Goal: Task Accomplishment & Management: Manage account settings

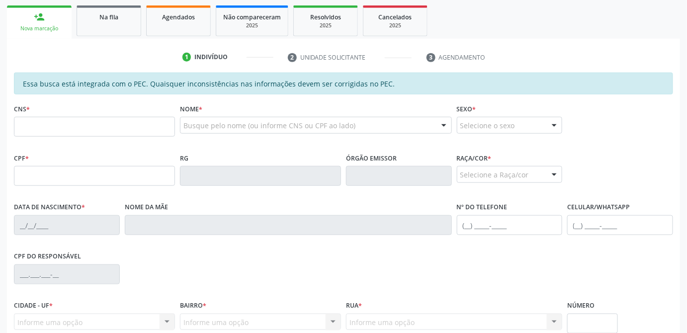
scroll to position [170, 0]
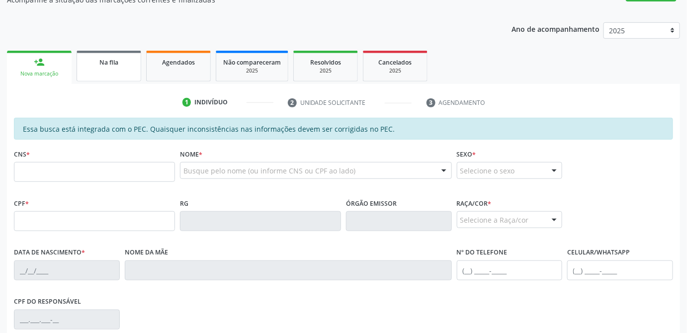
click at [114, 63] on span "Na fila" at bounding box center [108, 62] width 19 height 8
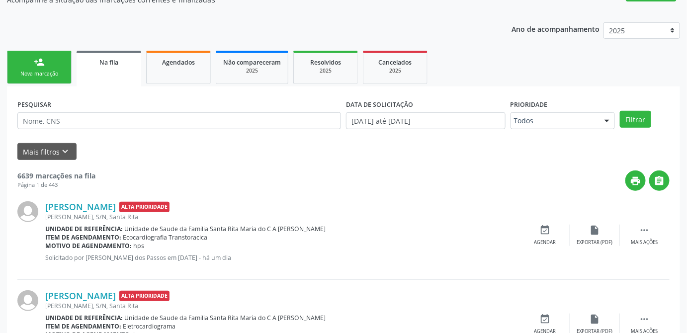
scroll to position [124, 0]
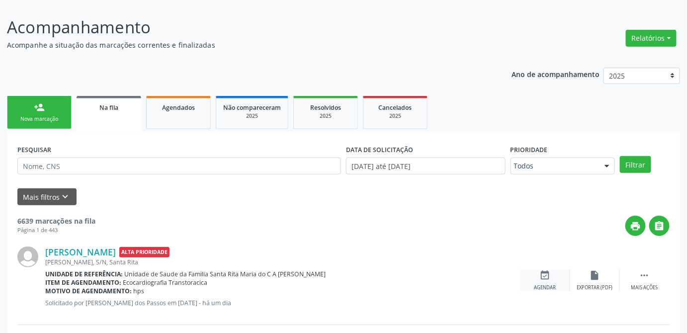
click at [547, 285] on div "Agendar" at bounding box center [546, 288] width 22 height 7
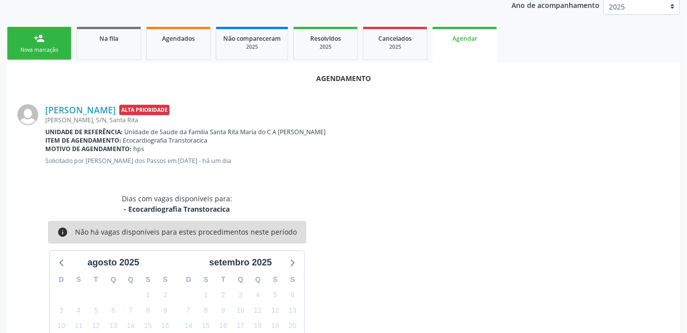
scroll to position [148, 0]
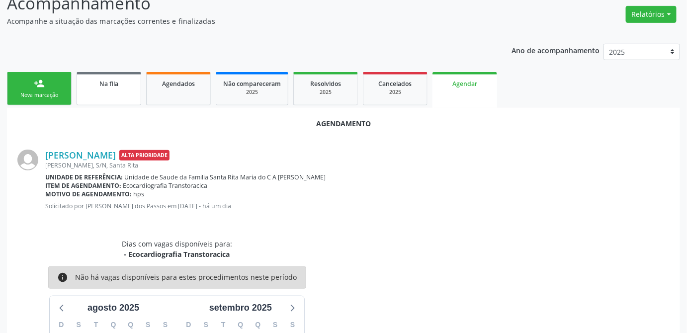
click at [100, 82] on span "Na fila" at bounding box center [108, 84] width 19 height 8
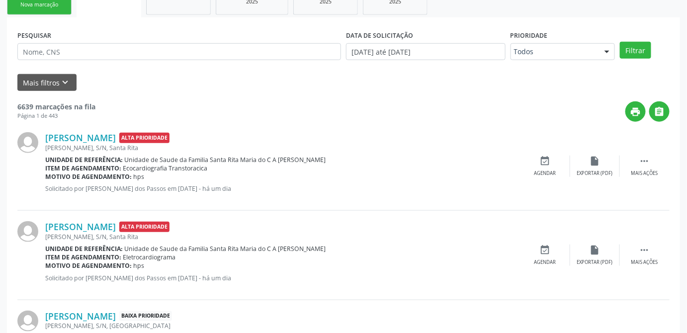
scroll to position [284, 0]
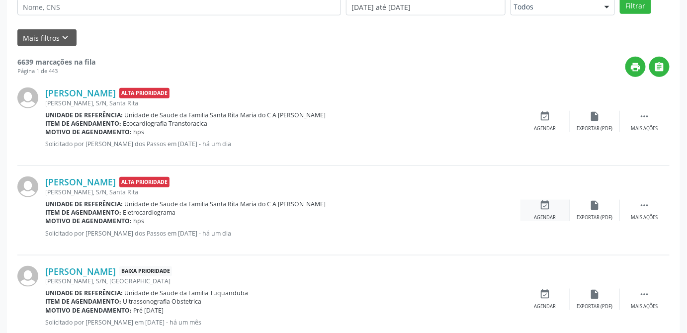
click at [545, 212] on div "event_available Agendar" at bounding box center [546, 210] width 50 height 21
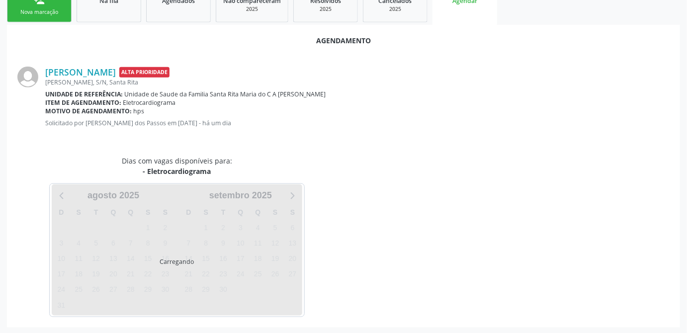
scroll to position [255, 0]
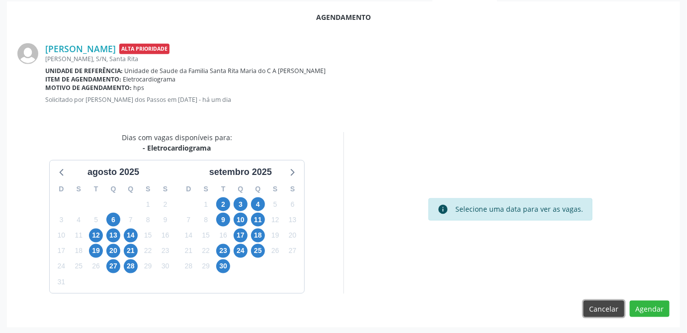
click at [610, 306] on button "Cancelar" at bounding box center [604, 309] width 41 height 17
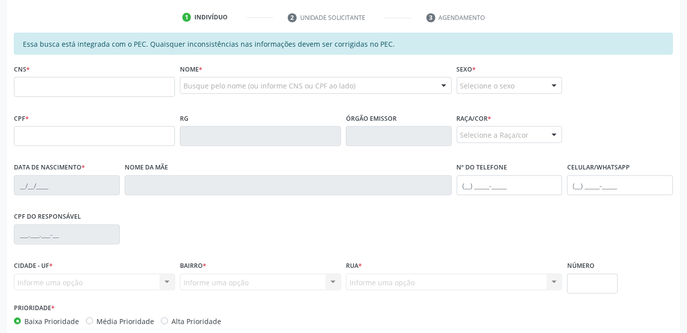
click at [485, 255] on div "CPF do responsável" at bounding box center [343, 233] width 665 height 49
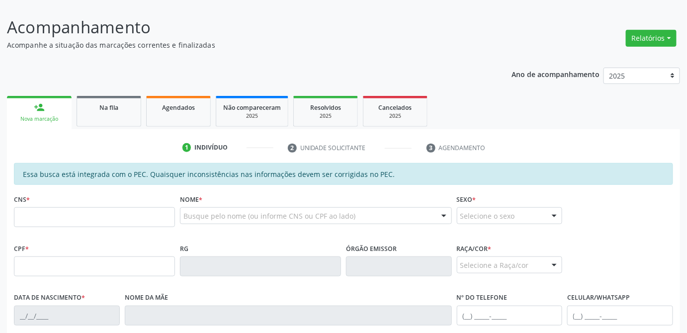
scroll to position [0, 0]
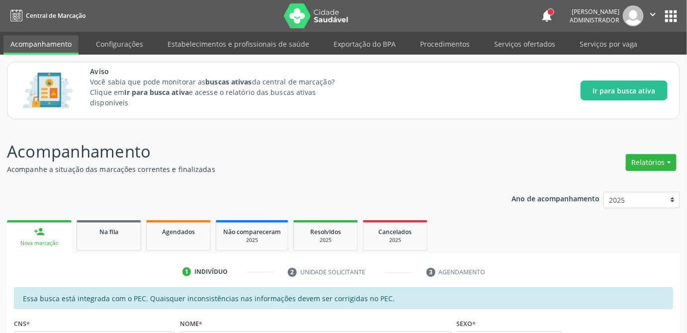
click at [115, 232] on span "Na fila" at bounding box center [108, 232] width 19 height 8
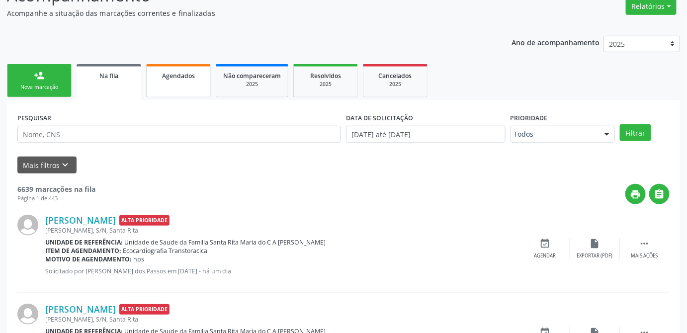
scroll to position [201, 0]
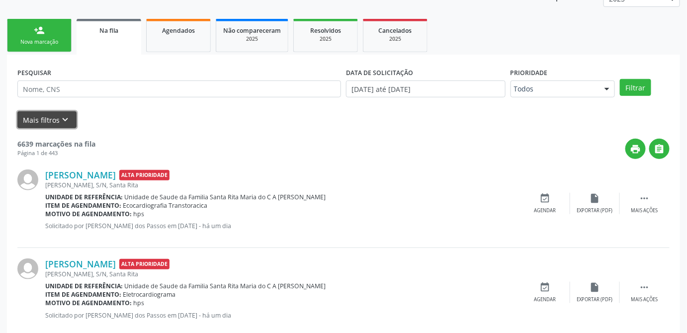
click at [45, 118] on button "Mais filtros keyboard_arrow_down" at bounding box center [46, 119] width 59 height 17
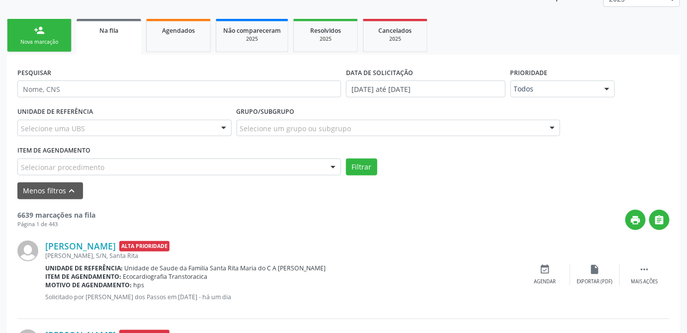
click at [230, 167] on div "Selecionar procedimento" at bounding box center [179, 167] width 324 height 17
click at [413, 163] on div "Filtrar" at bounding box center [508, 167] width 329 height 17
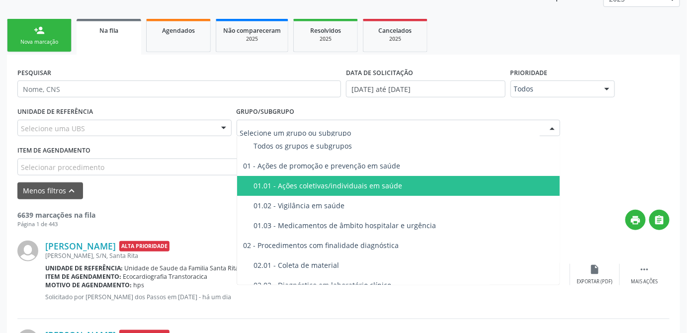
click at [609, 154] on div "UNIDADE DE REFERÊNCIA Selecione uma UBS Todas as UBS Unidade de Saude da Famili…" at bounding box center [344, 139] width 658 height 71
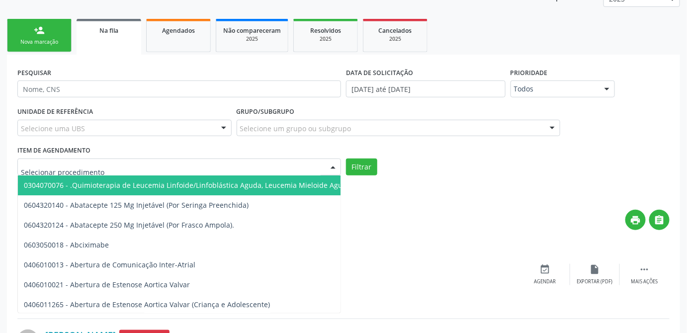
click at [215, 165] on div at bounding box center [179, 167] width 324 height 17
click at [215, 165] on input "text" at bounding box center [171, 172] width 300 height 20
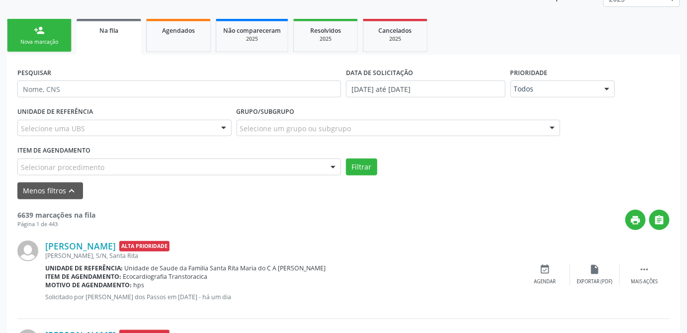
click at [427, 224] on div "print " at bounding box center [383, 220] width 575 height 20
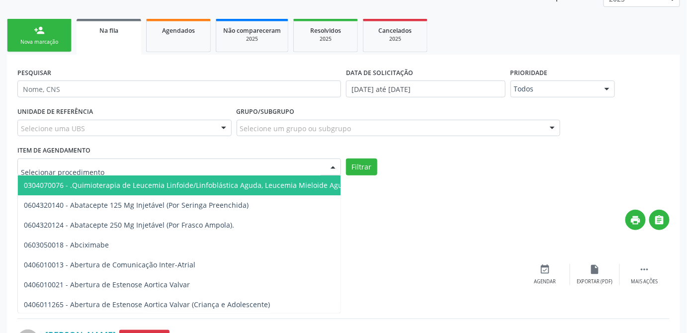
click at [175, 169] on div at bounding box center [179, 167] width 324 height 17
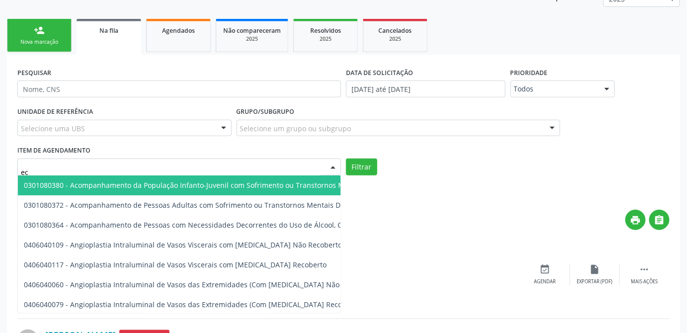
type input "e"
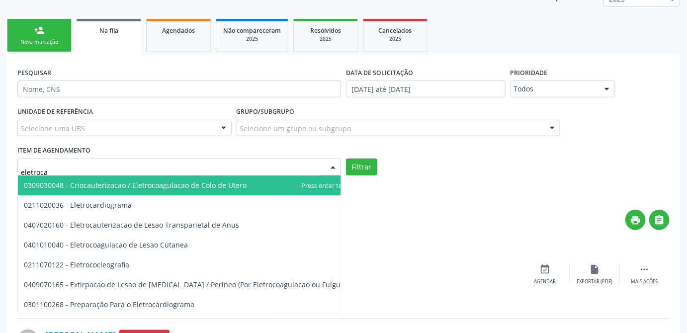
type input "eletrocar"
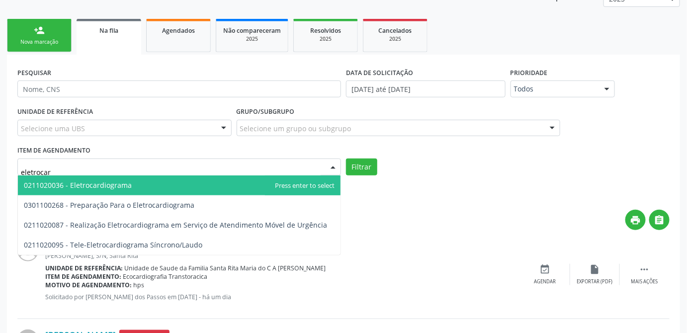
click at [97, 185] on span "0211020036 - Eletrocardiograma" at bounding box center [78, 185] width 108 height 9
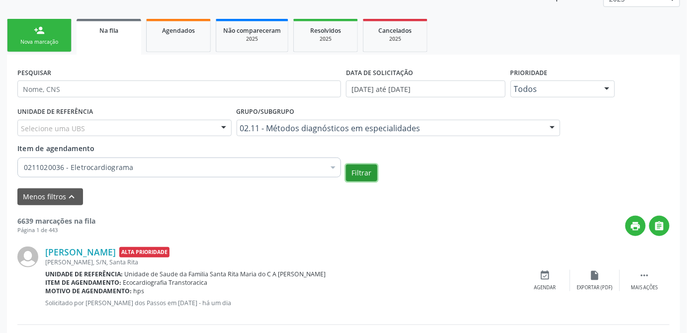
click at [372, 171] on button "Filtrar" at bounding box center [361, 173] width 31 height 17
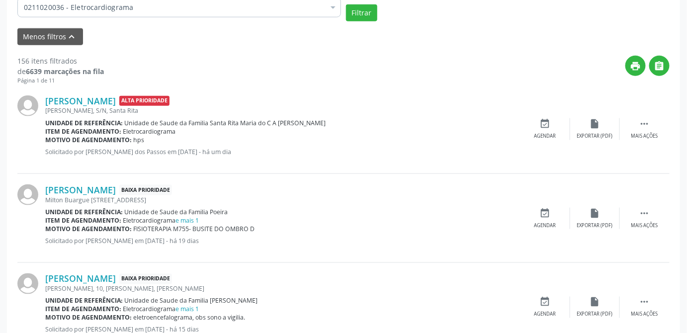
scroll to position [135, 0]
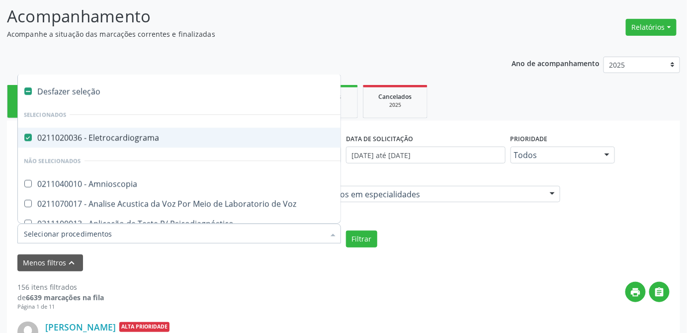
click at [24, 138] on div at bounding box center [21, 138] width 7 height 8
checkbox Eletrocardiograma "false"
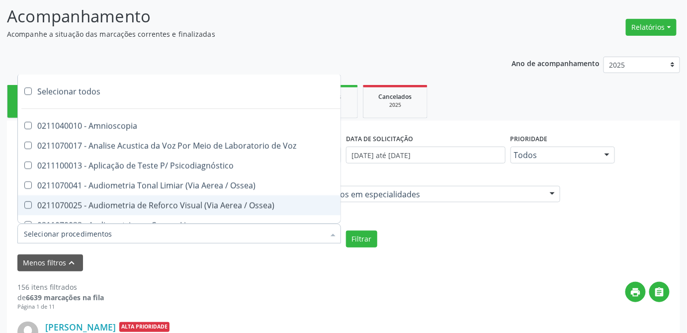
click at [160, 232] on div at bounding box center [179, 234] width 324 height 20
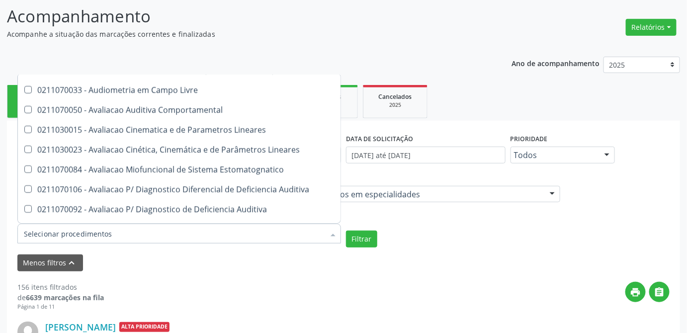
scroll to position [90, 0]
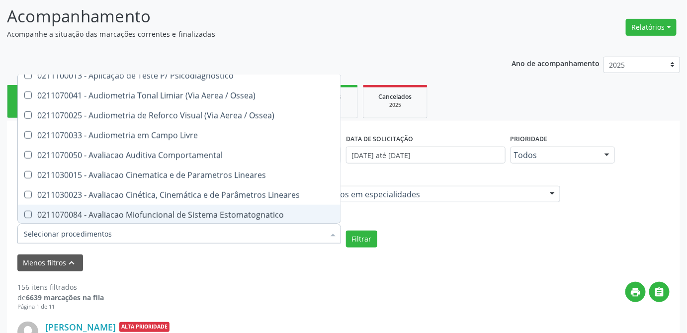
click at [408, 252] on form "PESQUISAR DATA DE SOLICITAÇÃO 01/01/2025 até 26/08/2025 Prioridade Todos Todos …" at bounding box center [343, 201] width 653 height 140
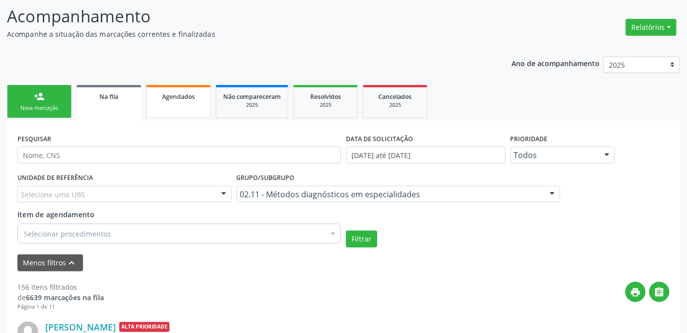
click at [189, 101] on link "Agendados" at bounding box center [178, 101] width 65 height 33
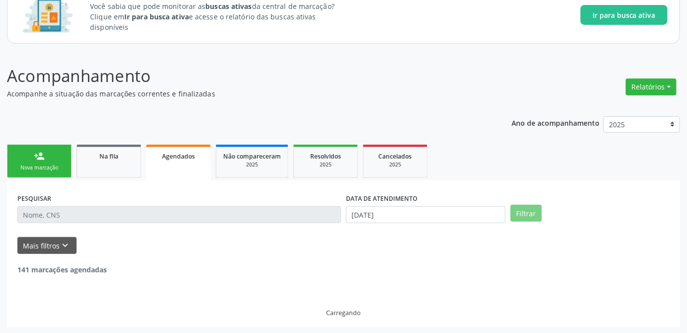
scroll to position [135, 0]
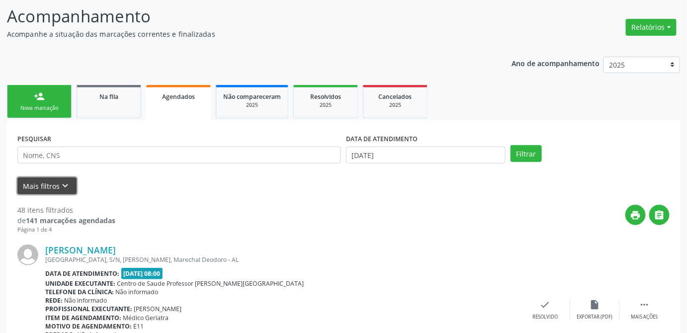
click at [50, 185] on button "Mais filtros keyboard_arrow_down" at bounding box center [46, 186] width 59 height 17
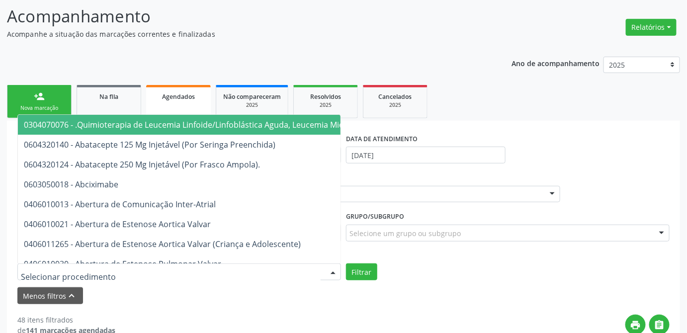
click at [315, 272] on div at bounding box center [179, 272] width 324 height 17
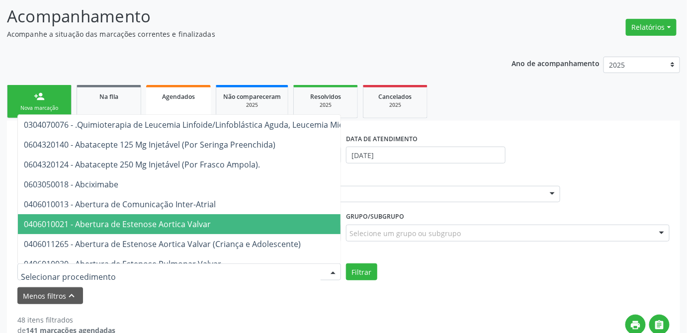
scroll to position [0, 0]
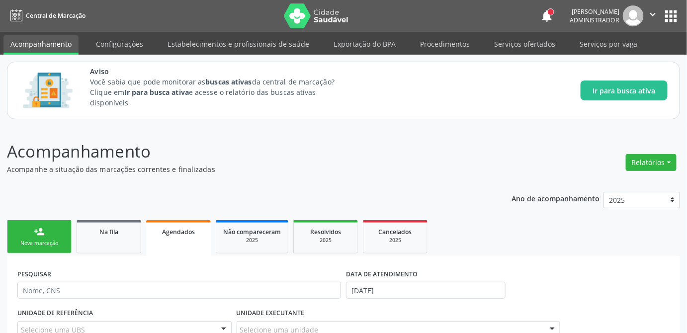
click at [534, 253] on ul "person_add Nova marcação Na fila Agendados Não compareceram 2025 Resolvidos 202…" at bounding box center [344, 237] width 674 height 38
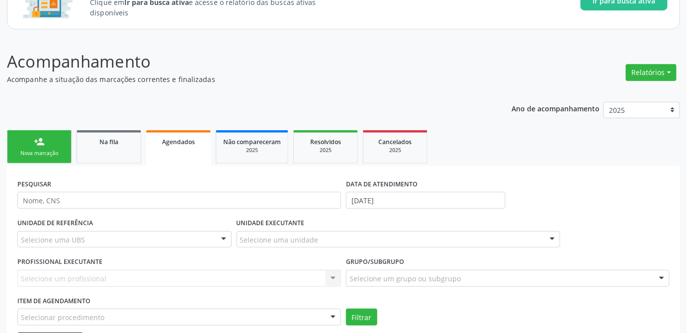
scroll to position [135, 0]
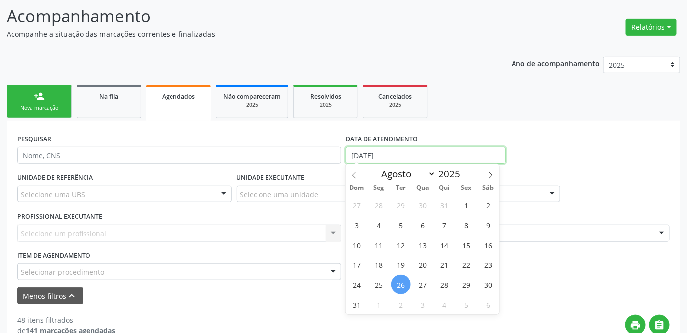
click at [381, 159] on input "[DATE]" at bounding box center [426, 155] width 160 height 17
click at [463, 202] on span "1" at bounding box center [466, 204] width 19 height 19
type input "01/08/2025"
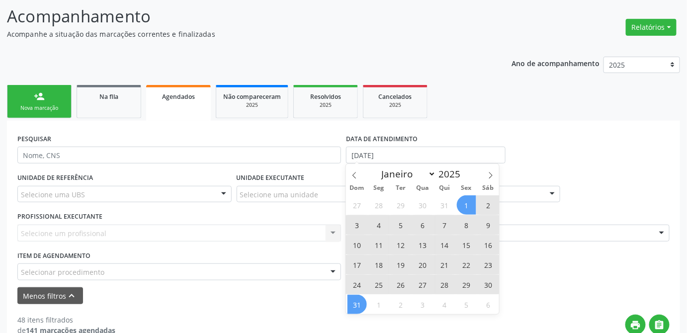
click at [366, 303] on span "31" at bounding box center [357, 304] width 19 height 19
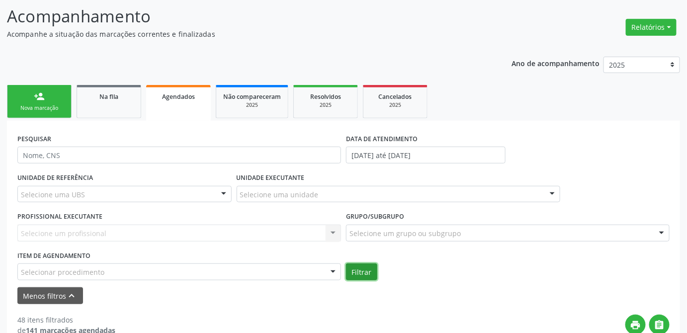
click at [363, 272] on button "Filtrar" at bounding box center [361, 272] width 31 height 17
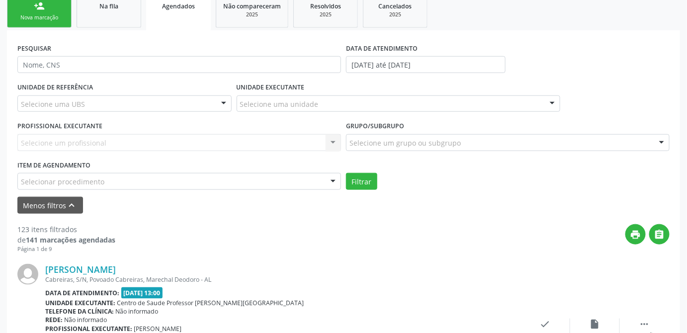
scroll to position [181, 0]
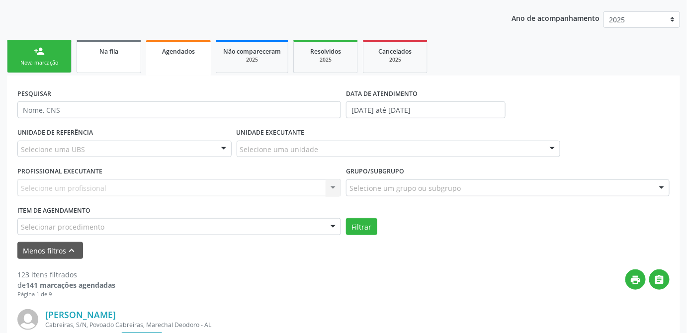
click at [106, 49] on span "Na fila" at bounding box center [108, 51] width 19 height 8
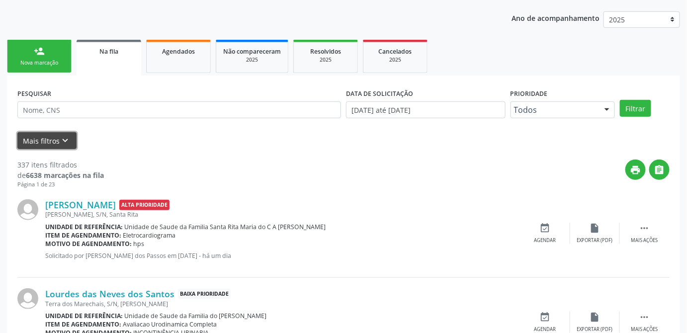
click at [55, 141] on button "Mais filtros keyboard_arrow_down" at bounding box center [46, 140] width 59 height 17
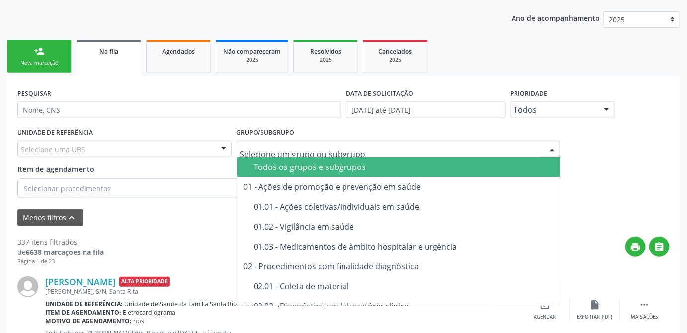
click at [281, 166] on div "Todos os grupos e subgrupos" at bounding box center [422, 167] width 336 height 8
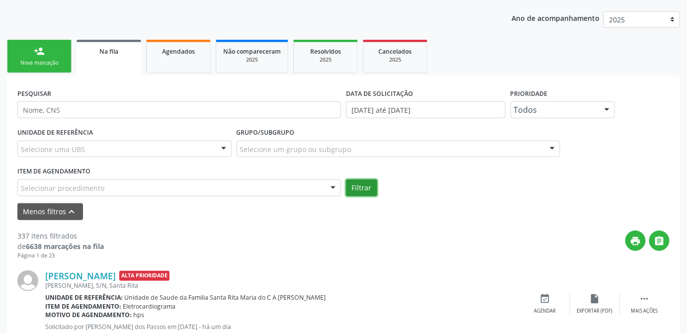
click at [369, 191] on button "Filtrar" at bounding box center [361, 188] width 31 height 17
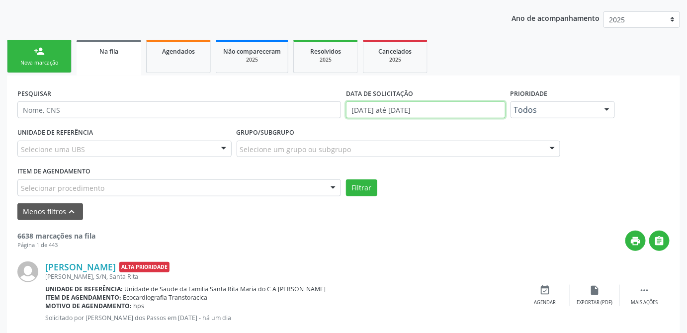
click at [415, 110] on input "01/01/2025 até 26/08/2025" at bounding box center [426, 109] width 160 height 17
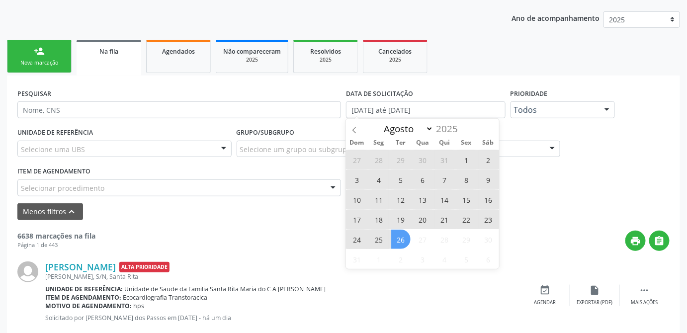
click at [467, 159] on span "1" at bounding box center [466, 159] width 19 height 19
type input "01/08/2025"
click at [399, 244] on span "26" at bounding box center [400, 239] width 19 height 19
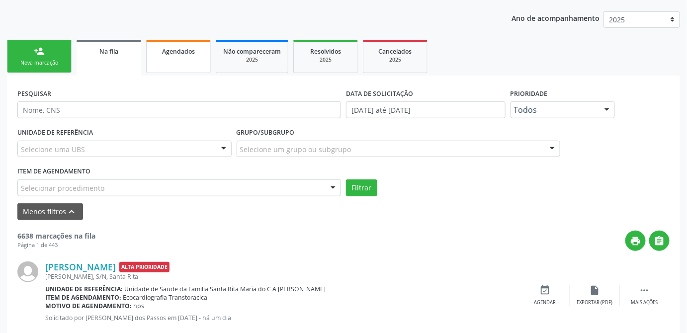
click at [173, 51] on span "Agendados" at bounding box center [178, 51] width 33 height 8
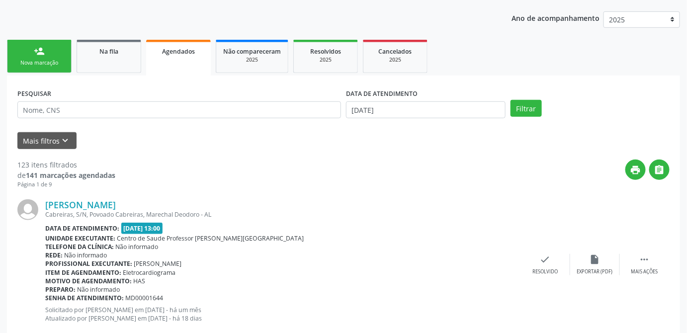
scroll to position [135, 0]
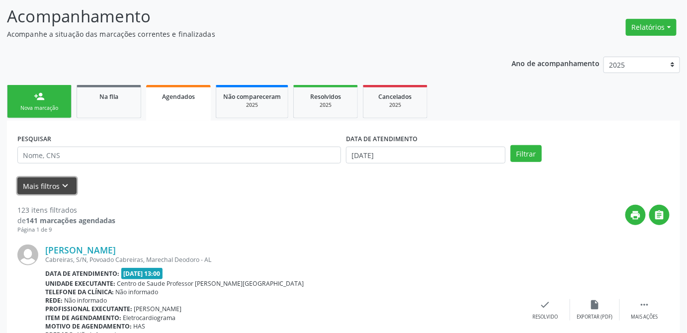
click at [45, 185] on button "Mais filtros keyboard_arrow_down" at bounding box center [46, 186] width 59 height 17
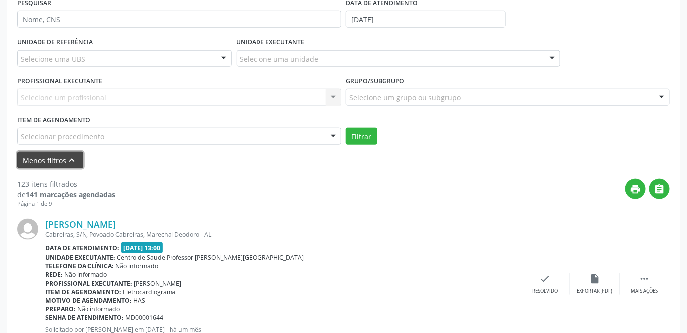
scroll to position [226, 0]
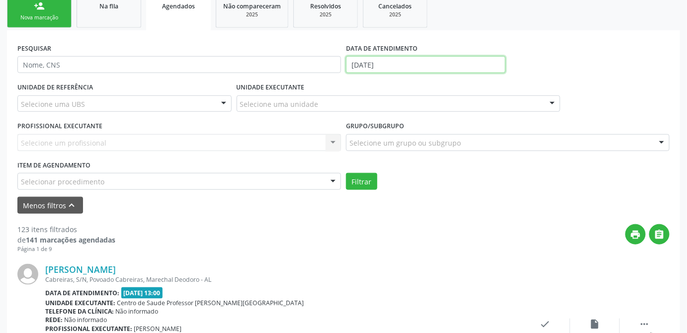
click at [401, 65] on input "[DATE]" at bounding box center [426, 64] width 160 height 17
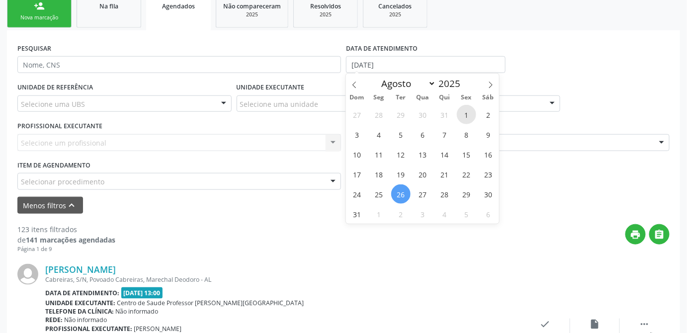
click at [469, 114] on span "1" at bounding box center [466, 114] width 19 height 19
type input "01/08/2025"
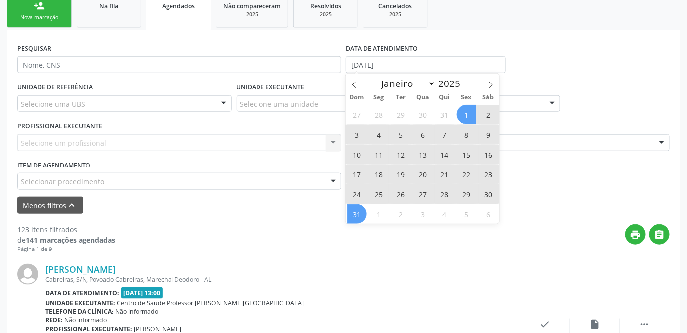
click at [365, 211] on span "31" at bounding box center [357, 213] width 19 height 19
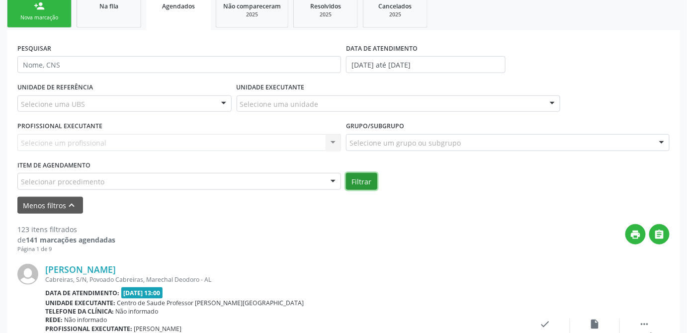
click at [362, 178] on button "Filtrar" at bounding box center [361, 181] width 31 height 17
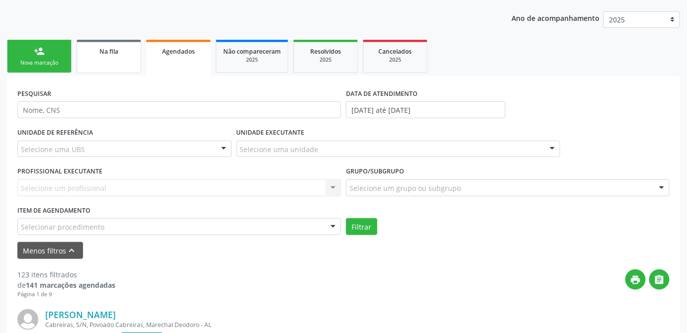
click at [98, 60] on link "Na fila" at bounding box center [109, 56] width 65 height 33
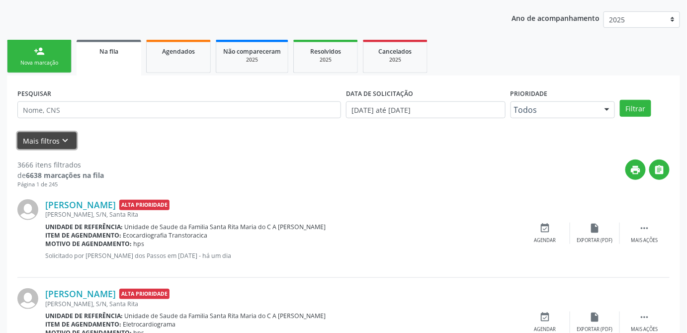
click at [48, 137] on button "Mais filtros keyboard_arrow_down" at bounding box center [46, 140] width 59 height 17
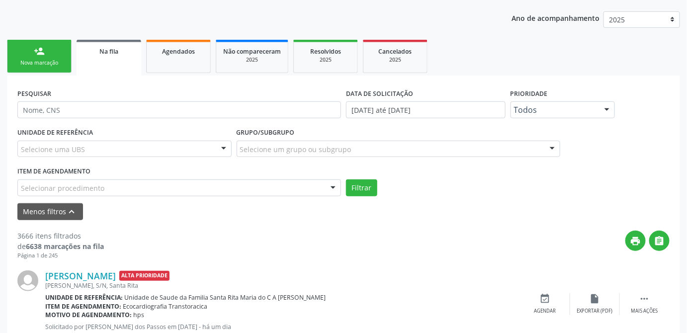
click at [379, 154] on div "Selecione um grupo ou subgrupo" at bounding box center [399, 149] width 324 height 17
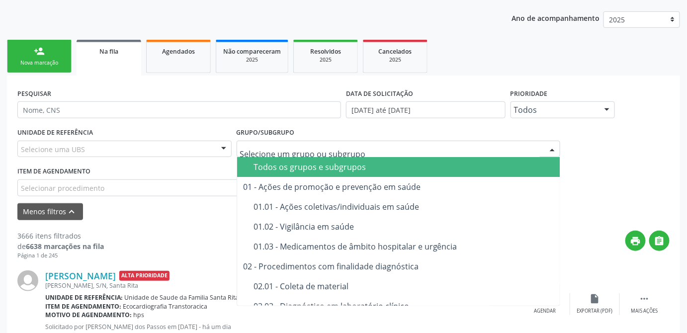
click at [357, 154] on input "text" at bounding box center [390, 154] width 300 height 20
click at [356, 160] on span "Todos os grupos e subgrupos" at bounding box center [416, 167] width 359 height 20
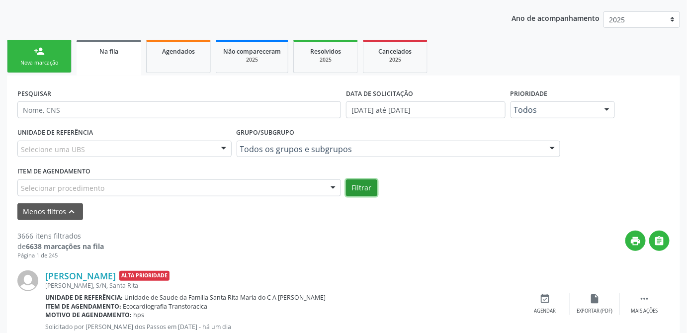
click at [353, 189] on button "Filtrar" at bounding box center [361, 188] width 31 height 17
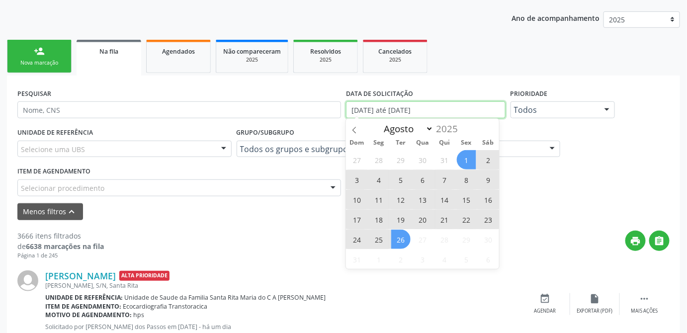
click at [441, 114] on input "01/08/2025 até 26/08/2025" at bounding box center [426, 109] width 160 height 17
click at [359, 128] on span at bounding box center [354, 127] width 17 height 17
select select "6"
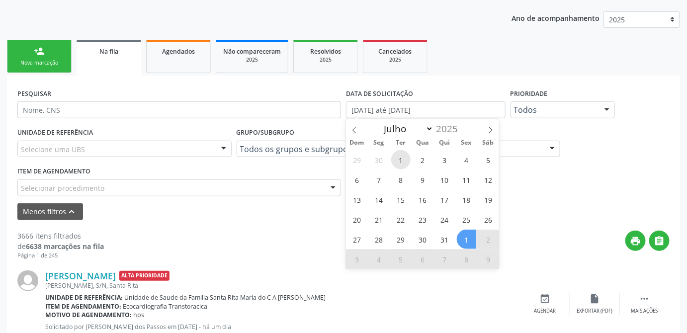
click at [400, 158] on span "1" at bounding box center [400, 159] width 19 height 19
type input "01/07/2025"
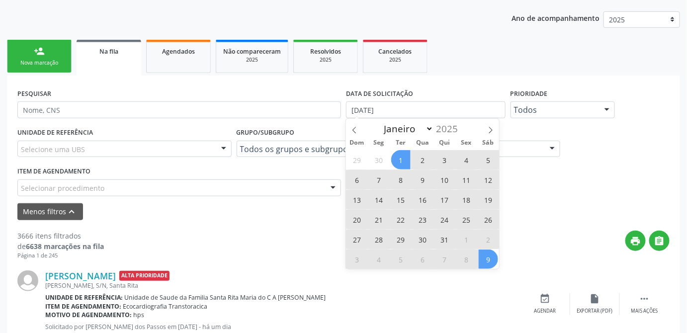
click at [486, 255] on span "9" at bounding box center [488, 259] width 19 height 19
select select "7"
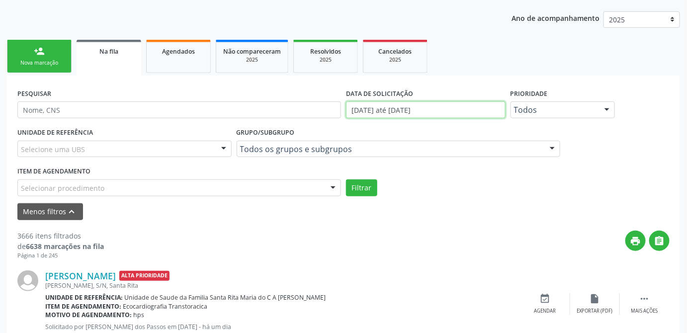
click at [471, 110] on input "01/07/2025 até 09/08/2025" at bounding box center [426, 109] width 160 height 17
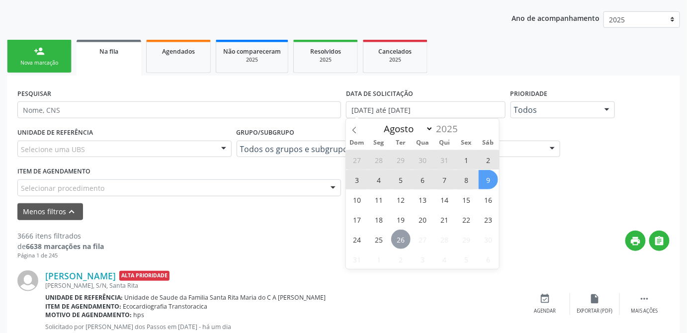
click at [398, 238] on span "26" at bounding box center [400, 239] width 19 height 19
type input "[DATE]"
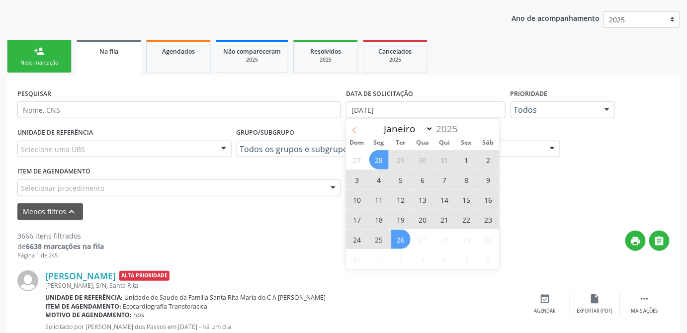
click at [355, 125] on span at bounding box center [354, 127] width 17 height 17
select select "6"
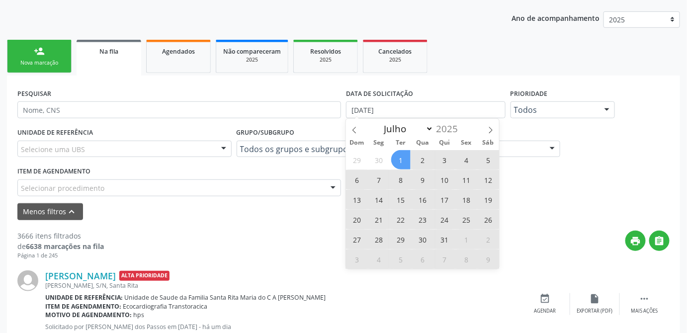
click at [399, 163] on span "1" at bounding box center [400, 159] width 19 height 19
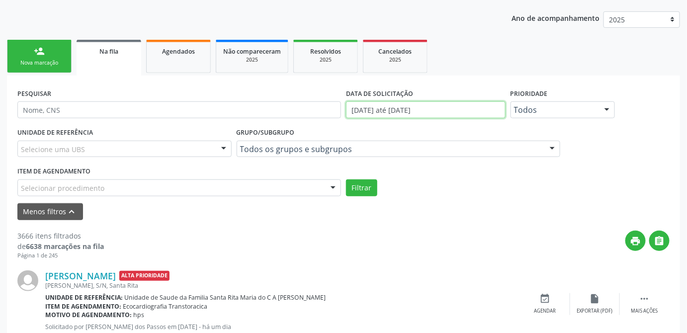
click at [436, 111] on input "01/07/2025 até 26/08/2025" at bounding box center [426, 109] width 160 height 17
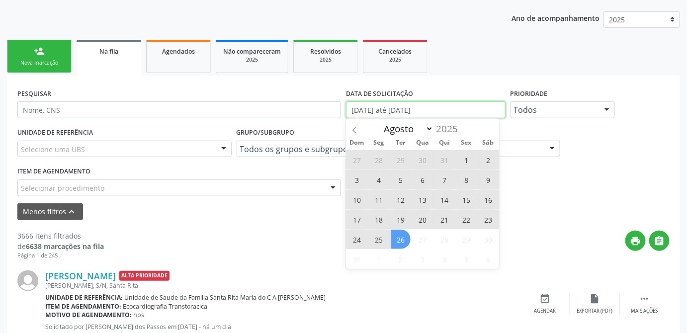
click at [462, 107] on input "01/07/2025 até 26/08/2025" at bounding box center [426, 109] width 160 height 17
click at [586, 190] on div "Filtrar" at bounding box center [508, 188] width 329 height 17
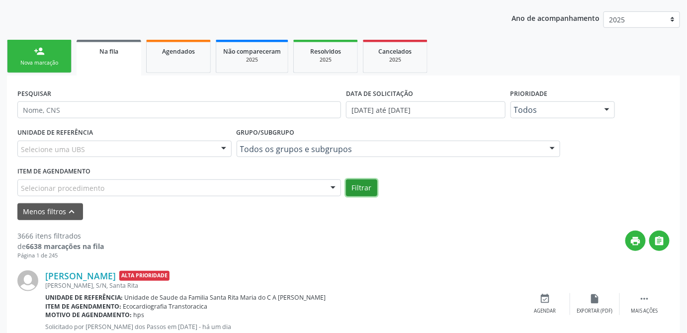
click at [369, 187] on button "Filtrar" at bounding box center [361, 188] width 31 height 17
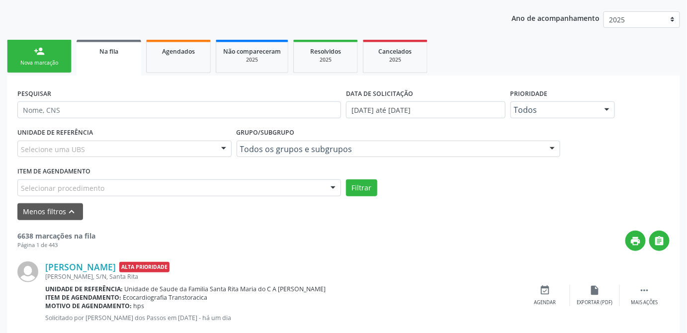
click at [455, 206] on div "Menos filtros keyboard_arrow_up" at bounding box center [344, 211] width 658 height 17
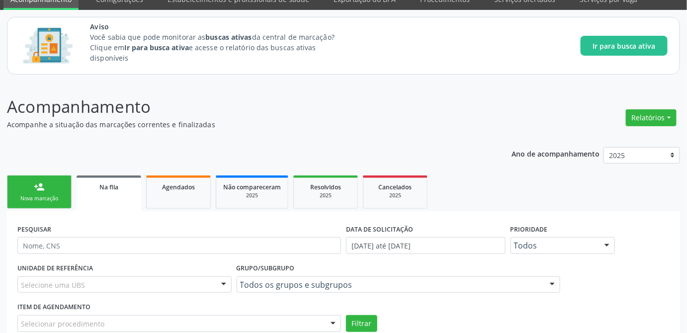
scroll to position [0, 0]
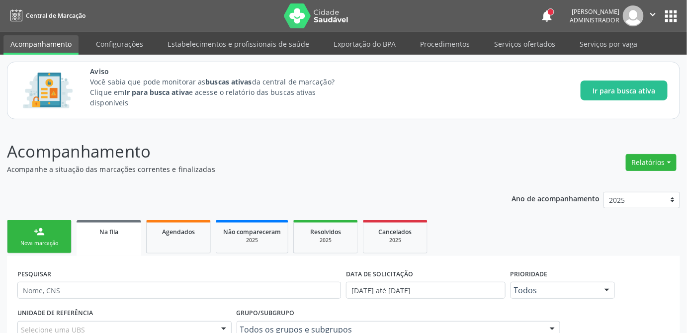
click at [42, 232] on div "person_add" at bounding box center [39, 231] width 11 height 11
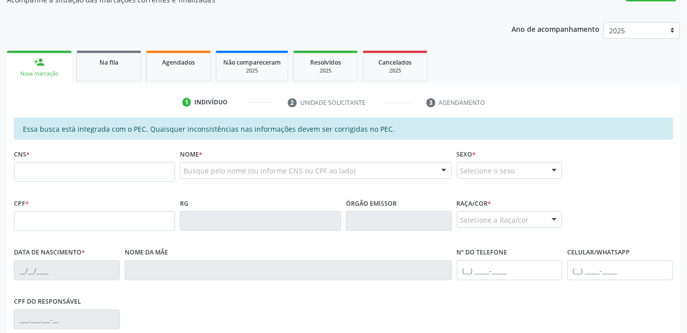
scroll to position [124, 0]
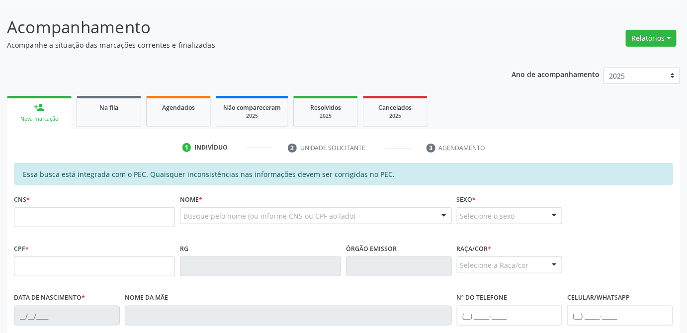
click at [558, 129] on div "1 Indivíduo 2 Unidade solicitante 3 Agendamento Essa busca está integrada com o…" at bounding box center [344, 318] width 674 height 379
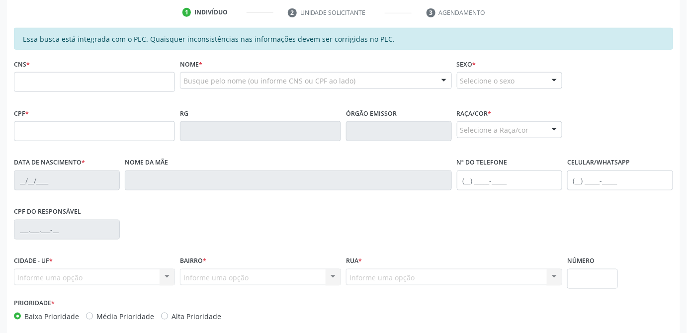
scroll to position [170, 0]
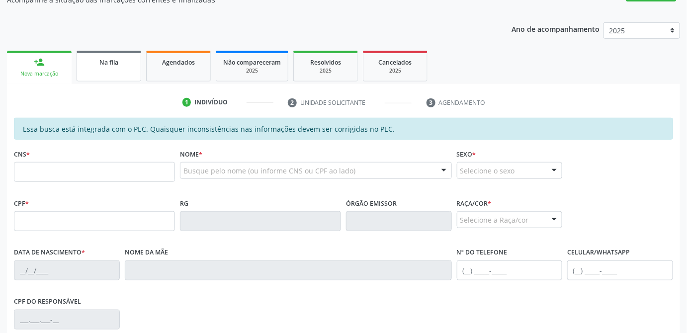
click at [118, 57] on div "Na fila" at bounding box center [109, 62] width 50 height 10
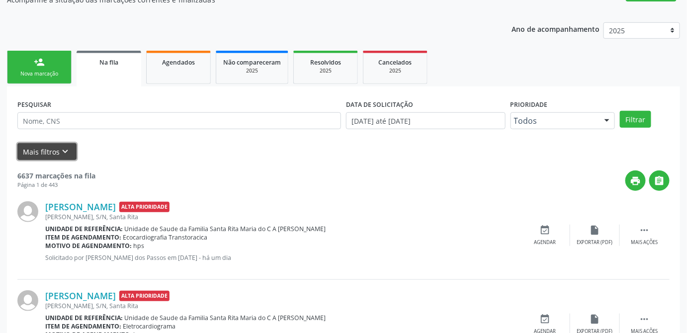
click at [52, 150] on button "Mais filtros keyboard_arrow_down" at bounding box center [46, 151] width 59 height 17
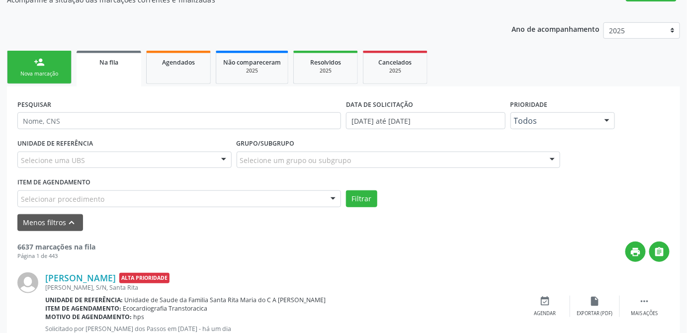
click at [154, 202] on div "Selecionar procedimento" at bounding box center [179, 199] width 324 height 17
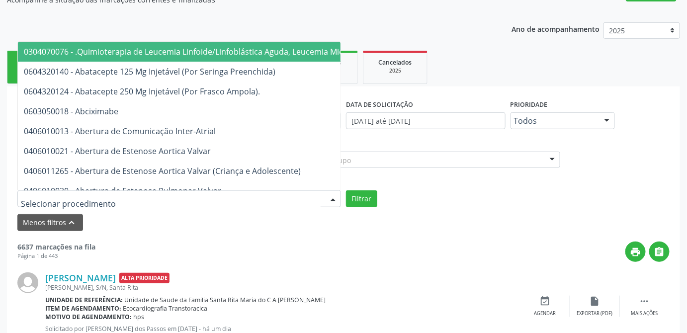
click at [492, 207] on form "PESQUISAR DATA DE SOLICITAÇÃO 01/07/2025 até 26/08/2025 Prioridade Todos Todos …" at bounding box center [343, 164] width 653 height 134
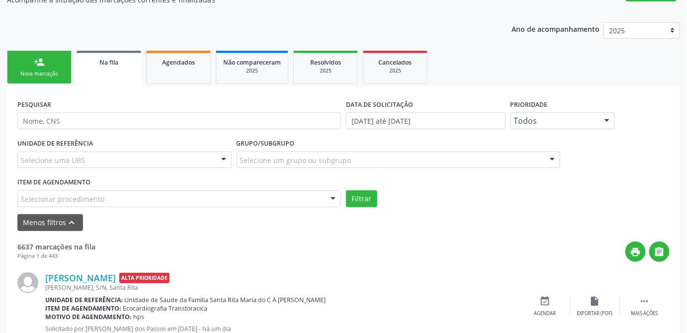
click at [40, 72] on div "Nova marcação" at bounding box center [39, 73] width 50 height 7
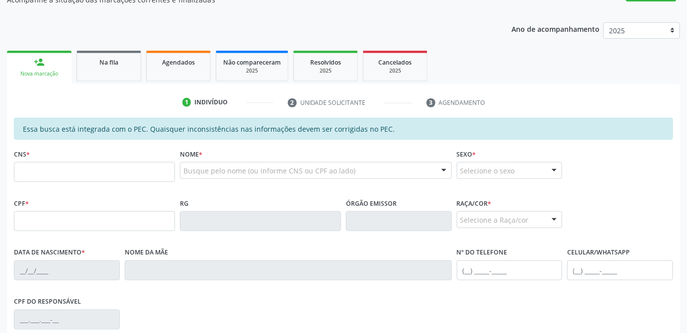
click at [540, 89] on div "1 Indivíduo 2 Unidade solicitante 3 Agendamento Essa busca está integrada com o…" at bounding box center [344, 273] width 674 height 379
click at [125, 61] on div "Na fila" at bounding box center [109, 62] width 50 height 10
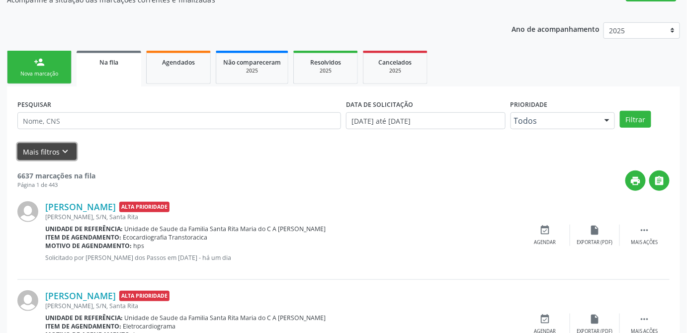
click at [45, 154] on button "Mais filtros keyboard_arrow_down" at bounding box center [46, 151] width 59 height 17
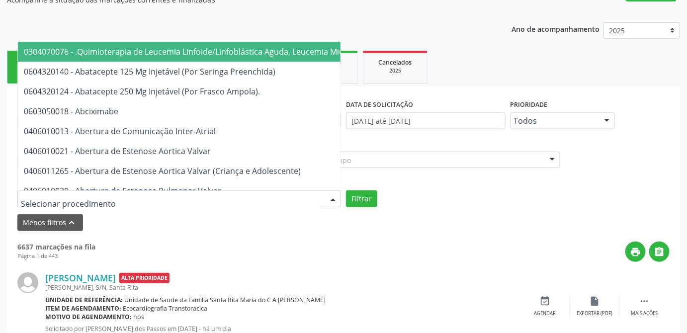
click at [176, 195] on div at bounding box center [179, 199] width 324 height 17
click at [166, 201] on input "text" at bounding box center [171, 204] width 300 height 20
click at [471, 203] on div "Filtrar" at bounding box center [508, 199] width 329 height 17
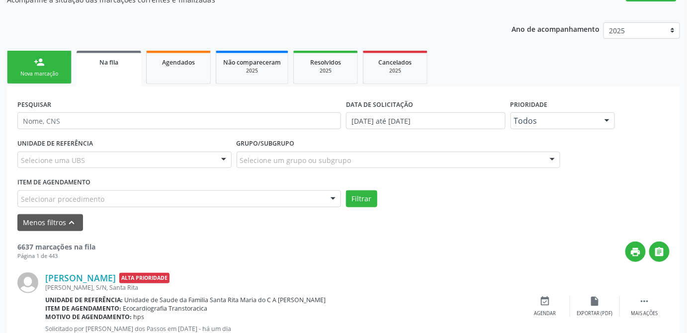
click at [142, 192] on div "Selecionar procedimento" at bounding box center [179, 199] width 324 height 17
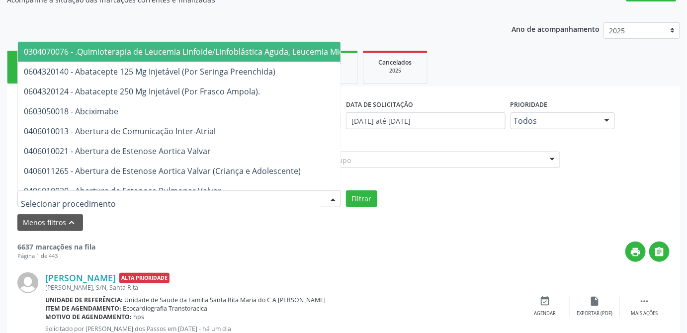
click at [337, 212] on form "PESQUISAR DATA DE SOLICITAÇÃO 01/07/2025 até 26/08/2025 Prioridade Todos Todos …" at bounding box center [343, 164] width 653 height 134
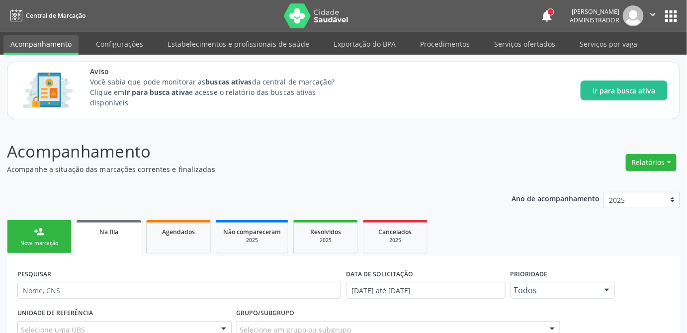
scroll to position [56, 0]
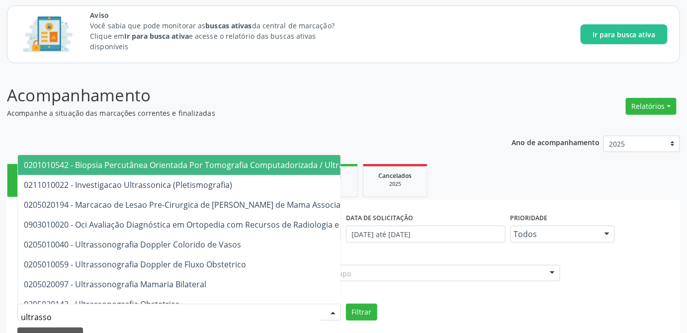
type input "ultrasson"
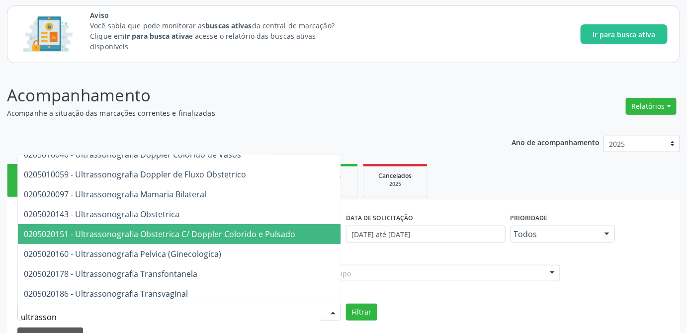
scroll to position [135, 0]
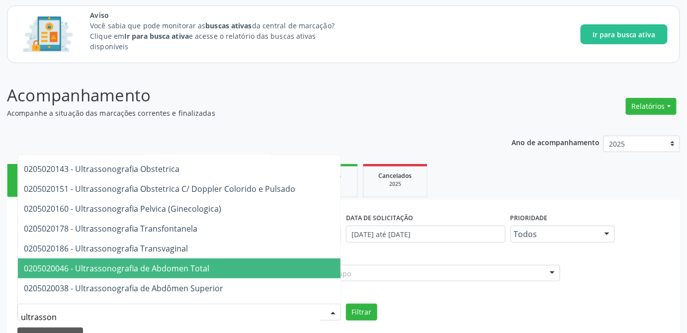
click at [128, 265] on span "0205020046 - Ultrassonografia de Abdomen Total" at bounding box center [117, 268] width 186 height 11
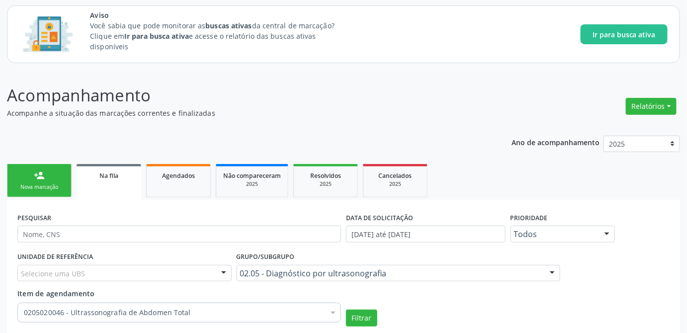
scroll to position [147, 0]
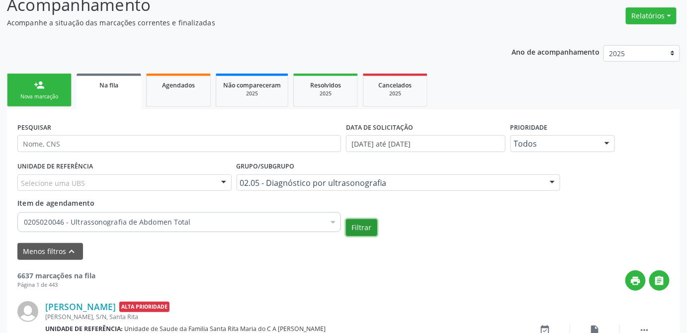
click at [364, 230] on button "Filtrar" at bounding box center [361, 227] width 31 height 17
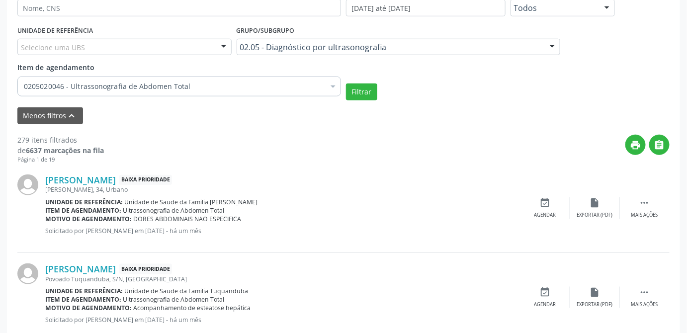
scroll to position [237, 0]
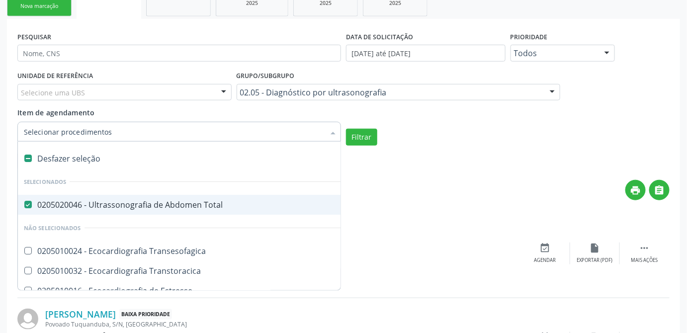
click at [75, 157] on div "Desfazer seleção" at bounding box center [230, 159] width 424 height 20
checkbox Total "false"
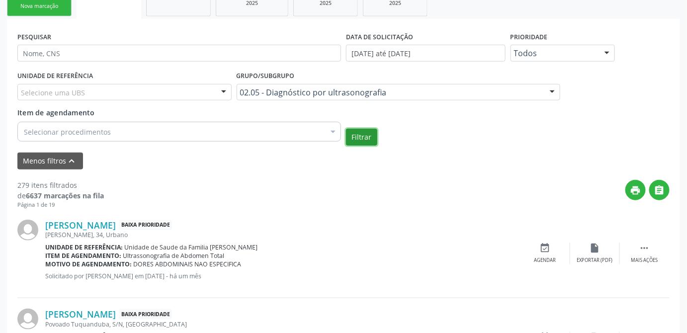
click at [367, 131] on button "Filtrar" at bounding box center [361, 137] width 31 height 17
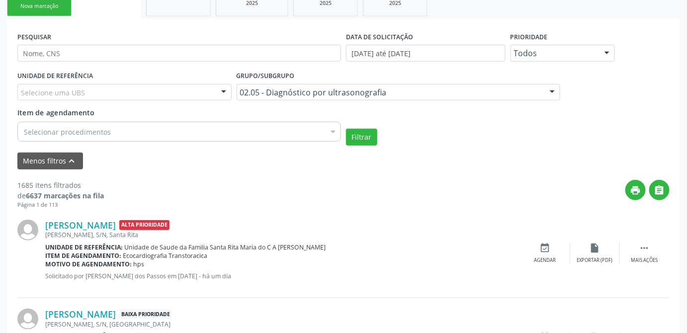
click at [413, 220] on div "Everaldo Vitor de Oliveira Alta Prioridade" at bounding box center [283, 225] width 476 height 11
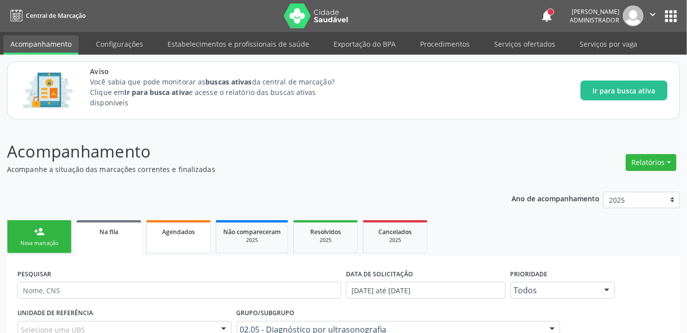
click at [183, 234] on span "Agendados" at bounding box center [178, 232] width 33 height 8
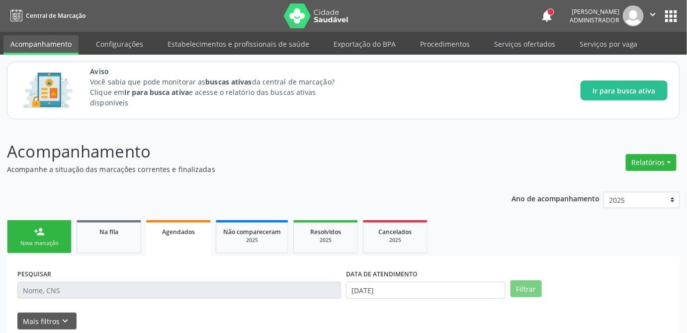
scroll to position [76, 0]
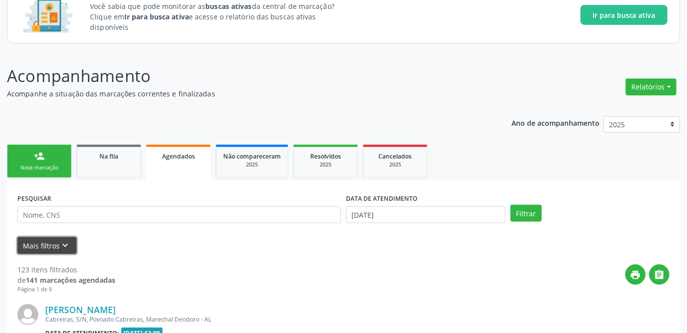
click at [47, 244] on button "Mais filtros keyboard_arrow_down" at bounding box center [46, 245] width 59 height 17
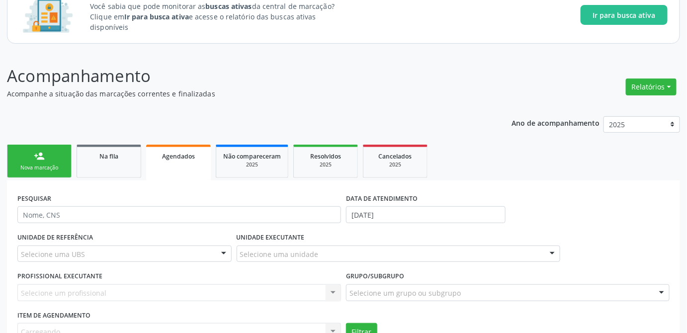
scroll to position [166, 0]
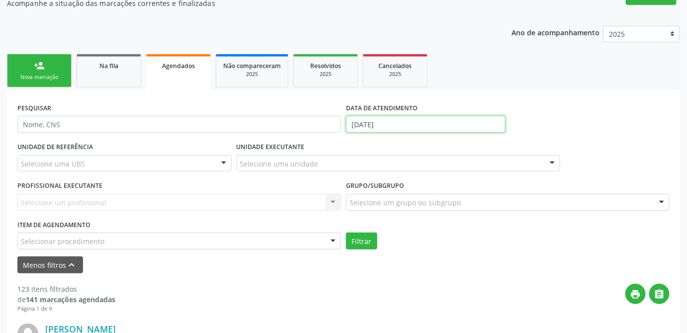
click at [443, 121] on input "[DATE]" at bounding box center [426, 124] width 160 height 17
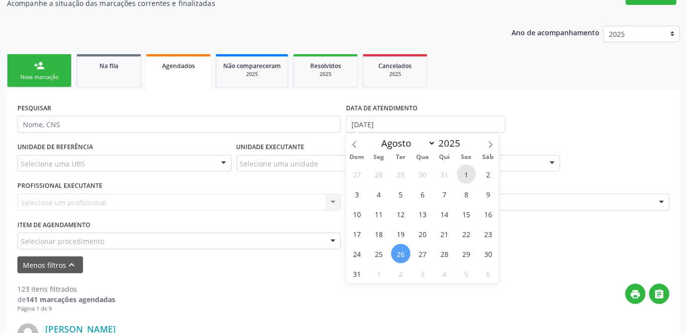
click at [465, 178] on span "1" at bounding box center [466, 174] width 19 height 19
type input "01/08/2025"
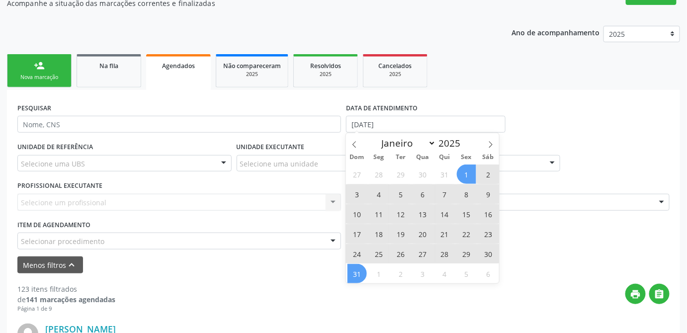
click at [359, 276] on span "31" at bounding box center [357, 273] width 19 height 19
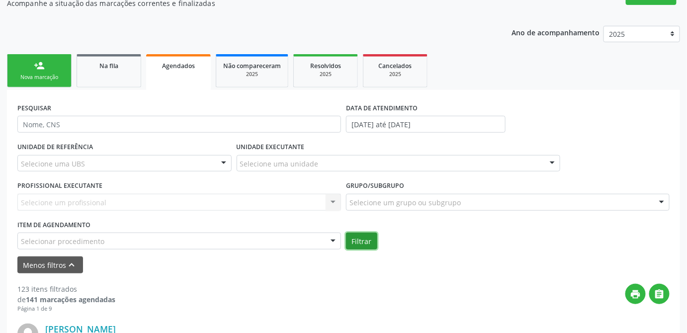
click at [359, 244] on button "Filtrar" at bounding box center [361, 241] width 31 height 17
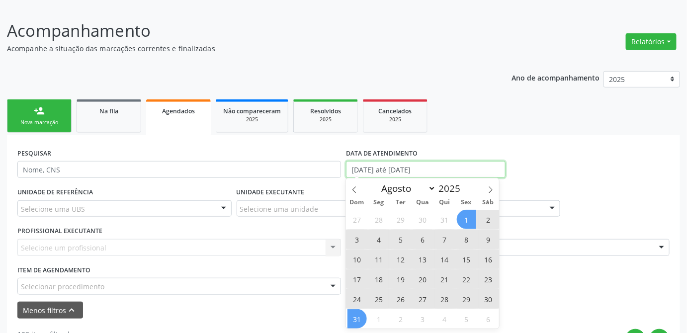
click at [362, 169] on input "01/08/2025 até 31/08/2025" at bounding box center [426, 169] width 160 height 17
click at [351, 190] on span at bounding box center [354, 187] width 17 height 17
select select "6"
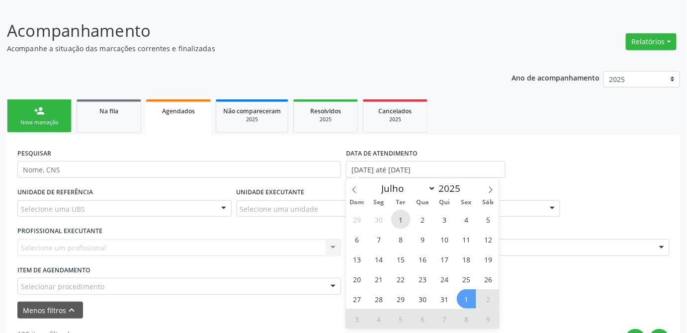
click at [405, 219] on span "1" at bounding box center [400, 219] width 19 height 19
type input "01/07/2025"
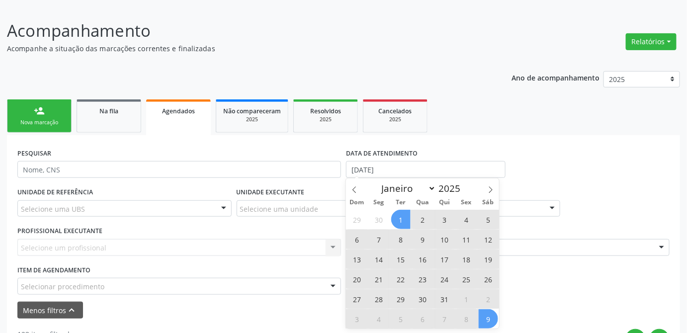
click at [486, 319] on span "9" at bounding box center [488, 318] width 19 height 19
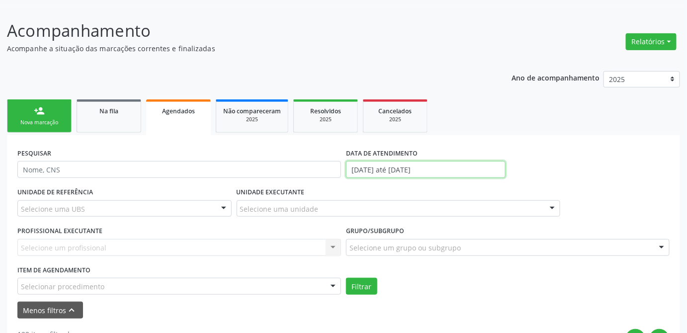
click at [438, 166] on input "01/07/2025 até 09/08/2025" at bounding box center [426, 169] width 160 height 17
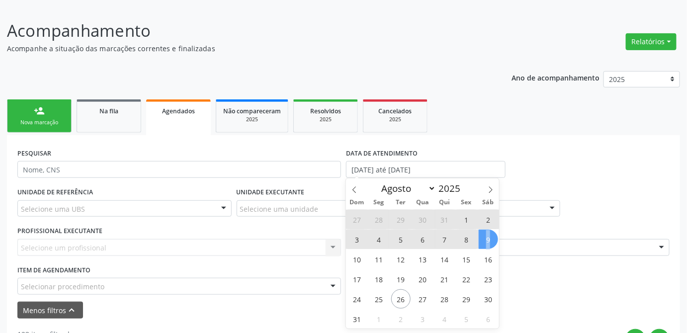
click at [486, 239] on span "9" at bounding box center [488, 239] width 19 height 19
type input "09/08/2025"
click at [353, 187] on icon at bounding box center [354, 190] width 7 height 7
select select "6"
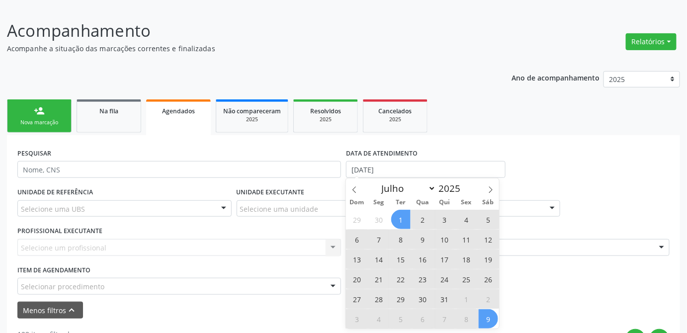
click at [408, 221] on span "1" at bounding box center [400, 219] width 19 height 19
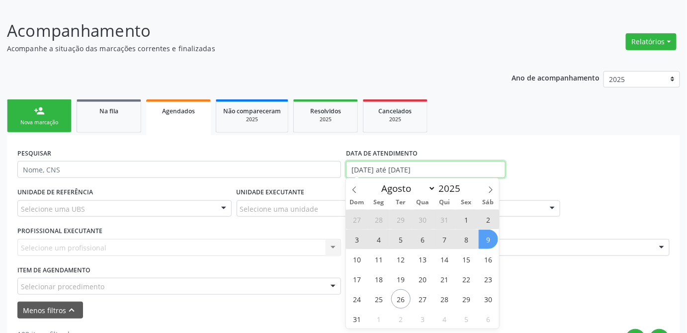
click at [452, 169] on input "01/07/2025 até 09/08/2025" at bounding box center [426, 169] width 160 height 17
click at [488, 241] on span "9" at bounding box center [488, 239] width 19 height 19
type input "09/08/2025"
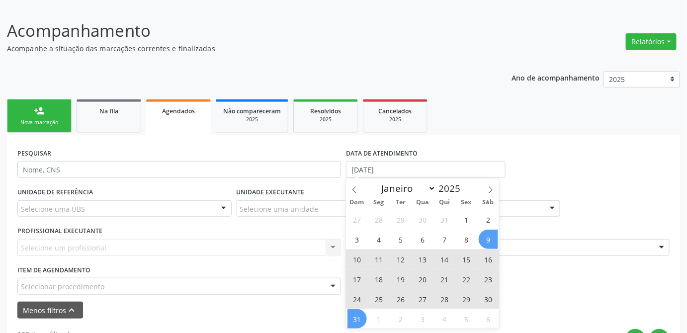
click at [359, 317] on span "31" at bounding box center [357, 318] width 19 height 19
click at [370, 167] on input "09/08/2025 até 31/08/2025" at bounding box center [426, 169] width 160 height 17
click at [358, 191] on icon at bounding box center [354, 190] width 7 height 7
select select "6"
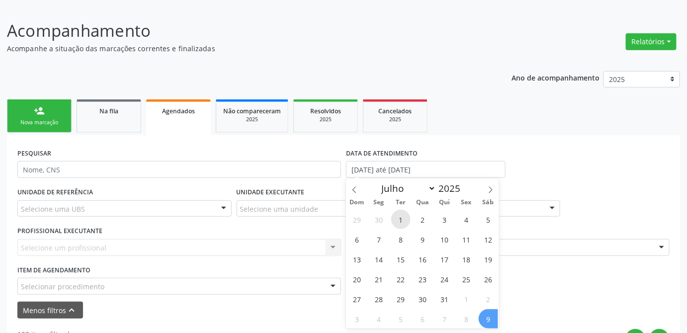
click at [400, 222] on span "1" at bounding box center [400, 219] width 19 height 19
type input "01/07/2025"
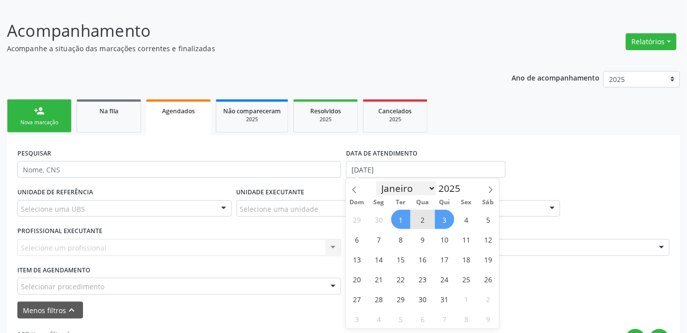
click at [431, 193] on select "Janeiro Fevereiro Março Abril Maio Junho Julho Agosto Setembro Outubro Novembro…" at bounding box center [407, 189] width 60 height 14
select select "7"
click at [377, 182] on select "Janeiro Fevereiro Março Abril Maio Junho Julho Agosto Setembro Outubro Novembro…" at bounding box center [407, 189] width 60 height 14
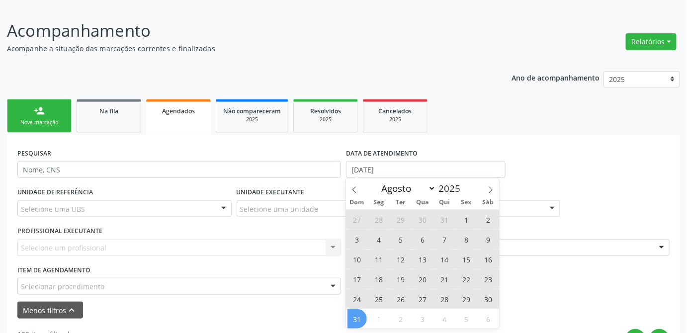
click at [358, 318] on span "31" at bounding box center [357, 318] width 19 height 19
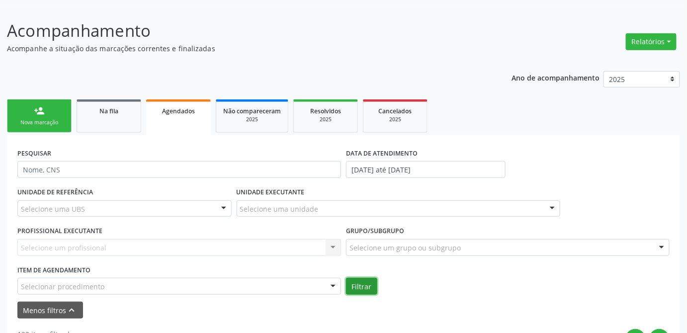
click at [364, 283] on button "Filtrar" at bounding box center [361, 286] width 31 height 17
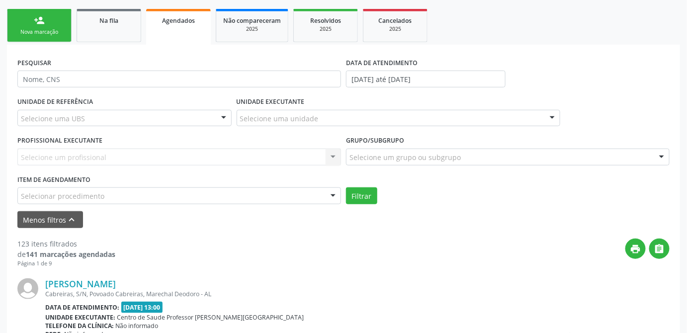
scroll to position [257, 0]
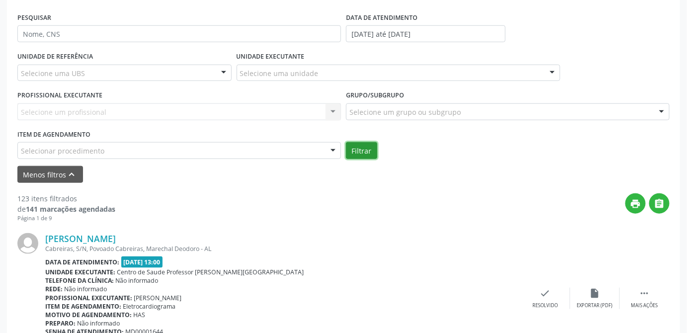
click at [362, 153] on button "Filtrar" at bounding box center [361, 150] width 31 height 17
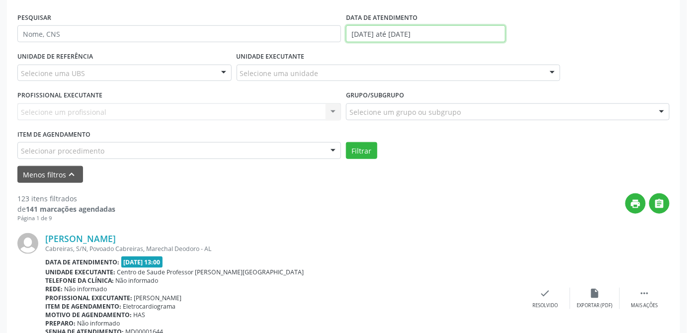
click at [366, 35] on input "01/07/2025 até 31/08/2025" at bounding box center [426, 33] width 160 height 17
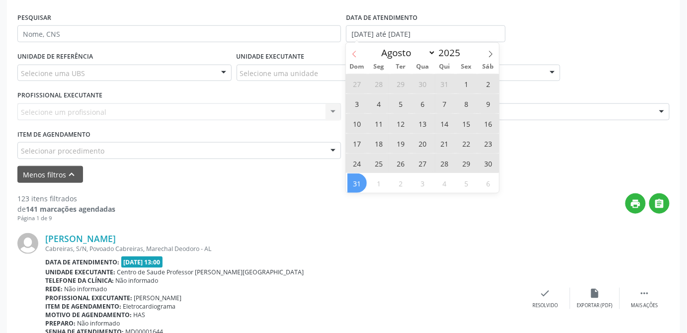
click at [357, 55] on icon at bounding box center [354, 54] width 7 height 7
select select "6"
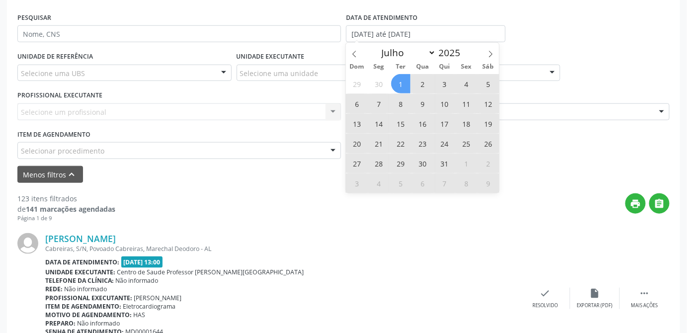
click at [393, 83] on span "1" at bounding box center [400, 83] width 19 height 19
type input "01/07/2025"
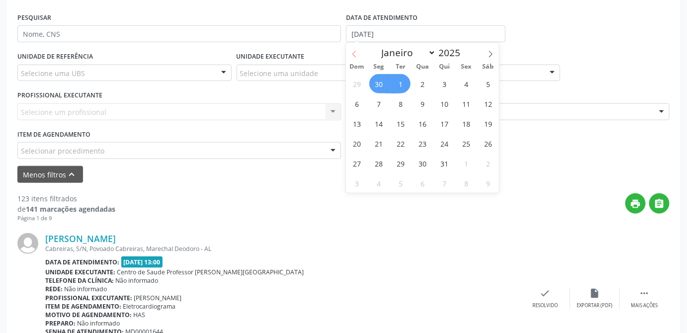
click at [353, 51] on icon at bounding box center [354, 54] width 7 height 7
select select "5"
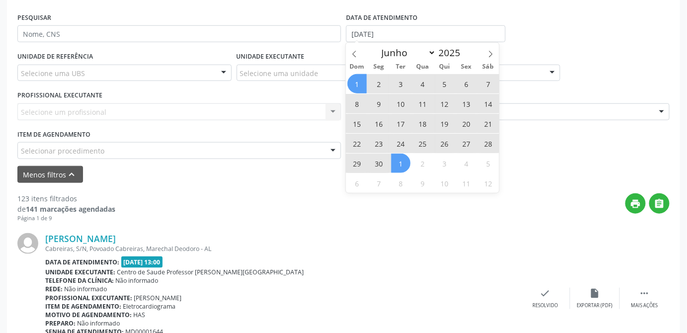
click at [360, 83] on span "1" at bounding box center [357, 83] width 19 height 19
select select "6"
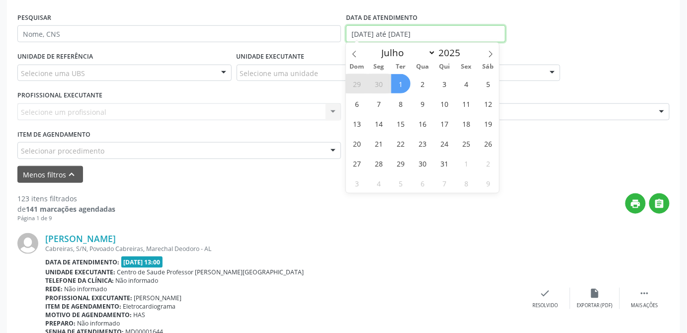
click at [424, 35] on input "01/06/2025 até 01/07/2025" at bounding box center [426, 33] width 160 height 17
click at [399, 89] on span "1" at bounding box center [400, 83] width 19 height 19
type input "01/07/2025"
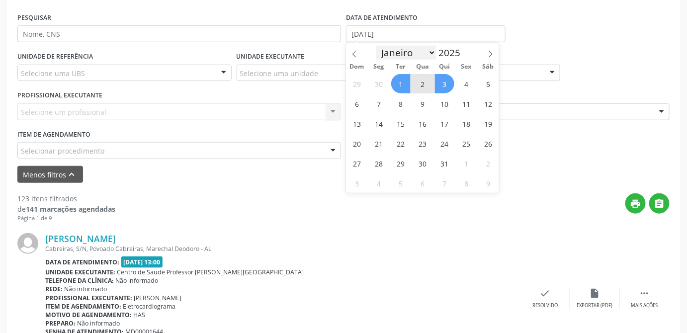
click at [433, 53] on select "Janeiro Fevereiro Março Abril Maio Junho Julho Agosto Setembro Outubro Novembro…" at bounding box center [407, 53] width 60 height 14
select select "7"
click at [377, 46] on select "Janeiro Fevereiro Março Abril Maio Junho Julho Agosto Setembro Outubro Novembro…" at bounding box center [407, 53] width 60 height 14
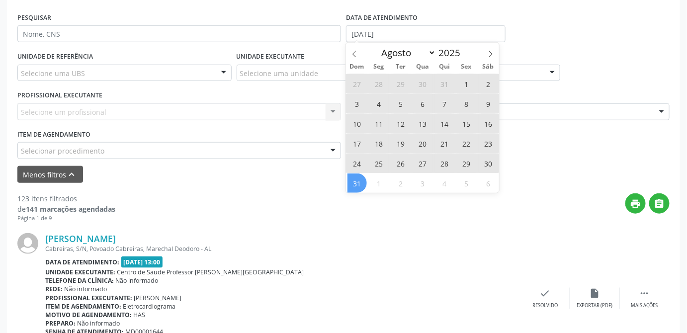
click at [363, 183] on span "31" at bounding box center [357, 183] width 19 height 19
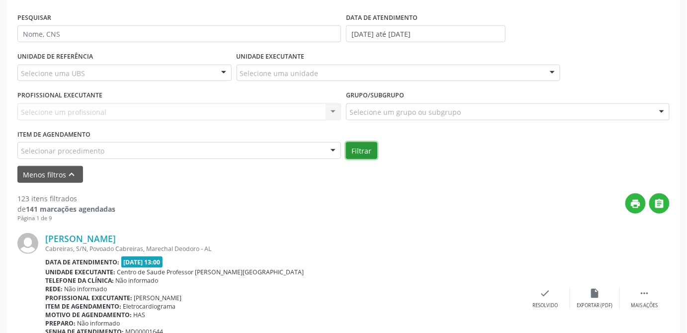
click at [363, 149] on button "Filtrar" at bounding box center [361, 150] width 31 height 17
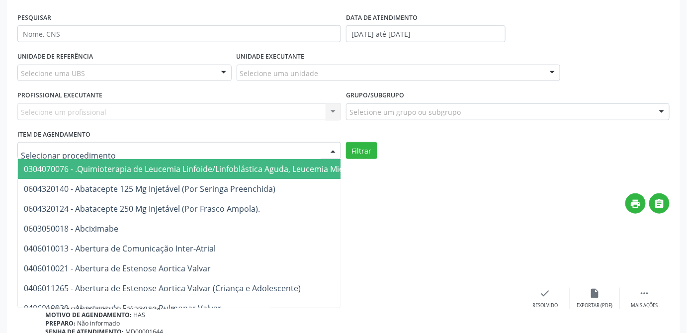
click at [147, 152] on div at bounding box center [179, 150] width 324 height 17
click at [147, 152] on input "text" at bounding box center [171, 156] width 300 height 20
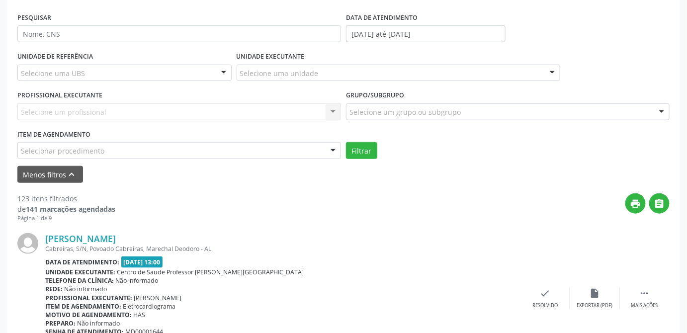
click at [407, 205] on div "print " at bounding box center [392, 207] width 555 height 29
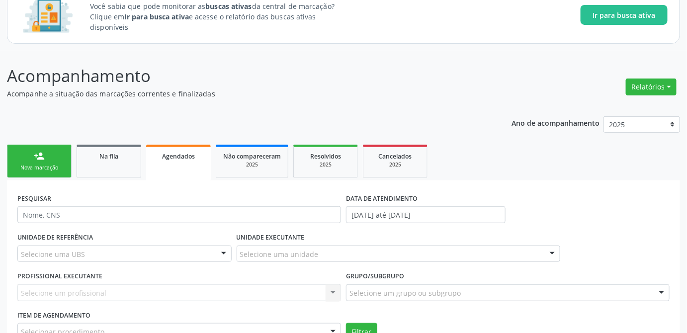
click at [182, 157] on span "Agendados" at bounding box center [178, 156] width 33 height 8
drag, startPoint x: 587, startPoint y: 212, endPoint x: 581, endPoint y: 209, distance: 6.7
click at [586, 211] on div "PESQUISAR DATA DE ATENDIMENTO 01/07/2025 até 31/08/2025" at bounding box center [344, 210] width 658 height 39
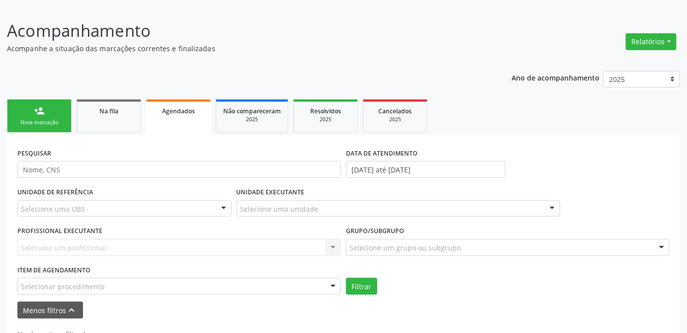
scroll to position [154, 0]
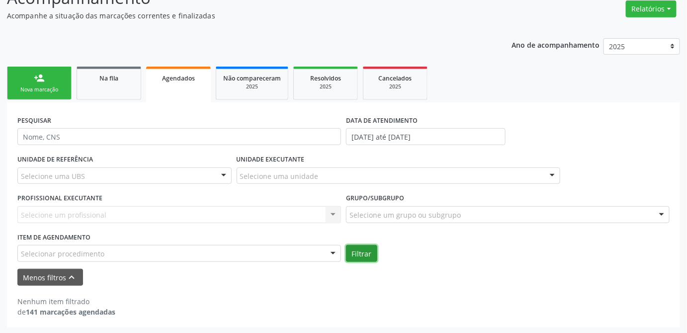
click at [375, 256] on button "Filtrar" at bounding box center [361, 253] width 31 height 17
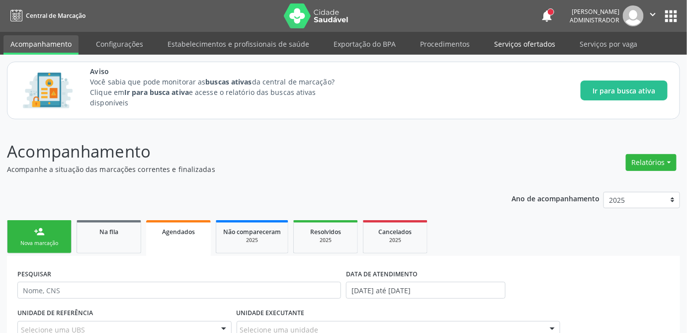
click at [514, 42] on link "Serviços ofertados" at bounding box center [524, 43] width 75 height 17
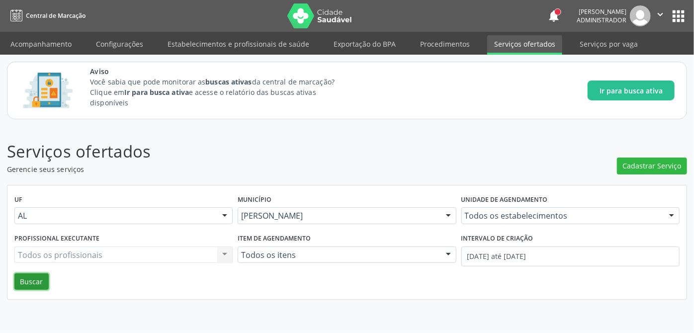
click at [34, 282] on button "Buscar" at bounding box center [31, 282] width 34 height 17
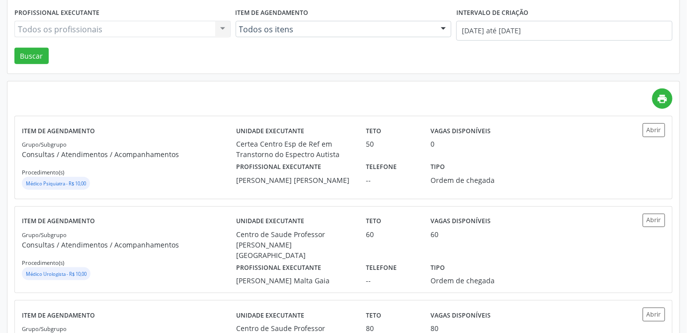
scroll to position [316, 0]
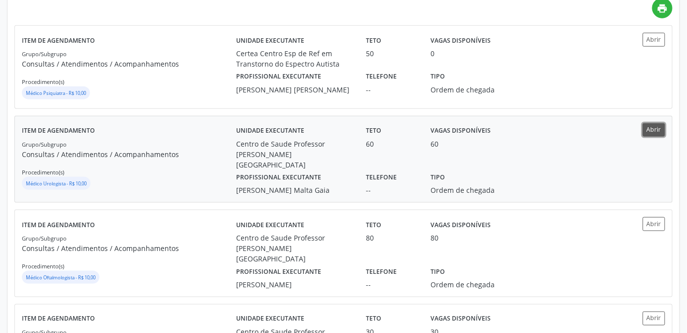
click at [656, 130] on button "Abrir" at bounding box center [654, 129] width 22 height 13
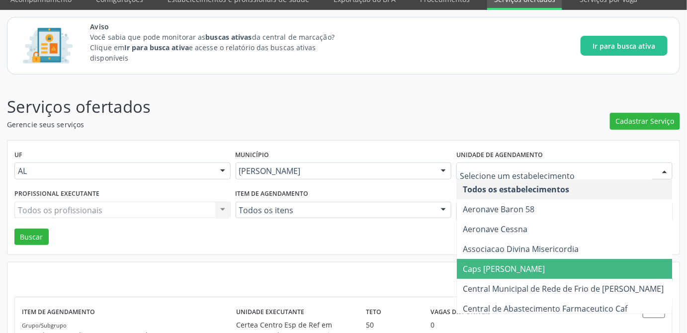
scroll to position [90, 0]
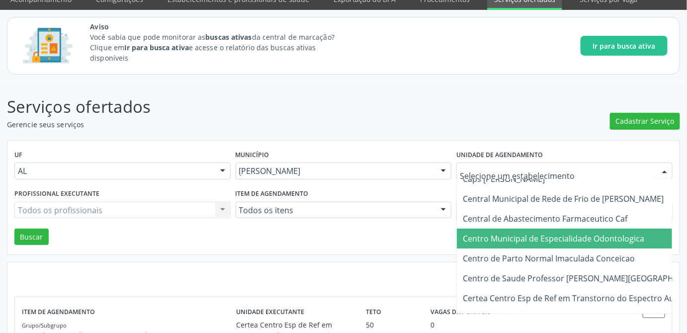
click at [610, 240] on span "Centro Municipal de Especialidade Odontologica" at bounding box center [554, 238] width 182 height 11
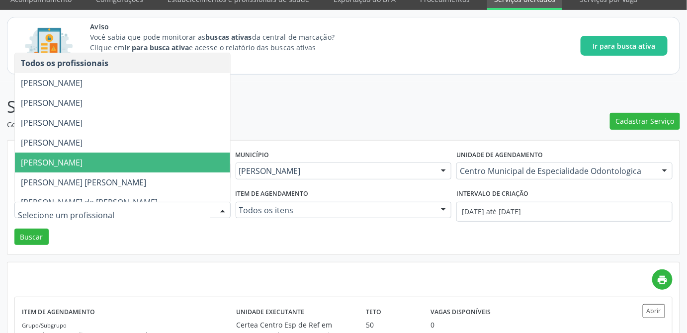
scroll to position [10, 0]
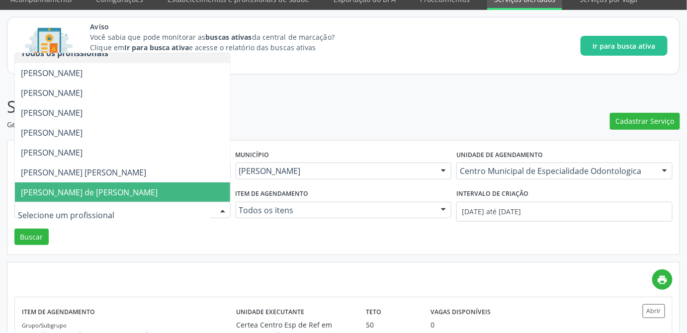
click at [100, 189] on span "Renata Barbirato de Paiva Loures Monteiro" at bounding box center [89, 192] width 137 height 11
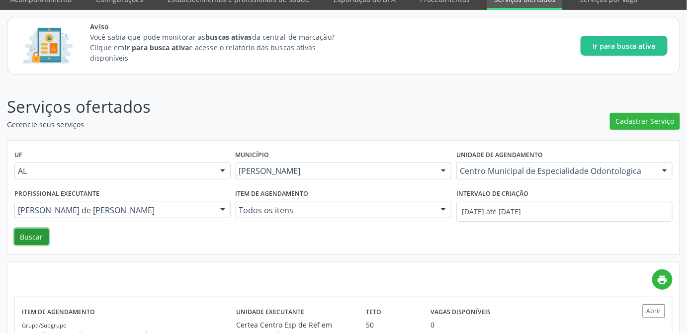
click at [37, 239] on button "Buscar" at bounding box center [31, 237] width 34 height 17
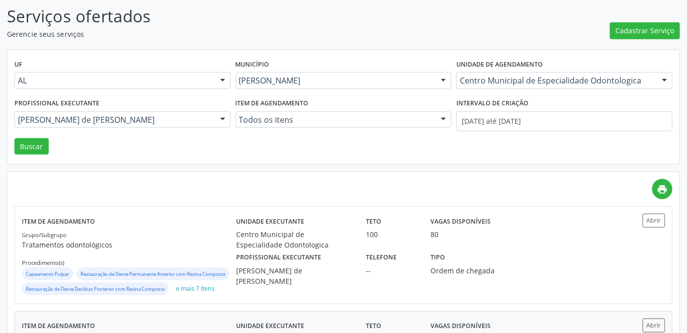
scroll to position [271, 0]
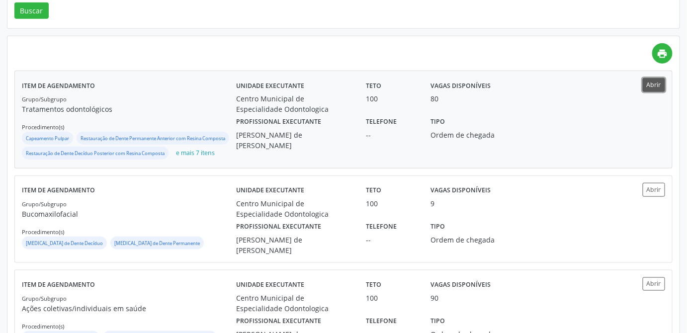
click at [658, 86] on button "Abrir" at bounding box center [654, 84] width 22 height 13
click at [662, 196] on button "Abrir" at bounding box center [654, 189] width 22 height 13
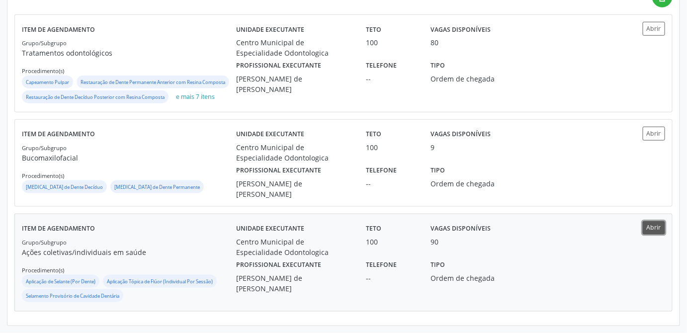
click at [657, 229] on button "Abrir" at bounding box center [654, 227] width 22 height 13
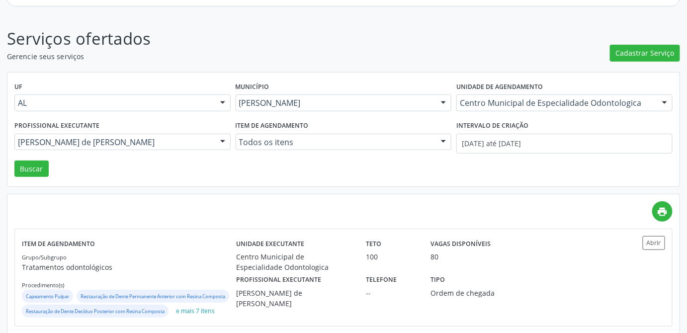
scroll to position [68, 0]
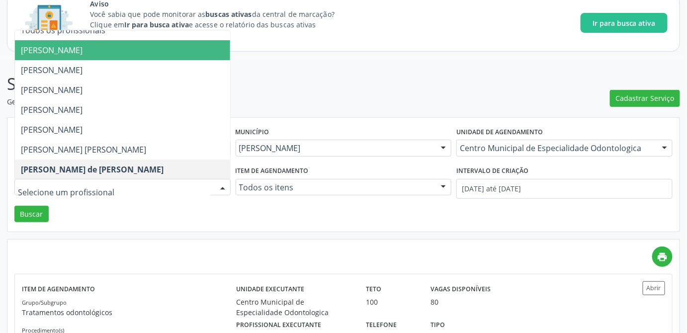
click at [83, 51] on span "Carlos Henrique Celestino dos Santos" at bounding box center [52, 50] width 62 height 11
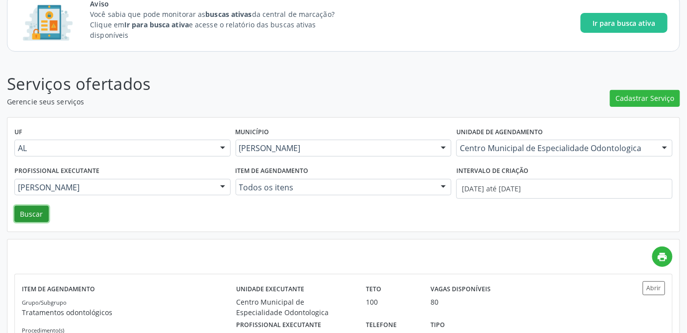
click at [35, 210] on button "Buscar" at bounding box center [31, 214] width 34 height 17
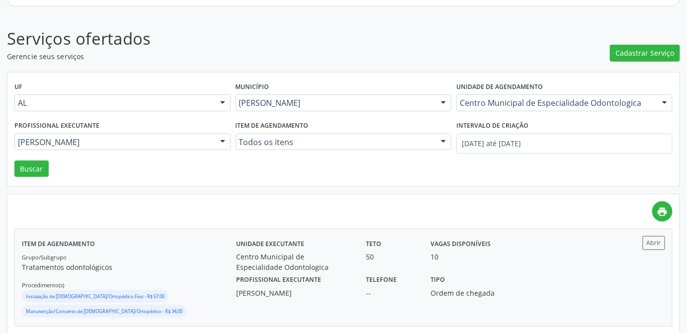
scroll to position [126, 0]
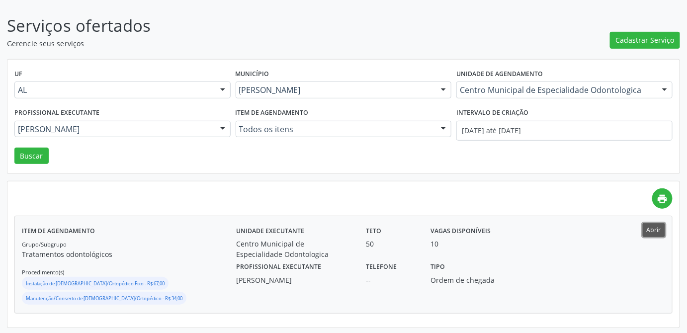
click at [665, 228] on button "Abrir" at bounding box center [654, 229] width 22 height 13
click at [222, 127] on div at bounding box center [222, 129] width 15 height 17
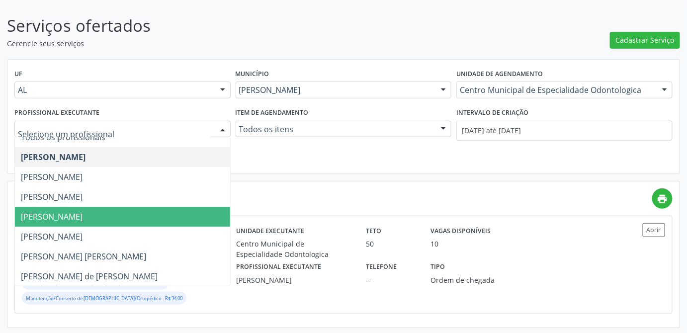
click at [83, 219] on span "Lucinda Acioli Mansur Vieira" at bounding box center [52, 216] width 62 height 11
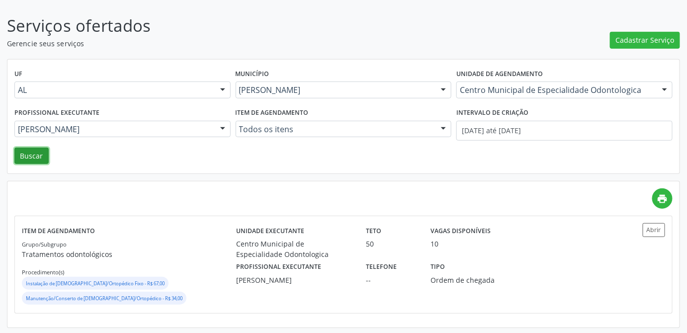
click at [35, 153] on button "Buscar" at bounding box center [31, 156] width 34 height 17
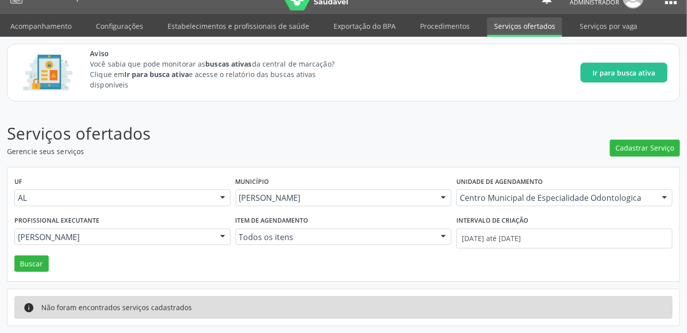
scroll to position [16, 0]
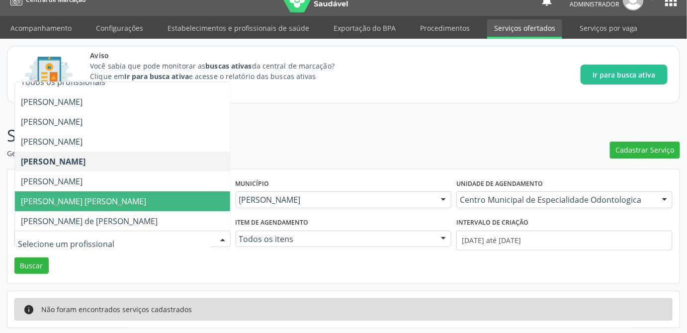
click at [66, 202] on span "Rafaella Amorim Bittencourt Maranhao de Araujo" at bounding box center [83, 201] width 125 height 11
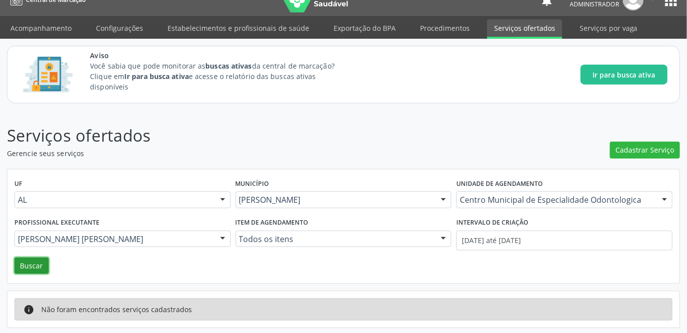
click at [29, 262] on button "Buscar" at bounding box center [31, 266] width 34 height 17
click at [402, 141] on p "Serviços ofertados" at bounding box center [243, 135] width 472 height 25
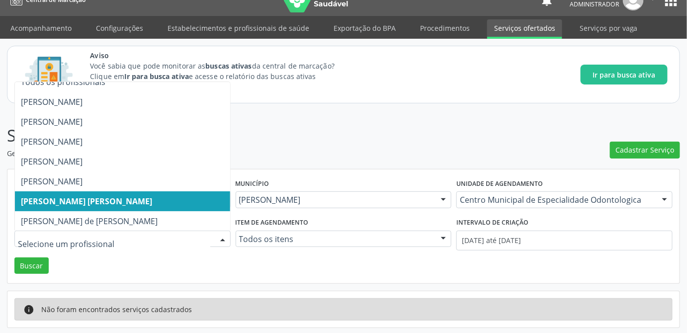
click at [213, 239] on div "Todos os profissionais Carlos Henrique Celestino dos Santos Dulce Eugenia Holan…" at bounding box center [122, 239] width 216 height 17
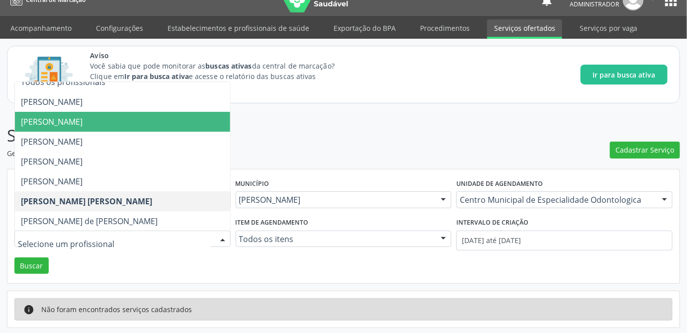
click at [83, 121] on span "[PERSON_NAME]" at bounding box center [52, 121] width 62 height 11
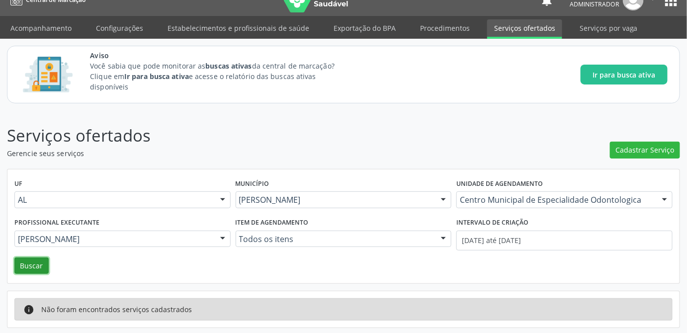
click at [44, 267] on button "Buscar" at bounding box center [31, 266] width 34 height 17
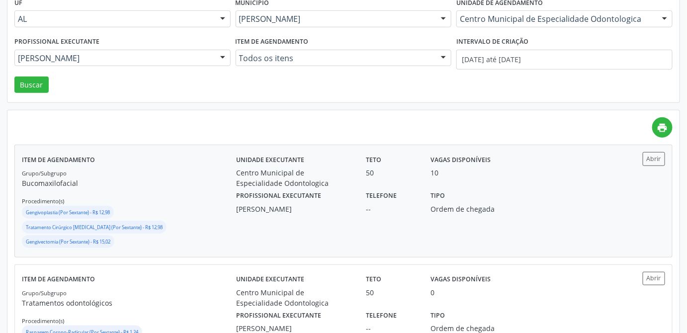
scroll to position [235, 0]
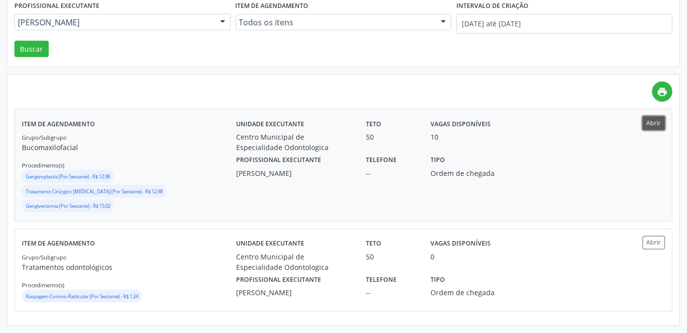
click at [654, 123] on button "Abrir" at bounding box center [654, 122] width 22 height 13
click at [658, 238] on button "Abrir" at bounding box center [654, 242] width 22 height 13
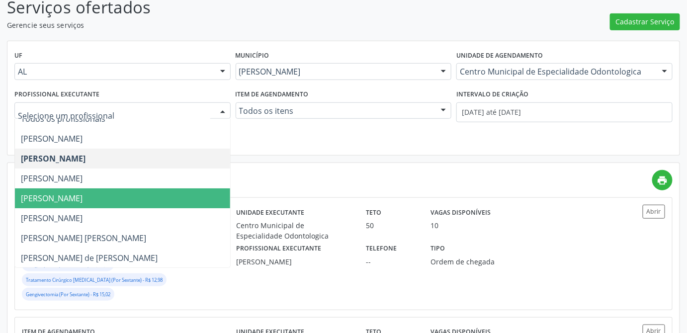
click at [83, 198] on span "Lucinda Acioli Mansur Vieira" at bounding box center [52, 198] width 62 height 11
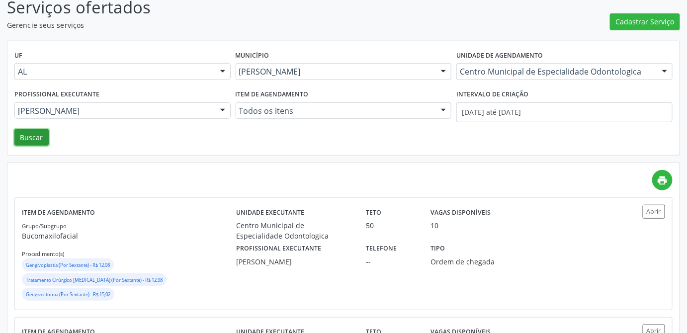
click at [36, 137] on button "Buscar" at bounding box center [31, 137] width 34 height 17
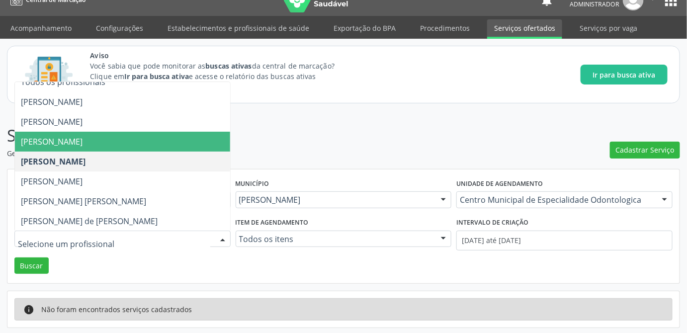
scroll to position [0, 0]
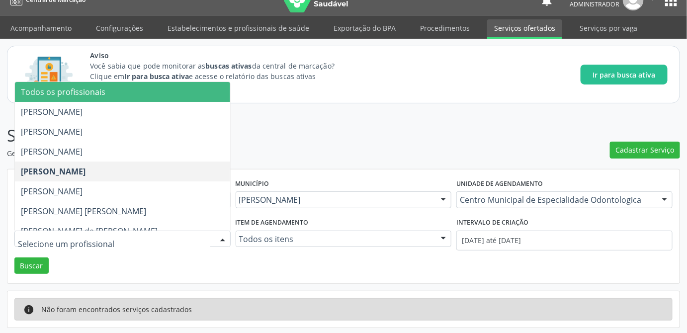
click at [103, 93] on span "Todos os profissionais" at bounding box center [122, 92] width 215 height 20
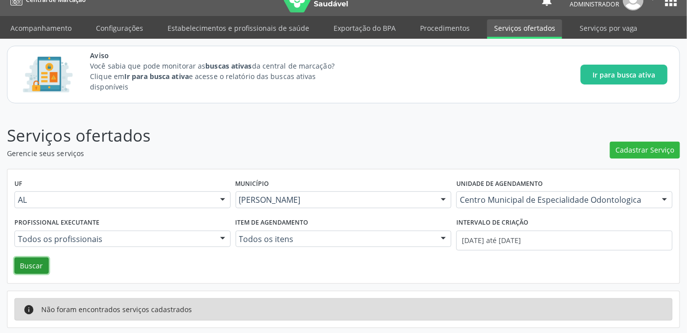
click at [40, 267] on button "Buscar" at bounding box center [31, 266] width 34 height 17
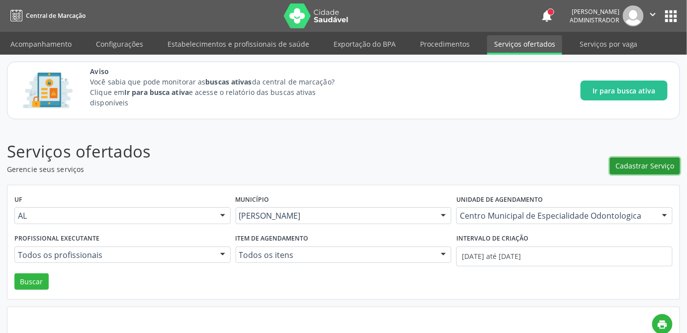
click at [665, 167] on span "Cadastrar Serviço" at bounding box center [645, 166] width 59 height 10
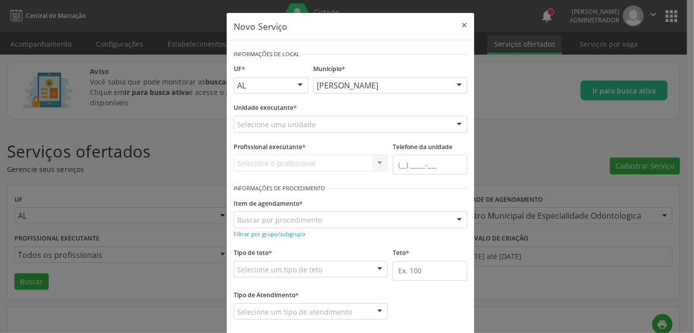
click at [370, 125] on div "Selecione uma unidade" at bounding box center [351, 124] width 234 height 17
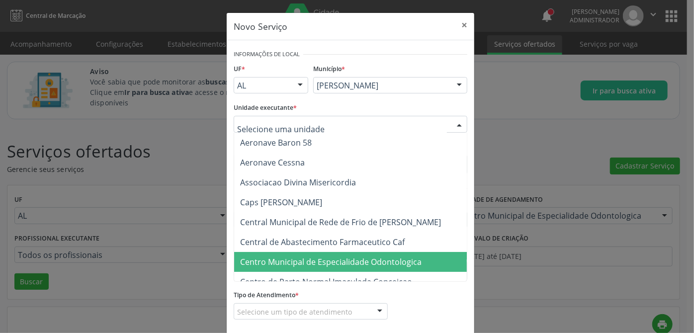
click at [364, 259] on span "Centro Municipal de Especialidade Odontologica" at bounding box center [331, 262] width 182 height 11
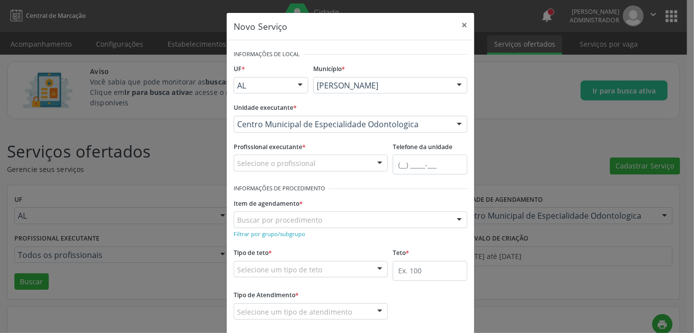
click at [313, 166] on div "Selecione o profissional" at bounding box center [311, 163] width 154 height 17
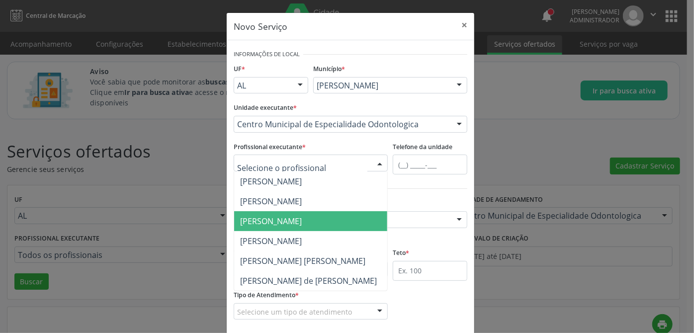
click at [302, 222] on span "Lucinda Acioli Mansur Vieira" at bounding box center [271, 221] width 62 height 11
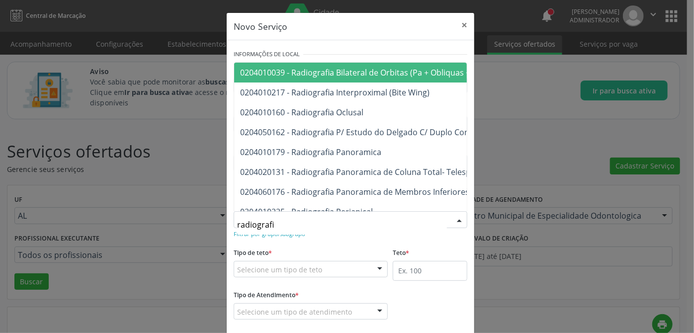
type input "radiografia"
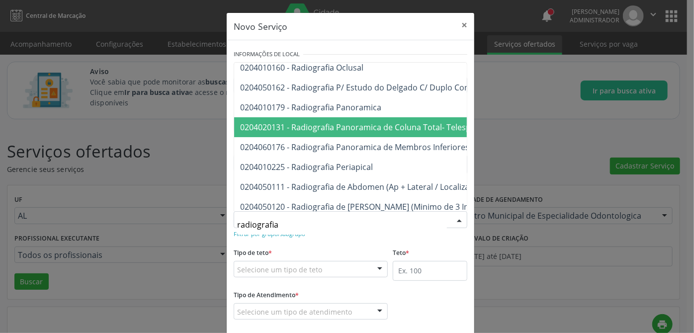
scroll to position [90, 0]
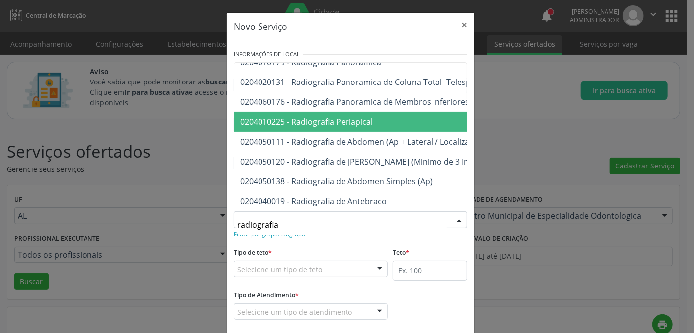
click at [364, 122] on span "0204010225 - Radiografia Periapical" at bounding box center [306, 121] width 133 height 11
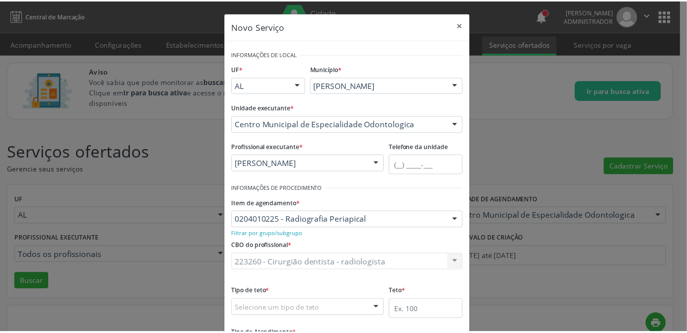
scroll to position [89, 0]
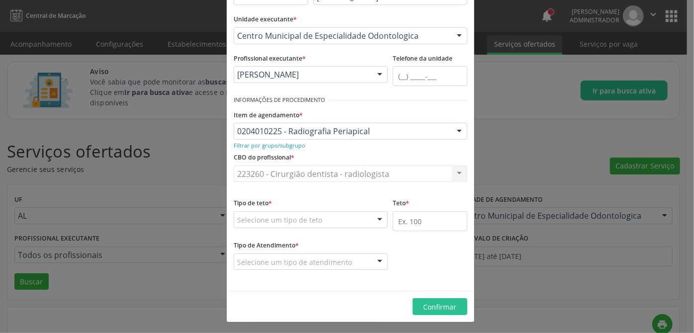
click at [337, 219] on div "Selecione um tipo de teto" at bounding box center [311, 219] width 154 height 17
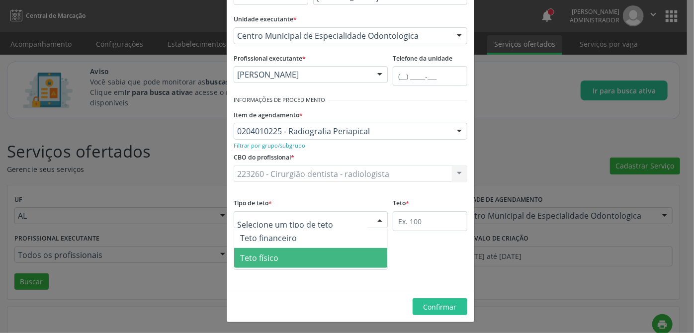
click at [320, 257] on span "Teto físico" at bounding box center [310, 258] width 153 height 20
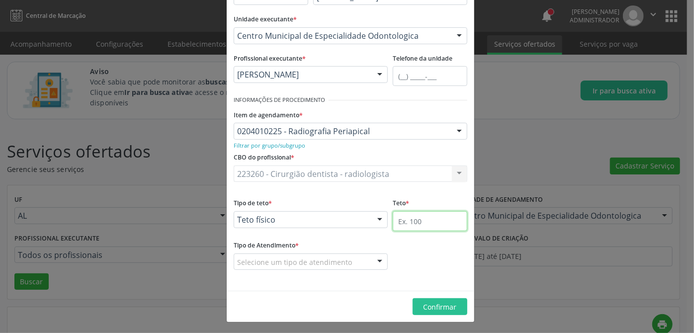
click at [424, 222] on input "text" at bounding box center [430, 221] width 75 height 20
type input "100"
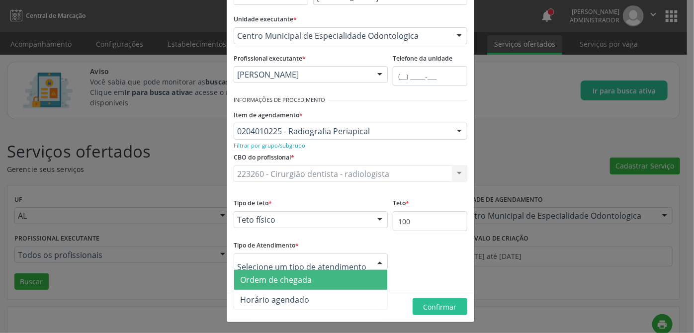
click at [296, 283] on span "Ordem de chegada" at bounding box center [276, 280] width 72 height 11
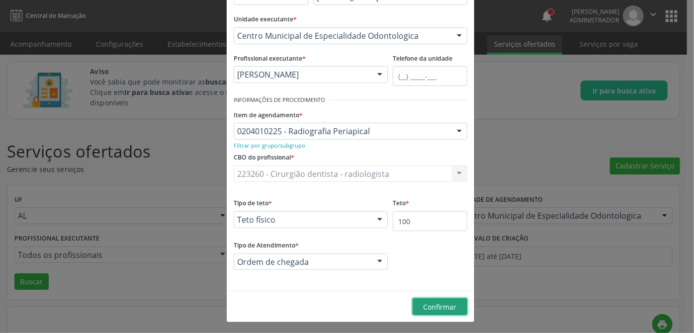
click at [420, 308] on button "Confirmar" at bounding box center [440, 306] width 55 height 17
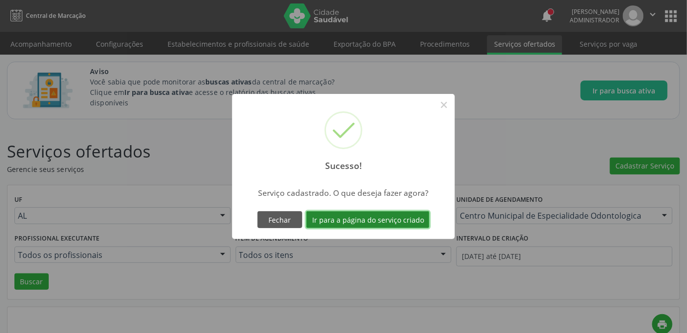
click at [366, 224] on button "Ir para a página do serviço criado" at bounding box center [367, 219] width 123 height 17
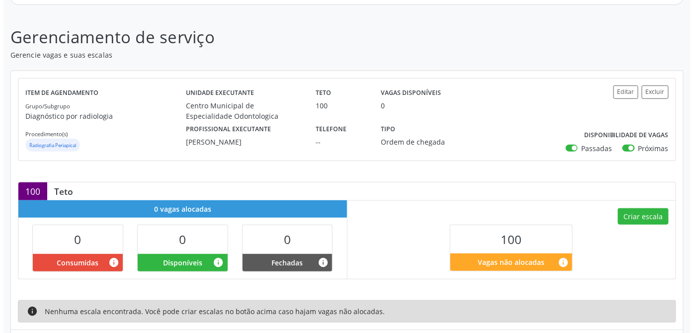
scroll to position [191, 0]
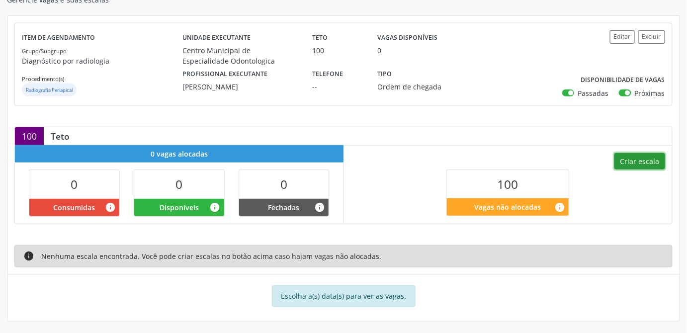
click at [655, 153] on button "Criar escala" at bounding box center [640, 161] width 51 height 17
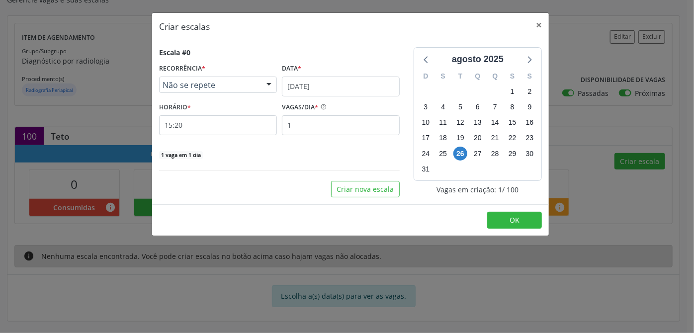
click at [227, 84] on span "Não se repete" at bounding box center [210, 85] width 94 height 10
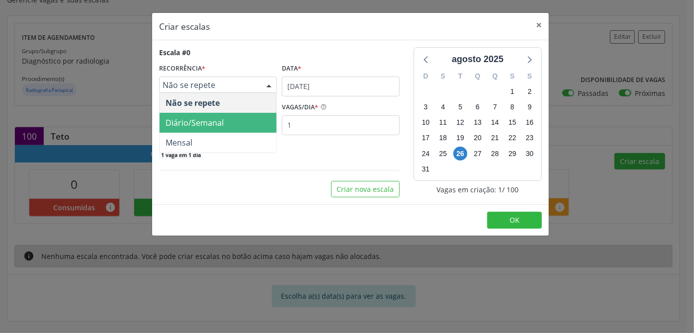
click at [209, 119] on span "Diário/Semanal" at bounding box center [195, 122] width 58 height 11
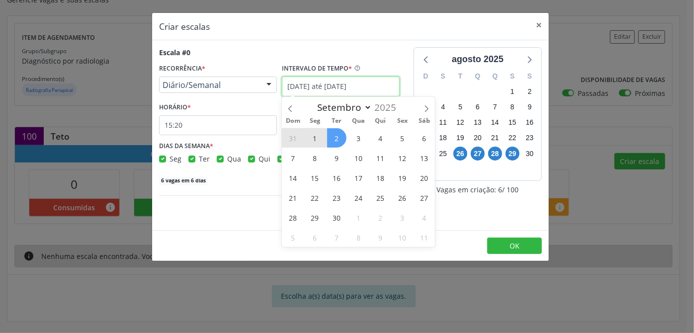
click at [308, 88] on input "[DATE] até [DATE]" at bounding box center [341, 87] width 118 height 20
click at [315, 135] on span "1" at bounding box center [314, 137] width 19 height 19
type input "[DATE]"
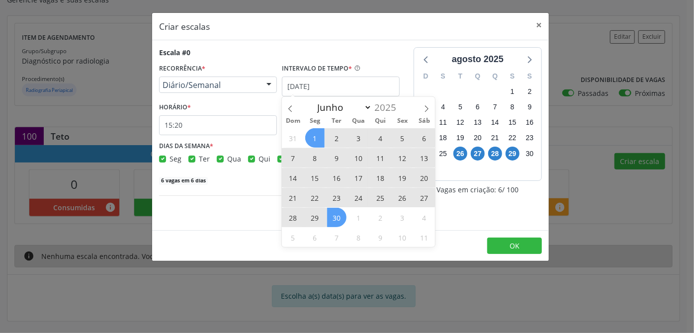
click at [343, 224] on span "30" at bounding box center [336, 217] width 19 height 19
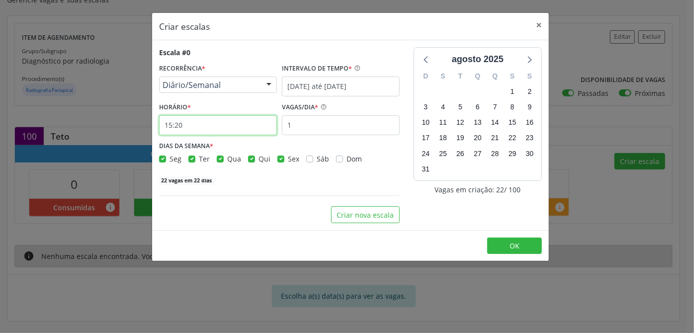
click at [190, 123] on input "15:20" at bounding box center [218, 125] width 118 height 20
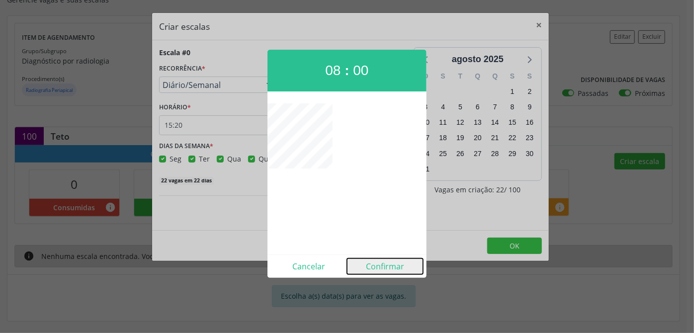
click at [394, 265] on button "Confirmar" at bounding box center [385, 267] width 76 height 16
type input "08:00"
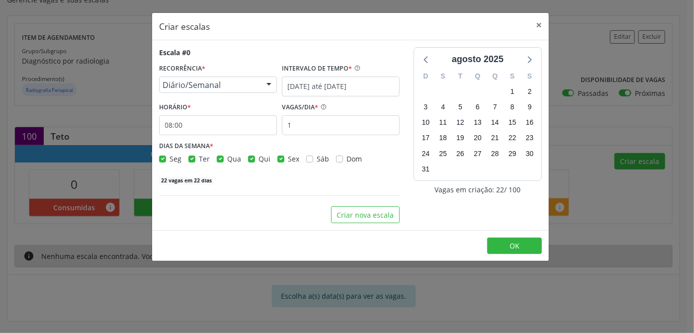
click at [167, 158] on div "Seg" at bounding box center [170, 159] width 22 height 10
click at [157, 158] on div "DIAS DA SEMANA * Seg Ter Qua Qui Sex Sáb Dom" at bounding box center [280, 152] width 246 height 26
click at [170, 158] on label "Seg" at bounding box center [176, 159] width 12 height 10
click at [164, 158] on input "Seg" at bounding box center [162, 158] width 7 height 9
checkbox input "false"
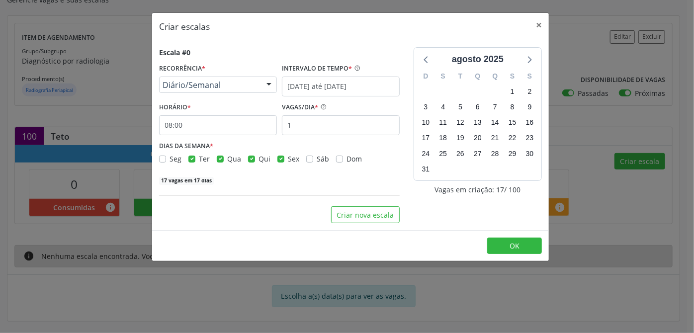
click at [227, 156] on label "Qua" at bounding box center [234, 159] width 14 height 10
click at [218, 156] on input "Qua" at bounding box center [220, 158] width 7 height 9
checkbox input "false"
click at [245, 159] on div "Seg Ter Qua Qui Sex Sáb Dom" at bounding box center [279, 159] width 241 height 10
click at [259, 159] on label "Qui" at bounding box center [265, 159] width 12 height 10
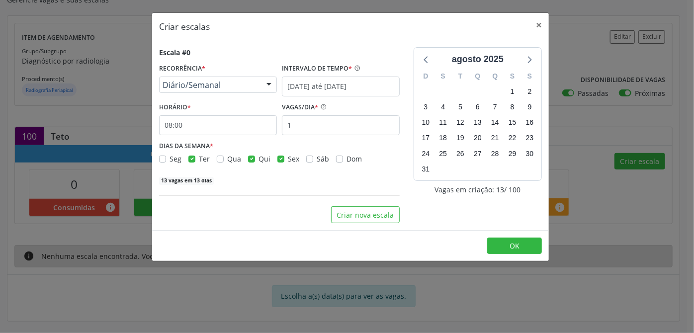
click at [250, 159] on input "Qui" at bounding box center [251, 158] width 7 height 9
checkbox input "false"
click at [341, 133] on input "1" at bounding box center [341, 125] width 118 height 20
click at [334, 126] on input "1" at bounding box center [341, 125] width 118 height 20
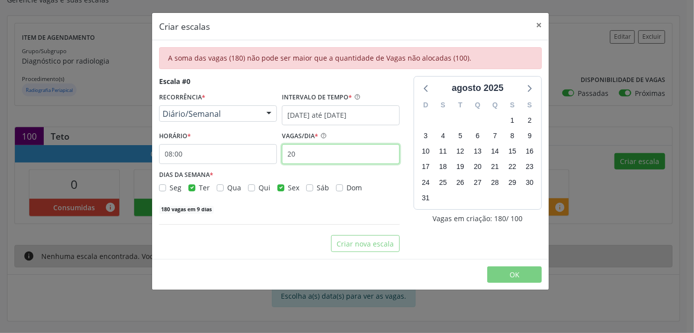
type input "2"
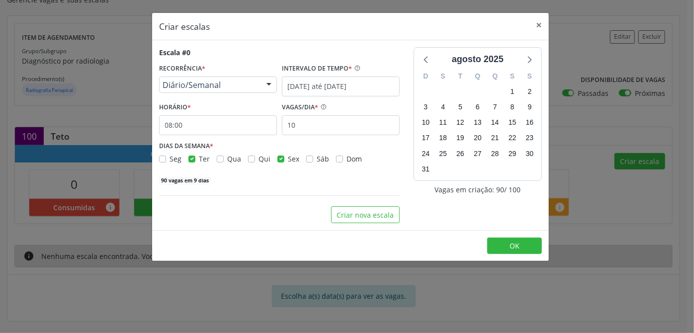
click at [310, 214] on div "Criar nova escala" at bounding box center [279, 214] width 241 height 17
click at [324, 132] on input "10" at bounding box center [341, 125] width 118 height 20
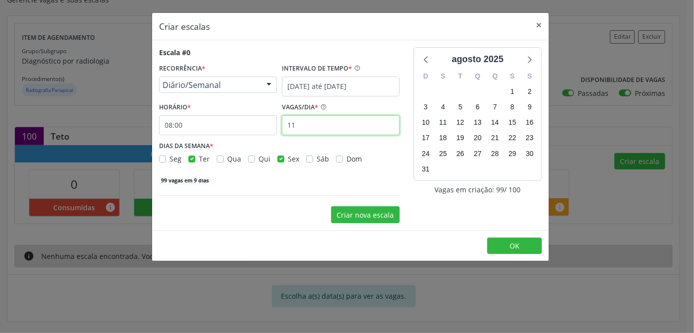
type input "11"
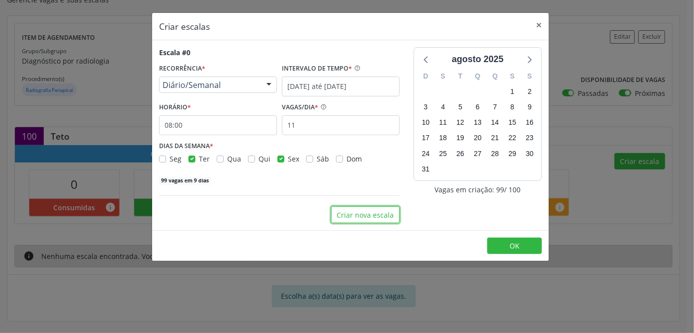
drag, startPoint x: 377, startPoint y: 216, endPoint x: 430, endPoint y: 235, distance: 55.8
click at [430, 235] on div "Criar escalas × Escala #0 RECORRÊNCIA * Diário/Semanal Não se repete Diário/Sem…" at bounding box center [351, 137] width 398 height 250
click at [513, 247] on span "OK" at bounding box center [515, 245] width 10 height 9
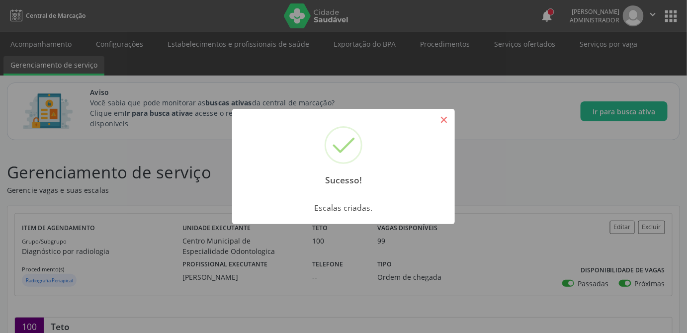
click at [446, 122] on button "×" at bounding box center [444, 119] width 17 height 17
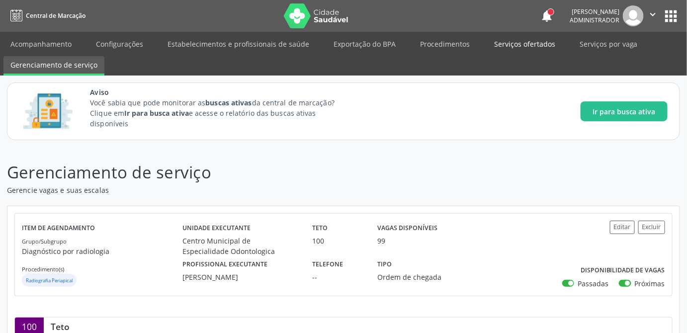
click at [516, 39] on link "Serviços ofertados" at bounding box center [524, 43] width 75 height 17
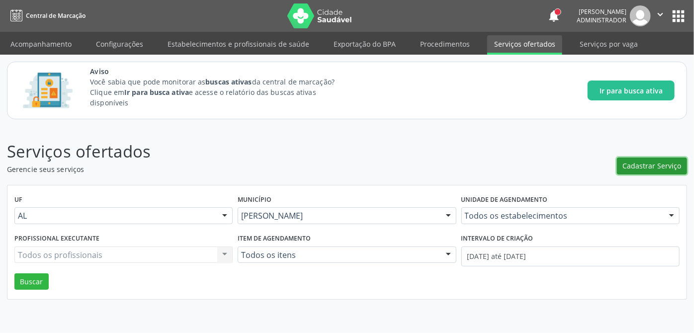
click at [647, 160] on button "Cadastrar Serviço" at bounding box center [652, 166] width 70 height 17
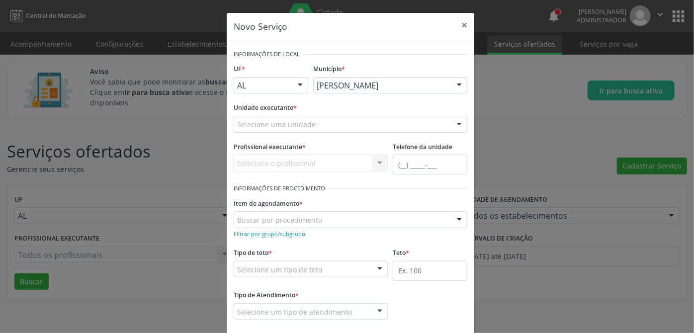
click at [327, 121] on div "Selecione uma unidade" at bounding box center [351, 124] width 234 height 17
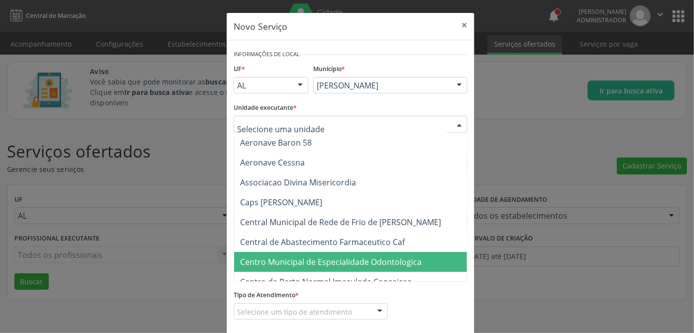
click at [338, 261] on span "Centro Municipal de Especialidade Odontologica" at bounding box center [331, 262] width 182 height 11
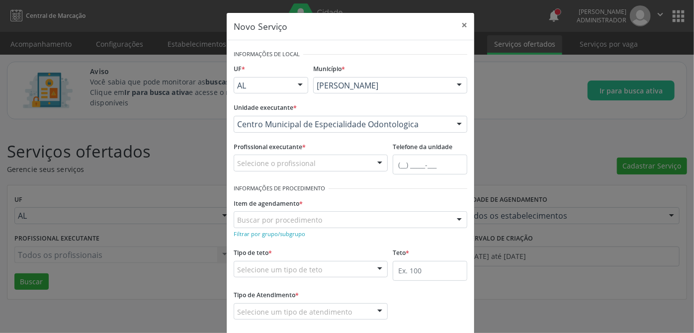
click at [365, 164] on div "Selecione o profissional" at bounding box center [311, 163] width 154 height 17
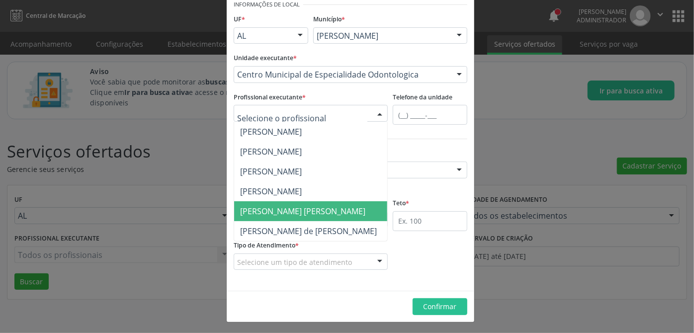
scroll to position [4, 0]
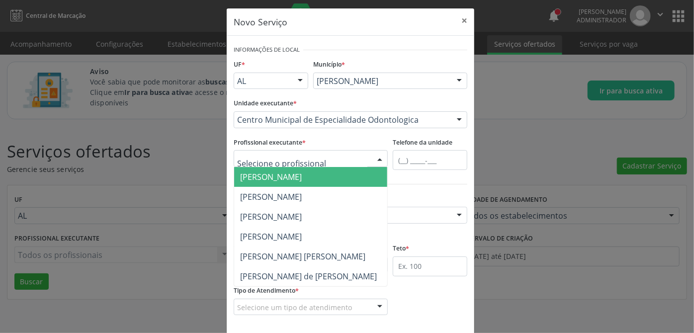
click at [299, 161] on input "text" at bounding box center [302, 164] width 130 height 20
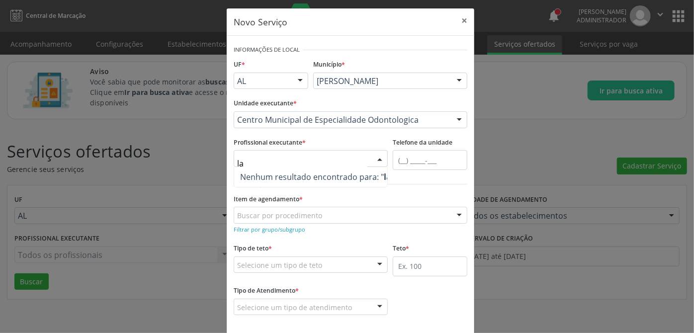
type input "l"
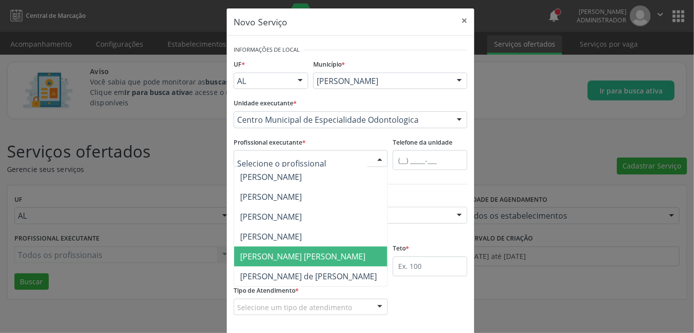
click at [279, 262] on span "Rafaella Amorim Bittencourt Maranhao de Araujo" at bounding box center [310, 257] width 153 height 20
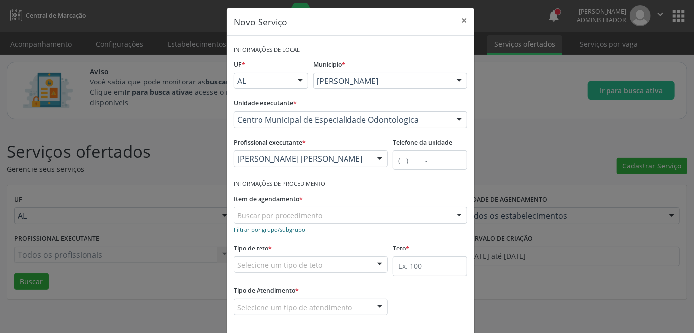
click at [273, 229] on small "Filtrar por grupo/subgrupo" at bounding box center [270, 229] width 72 height 7
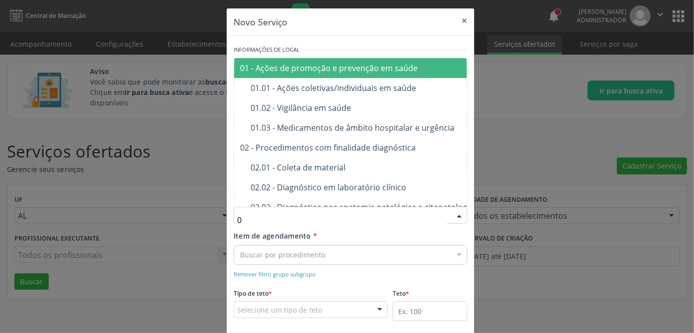
type input "02"
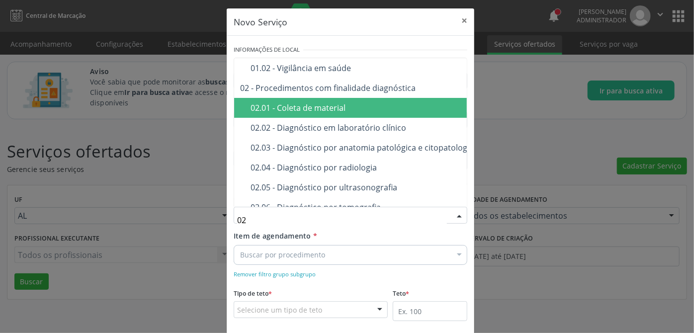
click at [317, 104] on div "02.01 - Coleta de material" at bounding box center [393, 108] width 285 height 8
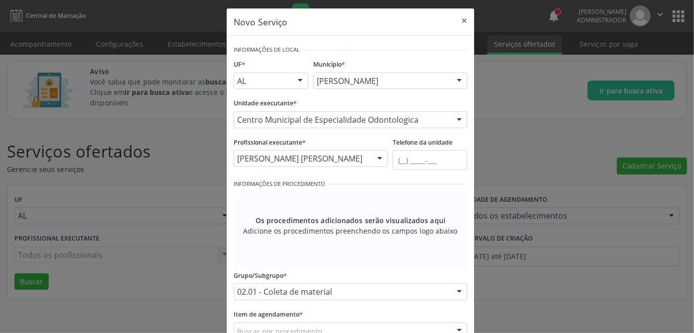
scroll to position [95, 0]
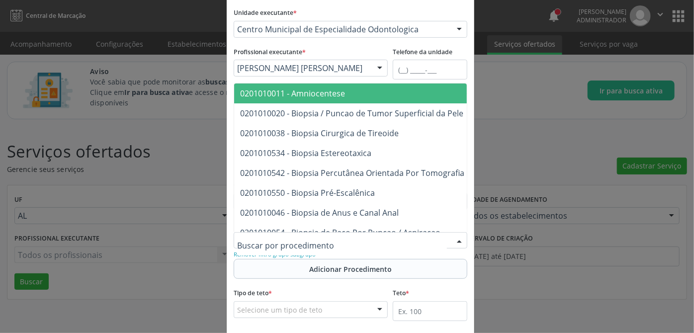
paste input "0201010526"
type input "0201010526"
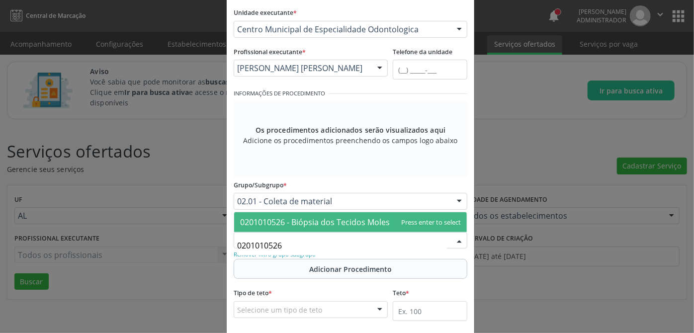
click at [341, 222] on span "0201010526 - Biópsia dos Tecidos Moles da Boca" at bounding box center [331, 222] width 182 height 11
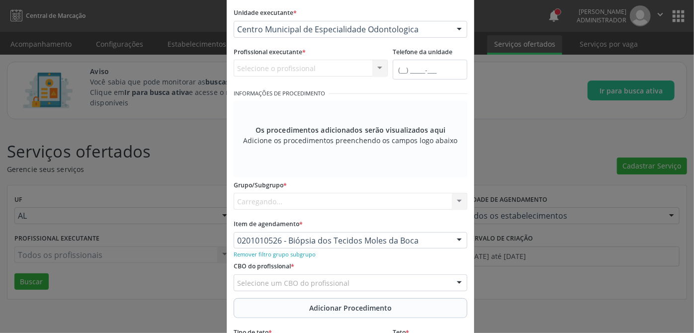
scroll to position [140, 0]
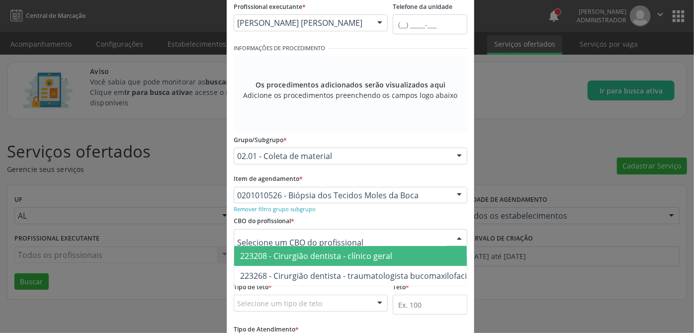
click at [361, 238] on div at bounding box center [351, 237] width 234 height 17
click at [361, 260] on span "223208 - Cirurgião dentista - clínico geral" at bounding box center [316, 256] width 152 height 11
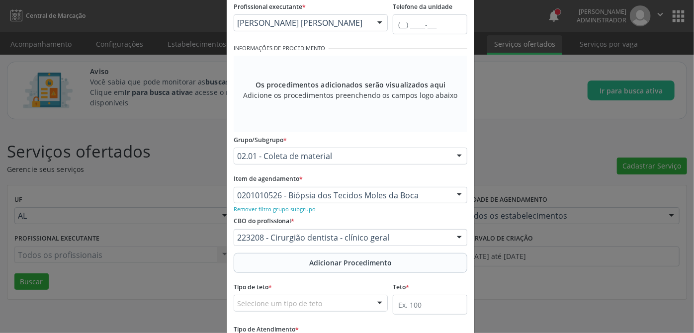
click at [460, 282] on div "Teto *" at bounding box center [430, 297] width 75 height 35
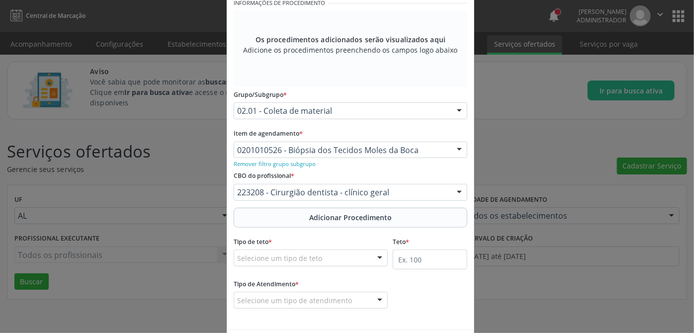
scroll to position [224, 0]
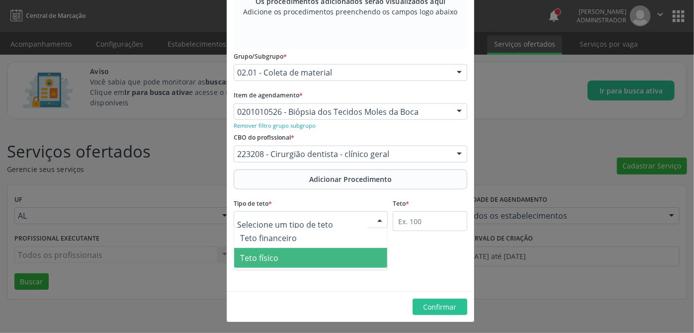
click at [283, 251] on span "Teto físico" at bounding box center [310, 258] width 153 height 20
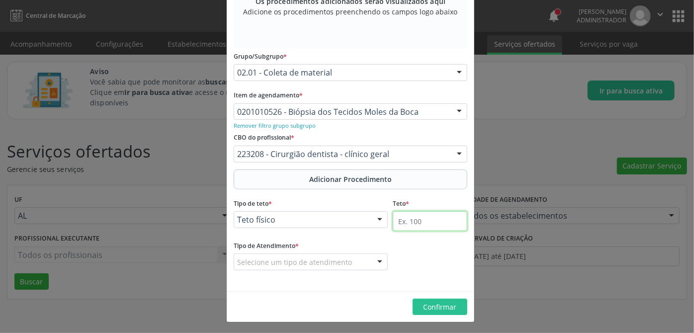
click at [423, 224] on input "text" at bounding box center [430, 221] width 75 height 20
type input "100"
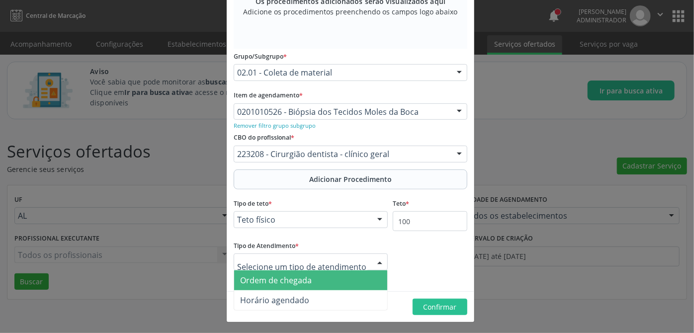
click at [350, 256] on div at bounding box center [311, 262] width 154 height 17
click at [285, 283] on span "Ordem de chegada" at bounding box center [276, 280] width 72 height 11
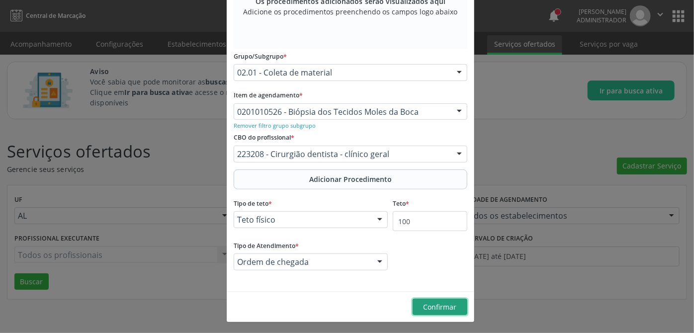
click at [438, 305] on span "Confirmar" at bounding box center [440, 306] width 33 height 9
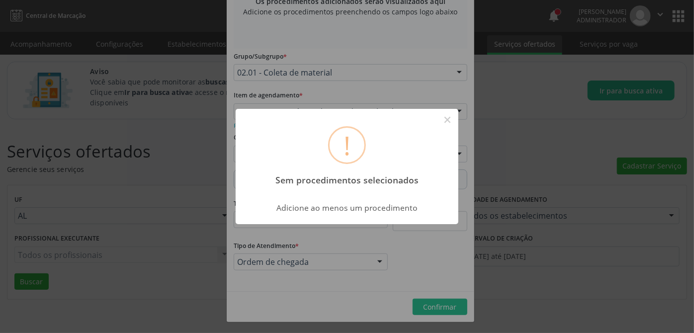
click at [347, 213] on div "Adicione ao menos um procedimento" at bounding box center [347, 204] width 223 height 21
click at [448, 121] on button "×" at bounding box center [447, 119] width 17 height 17
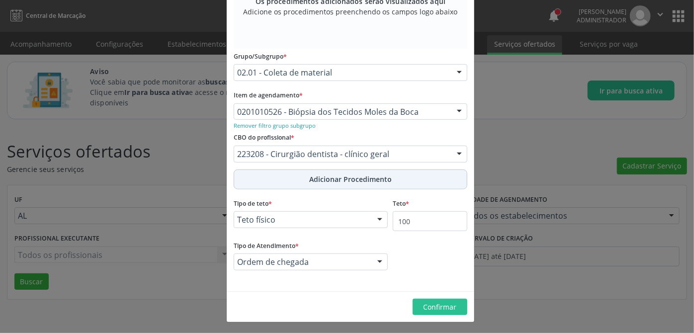
click at [331, 179] on span "Adicionar Procedimento" at bounding box center [350, 179] width 83 height 10
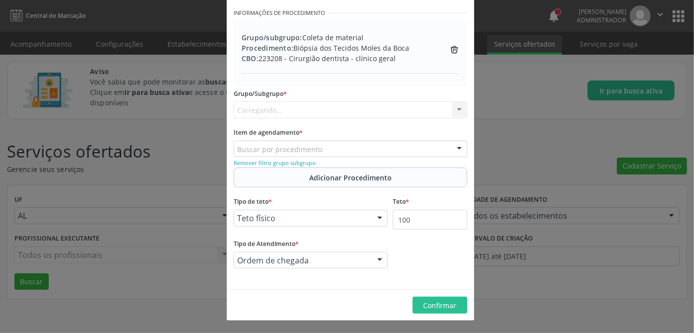
scroll to position [174, 0]
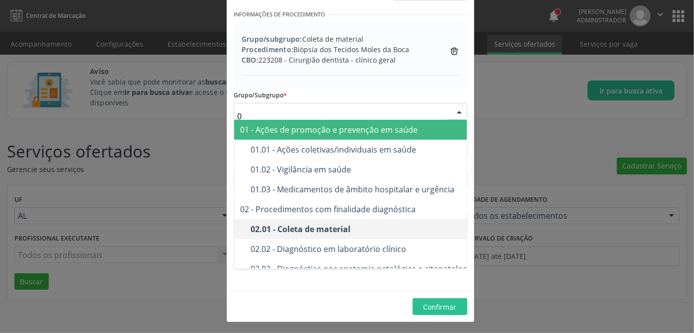
type input "04"
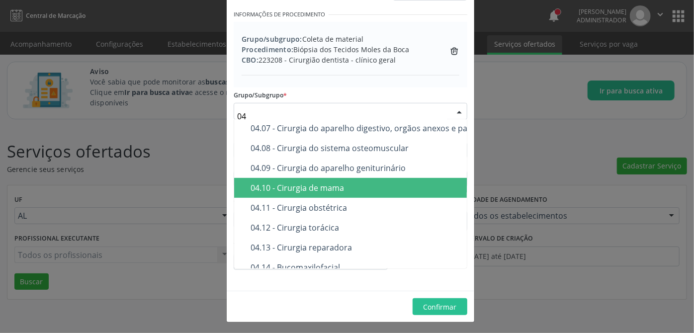
scroll to position [226, 0]
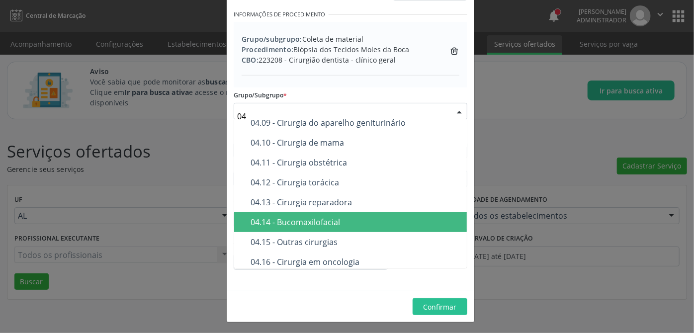
click at [318, 220] on div "04.14 - Bucomaxilofacial" at bounding box center [392, 222] width 283 height 8
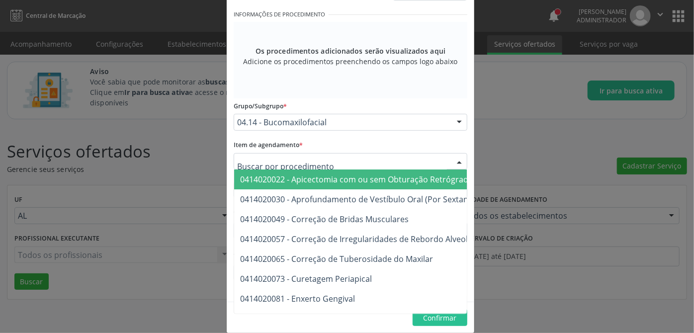
paste input "0414010345"
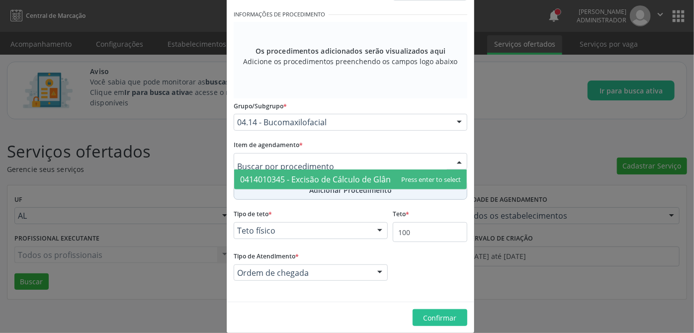
click at [353, 195] on form "Informações de Local UF * AL AL Nenhum resultado encontrado para: " " Não há ne…" at bounding box center [351, 84] width 234 height 422
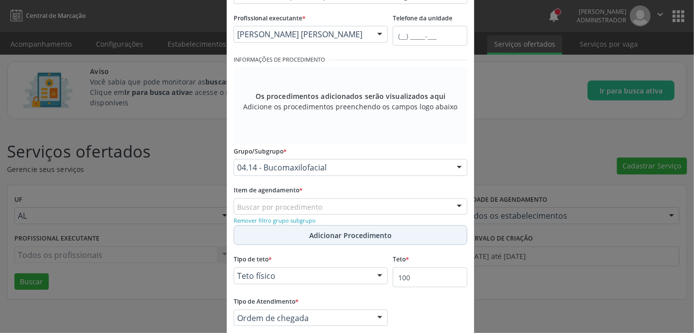
scroll to position [84, 0]
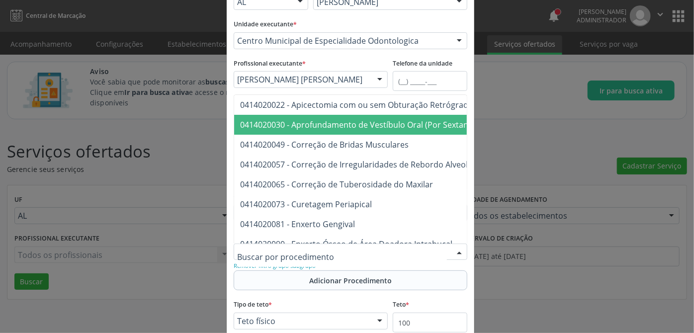
paste input "0414010345"
type input "0414010345"
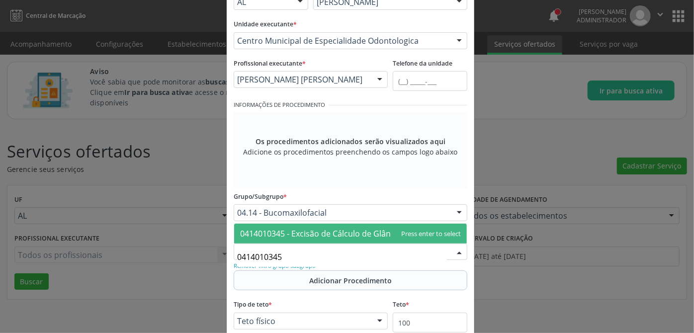
click at [318, 231] on span "0414010345 - Excisão de Cálculo de Glândula Salivar" at bounding box center [337, 233] width 194 height 11
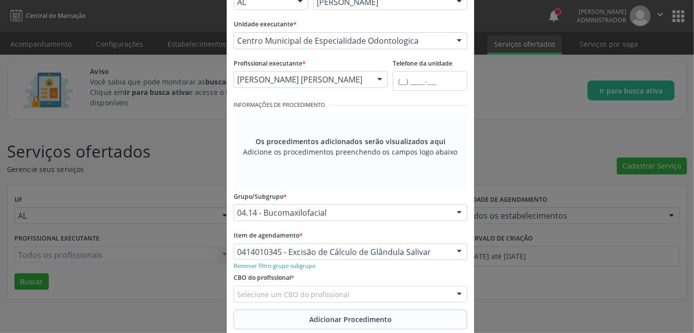
scroll to position [129, 0]
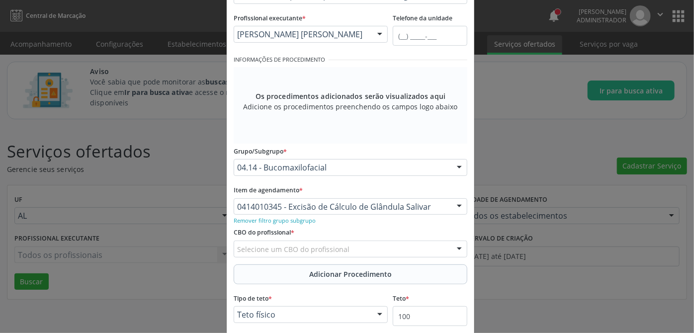
click at [355, 251] on div "Selecione um CBO do profissional" at bounding box center [351, 249] width 234 height 17
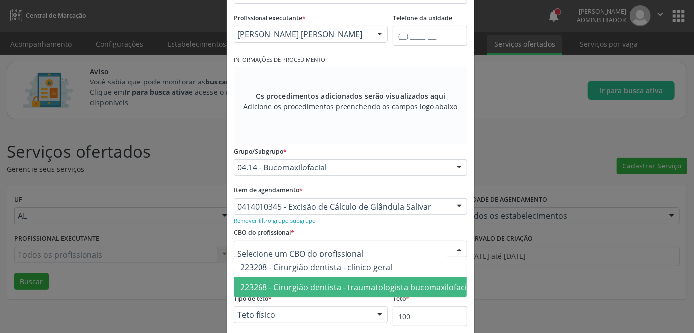
click at [355, 287] on span "223268 - Cirurgião dentista - traumatologista bucomaxilofacial" at bounding box center [356, 287] width 233 height 11
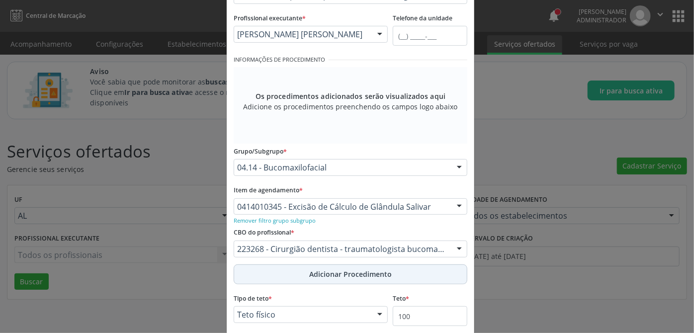
click at [355, 274] on span "Adicionar Procedimento" at bounding box center [350, 274] width 83 height 10
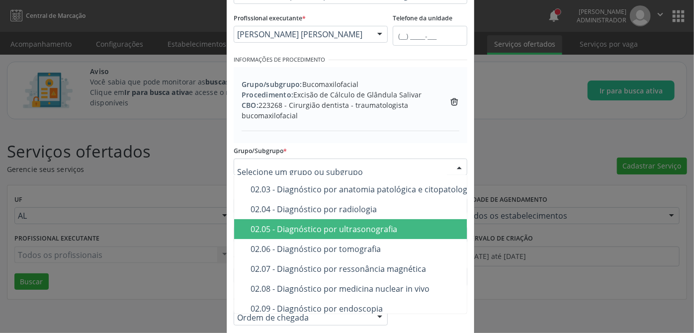
scroll to position [90, 0]
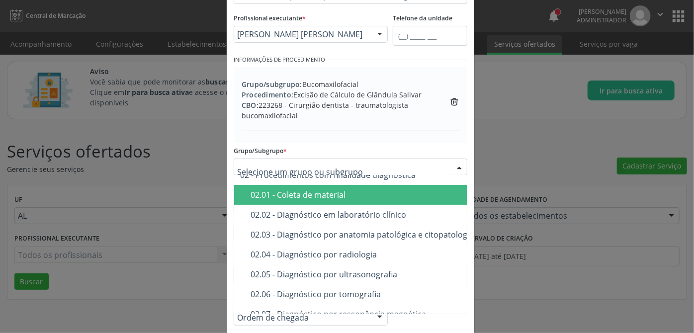
click at [293, 199] on span "02.01 - Coleta de material" at bounding box center [413, 195] width 359 height 20
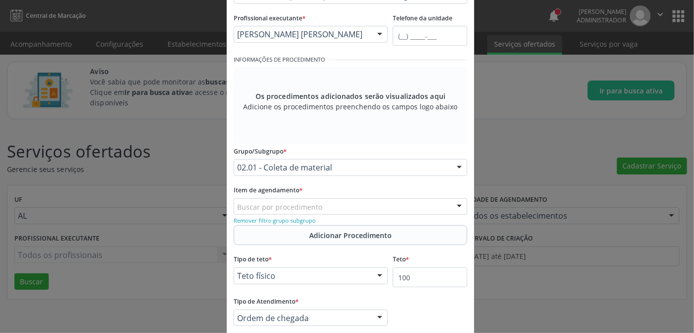
scroll to position [84, 0]
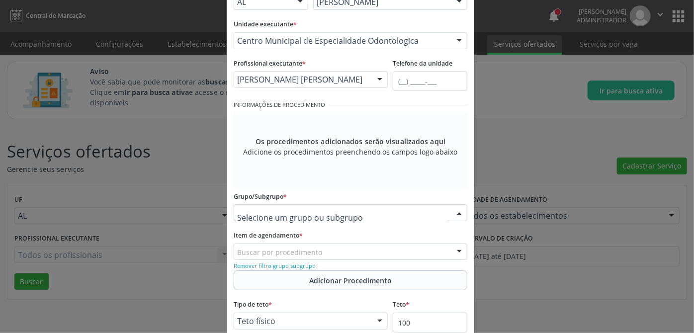
click at [455, 212] on div at bounding box center [459, 213] width 15 height 17
click at [268, 265] on small "Remover filtro grupo subgrupo" at bounding box center [275, 265] width 82 height 7
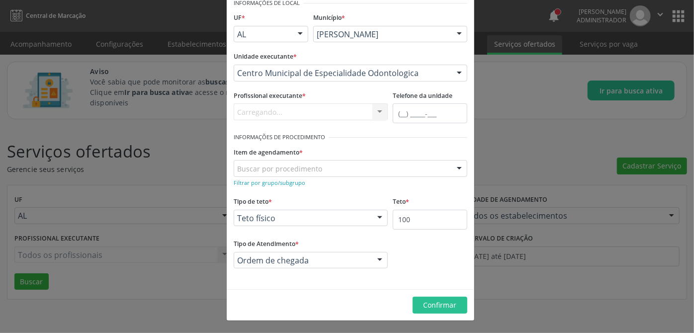
scroll to position [50, 0]
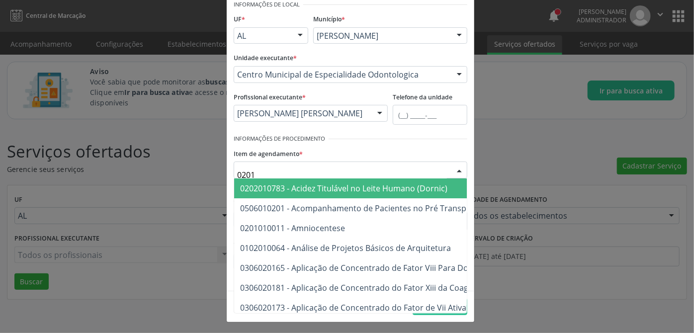
click at [294, 172] on input "0201" at bounding box center [342, 175] width 210 height 20
paste input "414010345"
type input "0414010345"
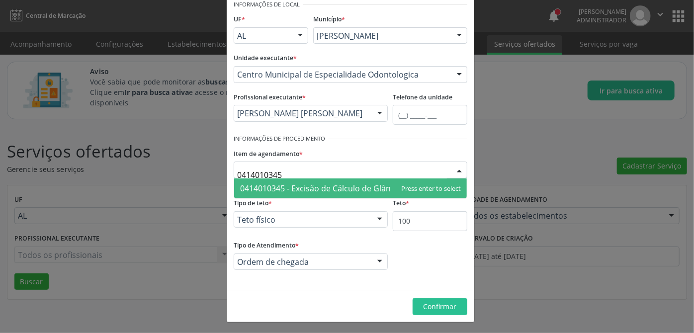
click at [294, 172] on input "0414010345" at bounding box center [342, 175] width 210 height 20
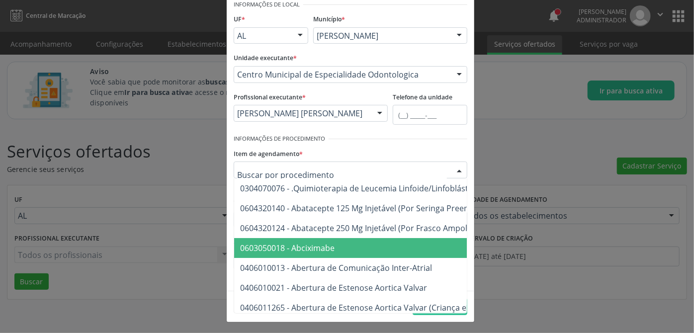
paste input "0201010526"
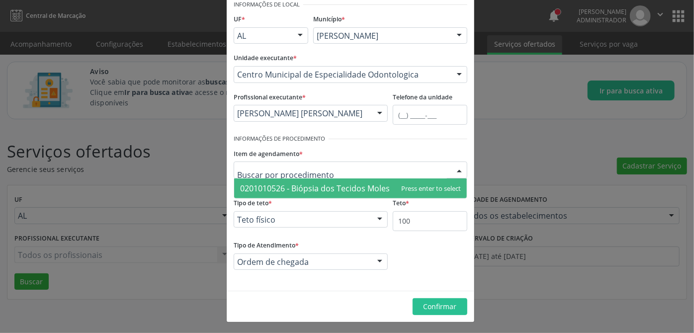
type input "0201010526"
click at [301, 191] on span "0201010526 - Biópsia dos Tecidos Moles da Boca" at bounding box center [331, 188] width 182 height 11
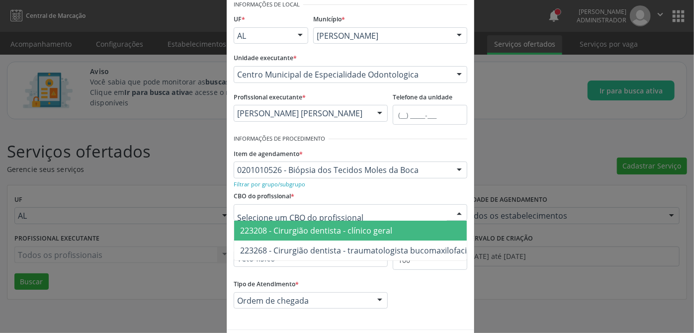
click at [341, 218] on div at bounding box center [351, 212] width 234 height 17
click at [327, 230] on span "223208 - Cirurgião dentista - clínico geral" at bounding box center [316, 230] width 152 height 11
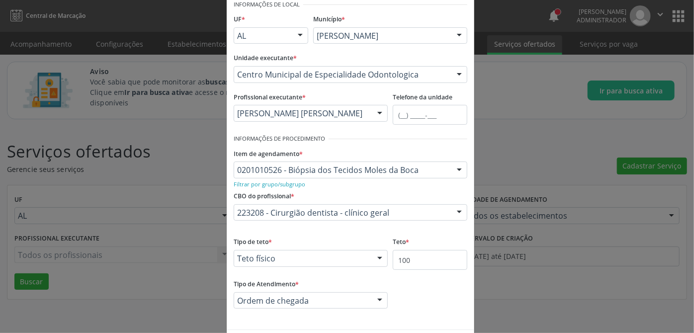
click at [415, 308] on div "Tipo de Atendimento * Ordem de chegada Ordem de chegada Horário agendado Nenhum…" at bounding box center [350, 300] width 239 height 46
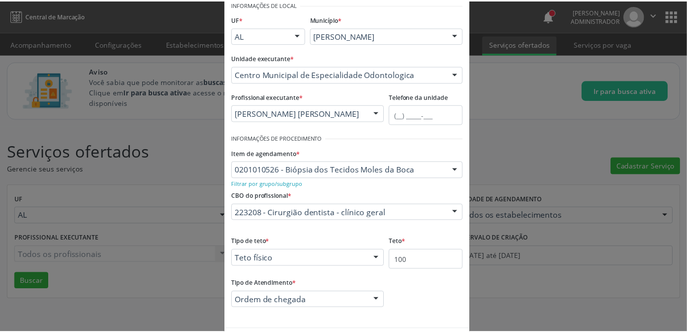
scroll to position [89, 0]
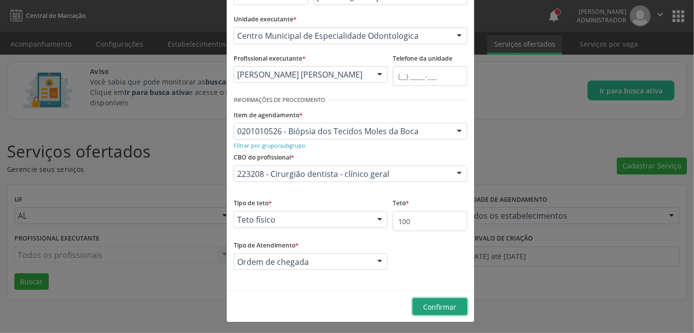
click at [438, 305] on span "Confirmar" at bounding box center [440, 306] width 33 height 9
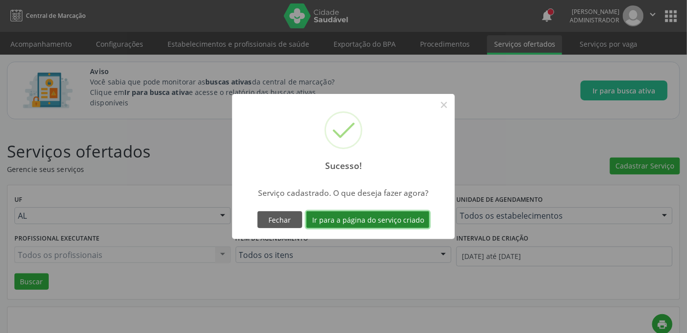
click at [378, 220] on button "Ir para a página do serviço criado" at bounding box center [367, 219] width 123 height 17
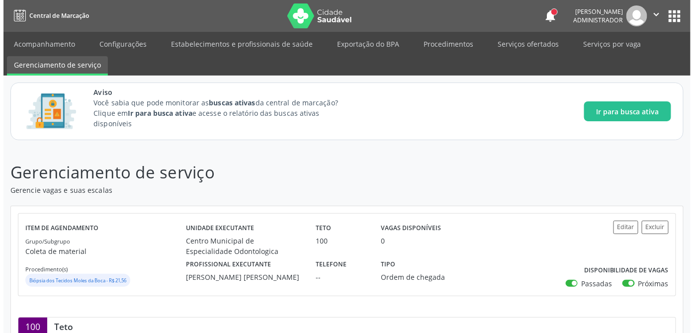
scroll to position [181, 0]
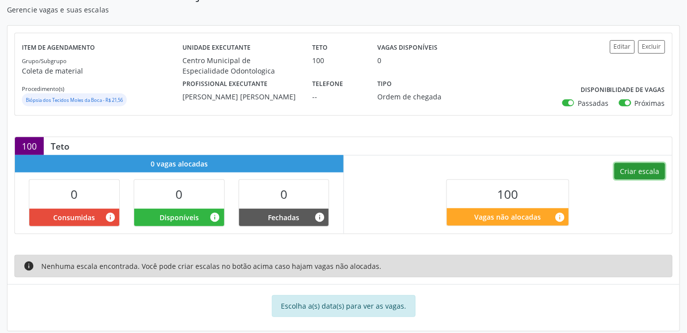
click at [647, 173] on button "Criar escala" at bounding box center [640, 171] width 51 height 17
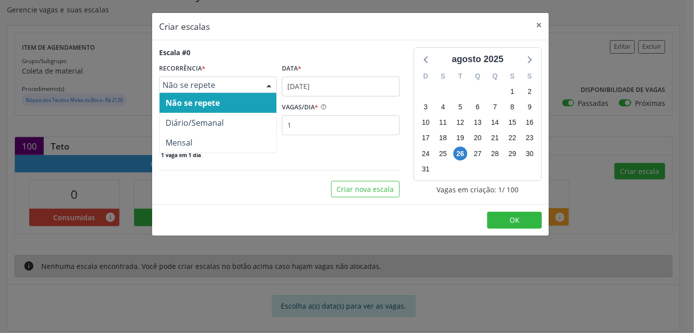
click at [227, 85] on span "Não se repete" at bounding box center [210, 85] width 94 height 10
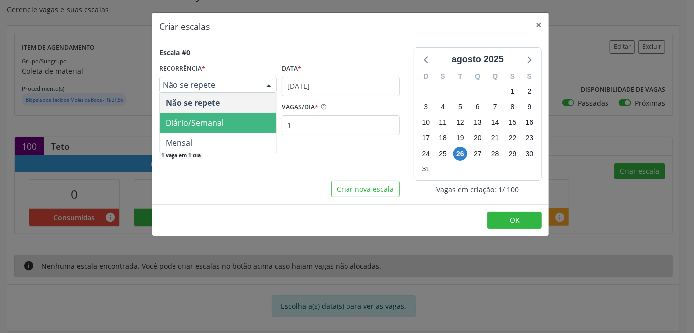
click at [180, 121] on span "Diário/Semanal" at bounding box center [195, 122] width 58 height 11
select select "8"
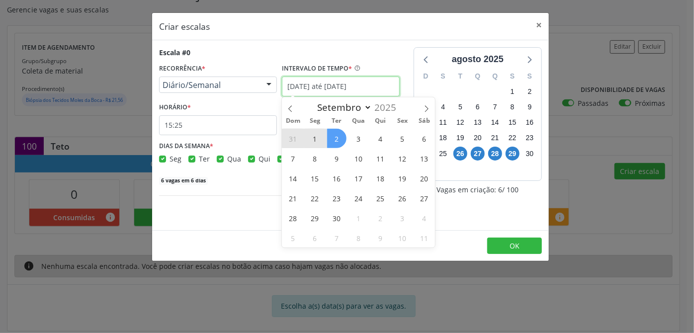
click at [314, 87] on input "[DATE] até [DATE]" at bounding box center [341, 87] width 118 height 20
click at [316, 134] on span "1" at bounding box center [314, 138] width 19 height 19
type input "[DATE]"
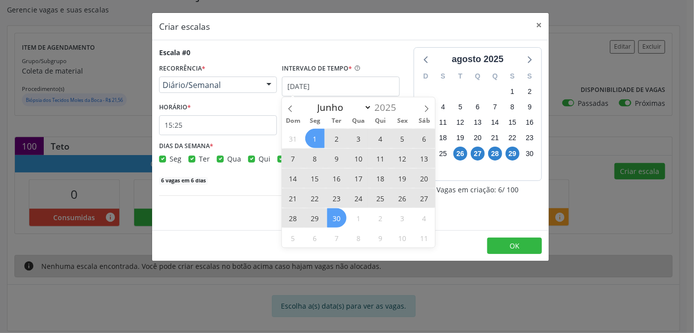
click at [333, 220] on span "30" at bounding box center [336, 217] width 19 height 19
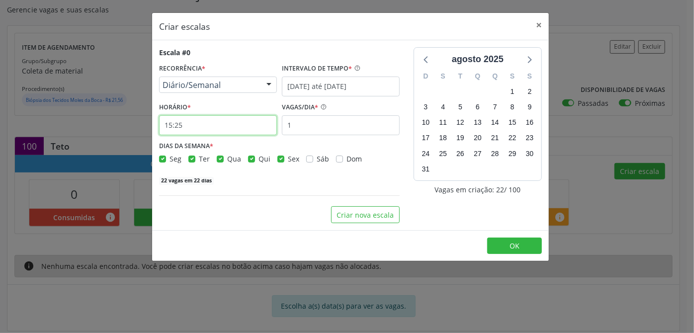
click at [175, 129] on input "15:25" at bounding box center [218, 125] width 118 height 20
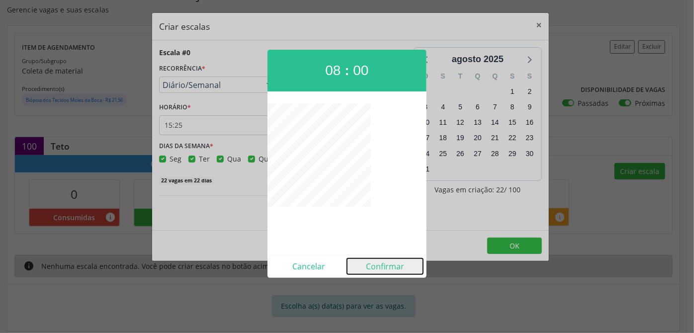
click at [392, 263] on button "Confirmar" at bounding box center [385, 267] width 76 height 16
type input "08:00"
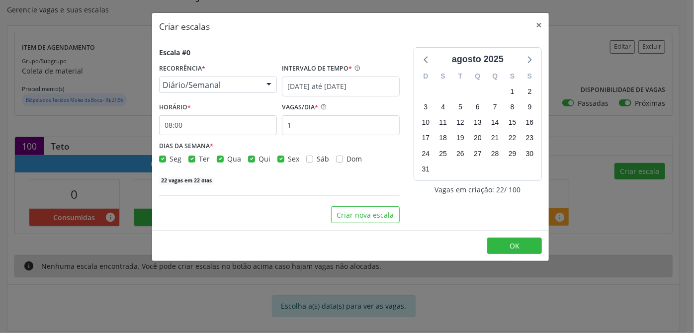
click at [170, 157] on label "Seg" at bounding box center [176, 159] width 12 height 10
click at [164, 157] on input "Seg" at bounding box center [162, 158] width 7 height 9
checkbox input "false"
click at [227, 161] on label "Qua" at bounding box center [234, 159] width 14 height 10
click at [221, 161] on input "Qua" at bounding box center [220, 158] width 7 height 9
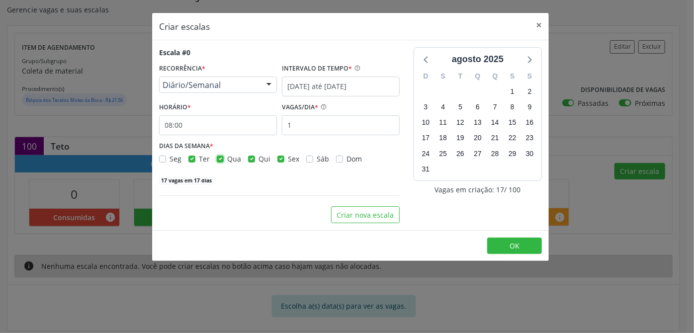
checkbox input "false"
click at [288, 158] on label "Sex" at bounding box center [293, 159] width 11 height 10
click at [280, 158] on input "Sex" at bounding box center [281, 158] width 7 height 9
checkbox input "false"
click at [307, 129] on input "1" at bounding box center [341, 125] width 118 height 20
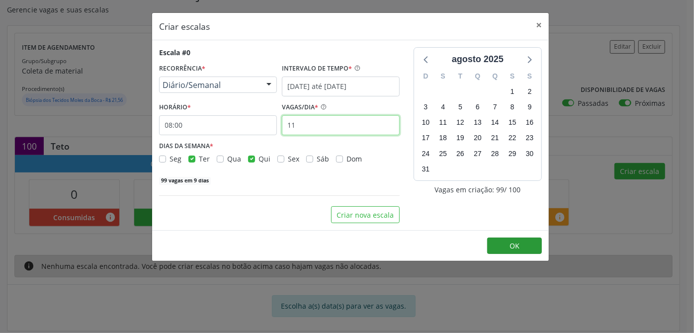
type input "11"
click at [521, 248] on button "OK" at bounding box center [514, 246] width 55 height 17
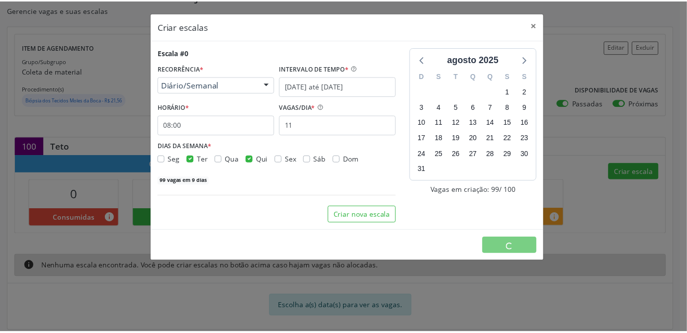
scroll to position [0, 0]
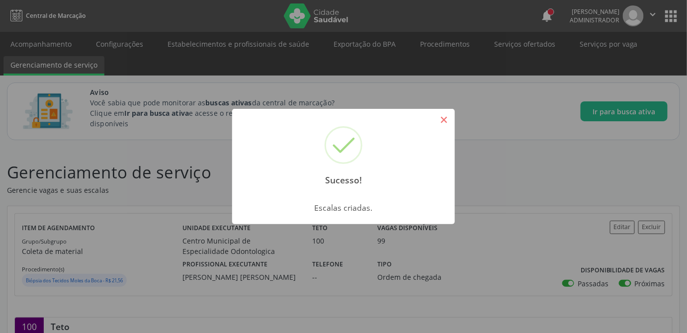
click at [443, 118] on button "×" at bounding box center [444, 119] width 17 height 17
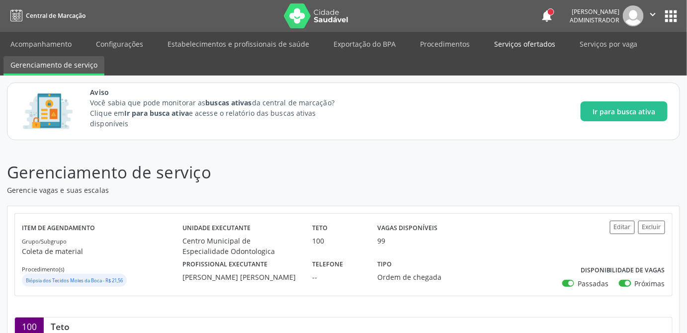
click at [522, 44] on link "Serviços ofertados" at bounding box center [524, 43] width 75 height 17
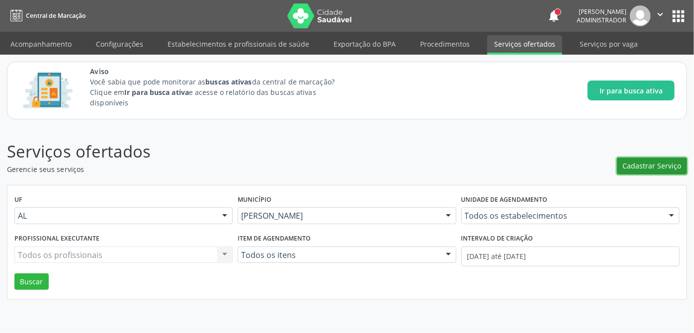
click at [665, 166] on span "Cadastrar Serviço" at bounding box center [652, 166] width 59 height 10
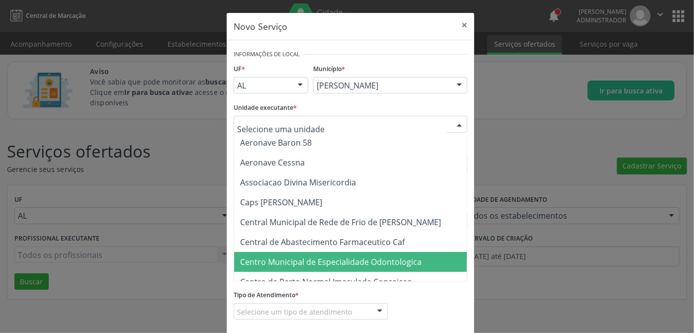
click at [341, 262] on span "Centro Municipal de Especialidade Odontologica" at bounding box center [331, 262] width 182 height 11
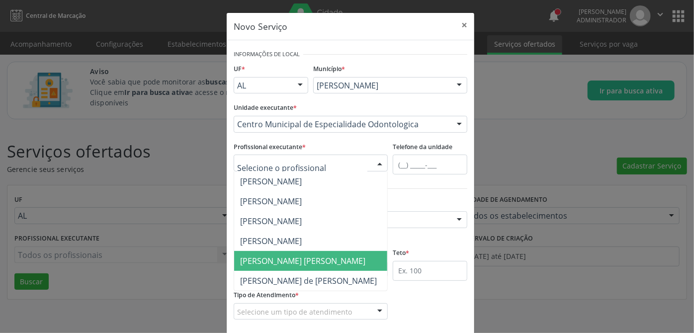
click at [320, 262] on span "Rafaella Amorim Bittencourt Maranhao de Araujo" at bounding box center [302, 261] width 125 height 11
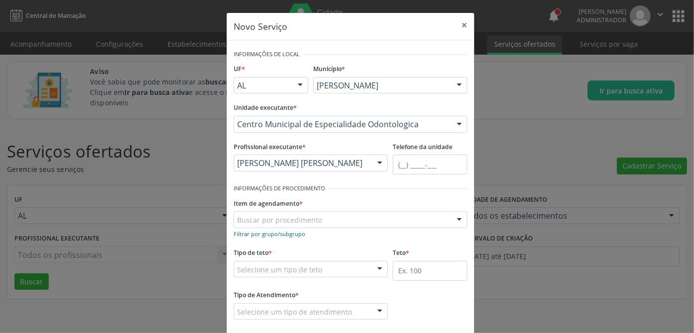
click at [295, 236] on small "Filtrar por grupo/subgrupo" at bounding box center [270, 233] width 72 height 7
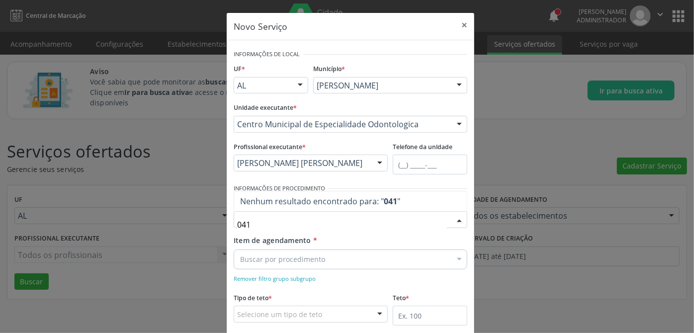
type input "04"
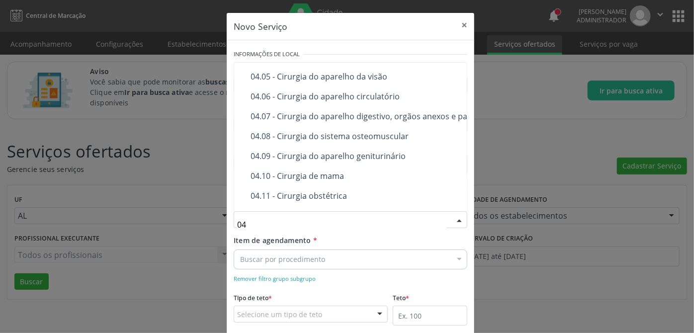
scroll to position [226, 0]
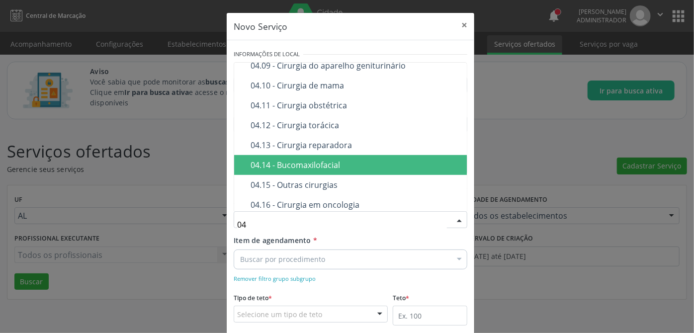
click at [300, 164] on div "04.14 - Bucomaxilofacial" at bounding box center [392, 165] width 283 height 8
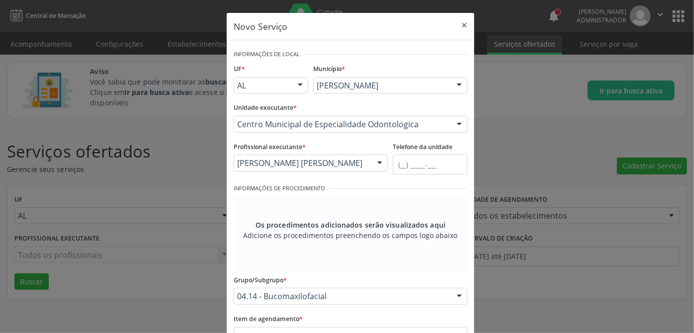
scroll to position [90, 0]
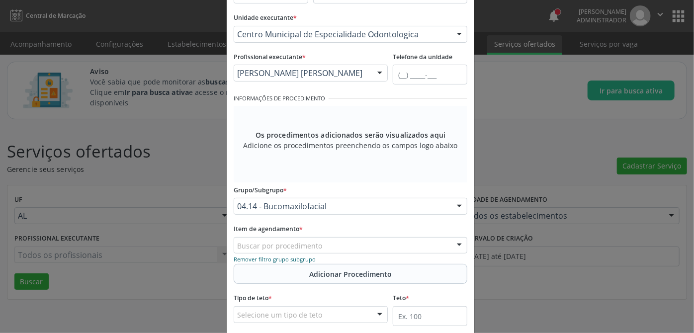
click at [288, 258] on small "Remover filtro grupo subgrupo" at bounding box center [275, 259] width 82 height 7
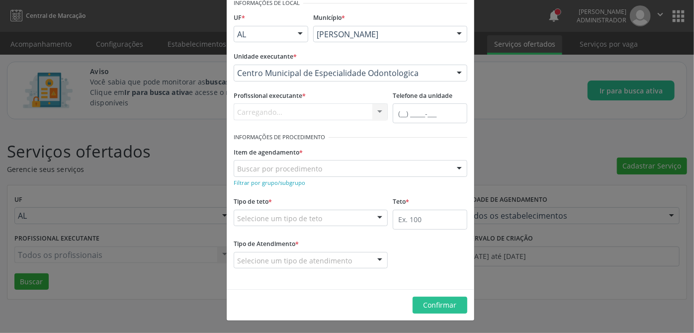
scroll to position [50, 0]
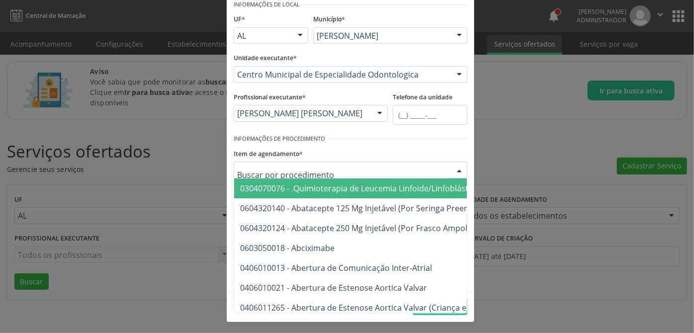
paste input "0414010345"
type input "0414010345"
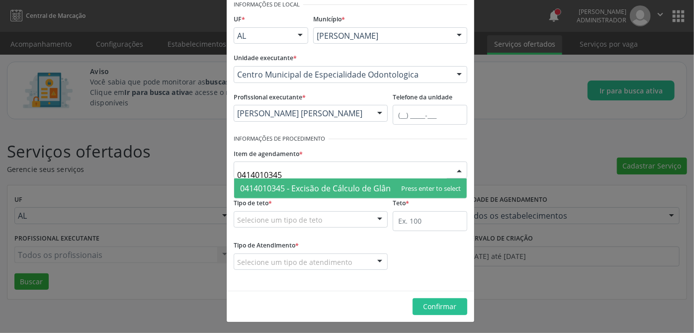
click at [319, 189] on span "0414010345 - Excisão de Cálculo de Glândula Salivar" at bounding box center [337, 188] width 194 height 11
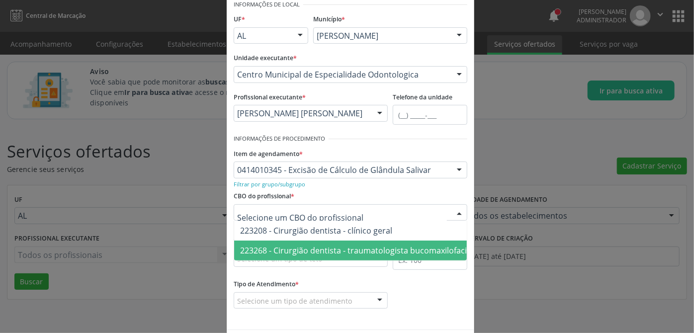
click at [316, 251] on span "223268 - Cirurgião dentista - traumatologista bucomaxilofacial" at bounding box center [356, 250] width 233 height 11
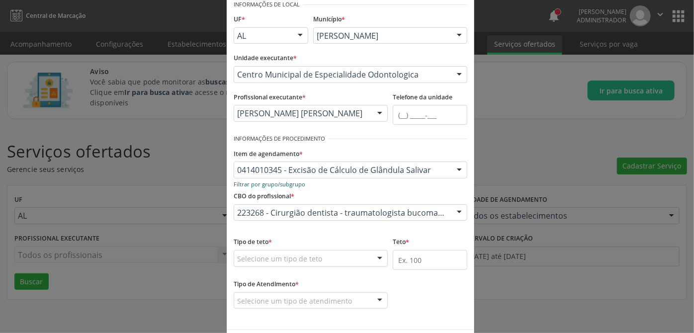
click at [285, 184] on small "Filtrar por grupo/subgrupo" at bounding box center [270, 184] width 72 height 7
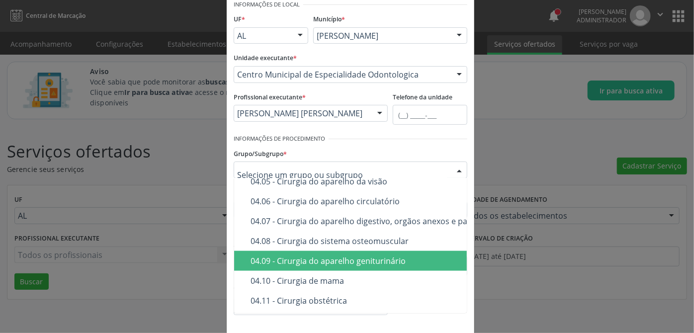
scroll to position [814, 0]
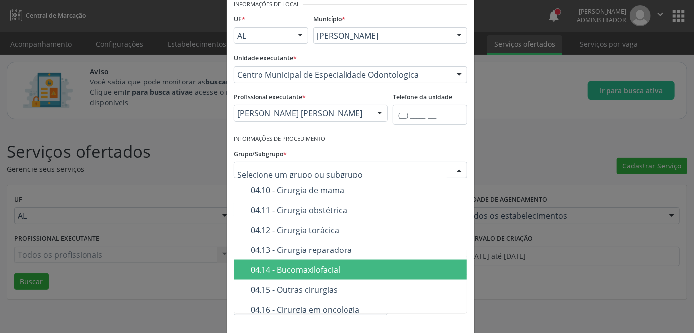
click at [265, 271] on div "04.14 - Bucomaxilofacial" at bounding box center [419, 270] width 336 height 8
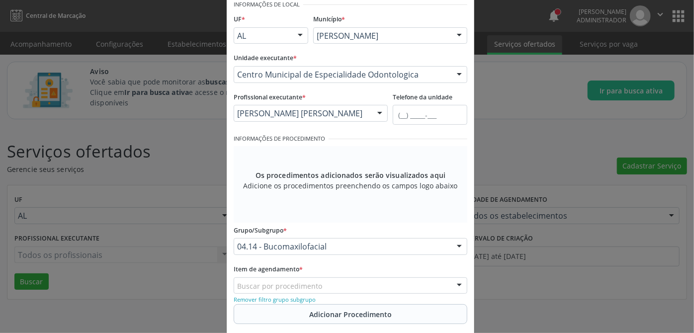
scroll to position [140, 0]
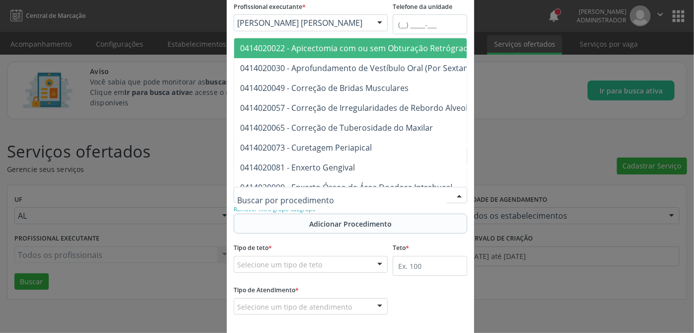
paste input "0414010345"
type input "0414010345"
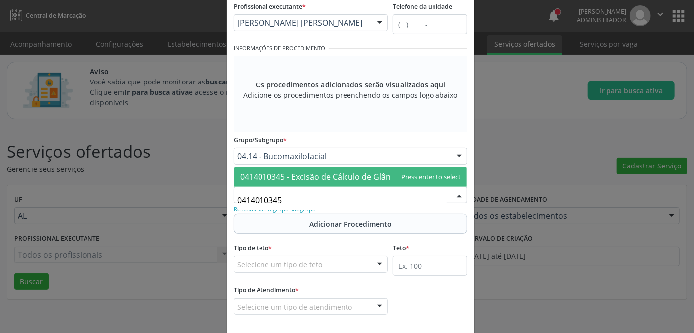
click at [276, 179] on span "0414010345 - Excisão de Cálculo de Glândula Salivar" at bounding box center [337, 177] width 194 height 11
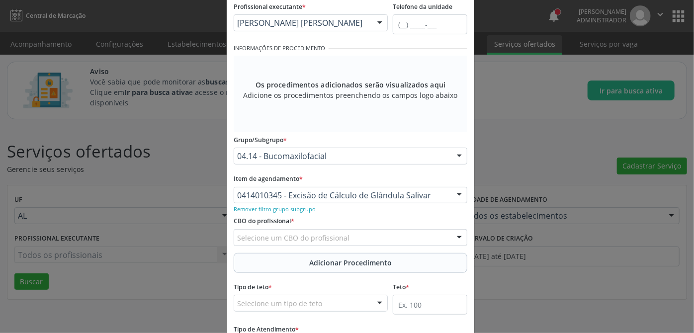
click at [336, 222] on div "CBO do profissional * Selecione um CBO do profissional 223208 - Cirurgião denti…" at bounding box center [350, 233] width 239 height 39
click at [344, 262] on span "Adicionar Procedimento" at bounding box center [350, 263] width 83 height 10
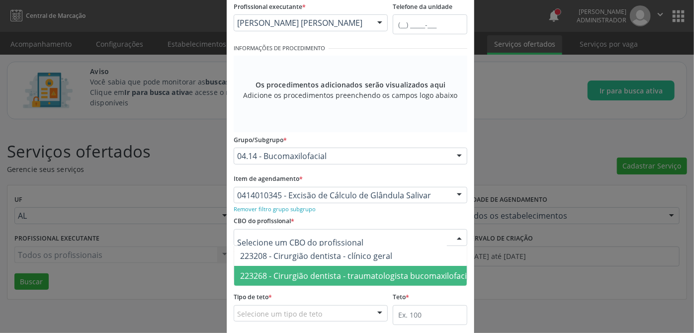
click at [321, 271] on span "223268 - Cirurgião dentista - traumatologista bucomaxilofacial" at bounding box center [356, 276] width 233 height 11
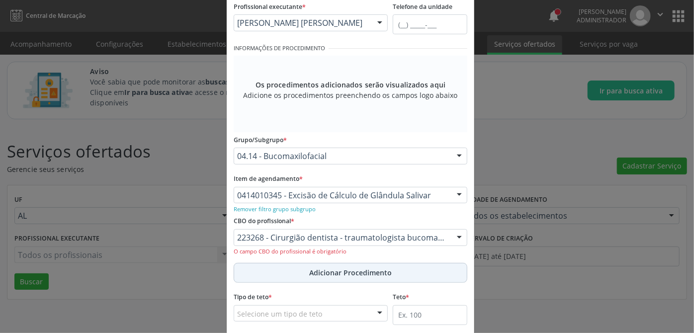
click at [333, 271] on span "Adicionar Procedimento" at bounding box center [350, 273] width 83 height 10
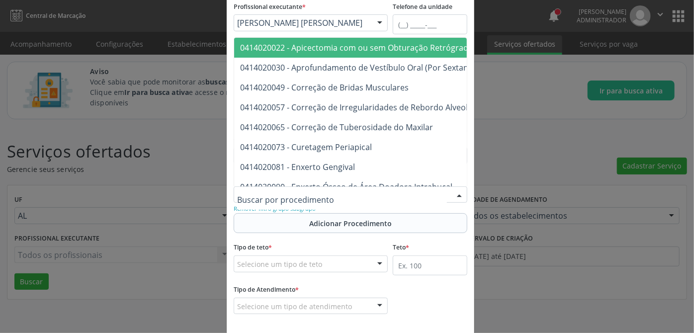
paste input "0414020146"
type input "0414020146"
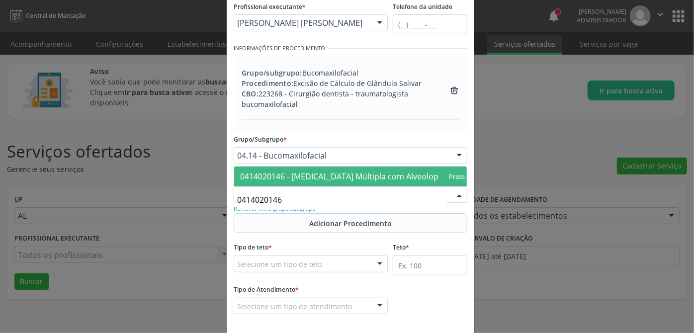
click at [304, 171] on span "0414020146 - Exodontia Múltipla com Alveoloplastia Por Sextante" at bounding box center [374, 176] width 269 height 11
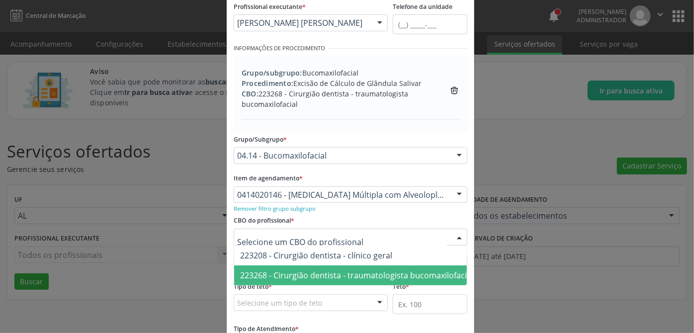
click at [307, 275] on span "223268 - Cirurgião dentista - traumatologista bucomaxilofacial" at bounding box center [356, 275] width 233 height 11
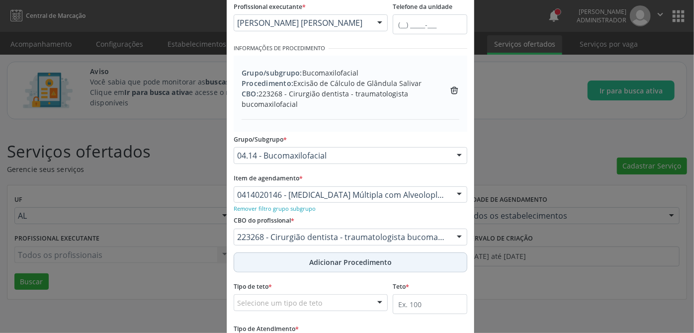
click at [337, 263] on span "Adicionar Procedimento" at bounding box center [350, 262] width 83 height 10
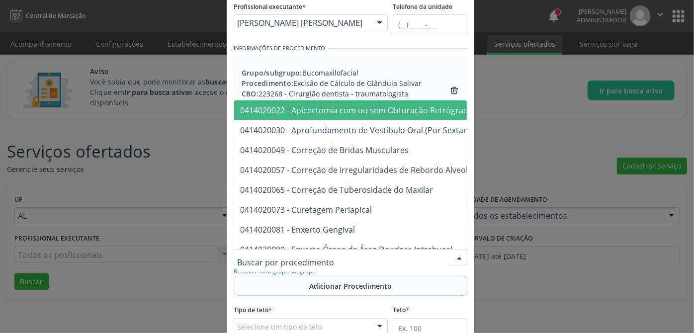
paste input "0414020278"
type input "0414020278"
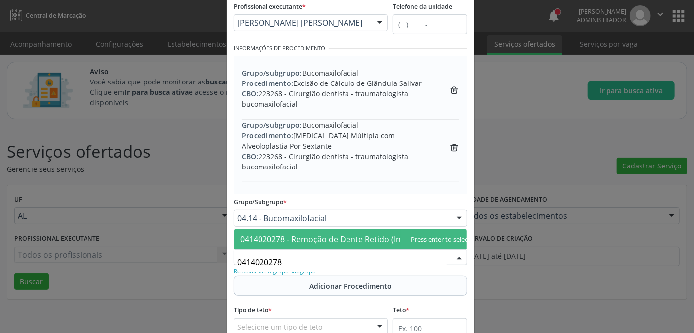
click at [324, 234] on span "0414020278 - Remoção de Dente Retido (Incluso / Impactado)" at bounding box center [355, 239] width 230 height 11
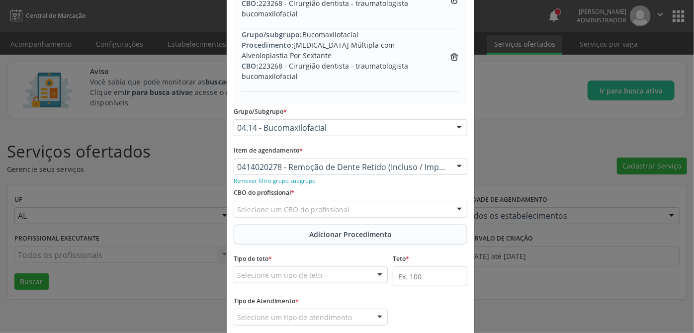
scroll to position [276, 0]
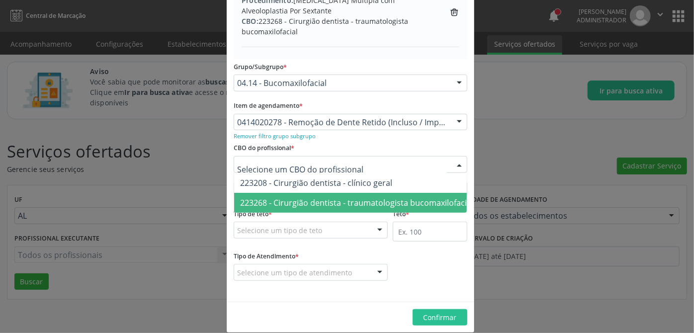
click at [311, 202] on span "223268 - Cirurgião dentista - traumatologista bucomaxilofacial" at bounding box center [356, 202] width 233 height 11
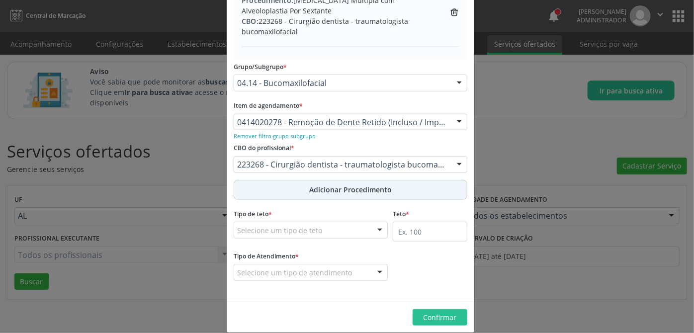
click at [338, 190] on span "Adicionar Procedimento" at bounding box center [350, 190] width 83 height 10
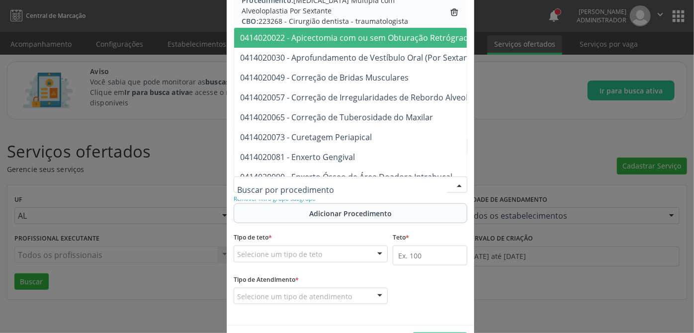
paste input "0414020294"
type input "0414020294"
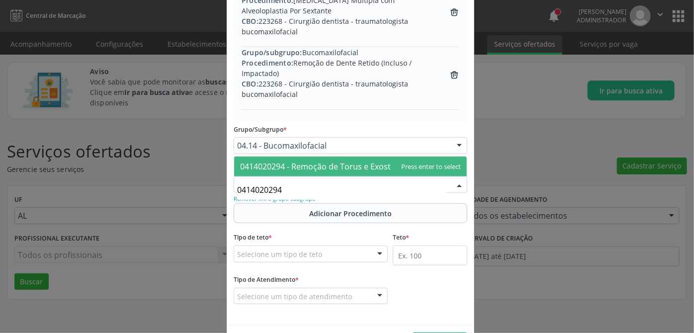
click at [319, 167] on span "0414020294 - Remoção de Torus e Exostoses" at bounding box center [324, 166] width 168 height 11
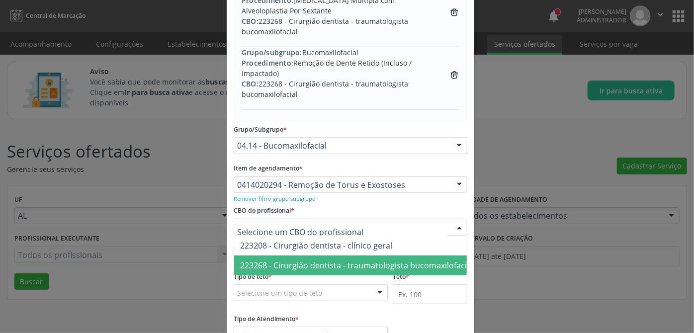
click at [322, 267] on span "223268 - Cirurgião dentista - traumatologista bucomaxilofacial" at bounding box center [356, 265] width 233 height 11
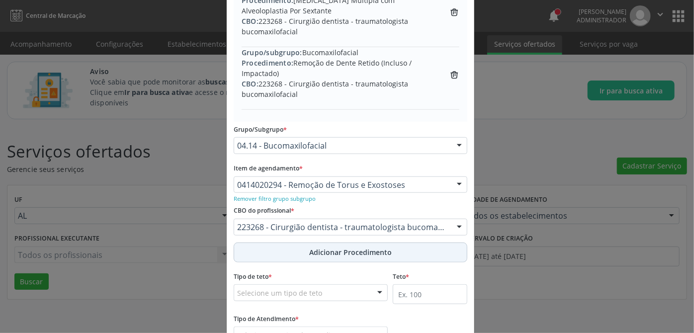
click at [339, 251] on span "Adicionar Procedimento" at bounding box center [350, 252] width 83 height 10
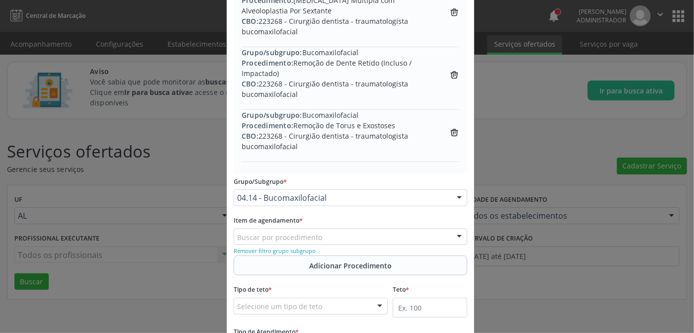
scroll to position [362, 0]
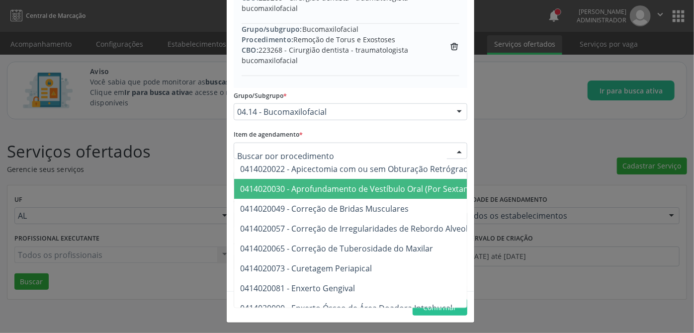
paste input "0414020383"
type input "0414020383"
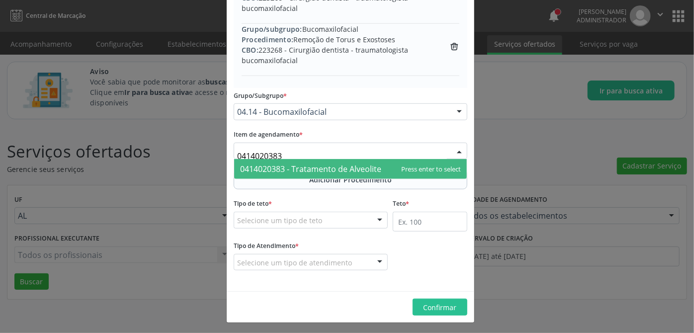
click at [307, 166] on span "0414020383 - Tratamento de Alveolite" at bounding box center [310, 169] width 141 height 11
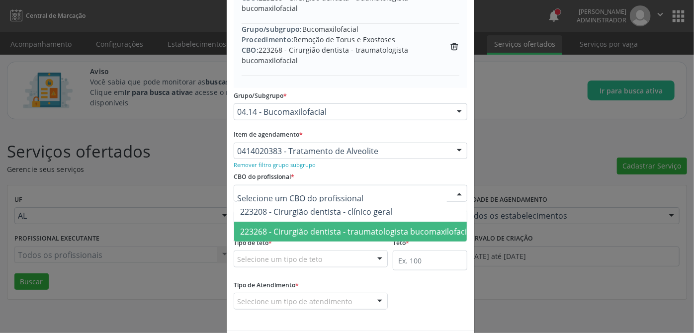
click at [320, 227] on span "223268 - Cirurgião dentista - traumatologista bucomaxilofacial" at bounding box center [356, 231] width 233 height 11
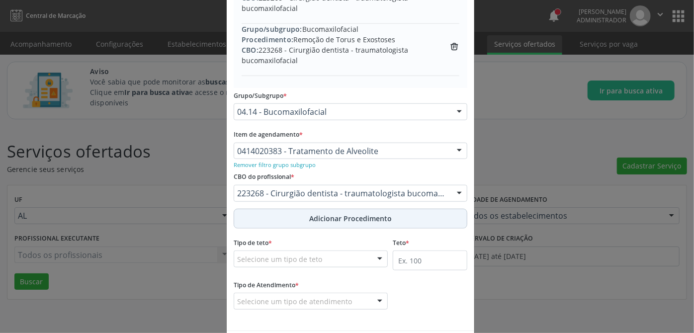
click at [345, 217] on span "Adicionar Procedimento" at bounding box center [350, 218] width 83 height 10
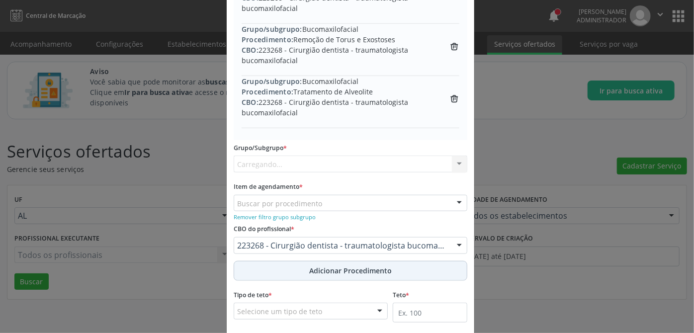
click at [328, 270] on span "Adicionar Procedimento" at bounding box center [350, 271] width 83 height 10
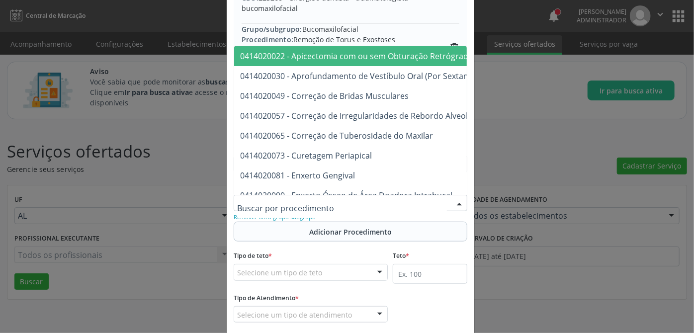
paste input "0414020405"
type input "0414020405"
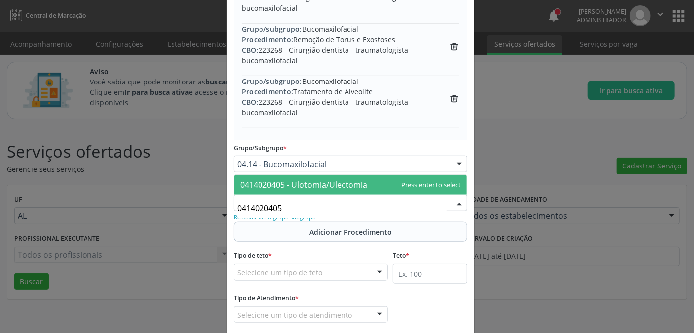
click at [308, 183] on span "0414020405 - Ulotomia/Ulectomia" at bounding box center [303, 185] width 127 height 11
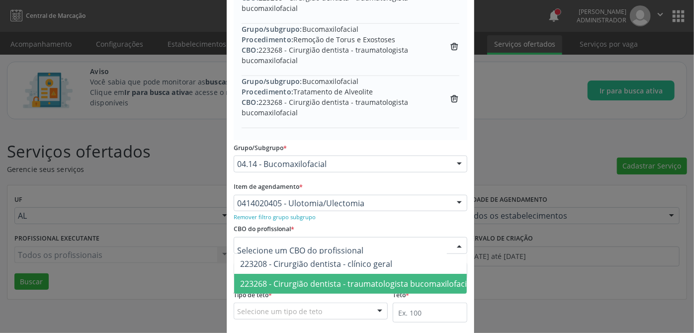
click at [321, 280] on span "223268 - Cirurgião dentista - traumatologista bucomaxilofacial" at bounding box center [356, 284] width 233 height 11
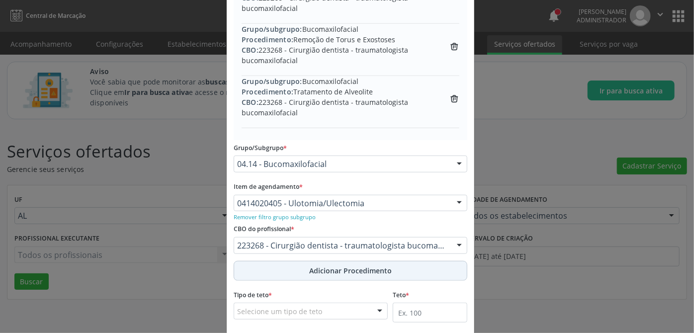
click at [338, 271] on span "Adicionar Procedimento" at bounding box center [350, 271] width 83 height 10
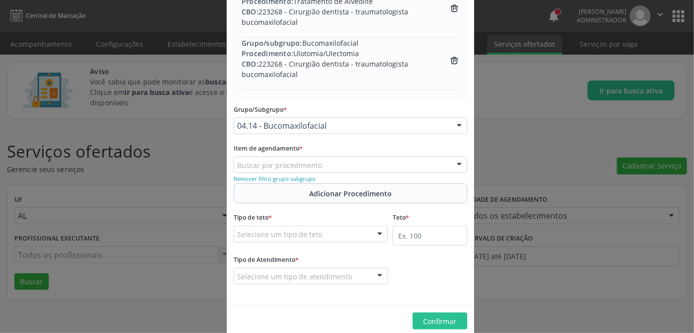
scroll to position [466, 0]
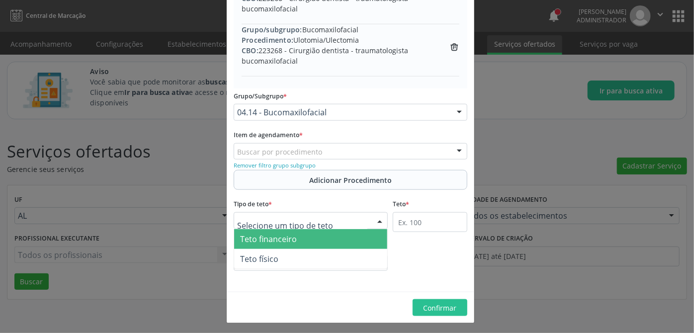
click at [341, 216] on div at bounding box center [311, 220] width 154 height 17
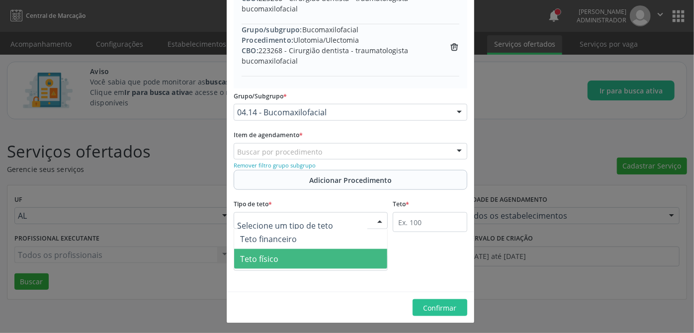
click at [287, 252] on span "Teto físico" at bounding box center [310, 259] width 153 height 20
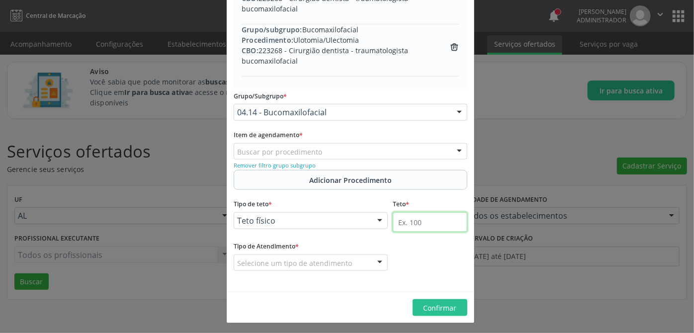
click at [429, 224] on input "text" at bounding box center [430, 222] width 75 height 20
type input "100"
click at [318, 255] on div "Selecione um tipo de atendimento" at bounding box center [311, 263] width 154 height 17
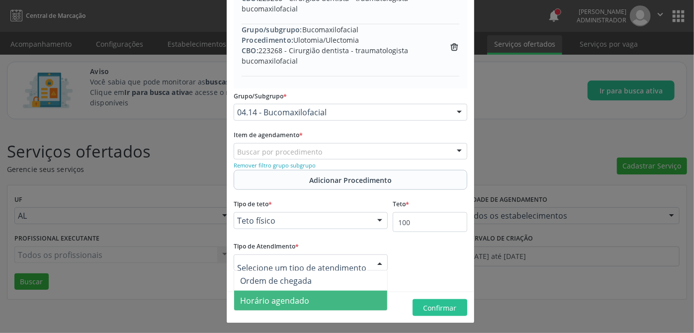
click at [288, 300] on span "Horário agendado" at bounding box center [274, 300] width 69 height 11
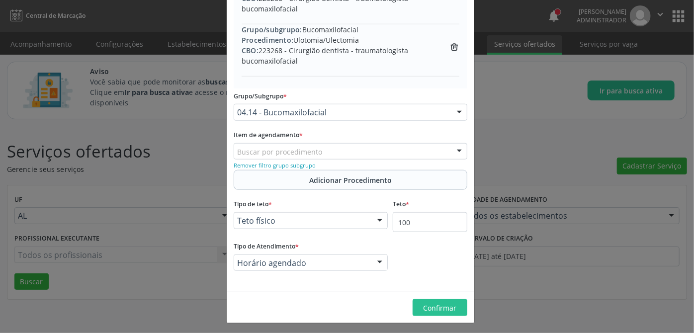
click at [318, 266] on div "Horário agendado" at bounding box center [311, 263] width 154 height 17
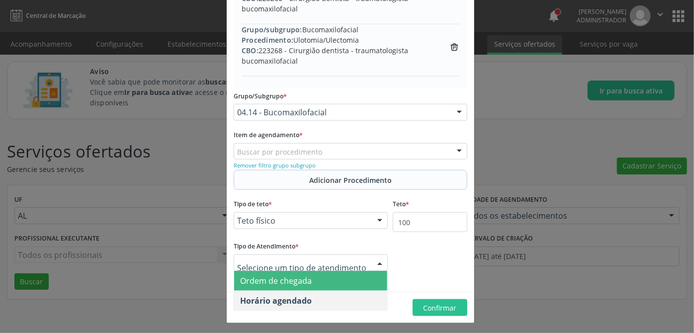
click at [291, 284] on span "Ordem de chegada" at bounding box center [276, 281] width 72 height 11
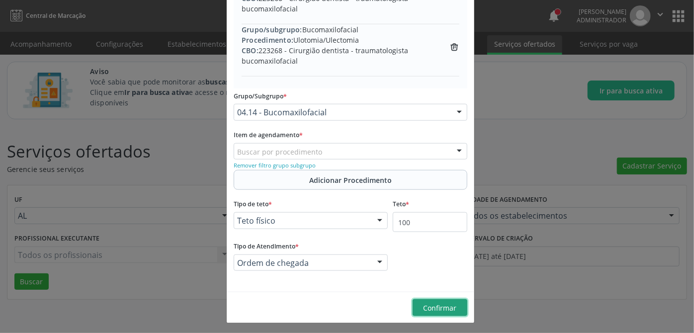
drag, startPoint x: 439, startPoint y: 305, endPoint x: 377, endPoint y: 292, distance: 63.4
click at [377, 292] on footer "Confirmar" at bounding box center [351, 307] width 248 height 31
click at [445, 306] on span "Confirmar" at bounding box center [440, 307] width 33 height 9
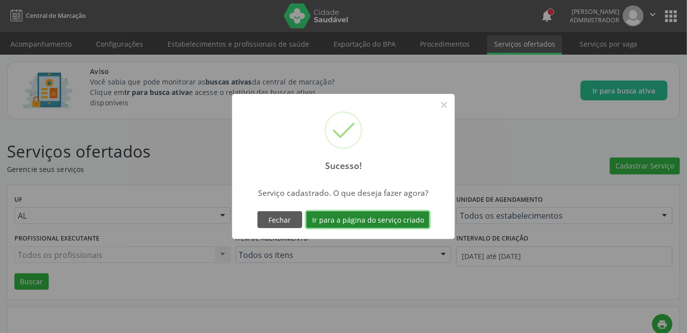
click at [357, 221] on button "Ir para a página do serviço criado" at bounding box center [367, 219] width 123 height 17
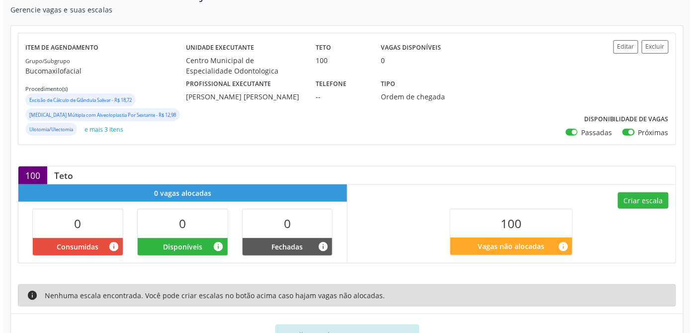
scroll to position [220, 0]
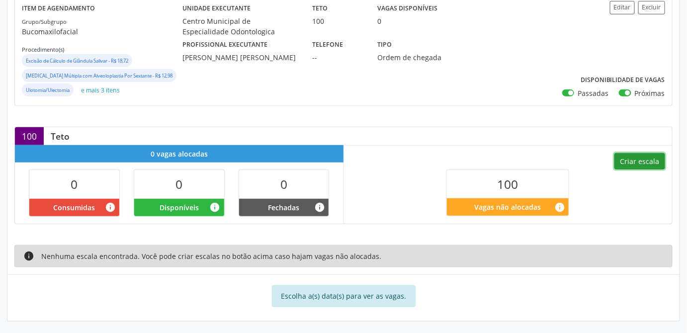
click at [649, 158] on button "Criar escala" at bounding box center [640, 161] width 51 height 17
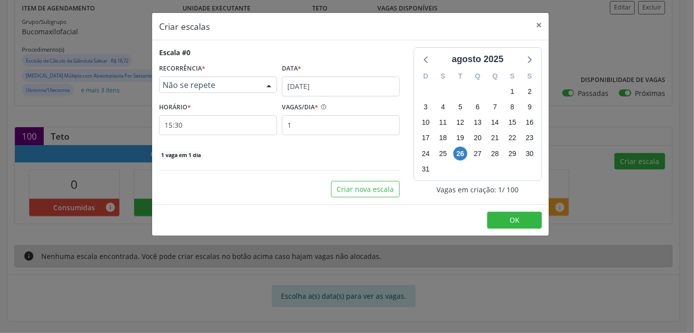
click at [221, 87] on span "Não se repete" at bounding box center [210, 85] width 94 height 10
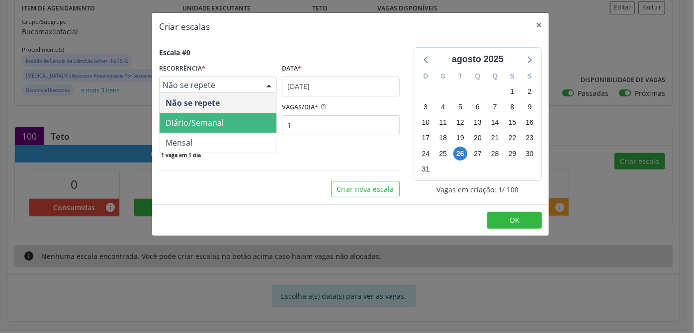
click at [199, 122] on span "Diário/Semanal" at bounding box center [195, 122] width 58 height 11
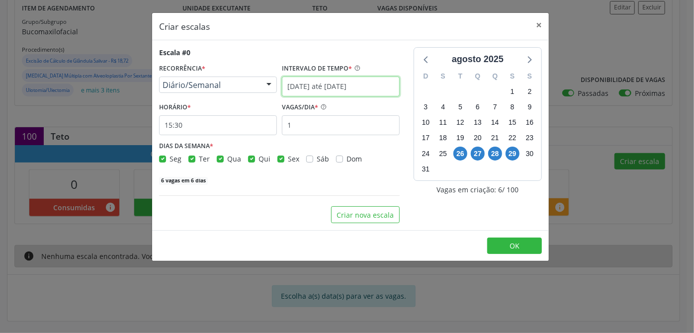
click at [304, 91] on input "[DATE] até [DATE]" at bounding box center [341, 87] width 118 height 20
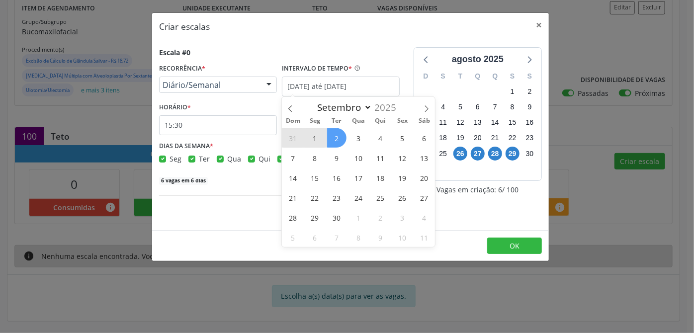
click at [313, 138] on span "1" at bounding box center [314, 137] width 19 height 19
type input "[DATE]"
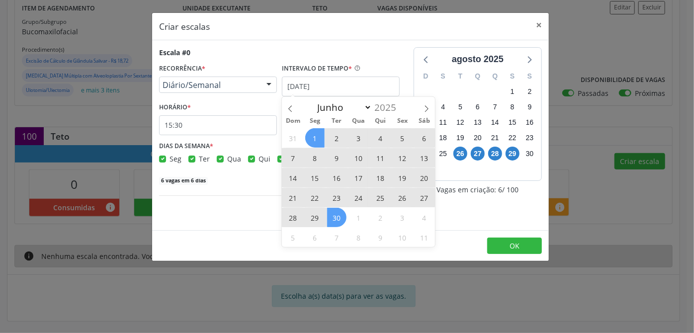
click at [337, 214] on span "30" at bounding box center [336, 217] width 19 height 19
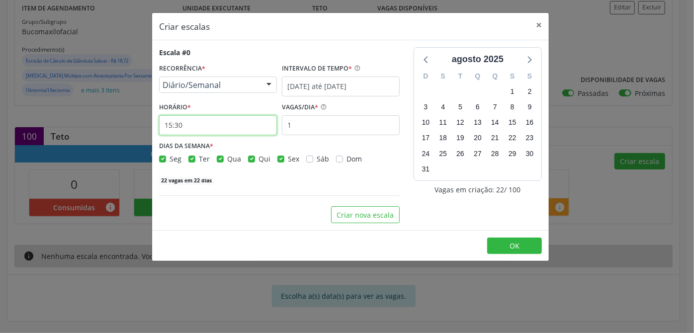
click at [178, 126] on input "15:30" at bounding box center [218, 125] width 118 height 20
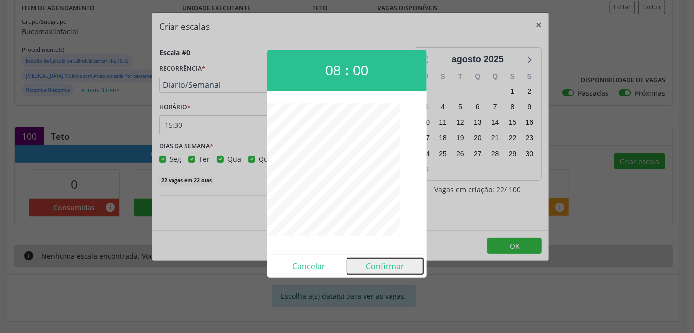
click at [386, 268] on button "Confirmar" at bounding box center [385, 267] width 76 height 16
type input "08:00"
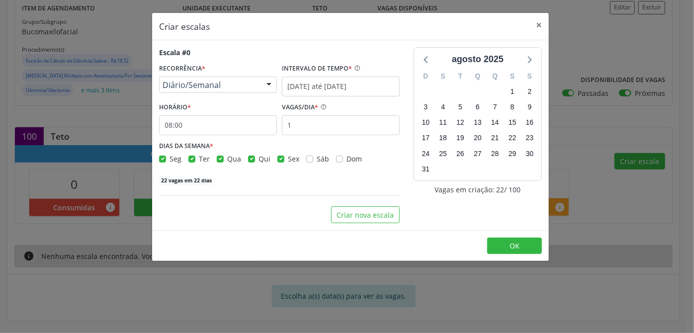
click at [170, 156] on label "Seg" at bounding box center [176, 159] width 12 height 10
click at [164, 156] on input "Seg" at bounding box center [162, 158] width 7 height 9
checkbox input "false"
click at [227, 159] on label "Qua" at bounding box center [234, 159] width 14 height 10
click at [219, 159] on input "Qua" at bounding box center [220, 158] width 7 height 9
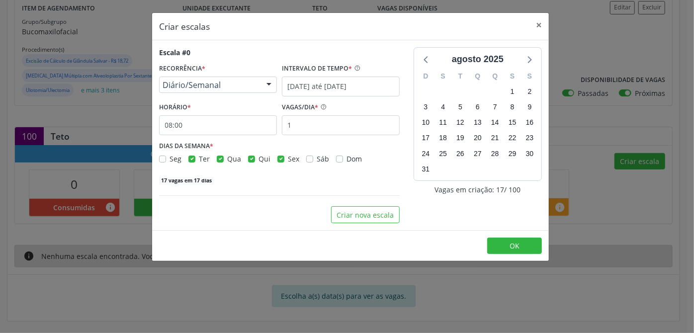
checkbox input "false"
click at [259, 158] on label "Qui" at bounding box center [265, 159] width 12 height 10
click at [249, 158] on input "Qui" at bounding box center [251, 158] width 7 height 9
checkbox input "false"
click at [256, 162] on div "Qui" at bounding box center [259, 159] width 22 height 10
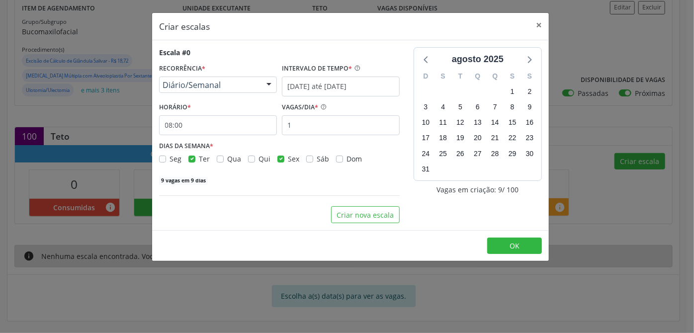
click at [288, 159] on label "Sex" at bounding box center [293, 159] width 11 height 10
click at [278, 159] on input "Sex" at bounding box center [281, 158] width 7 height 9
checkbox input "false"
click at [259, 159] on label "Qui" at bounding box center [265, 159] width 12 height 10
click at [251, 159] on input "Qui" at bounding box center [251, 158] width 7 height 9
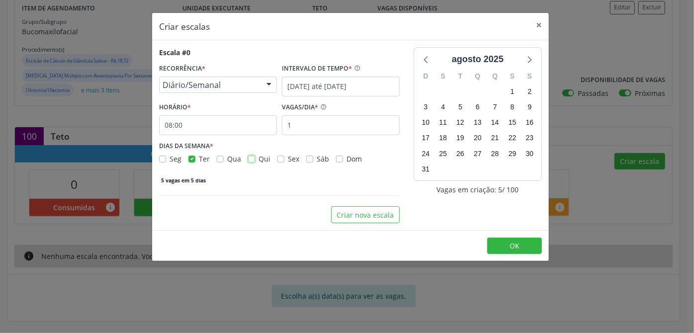
checkbox input "true"
click at [323, 127] on input "1" at bounding box center [341, 125] width 118 height 20
type input "11"
click at [278, 203] on div "Escala #0 RECORRÊNCIA * Diário/Semanal Não se repete Diário/Semanal Mensal Nenh…" at bounding box center [279, 135] width 255 height 176
click at [516, 245] on span "OK" at bounding box center [515, 245] width 10 height 9
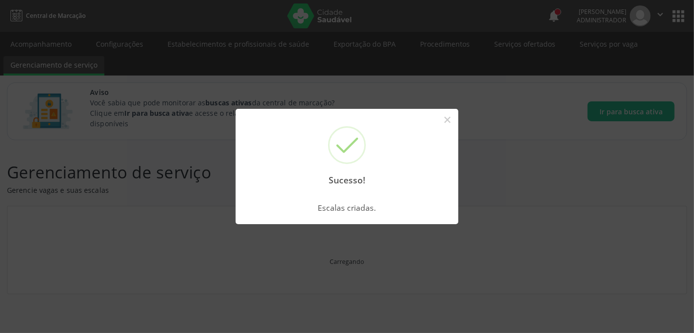
scroll to position [0, 0]
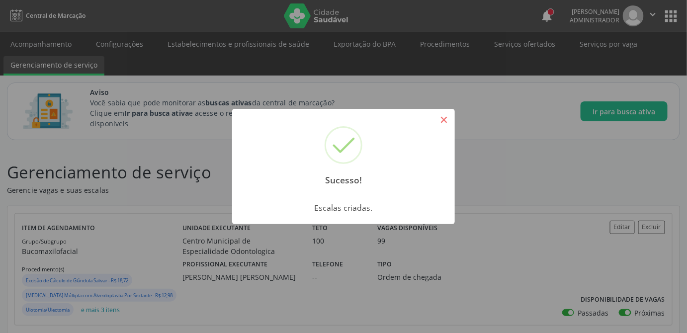
click at [448, 121] on button "×" at bounding box center [444, 119] width 17 height 17
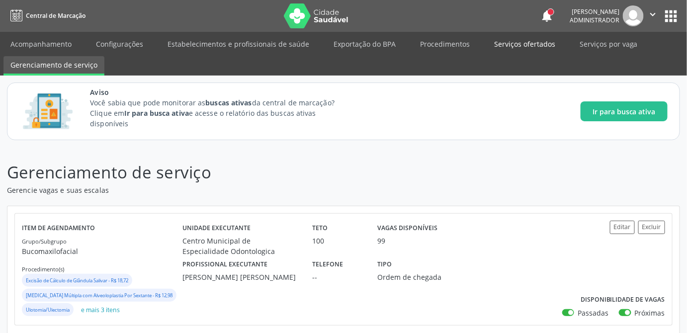
click at [508, 46] on link "Serviços ofertados" at bounding box center [524, 43] width 75 height 17
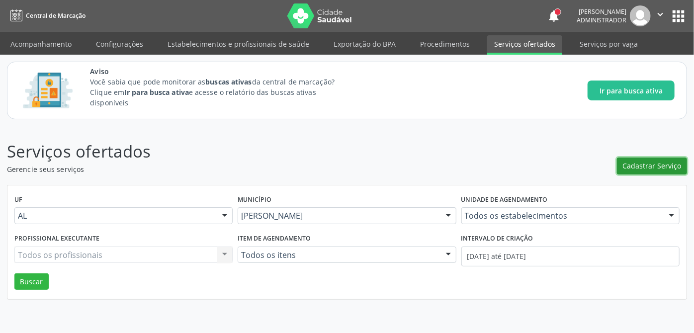
click at [654, 170] on span "Cadastrar Serviço" at bounding box center [652, 166] width 59 height 10
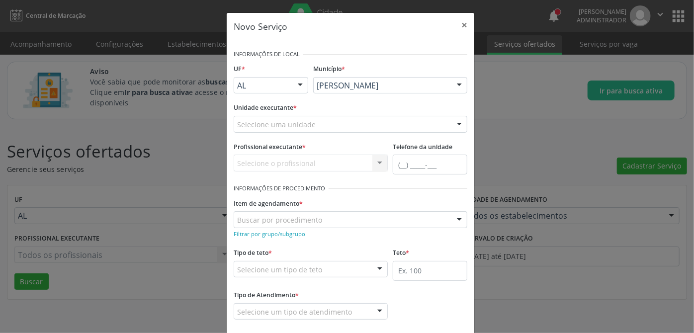
click at [371, 125] on div "Selecione uma unidade" at bounding box center [351, 124] width 234 height 17
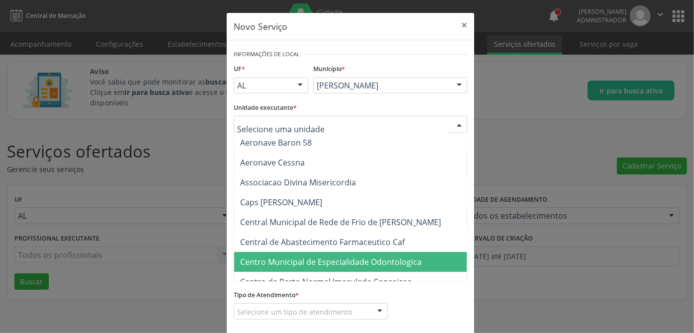
click at [370, 263] on span "Centro Municipal de Especialidade Odontologica" at bounding box center [331, 262] width 182 height 11
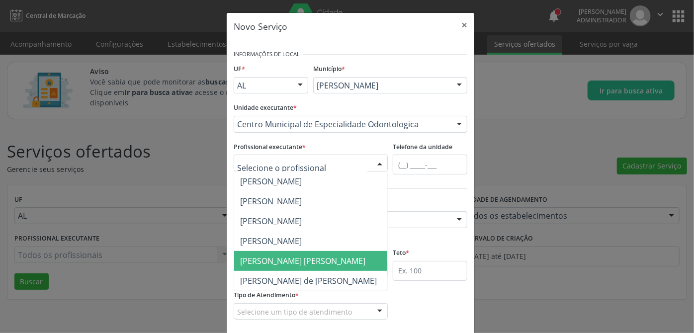
click at [290, 259] on span "Rafaella Amorim Bittencourt Maranhao de Araujo" at bounding box center [302, 261] width 125 height 11
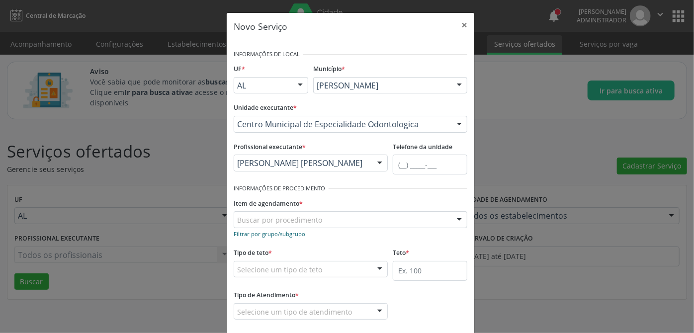
click at [256, 232] on small "Filtrar por grupo/subgrupo" at bounding box center [270, 233] width 72 height 7
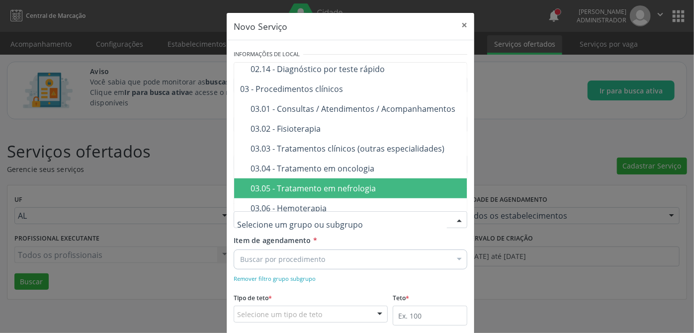
scroll to position [497, 0]
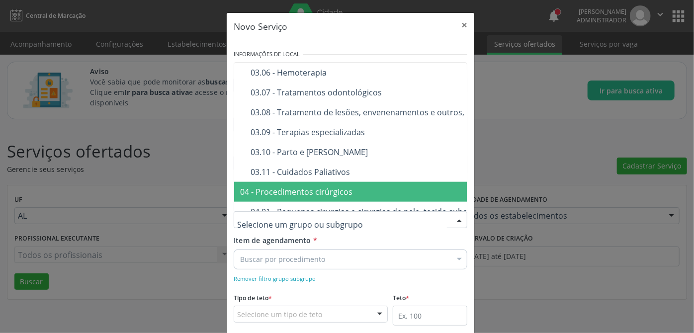
click at [284, 228] on input "text" at bounding box center [342, 225] width 210 height 20
paste input "0201010526 BIÓPSIA DOS TECIDOS MOLES DA BOCA 0414010345 EXCISÃO DE CÁLCULO DE G…"
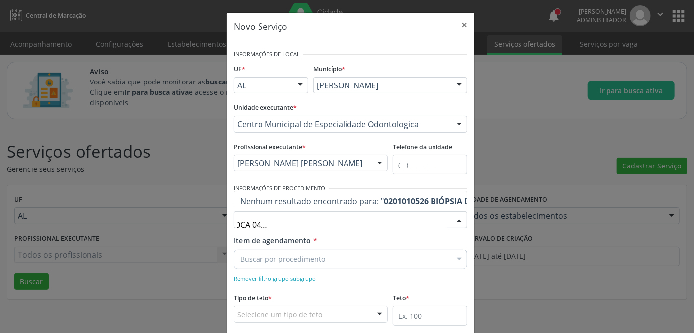
scroll to position [0, 167]
type input "0201010526 BIÓPSIA DOS TECIDOS MOLES DA BOCA 0414010345 EXCISÃO DE CÁLCULO DE G…"
click at [336, 223] on input "0201010526 BIÓPSIA DOS TECIDOS MOLES DA BOCA 0414010345 EXCISÃO DE CÁLCULO DE G…" at bounding box center [342, 225] width 210 height 20
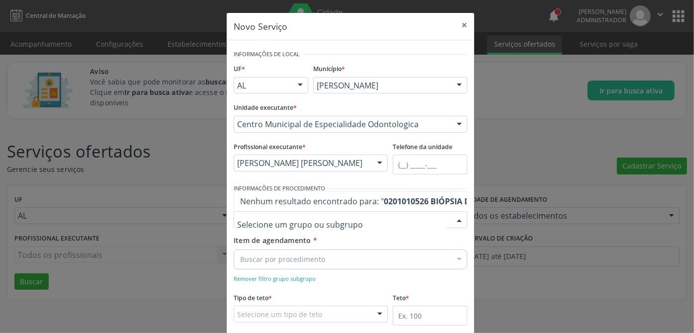
scroll to position [0, 0]
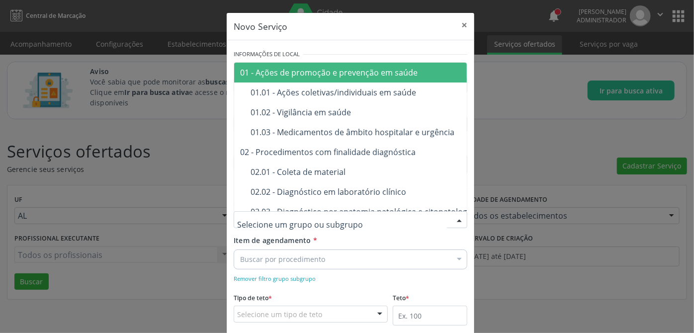
paste input "0401010082"
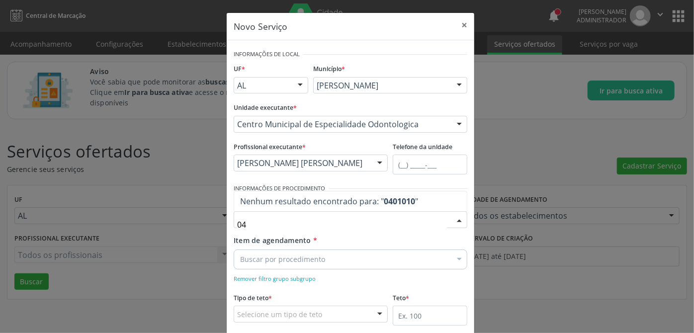
type input "0"
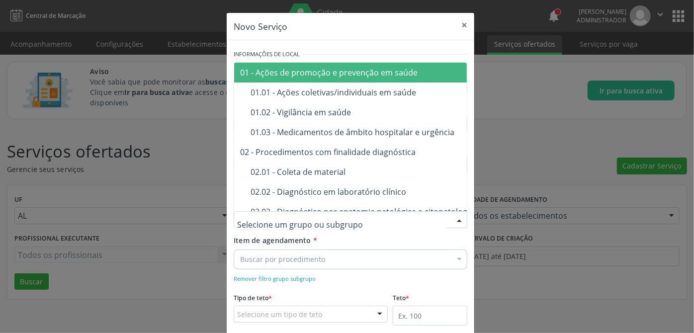
paste input "FRENECTOMIA"
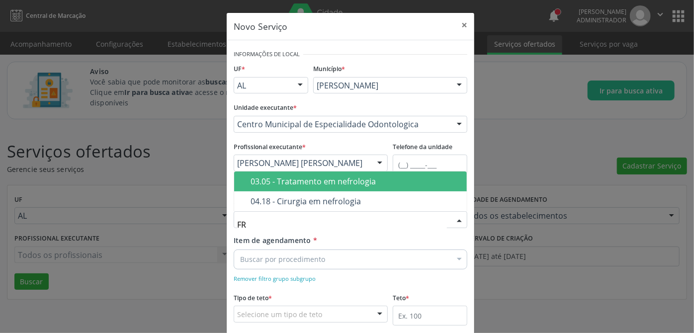
type input "F"
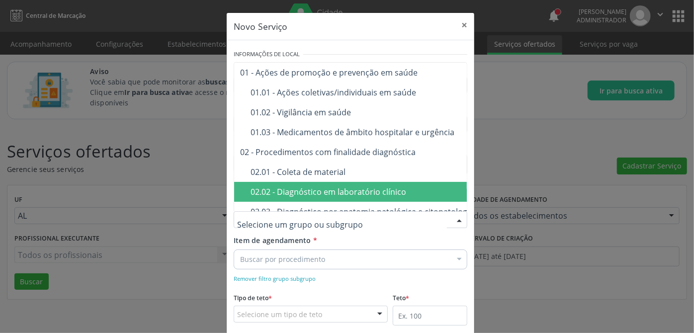
paste input "0401010082"
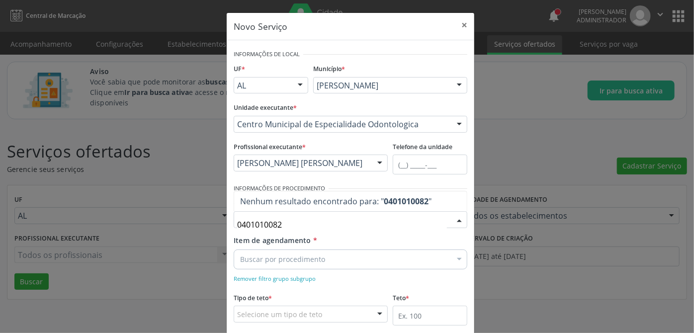
click at [297, 230] on input "0401010082" at bounding box center [342, 225] width 210 height 20
type input "0"
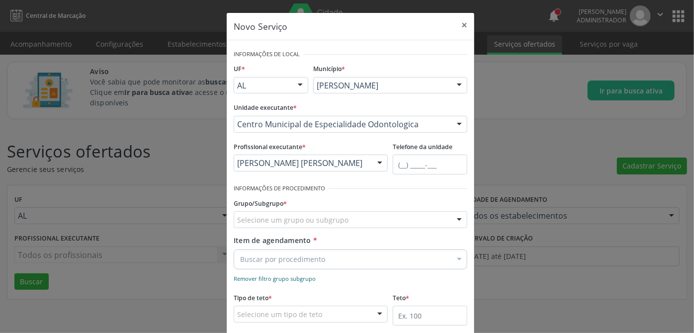
click at [268, 279] on small "Remover filtro grupo subgrupo" at bounding box center [275, 278] width 82 height 7
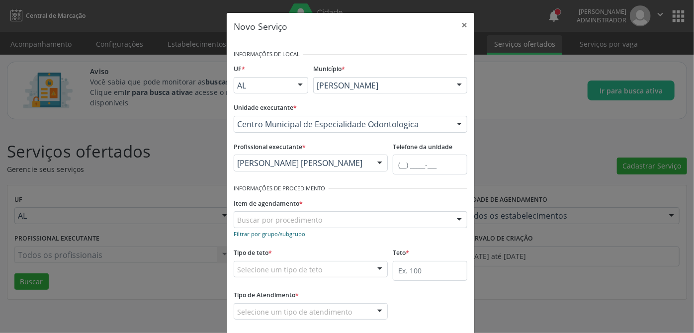
click at [276, 233] on small "Filtrar por grupo/subgrupo" at bounding box center [270, 233] width 72 height 7
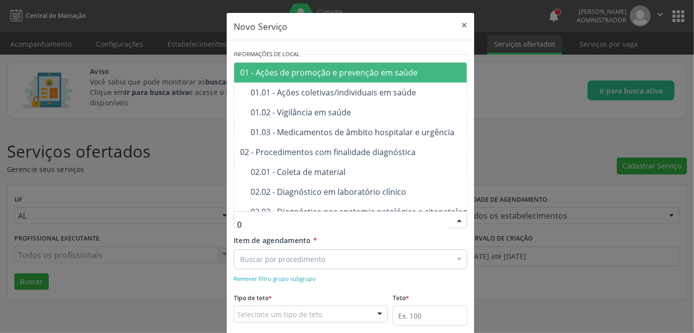
type input "04"
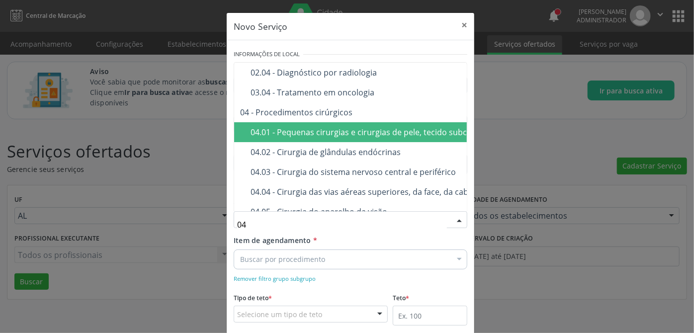
click at [417, 134] on div "04.01 - Pequenas cirurgias e cirurgias de pele, tecido subcutâneo e mucosa" at bounding box center [392, 132] width 283 height 8
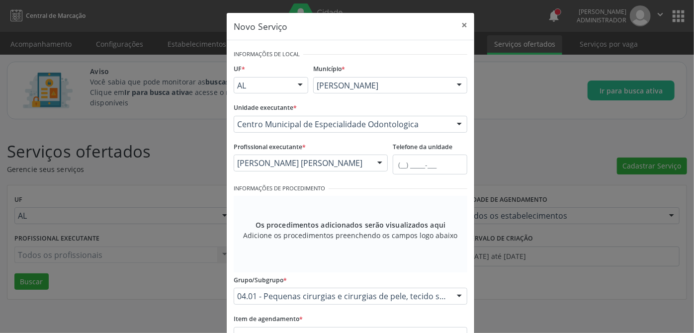
scroll to position [90, 0]
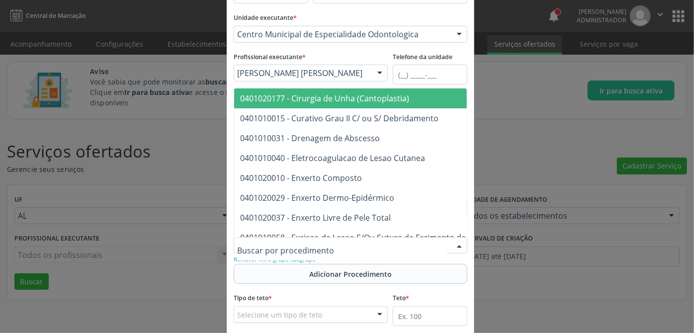
paste input "0404020054"
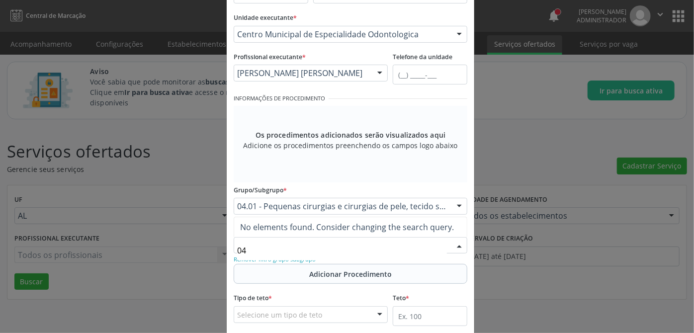
type input "0"
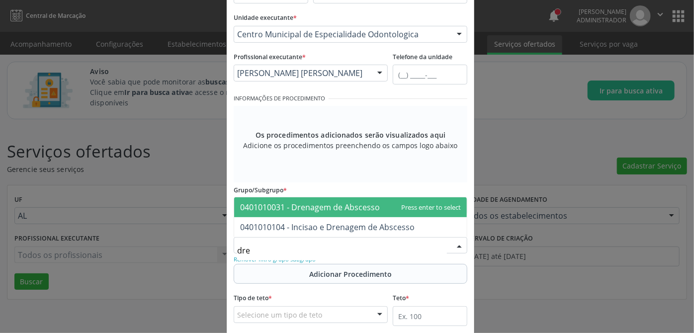
type input "dre"
type input "d"
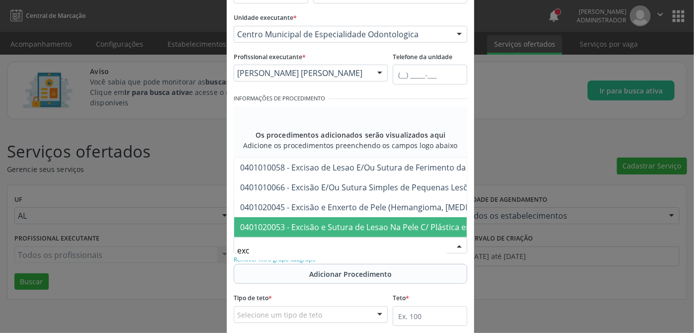
type input "exci"
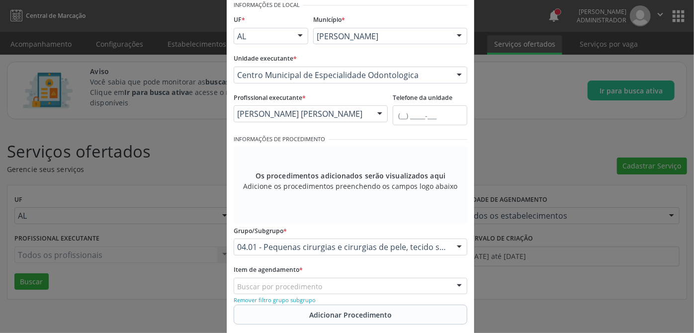
scroll to position [4, 0]
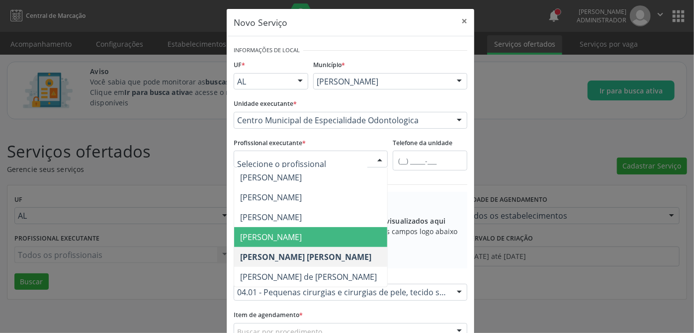
click at [294, 234] on span "Marina Quintiliano Torres" at bounding box center [271, 237] width 62 height 11
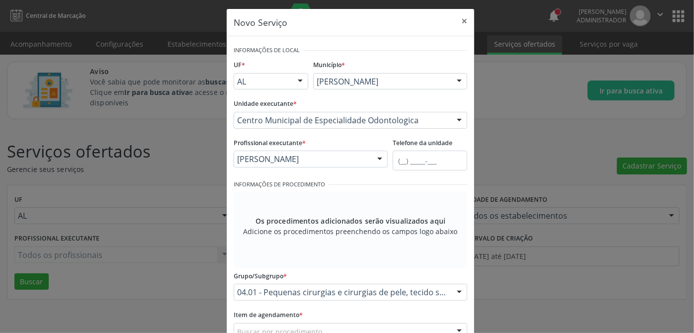
scroll to position [95, 0]
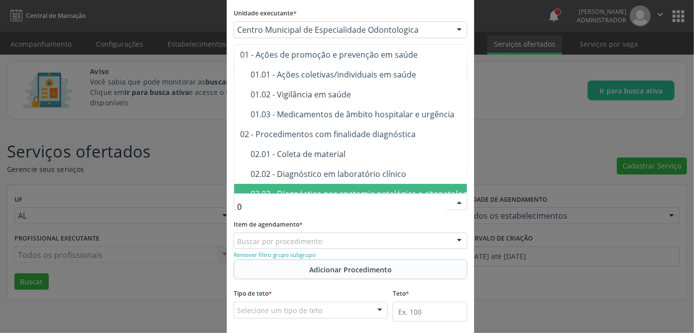
type input "03"
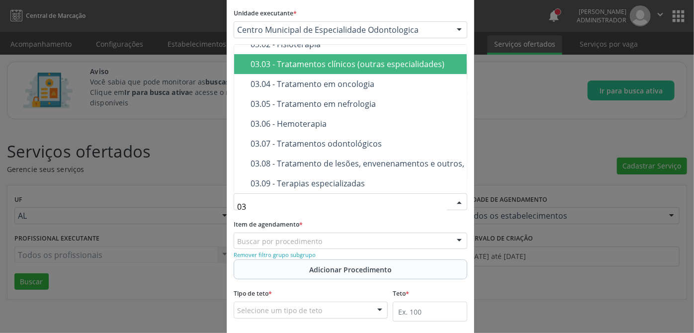
scroll to position [135, 0]
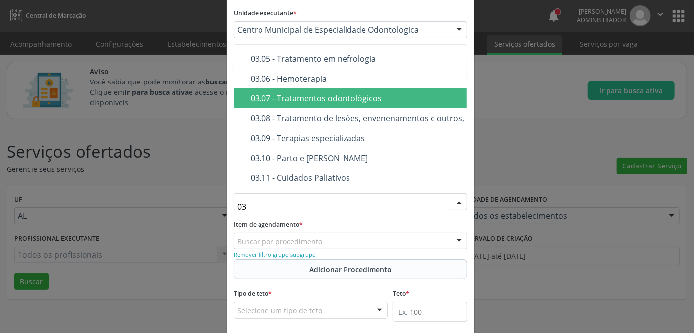
click at [318, 99] on div "03.07 - Tratamentos odontológicos" at bounding box center [419, 99] width 336 height 8
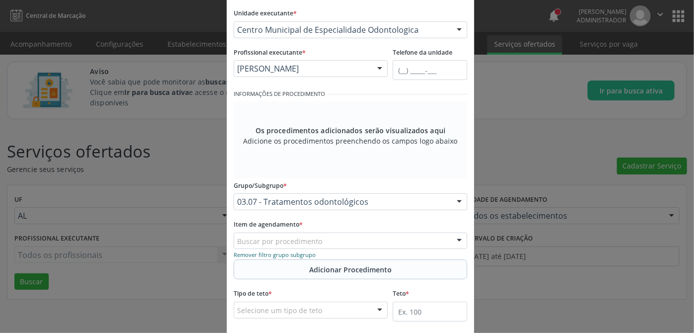
click at [283, 255] on small "Remover filtro grupo subgrupo" at bounding box center [275, 254] width 82 height 7
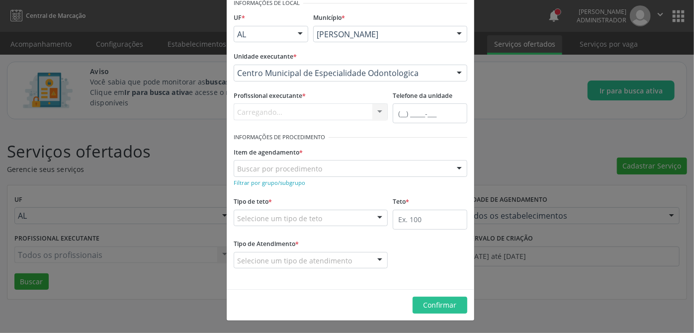
scroll to position [50, 0]
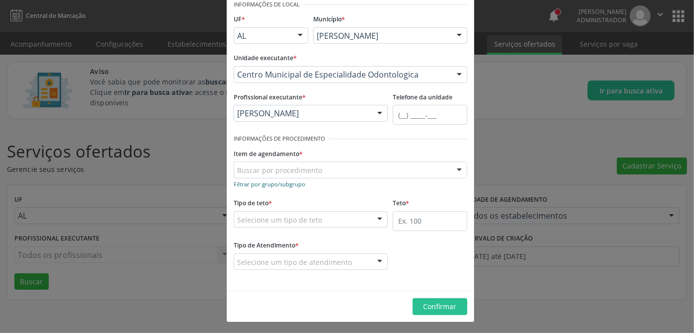
click at [275, 185] on small "Filtrar por grupo/subgrupo" at bounding box center [270, 184] width 72 height 7
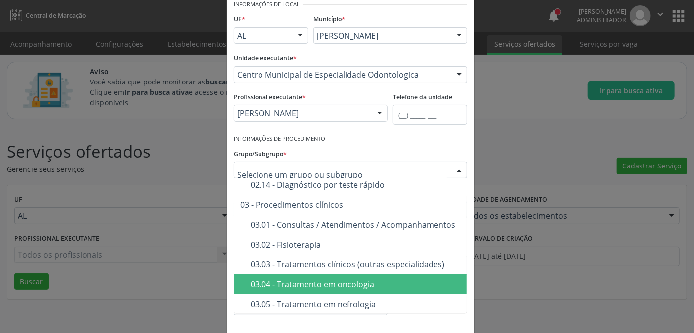
scroll to position [452, 0]
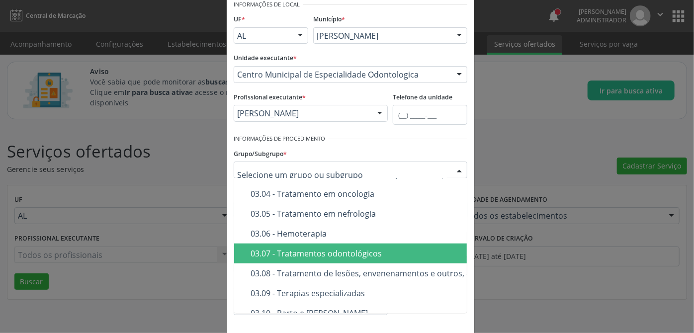
click at [306, 258] on div "03.07 - Tratamentos odontológicos" at bounding box center [419, 254] width 336 height 8
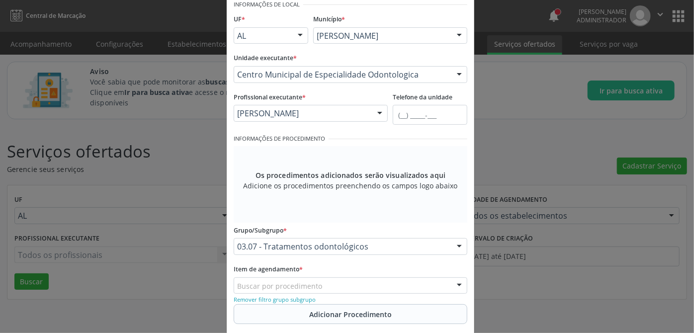
scroll to position [140, 0]
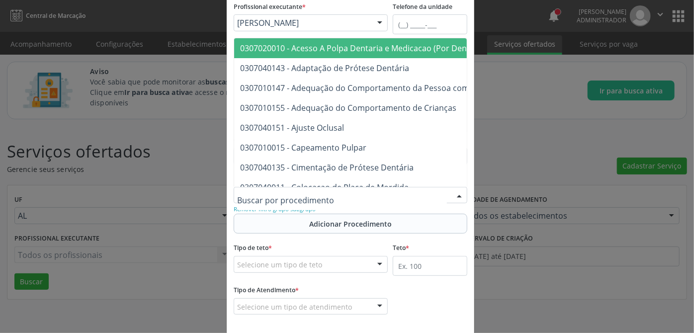
paste input "0307020045"
type input "0307020045"
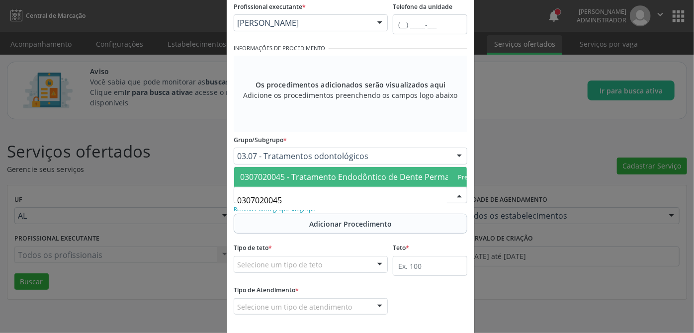
click at [331, 172] on span "0307020045 - Tratamento Endodôntico de Dente Permanente Birradicular" at bounding box center [379, 177] width 278 height 11
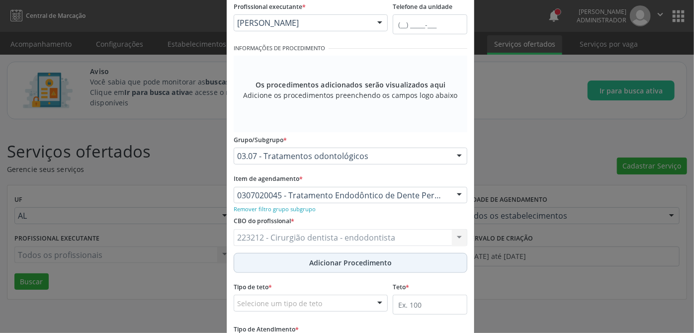
click at [351, 259] on span "Adicionar Procedimento" at bounding box center [350, 263] width 83 height 10
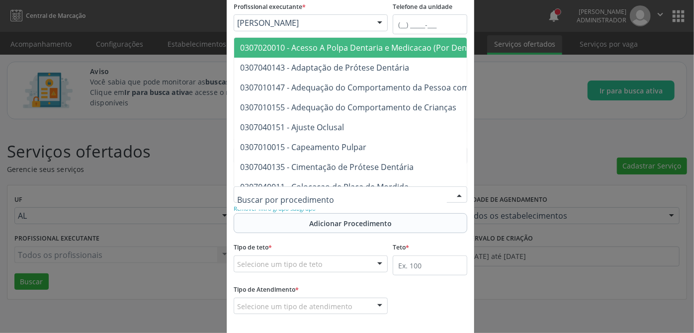
paste input "0307020053"
type input "0307020053"
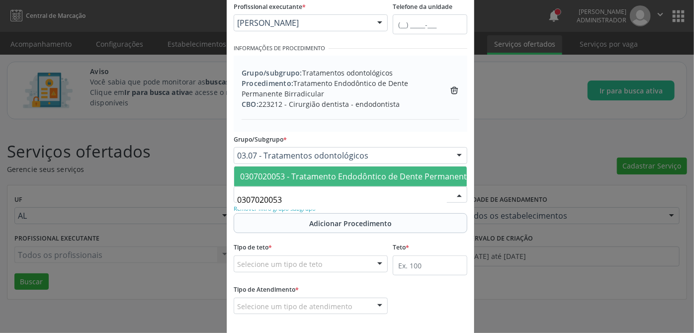
click at [302, 171] on span "0307020053 - Tratamento Endodôntico de Dente Permanente com Três ou Mais Raízes" at bounding box center [402, 176] width 325 height 11
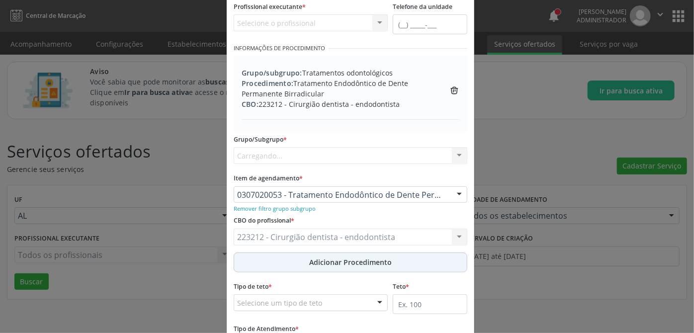
click at [333, 222] on div "CBO do profissional * 223212 - Cirurgião dentista - endodontista 223212 - Cirur…" at bounding box center [350, 232] width 239 height 39
click at [336, 264] on span "Adicionar Procedimento" at bounding box center [350, 262] width 83 height 10
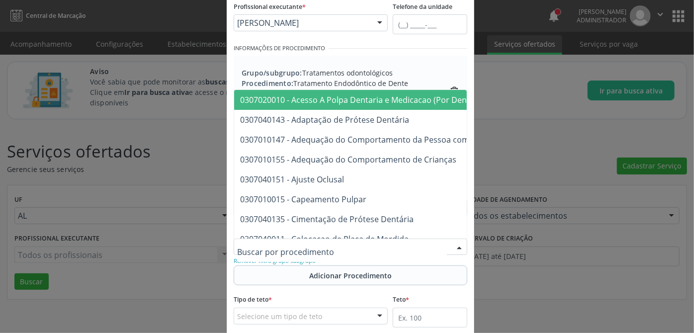
paste input "0307020061"
type input "0307020061"
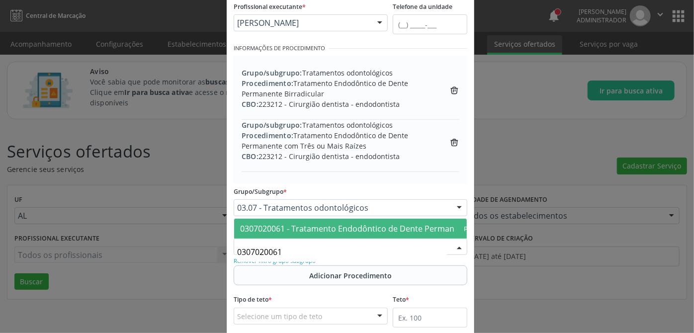
click at [326, 223] on span "0307020061 - Tratamento Endodôntico de Dente Permanente Unirradicular" at bounding box center [382, 228] width 284 height 11
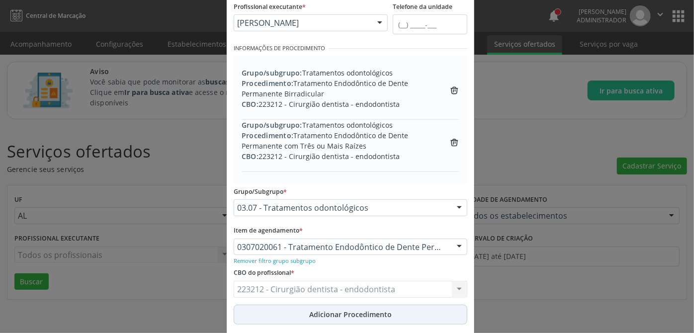
click at [332, 315] on span "Adicionar Procedimento" at bounding box center [350, 314] width 83 height 10
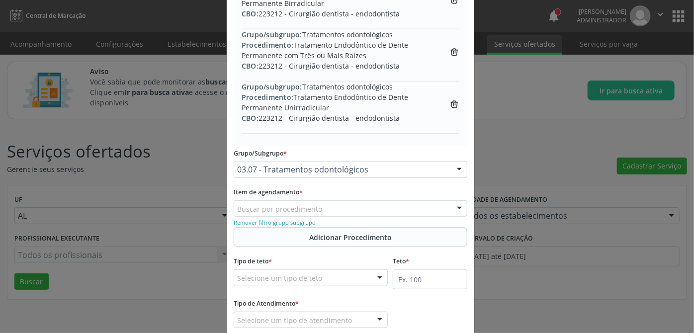
scroll to position [289, 0]
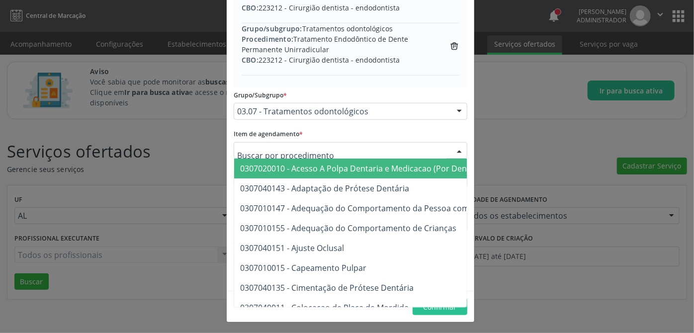
paste input "0307020088"
type input "0307020088"
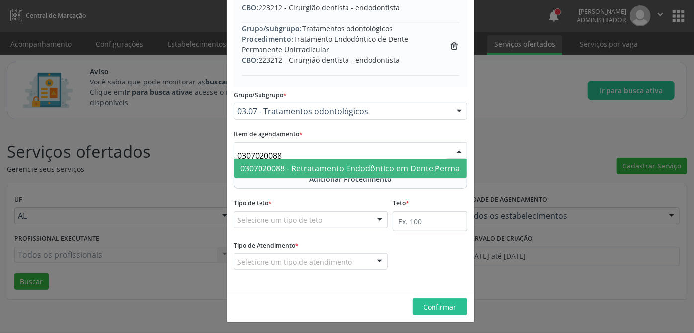
click at [301, 166] on span "0307020088 - Retratamento Endodôntico em Dente Permanente Bi-Radicular" at bounding box center [384, 168] width 289 height 11
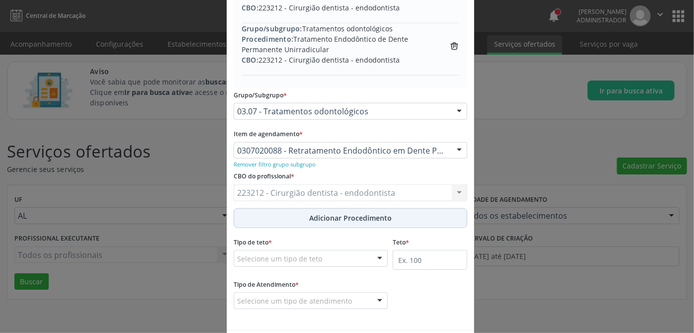
click at [312, 221] on span "Adicionar Procedimento" at bounding box center [350, 218] width 83 height 10
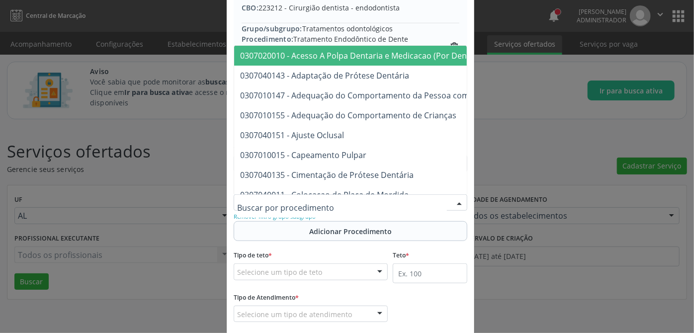
paste input "0307020096"
type input "0307020096"
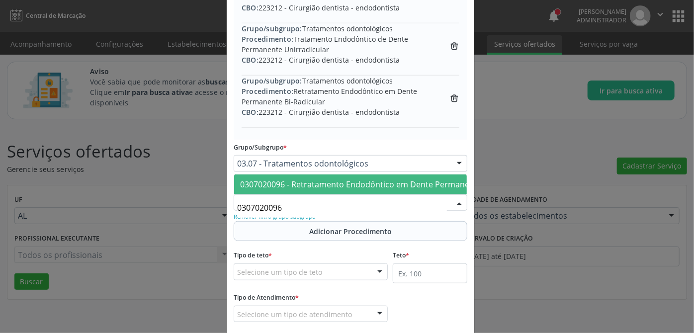
click at [299, 179] on span "0307020096 - Retratamento Endodôntico em Dente Permanente com 3 ou Mais Raízes" at bounding box center [401, 184] width 323 height 11
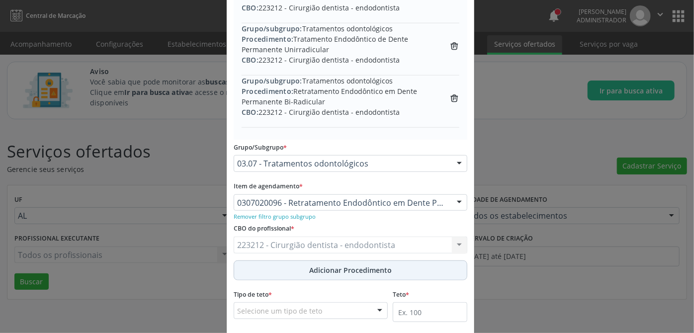
click at [292, 270] on button "Adicionar Procedimento" at bounding box center [351, 271] width 234 height 20
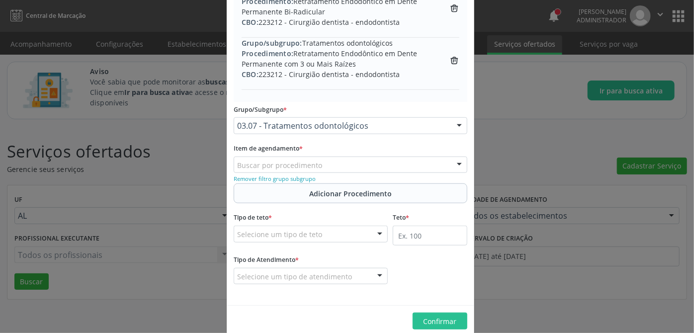
scroll to position [393, 0]
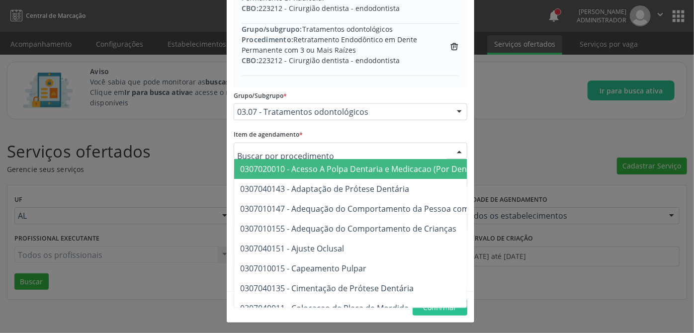
paste input "0307020100"
type input "0307020100"
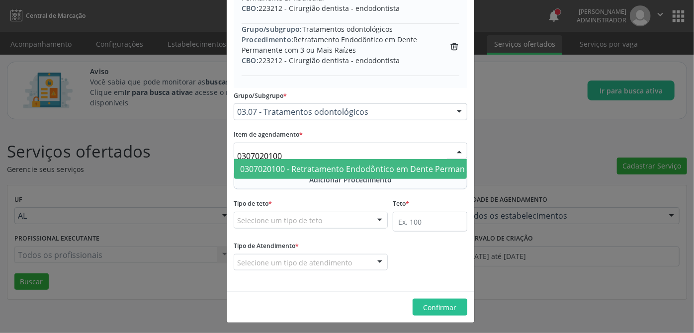
click at [302, 173] on span "0307020100 - Retratamento Endodôntico em Dente Permanente Uni-Radicular" at bounding box center [387, 169] width 294 height 11
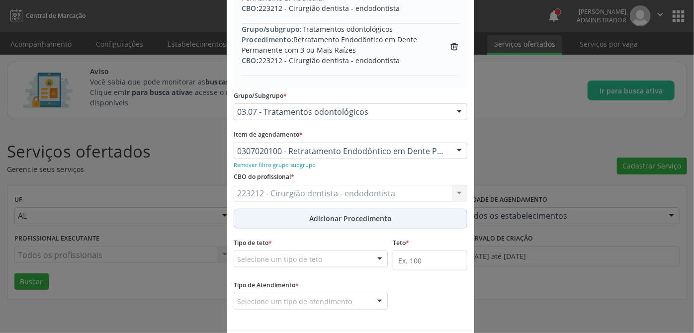
click at [336, 221] on span "Adicionar Procedimento" at bounding box center [350, 218] width 83 height 10
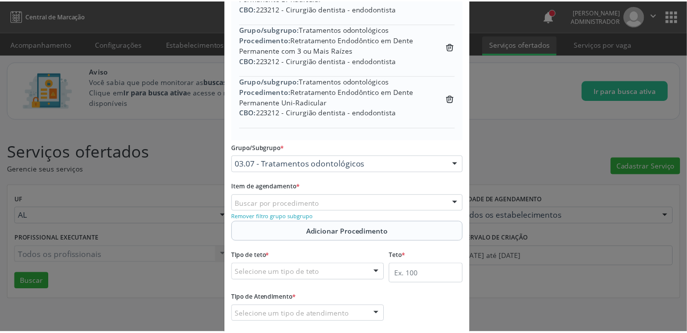
scroll to position [438, 0]
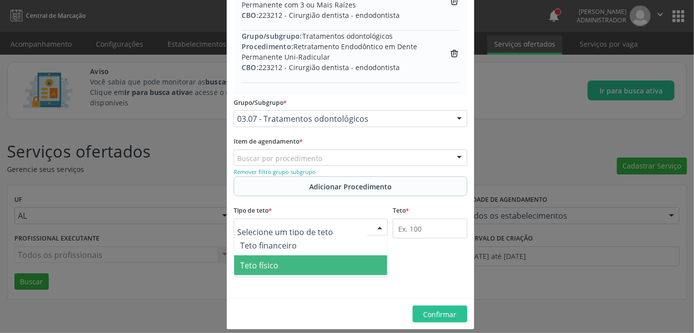
click at [267, 264] on span "Teto físico" at bounding box center [259, 265] width 38 height 11
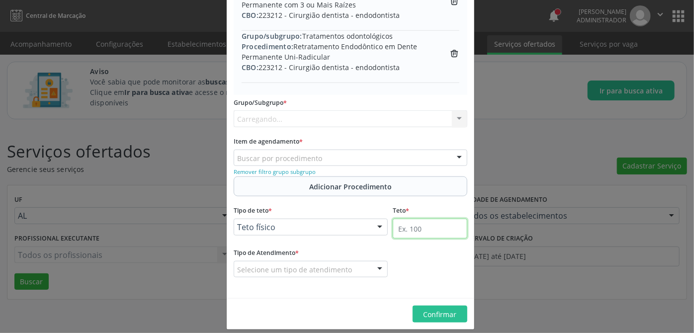
click at [418, 231] on input "text" at bounding box center [430, 229] width 75 height 20
type input "100"
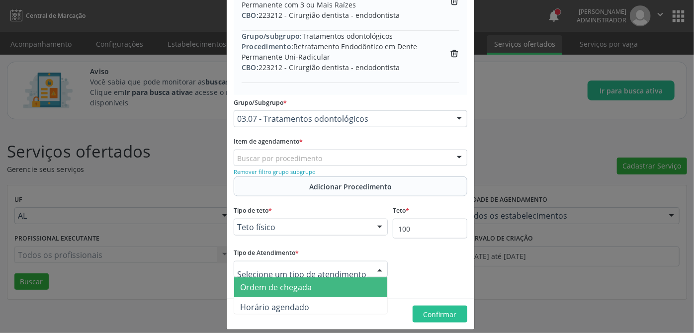
click at [298, 286] on span "Ordem de chegada" at bounding box center [276, 287] width 72 height 11
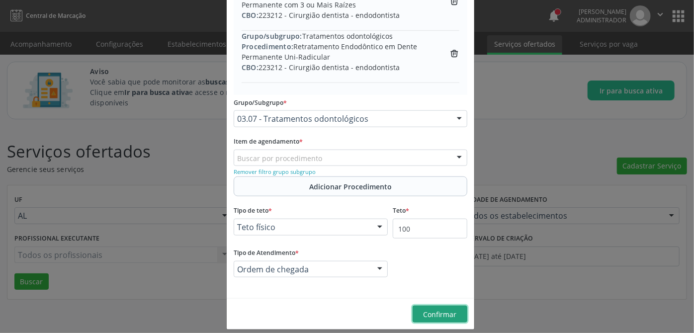
click at [457, 311] on button "Confirmar" at bounding box center [440, 314] width 55 height 17
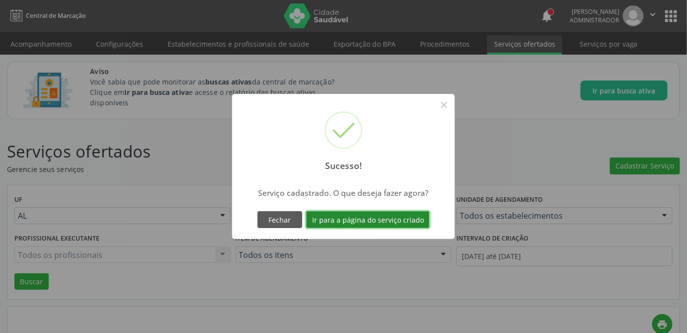
click at [383, 218] on button "Ir para a página do serviço criado" at bounding box center [367, 219] width 123 height 17
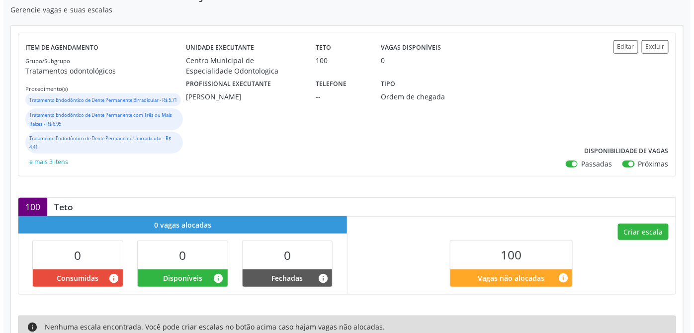
scroll to position [260, 0]
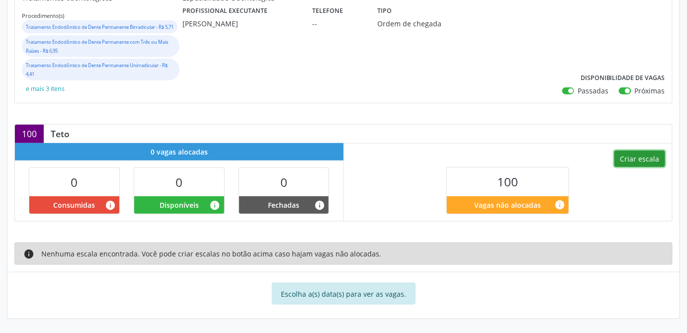
click at [655, 156] on button "Criar escala" at bounding box center [640, 159] width 51 height 17
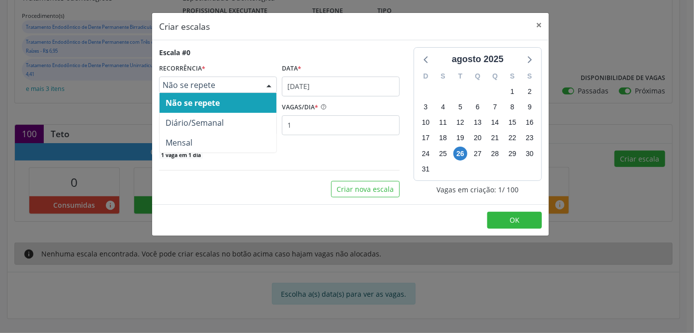
click at [188, 83] on span "Não se repete" at bounding box center [210, 85] width 94 height 10
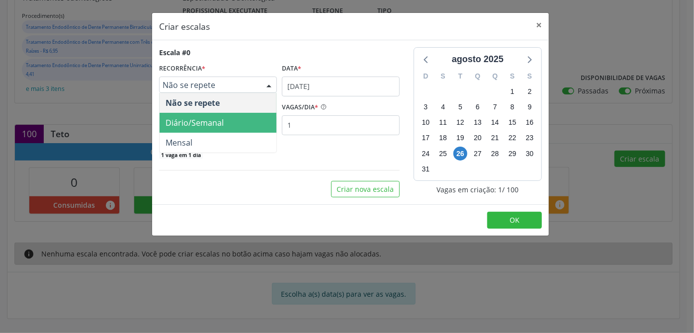
click at [187, 119] on span "Diário/Semanal" at bounding box center [195, 122] width 58 height 11
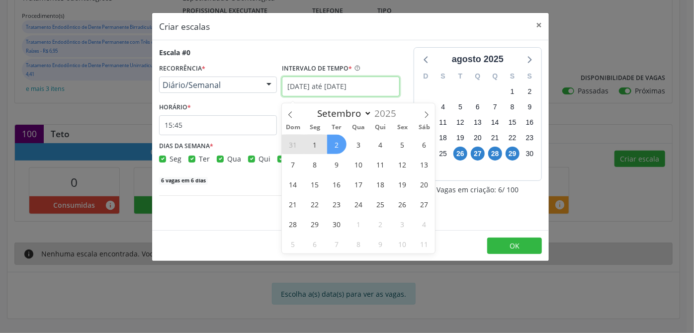
click at [309, 87] on input "[DATE] até [DATE]" at bounding box center [341, 87] width 118 height 20
click at [321, 135] on span "1" at bounding box center [314, 144] width 19 height 19
type input "[DATE]"
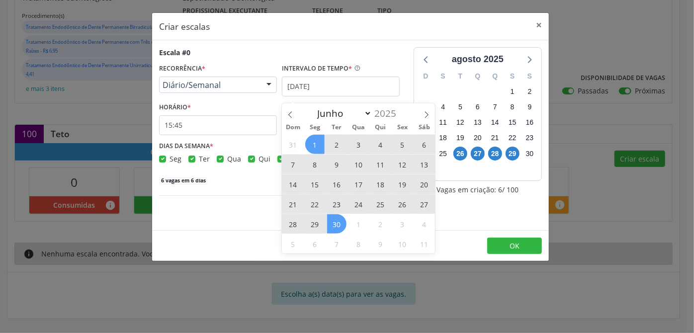
click at [336, 219] on span "30" at bounding box center [336, 223] width 19 height 19
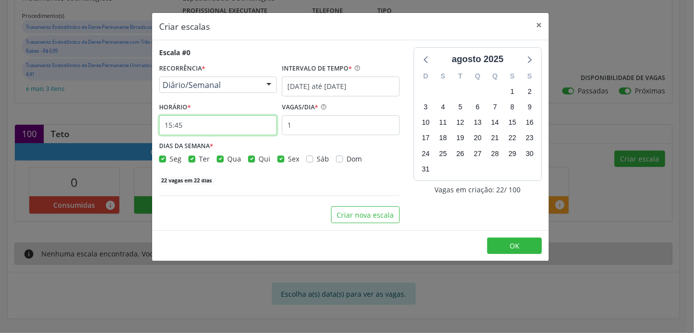
click at [188, 124] on input "15:45" at bounding box center [218, 125] width 118 height 20
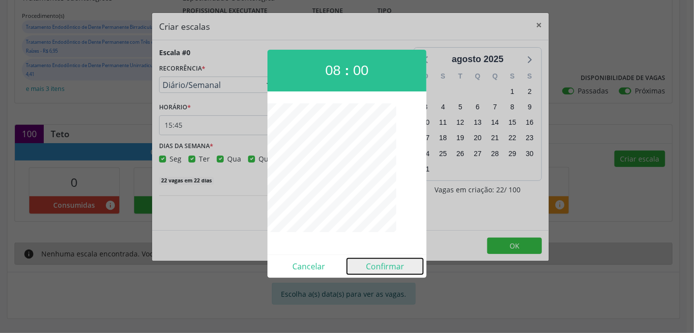
click at [371, 268] on button "Confirmar" at bounding box center [385, 267] width 76 height 16
type input "08:00"
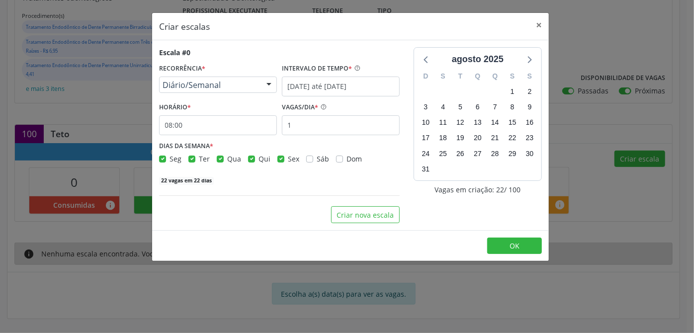
click at [259, 159] on label "Qui" at bounding box center [265, 159] width 12 height 10
click at [250, 159] on input "Qui" at bounding box center [251, 158] width 7 height 9
checkbox input "false"
click at [227, 158] on label "Qua" at bounding box center [234, 159] width 14 height 10
click at [218, 158] on input "Qua" at bounding box center [220, 158] width 7 height 9
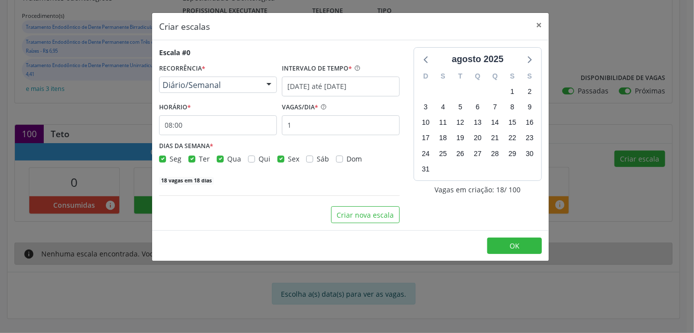
checkbox input "false"
click at [199, 158] on label "Ter" at bounding box center [204, 159] width 11 height 10
click at [189, 158] on input "Ter" at bounding box center [192, 158] width 7 height 9
checkbox input "false"
click at [170, 157] on label "Seg" at bounding box center [176, 159] width 12 height 10
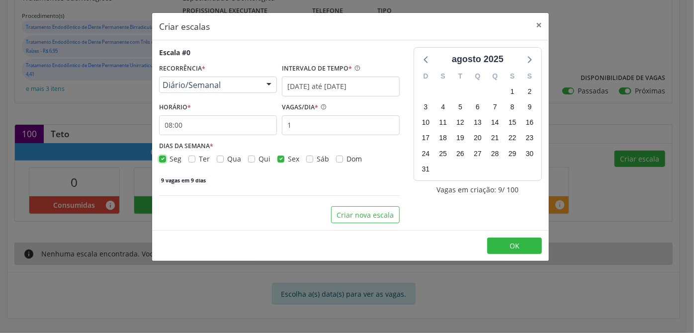
click at [163, 157] on input "Seg" at bounding box center [162, 158] width 7 height 9
checkbox input "false"
click at [343, 129] on input "1" at bounding box center [341, 125] width 118 height 20
click at [319, 131] on input "12" at bounding box center [341, 125] width 118 height 20
type input "1"
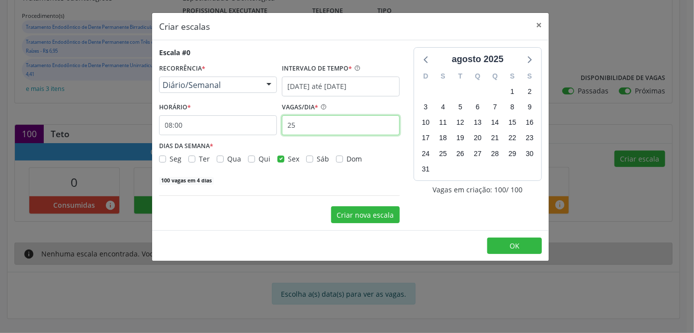
type input "25"
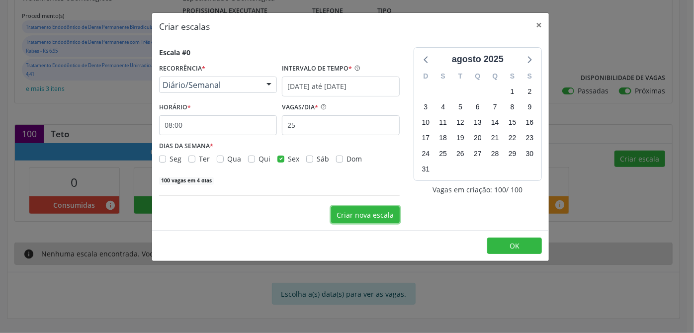
click at [378, 216] on button "Criar nova escala" at bounding box center [365, 214] width 69 height 17
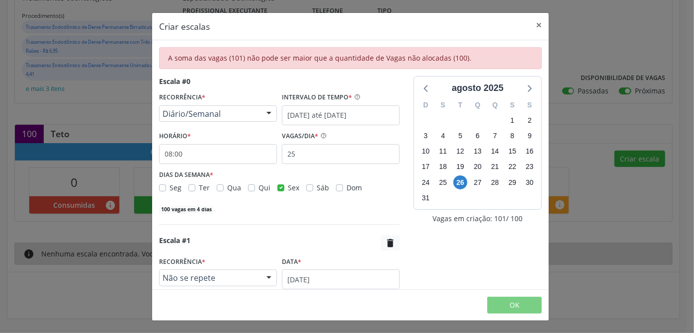
click at [378, 216] on div "Escala #0 RECORRÊNCIA * Diário/Semanal Não se repete Diário/Semanal Mensal Nenh…" at bounding box center [279, 233] width 255 height 315
click at [381, 241] on button "" at bounding box center [390, 242] width 19 height 15
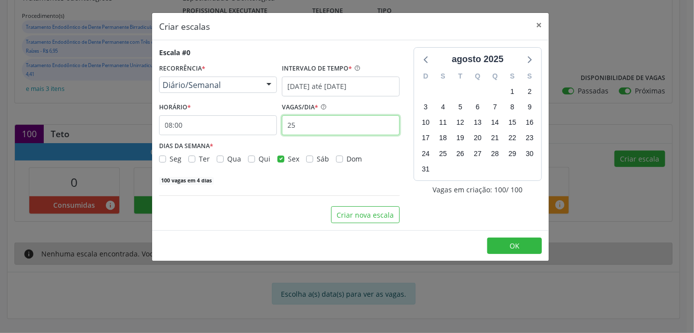
click at [338, 129] on input "25" at bounding box center [341, 125] width 118 height 20
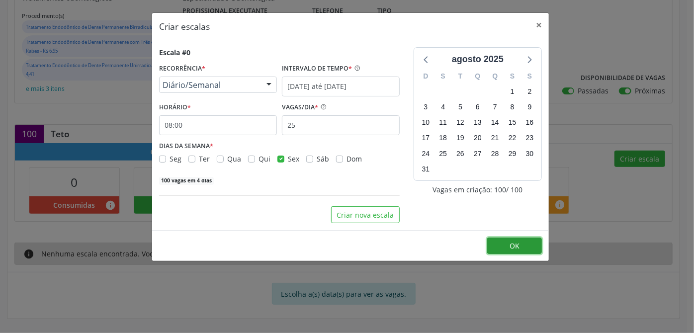
click at [512, 242] on span "OK" at bounding box center [515, 245] width 10 height 9
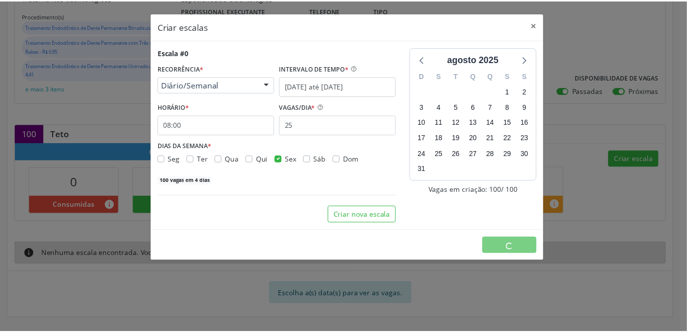
scroll to position [0, 0]
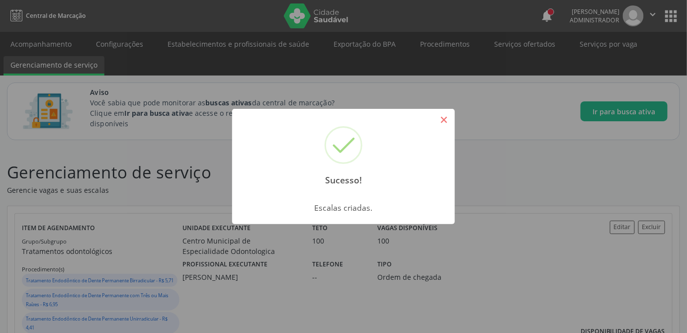
click at [447, 117] on button "×" at bounding box center [444, 119] width 17 height 17
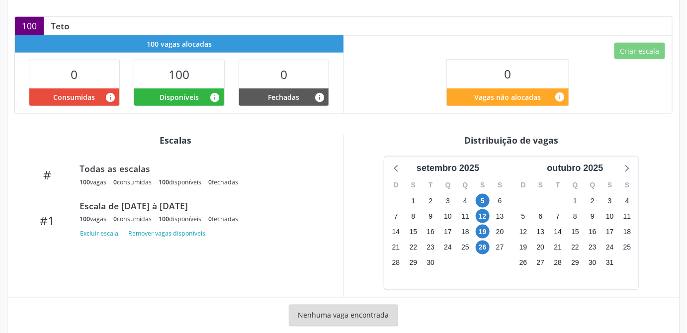
scroll to position [389, 0]
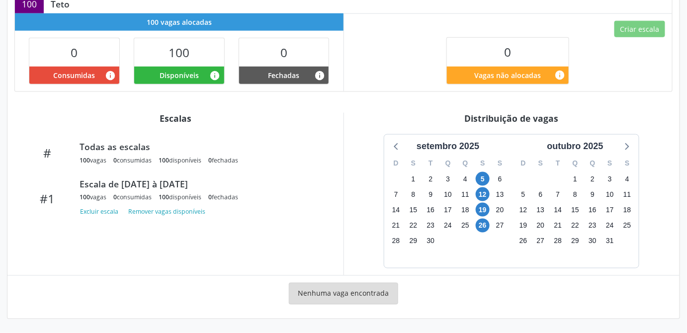
click at [138, 265] on div "Escalas # Todas as escalas 100 vagas 0 consumidas 100 disponíveis 0 fechadas #1…" at bounding box center [175, 194] width 336 height 163
click at [651, 139] on div "setembro 2025 D S T Q Q S S 31 1 2 3 4 5 6 7 8 9 10 11 12 13 14 15 16 17 18 19 …" at bounding box center [512, 201] width 322 height 134
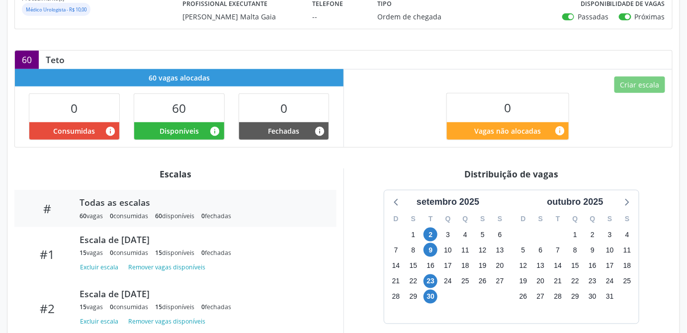
scroll to position [316, 0]
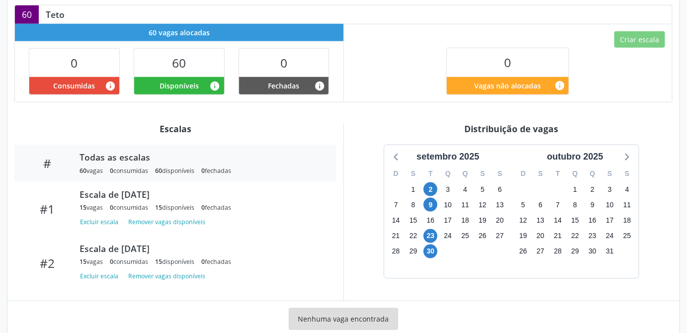
click at [677, 123] on div "Distribuição de vagas [DATE] D S T Q Q S S 31 1 2 3 4 5 6 7 8 9 10 11 12 13 14 …" at bounding box center [512, 212] width 337 height 178
click at [653, 132] on div "Distribuição de vagas [DATE] D S T Q Q S S 31 1 2 3 4 5 6 7 8 9 10 11 12 13 14 …" at bounding box center [512, 212] width 337 height 178
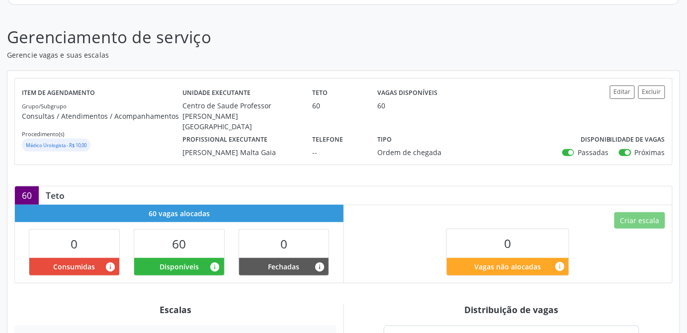
scroll to position [335, 0]
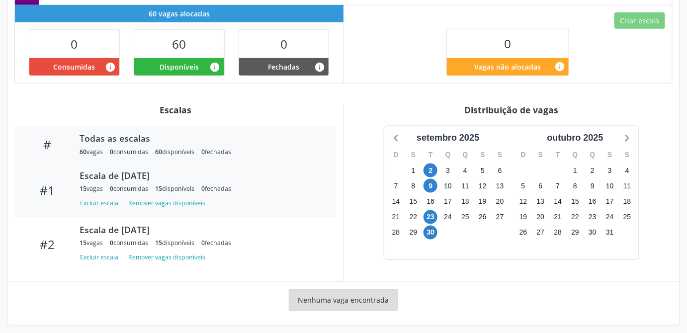
click at [118, 173] on div "Escala de 02/09/2025" at bounding box center [201, 175] width 243 height 11
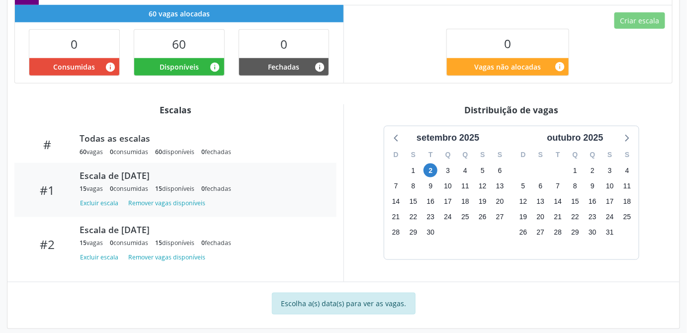
click at [134, 170] on div "Escala de 02/09/2025" at bounding box center [201, 175] width 243 height 11
click at [152, 172] on div "Escala de 02/09/2025" at bounding box center [201, 175] width 243 height 11
click at [92, 170] on div "Escala de 02/09/2025" at bounding box center [201, 175] width 243 height 11
click at [138, 171] on div "Escala de 02/09/2025" at bounding box center [201, 175] width 243 height 11
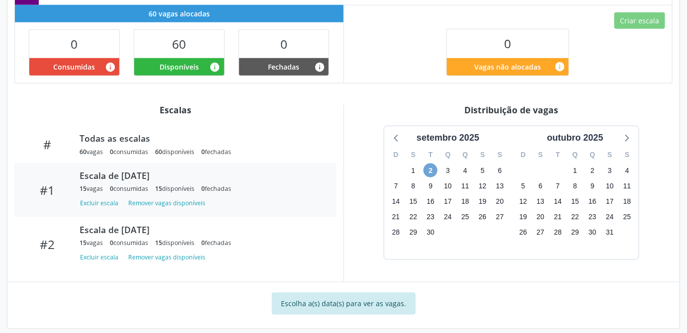
click at [426, 166] on span "2" at bounding box center [431, 171] width 14 height 14
click at [435, 166] on span "2" at bounding box center [431, 171] width 14 height 14
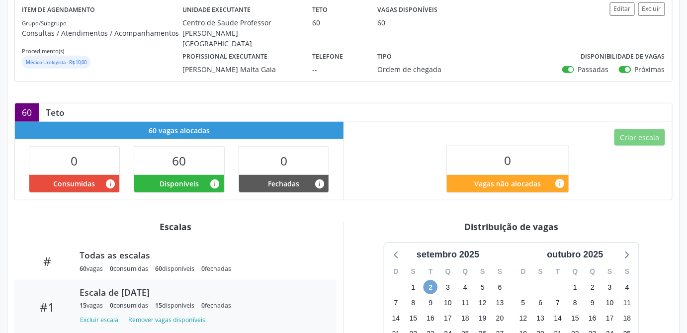
scroll to position [0, 0]
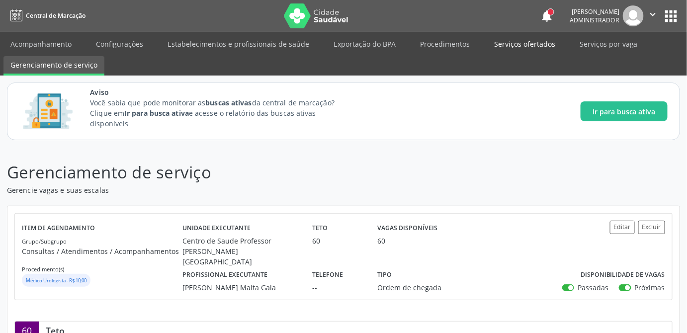
click at [534, 41] on link "Serviços ofertados" at bounding box center [524, 43] width 75 height 17
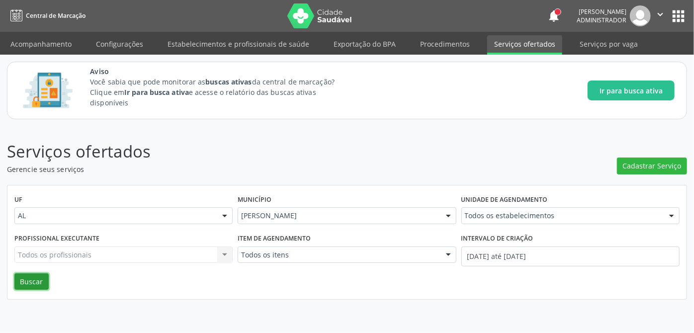
click at [40, 279] on button "Buscar" at bounding box center [31, 282] width 34 height 17
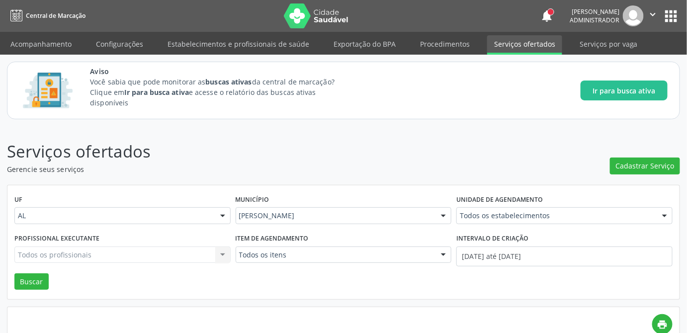
click at [152, 254] on div "Todos os profissionais Todos os profissionais Nenhum resultado encontrado para:…" at bounding box center [122, 255] width 216 height 17
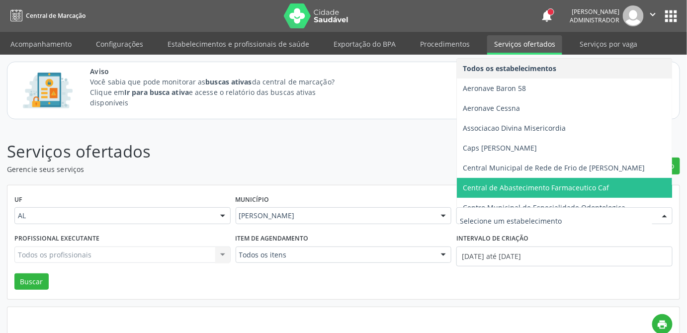
scroll to position [90, 0]
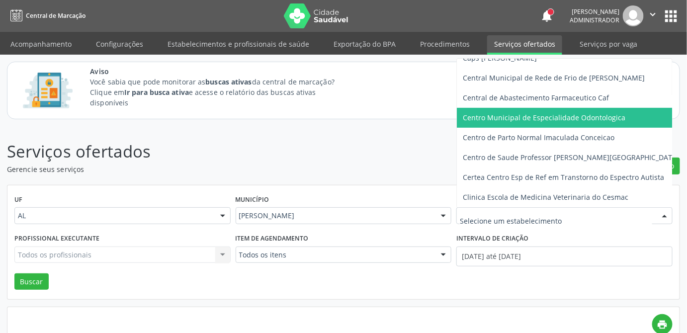
click at [600, 119] on span "Centro Municipal de Especialidade Odontologica" at bounding box center [544, 117] width 163 height 9
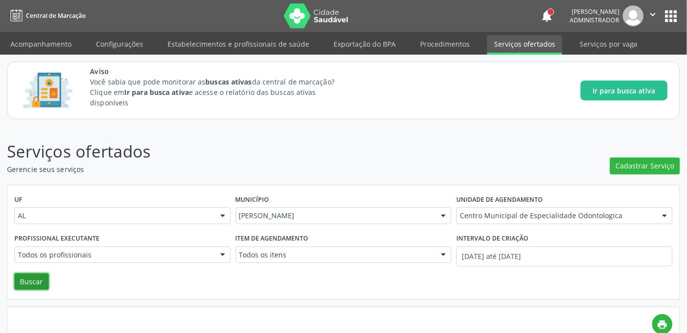
click at [25, 280] on button "Buscar" at bounding box center [31, 282] width 34 height 17
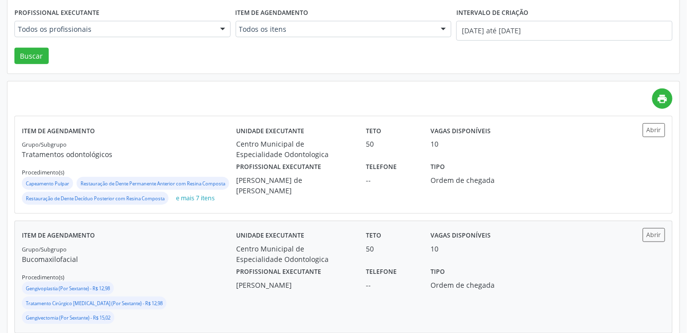
scroll to position [271, 0]
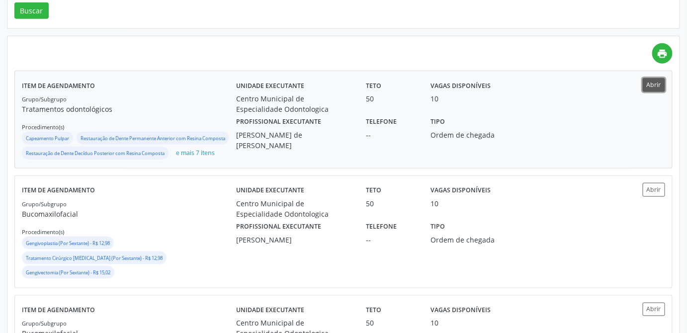
click at [654, 85] on button "Abrir" at bounding box center [654, 84] width 22 height 13
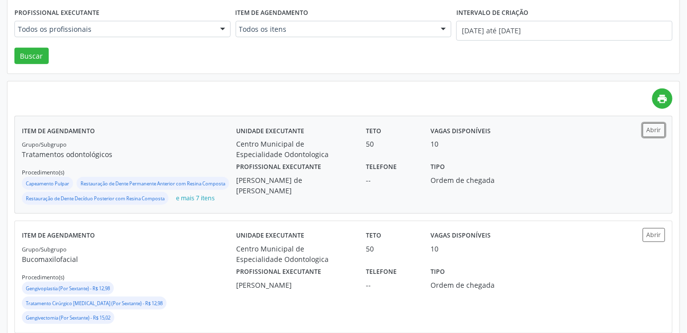
scroll to position [0, 0]
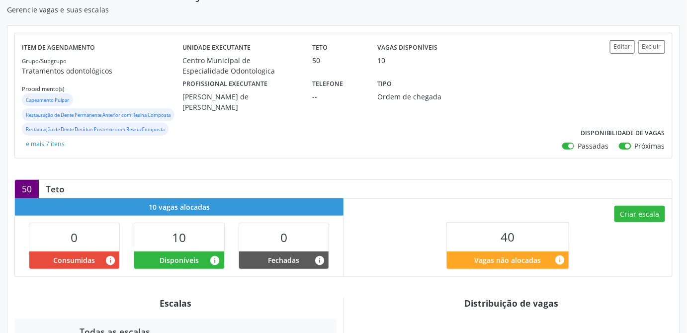
scroll to position [226, 0]
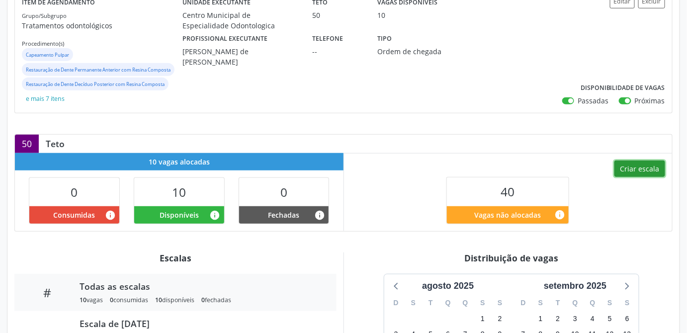
click at [650, 170] on button "Criar escala" at bounding box center [640, 169] width 51 height 17
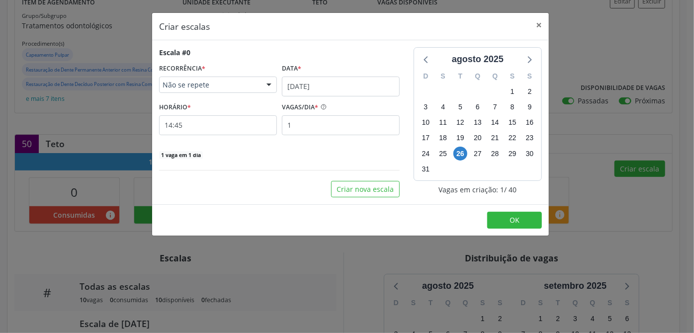
click at [253, 87] on span "Não se repete" at bounding box center [210, 85] width 94 height 10
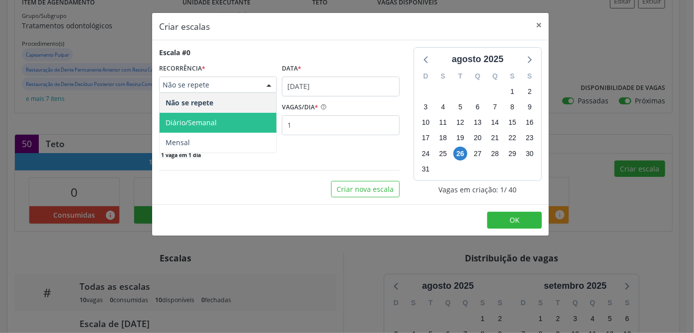
click at [193, 119] on span "Diário/Semanal" at bounding box center [191, 122] width 51 height 9
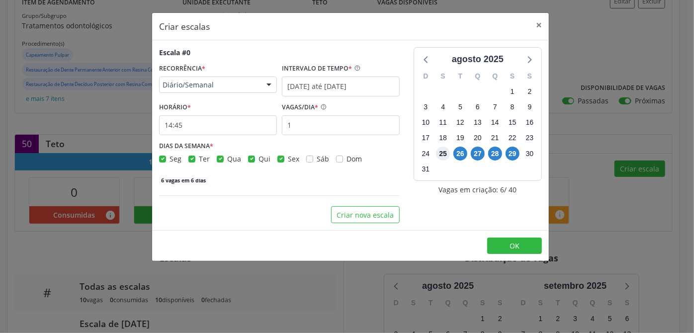
click at [443, 151] on span "25" at bounding box center [443, 154] width 14 height 14
click at [494, 150] on span "28" at bounding box center [495, 154] width 14 height 14
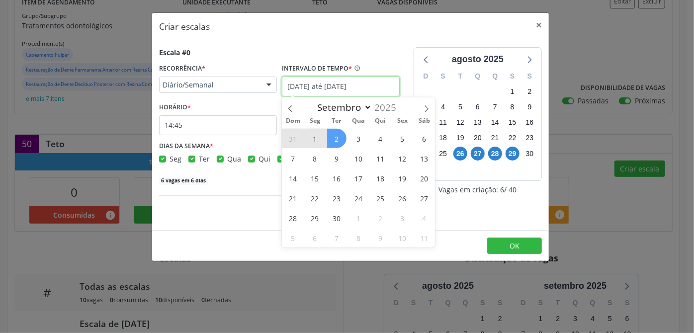
click at [358, 83] on input "[DATE] até [DATE]" at bounding box center [341, 87] width 118 height 20
click at [294, 109] on span at bounding box center [290, 105] width 17 height 17
select select "7"
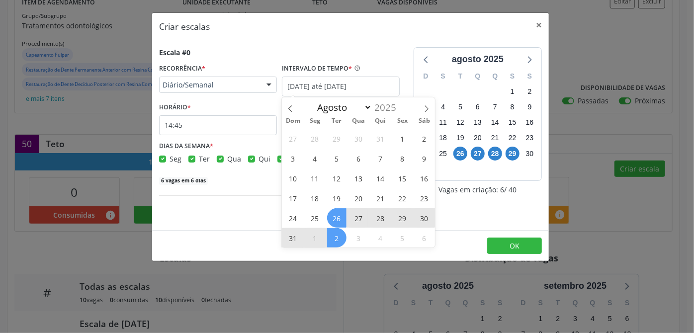
click at [383, 218] on span "28" at bounding box center [380, 217] width 19 height 19
type input "28/08/2025"
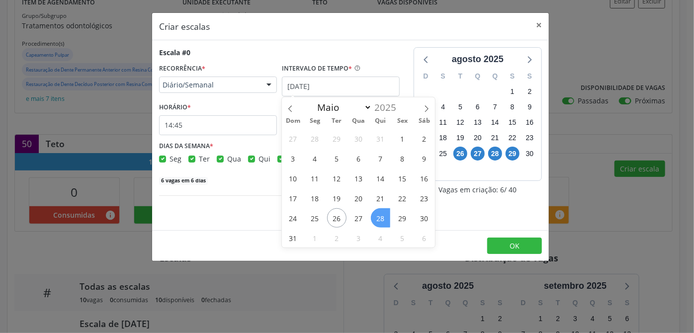
click at [379, 216] on span "28" at bounding box center [380, 217] width 19 height 19
checkbox input "true"
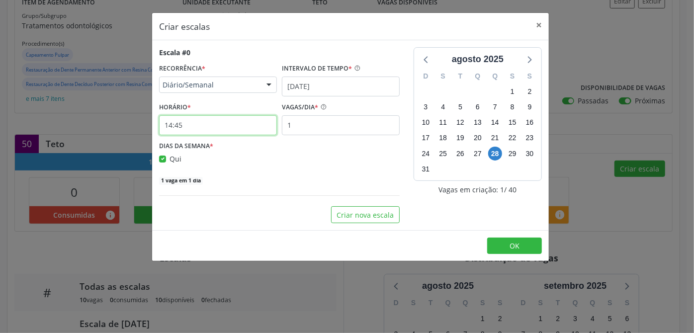
click at [208, 126] on input "14:45" at bounding box center [218, 125] width 118 height 20
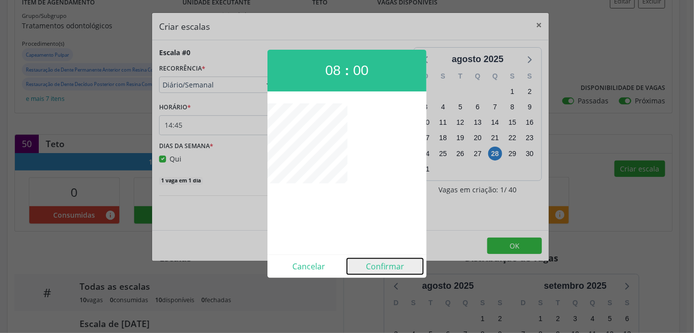
click at [383, 266] on button "Confirmar" at bounding box center [385, 267] width 76 height 16
type input "08:00"
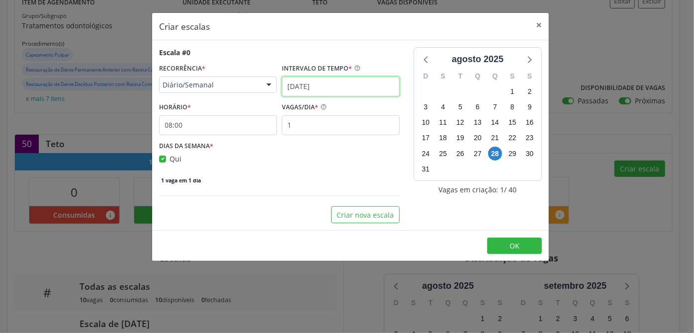
click at [349, 85] on input "28/08/2025" at bounding box center [341, 87] width 118 height 20
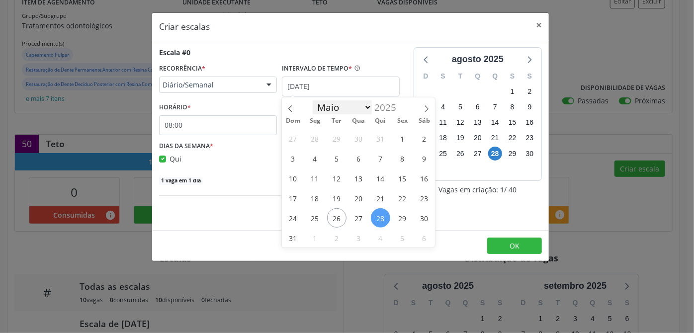
click at [367, 106] on select "Maio Junho Julho Agosto Setembro Outubro Novembro" at bounding box center [343, 107] width 60 height 14
select select "8"
click at [313, 100] on select "Maio Junho Julho Agosto Setembro Outubro Novembro" at bounding box center [343, 107] width 60 height 14
click at [317, 140] on span "1" at bounding box center [314, 138] width 19 height 19
type input "[DATE]"
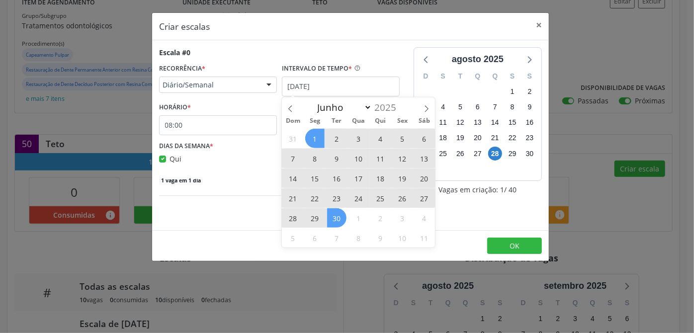
click at [339, 218] on span "30" at bounding box center [336, 217] width 19 height 19
checkbox input "true"
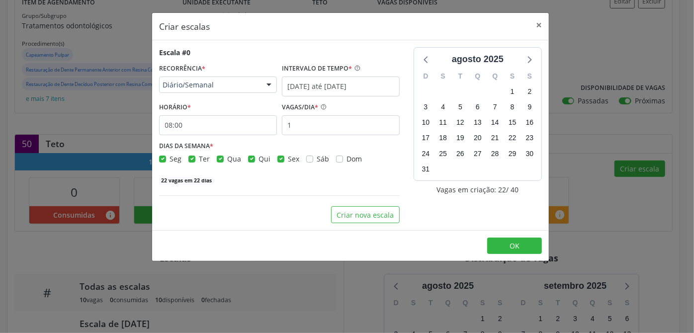
click at [199, 161] on label "Ter" at bounding box center [204, 159] width 11 height 10
click at [192, 161] on input "Ter" at bounding box center [192, 158] width 7 height 9
checkbox input "false"
click at [224, 159] on div "Qua" at bounding box center [229, 159] width 24 height 10
click at [227, 160] on label "Qua" at bounding box center [234, 159] width 14 height 10
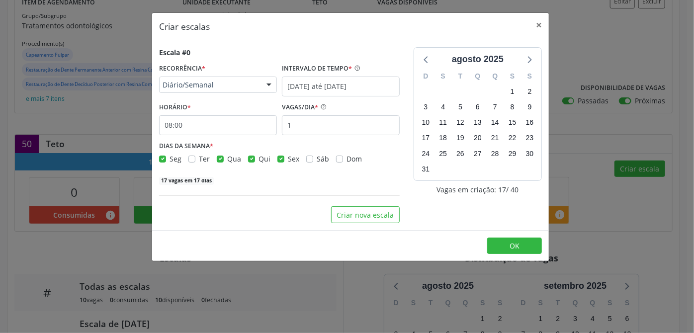
click at [218, 160] on input "Qua" at bounding box center [220, 158] width 7 height 9
checkbox input "false"
click at [288, 158] on label "Sex" at bounding box center [293, 159] width 11 height 10
click at [278, 158] on input "Sex" at bounding box center [281, 158] width 7 height 9
checkbox input "false"
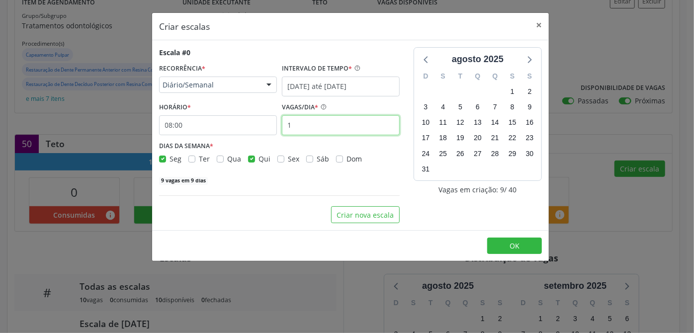
click at [304, 129] on input "1" at bounding box center [341, 125] width 118 height 20
type input "10"
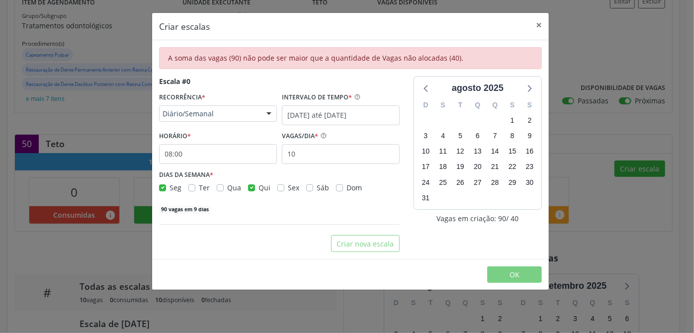
click at [265, 206] on div "90 vagas em 9 dias" at bounding box center [279, 208] width 241 height 10
click at [538, 26] on button "×" at bounding box center [539, 25] width 20 height 24
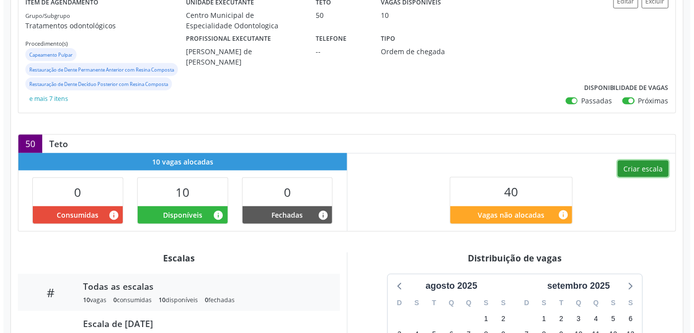
scroll to position [181, 0]
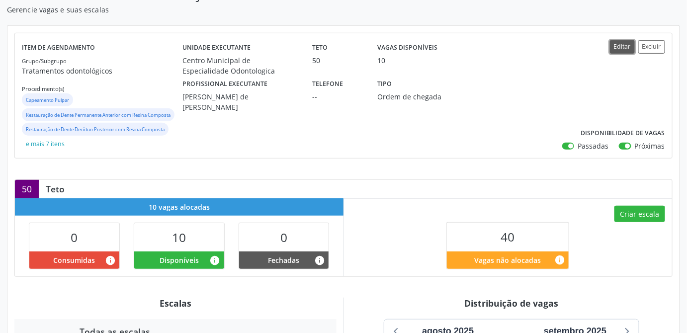
click at [620, 43] on button "Editar" at bounding box center [622, 46] width 25 height 13
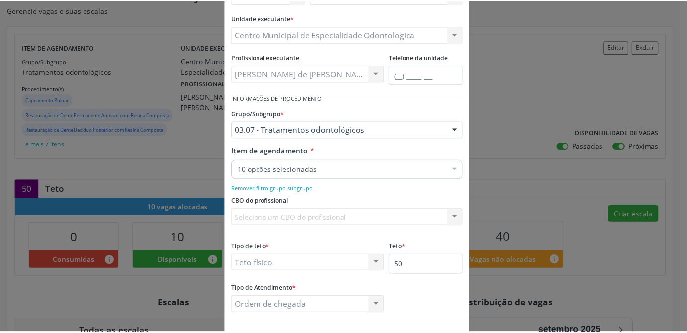
scroll to position [134, 0]
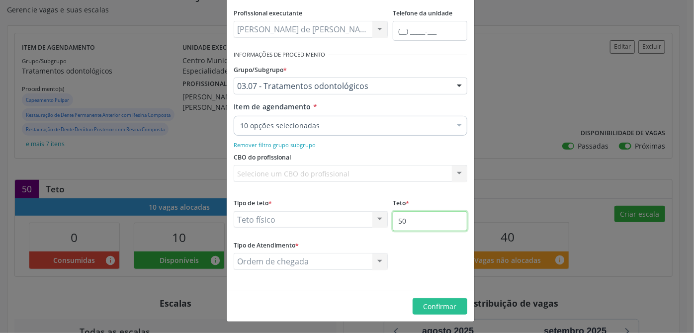
click at [442, 225] on input "50" at bounding box center [430, 221] width 75 height 20
type input "5"
type input "100"
click at [425, 305] on span "Confirmar" at bounding box center [440, 306] width 33 height 9
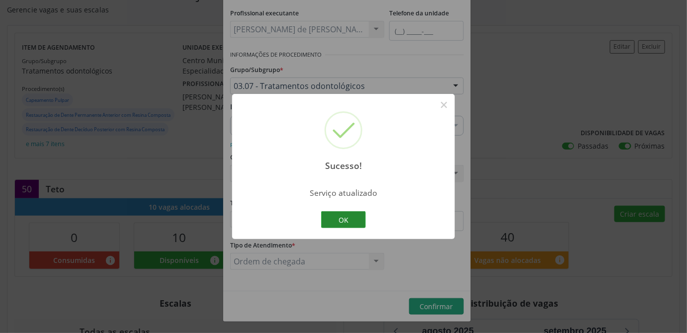
click at [342, 217] on button "OK" at bounding box center [343, 219] width 45 height 17
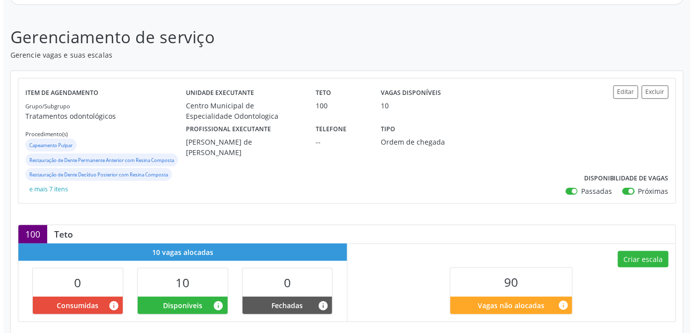
scroll to position [181, 0]
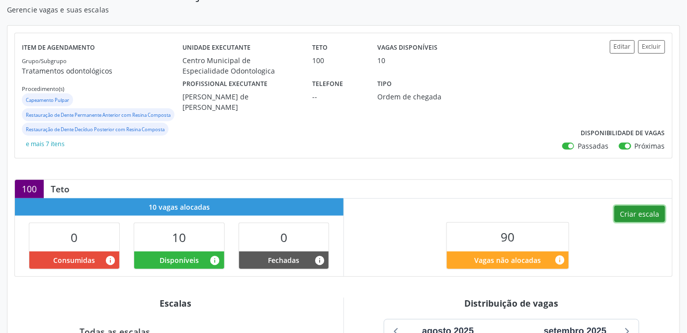
click at [644, 211] on button "Criar escala" at bounding box center [640, 214] width 51 height 17
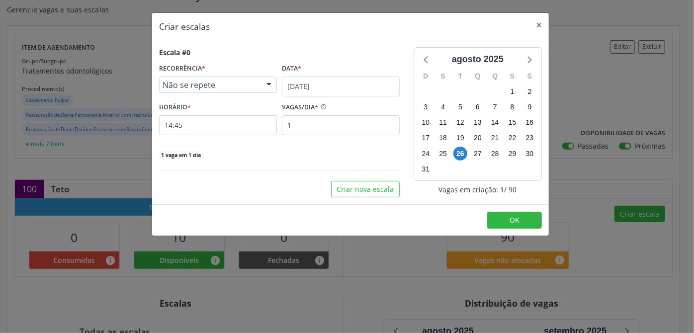
click at [241, 87] on span "Não se repete" at bounding box center [210, 85] width 94 height 10
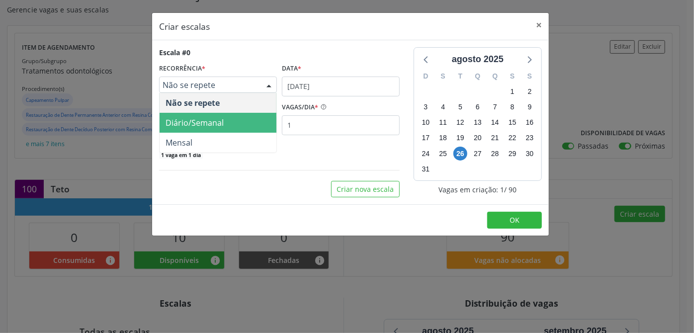
click at [199, 121] on span "Diário/Semanal" at bounding box center [195, 122] width 58 height 11
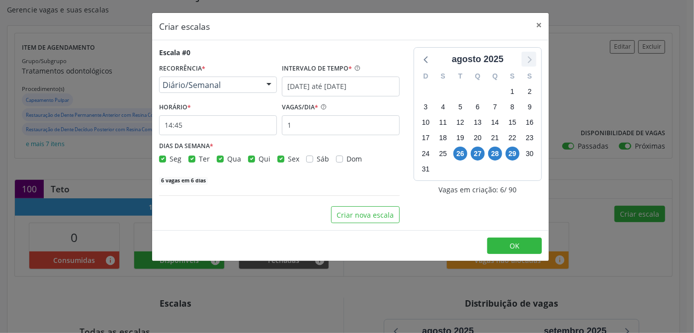
click at [530, 56] on icon at bounding box center [529, 59] width 13 height 13
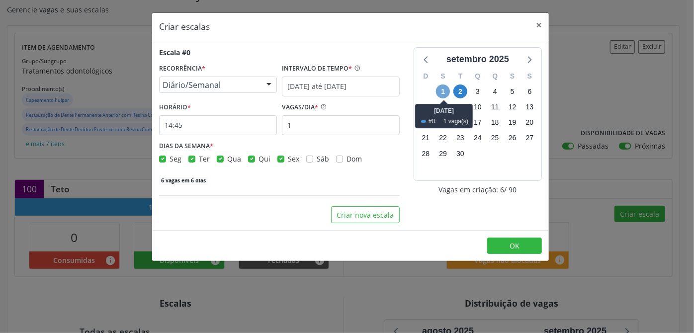
click at [443, 91] on span "1" at bounding box center [443, 92] width 14 height 14
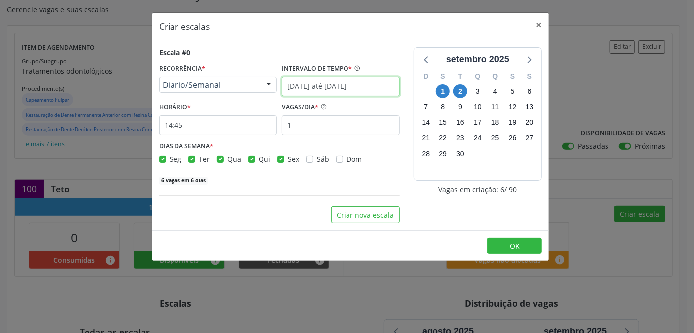
click at [334, 89] on input "[DATE] até [DATE]" at bounding box center [341, 87] width 118 height 20
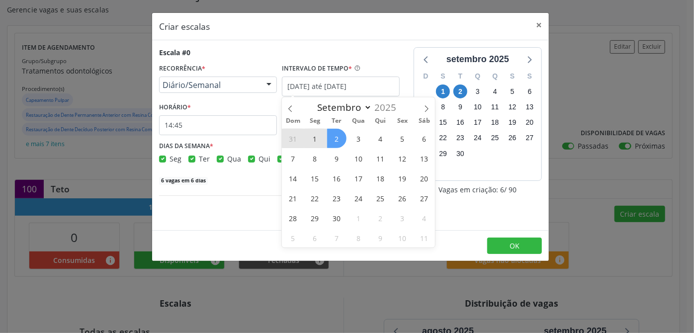
click at [320, 135] on span "1" at bounding box center [314, 138] width 19 height 19
type input "[DATE]"
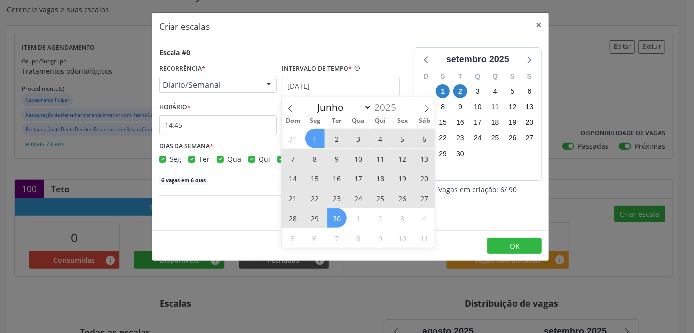
click at [342, 218] on span "30" at bounding box center [336, 217] width 19 height 19
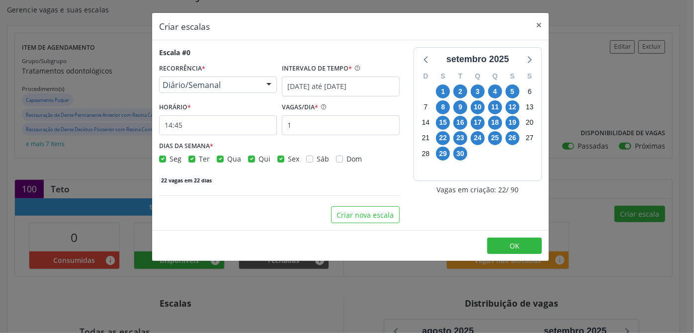
click at [199, 159] on label "Ter" at bounding box center [204, 159] width 11 height 10
click at [192, 159] on input "Ter" at bounding box center [192, 158] width 7 height 9
checkbox input "false"
click at [227, 157] on label "Qua" at bounding box center [234, 159] width 14 height 10
click at [222, 157] on input "Qua" at bounding box center [220, 158] width 7 height 9
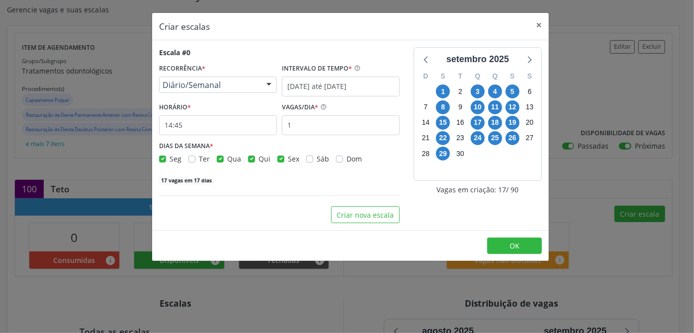
checkbox input "false"
click at [288, 159] on label "Sex" at bounding box center [293, 159] width 11 height 10
click at [282, 159] on input "Sex" at bounding box center [281, 158] width 7 height 9
checkbox input "false"
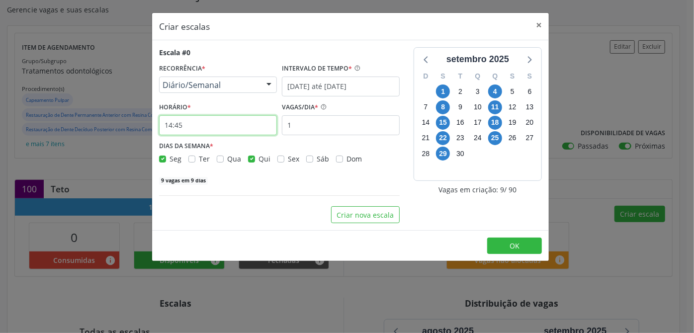
click at [202, 126] on input "14:45" at bounding box center [218, 125] width 118 height 20
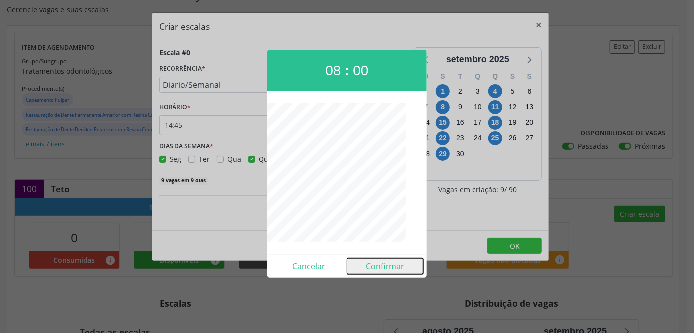
click at [390, 267] on button "Confirmar" at bounding box center [385, 267] width 76 height 16
type input "08:00"
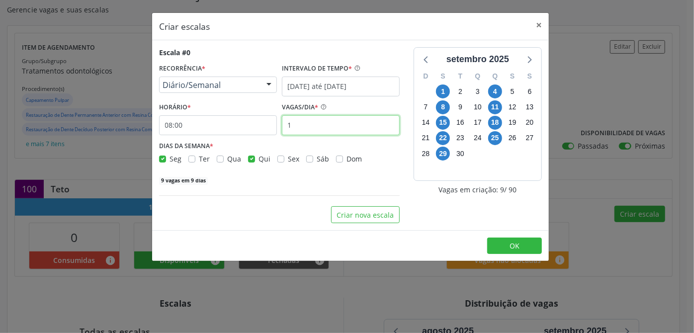
click at [313, 126] on input "1" at bounding box center [341, 125] width 118 height 20
type input "10"
click at [265, 210] on div "Criar nova escala" at bounding box center [279, 214] width 241 height 17
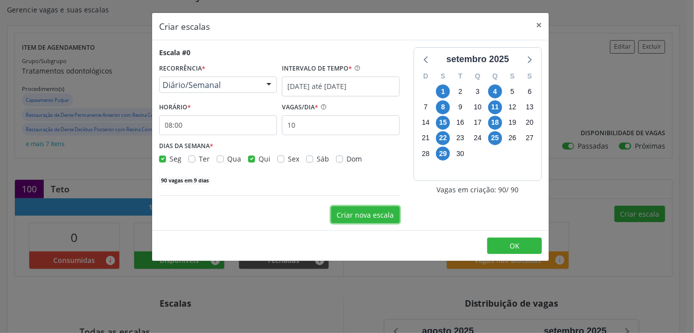
click at [376, 217] on button "Criar nova escala" at bounding box center [365, 214] width 69 height 17
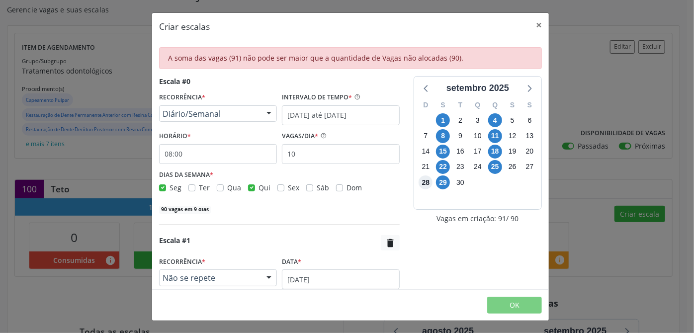
click at [423, 182] on span "28" at bounding box center [426, 183] width 14 height 14
click at [361, 114] on input "[DATE] até [DATE]" at bounding box center [341, 115] width 118 height 20
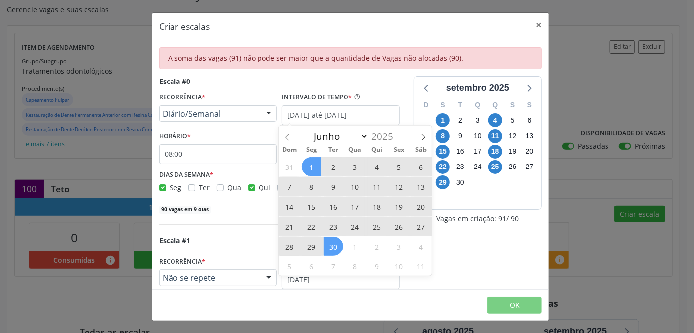
click at [289, 249] on span "28" at bounding box center [289, 246] width 19 height 19
type input "28/09/2025"
click at [308, 164] on span "1" at bounding box center [311, 166] width 19 height 19
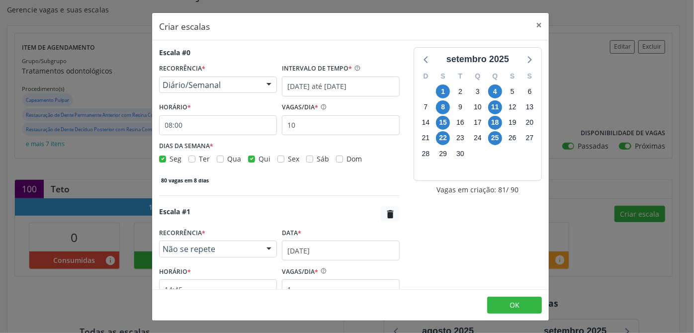
scroll to position [77, 0]
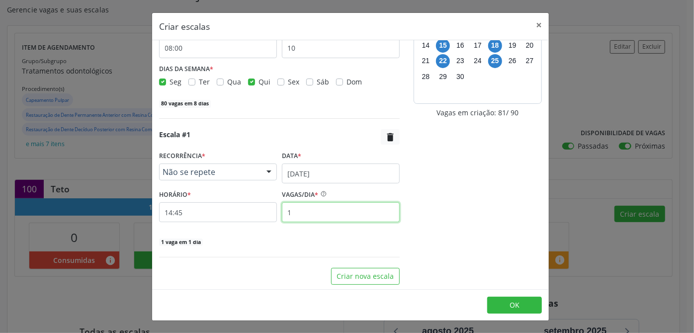
click at [317, 212] on input "1" at bounding box center [341, 212] width 118 height 20
click at [422, 209] on div "setembro 2025 D S T Q Q S S 31 1 2 3 4 5 6 7 8 9 10 11 12 13 14 15 16 17 18 19 …" at bounding box center [478, 127] width 142 height 315
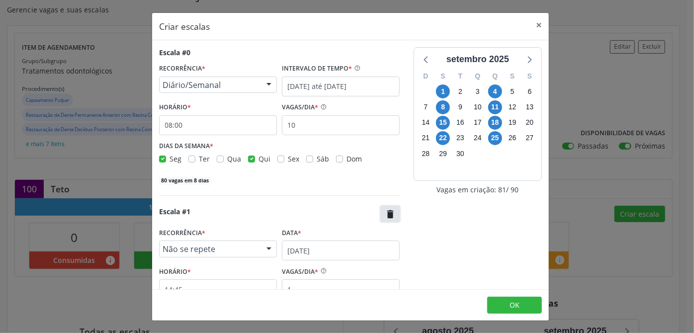
click at [381, 211] on button "" at bounding box center [390, 213] width 19 height 15
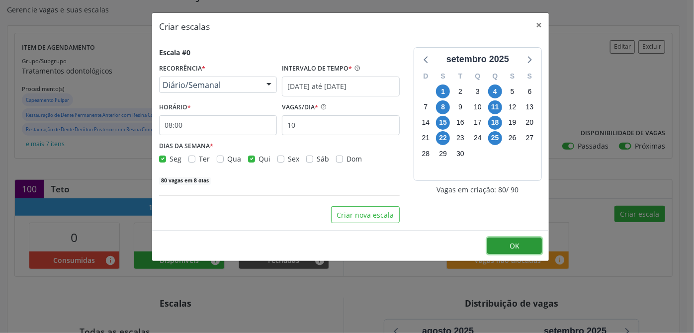
click at [523, 247] on button "OK" at bounding box center [514, 246] width 55 height 17
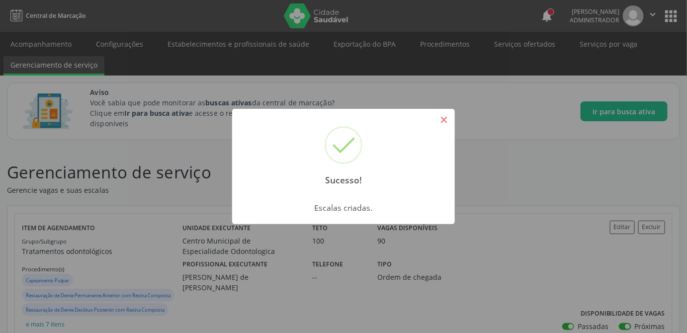
click at [448, 124] on button "×" at bounding box center [444, 119] width 17 height 17
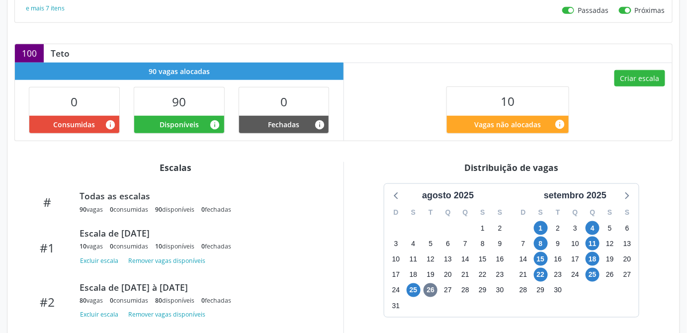
scroll to position [362, 0]
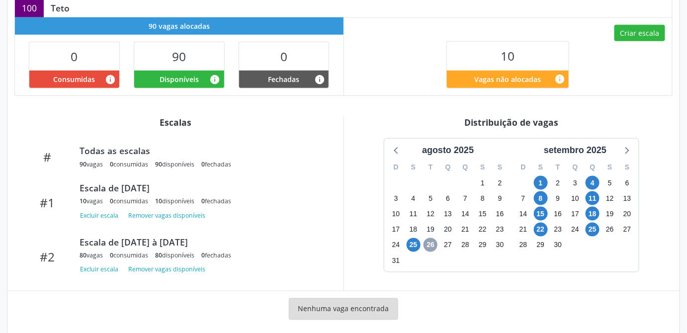
click at [432, 242] on span "26" at bounding box center [431, 245] width 14 height 14
click at [196, 209] on button "Remover vagas disponíveis" at bounding box center [166, 215] width 85 height 13
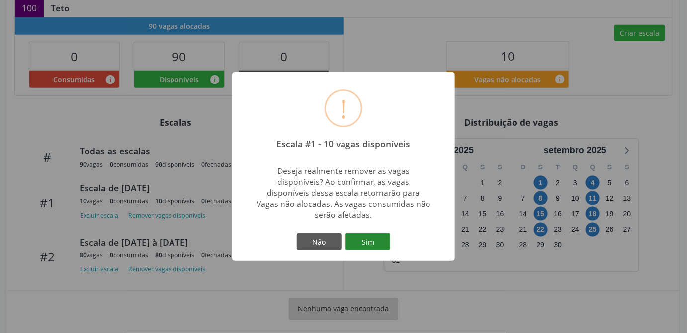
click at [362, 236] on button "Sim" at bounding box center [368, 241] width 45 height 17
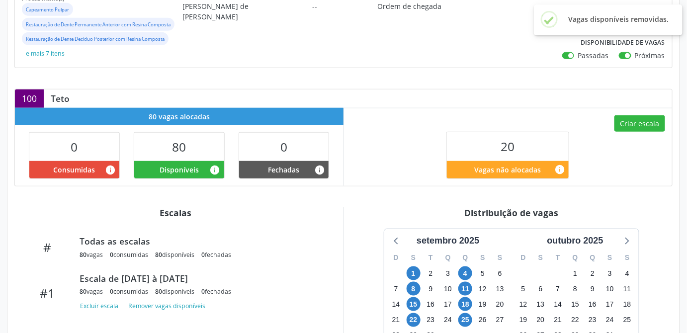
scroll to position [316, 0]
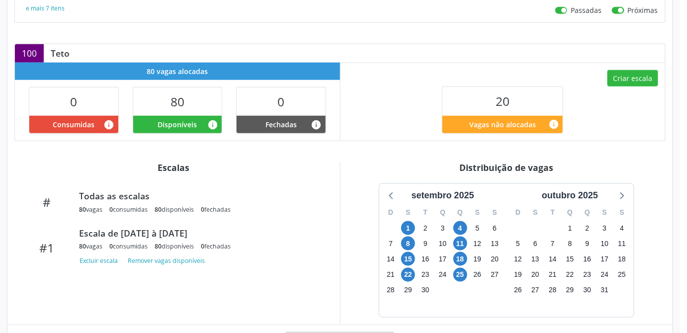
click at [654, 184] on div "Distribuição de vagas setembro 2025 D S T Q Q S S 31 1 2 3 4 5 6 7 8 9 10 11 12…" at bounding box center [506, 243] width 333 height 163
click at [166, 239] on div "Escala de 01/09/2025 à 25/09/2025" at bounding box center [199, 233] width 240 height 11
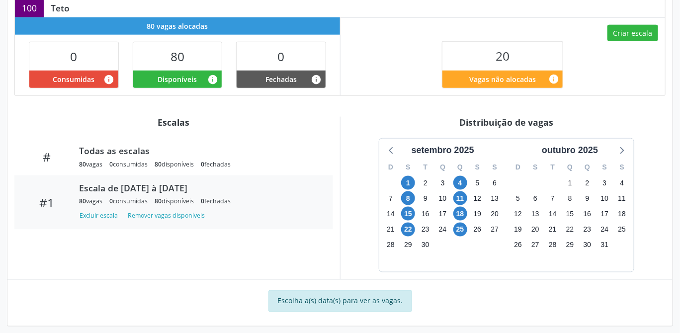
scroll to position [375, 0]
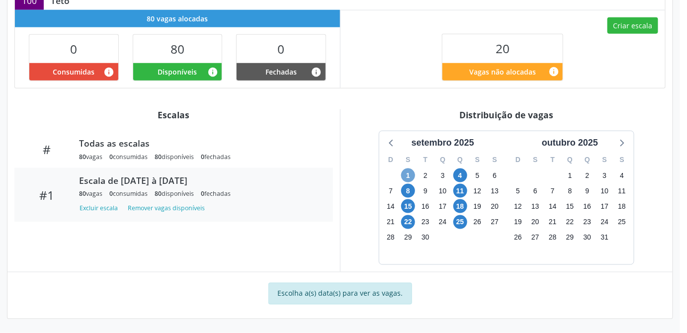
click at [407, 177] on span "1" at bounding box center [408, 176] width 14 height 14
click at [410, 174] on span "1" at bounding box center [408, 176] width 14 height 14
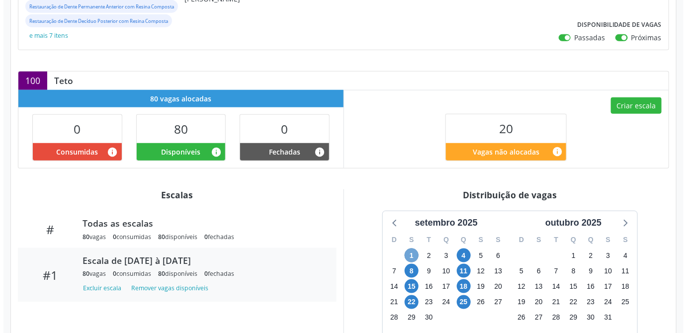
scroll to position [199, 0]
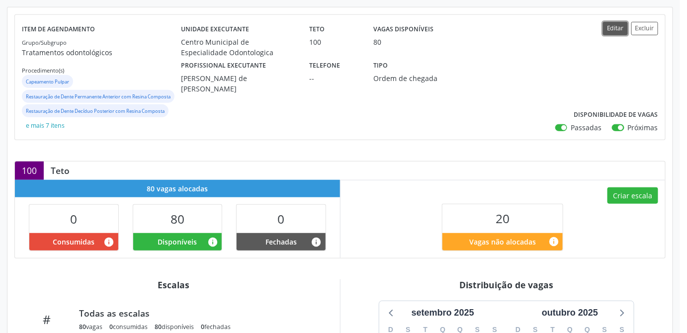
click at [617, 27] on button "Editar" at bounding box center [615, 28] width 25 height 13
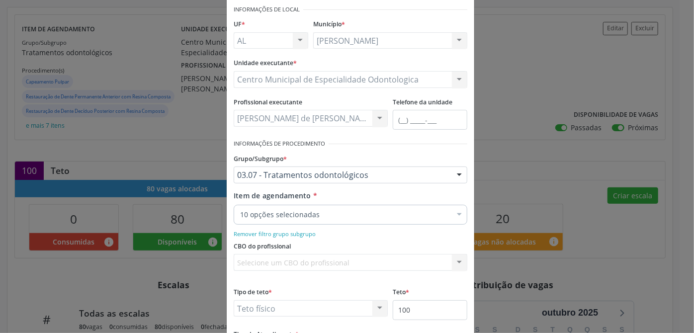
scroll to position [134, 0]
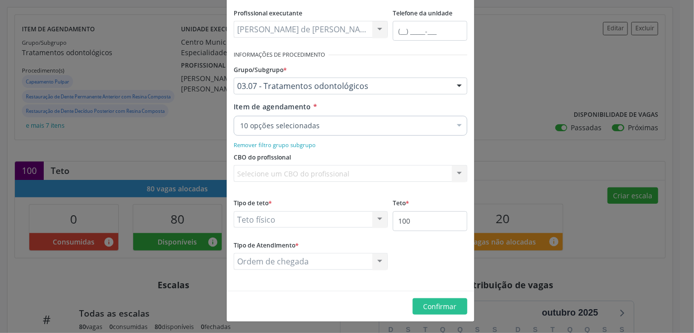
click at [370, 262] on div "Ordem de chegada Ordem de chegada Horário agendado Nenhum resultado encontrado …" at bounding box center [311, 261] width 154 height 17
click at [408, 220] on input "100" at bounding box center [430, 221] width 75 height 20
click at [440, 260] on div "Tipo de Atendimento * Ordem de chegada Ordem de chegada Horário agendado Nenhum…" at bounding box center [350, 261] width 239 height 46
click at [436, 302] on span "Confirmar" at bounding box center [440, 306] width 33 height 9
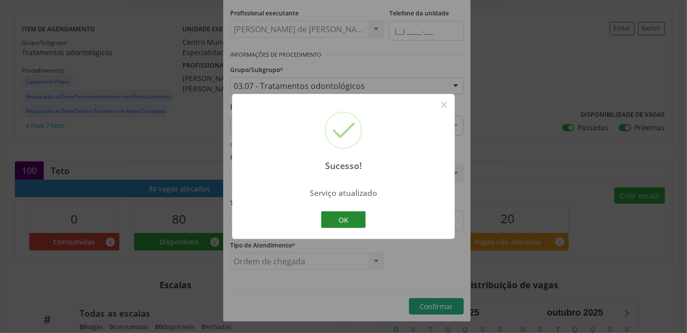
click at [348, 220] on button "OK" at bounding box center [343, 219] width 45 height 17
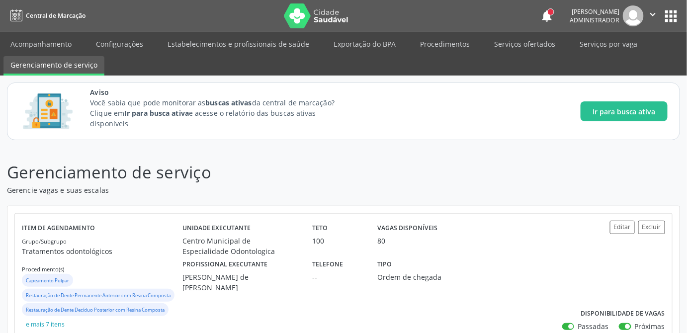
click at [475, 171] on p "Gerenciamento de serviço" at bounding box center [243, 172] width 472 height 25
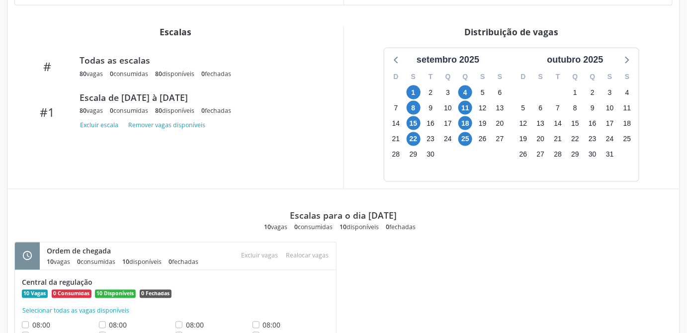
scroll to position [506, 0]
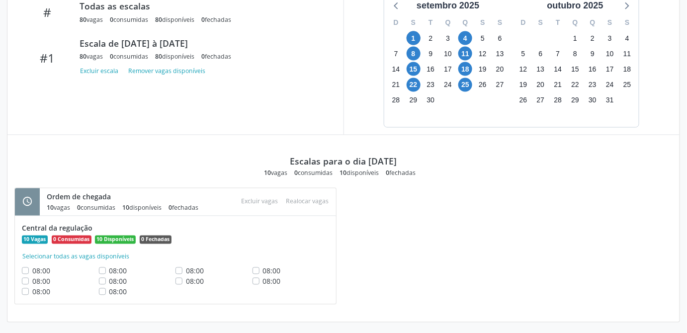
click at [431, 262] on div "schedule Ordem de chegada 10 vagas 0 consumidas 10 disponíveis 0 fechadas Atenç…" at bounding box center [343, 251] width 673 height 127
click at [627, 224] on div "schedule Ordem de chegada 10 vagas 0 consumidas 10 disponíveis 0 fechadas Atenç…" at bounding box center [343, 251] width 673 height 127
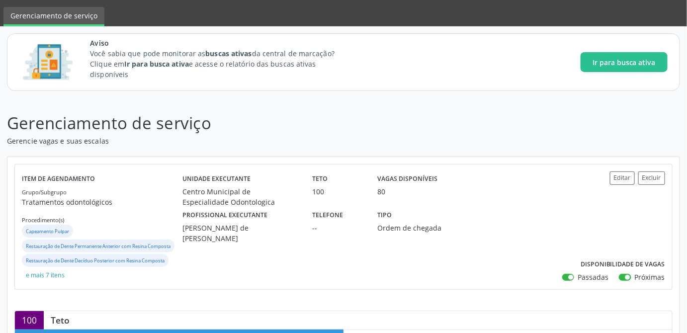
scroll to position [24, 0]
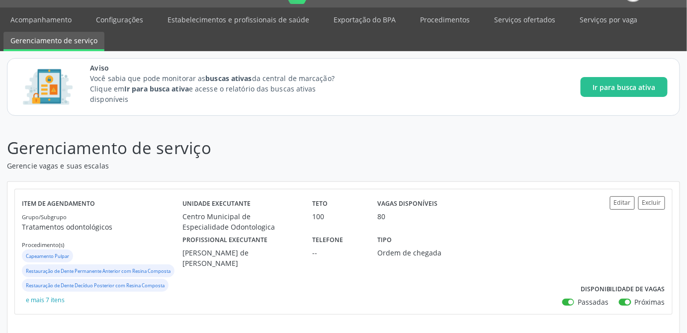
click at [361, 158] on p "Gerenciamento de serviço" at bounding box center [243, 148] width 472 height 25
click at [386, 161] on p "Gerencie vagas e suas escalas" at bounding box center [243, 166] width 472 height 10
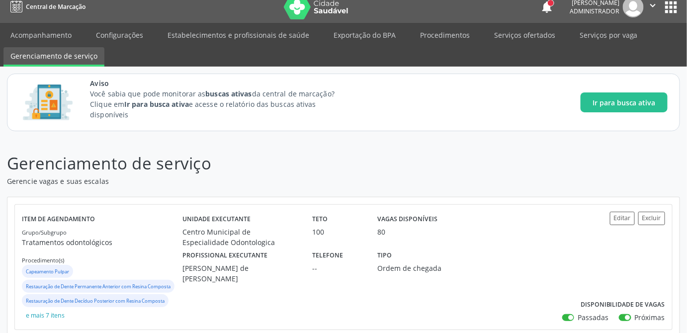
scroll to position [0, 0]
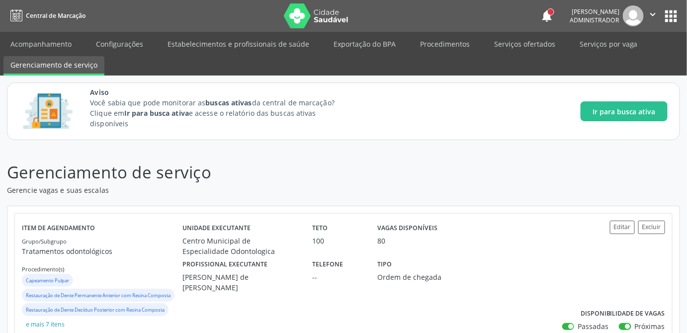
click at [522, 182] on header "Gerenciamento de serviço Gerencie vagas e suas escalas" at bounding box center [344, 177] width 674 height 35
click at [522, 137] on div "Aviso Você sabia que pode monitorar as buscas ativas da central de marcação? Cl…" at bounding box center [344, 112] width 674 height 58
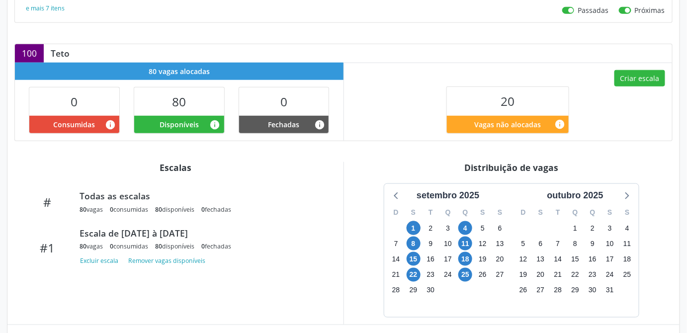
scroll to position [452, 0]
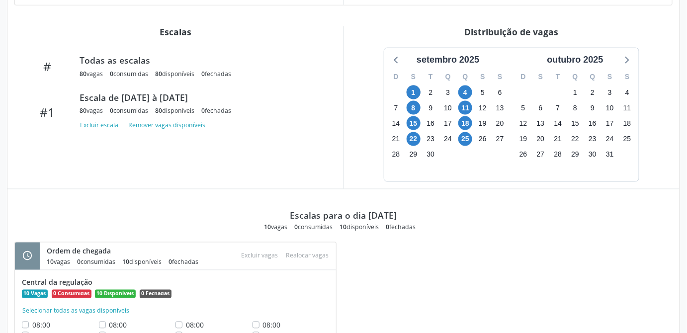
click at [540, 249] on div "schedule Ordem de chegada 10 vagas 0 consumidas 10 disponíveis 0 fechadas Atenç…" at bounding box center [343, 305] width 673 height 127
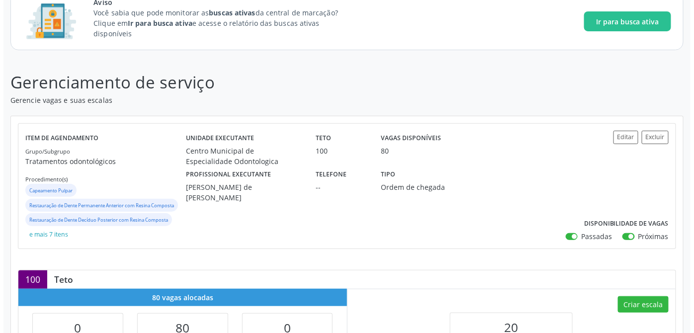
scroll to position [0, 0]
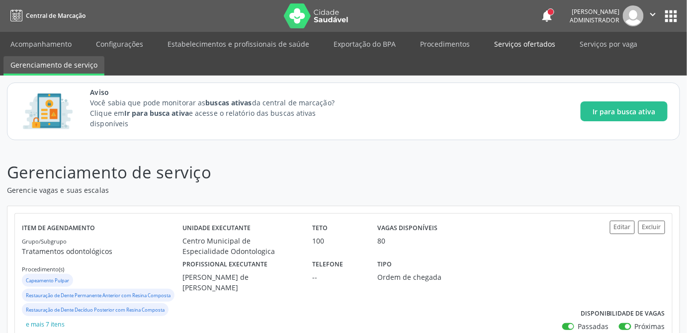
click at [511, 48] on link "Serviços ofertados" at bounding box center [524, 43] width 75 height 17
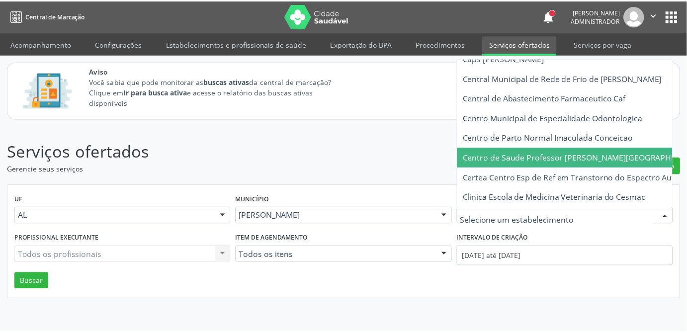
scroll to position [135, 0]
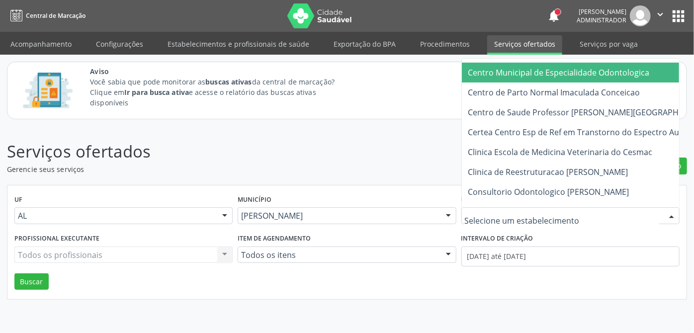
click at [607, 74] on span "Centro Municipal de Especialidade Odontologica" at bounding box center [559, 72] width 182 height 11
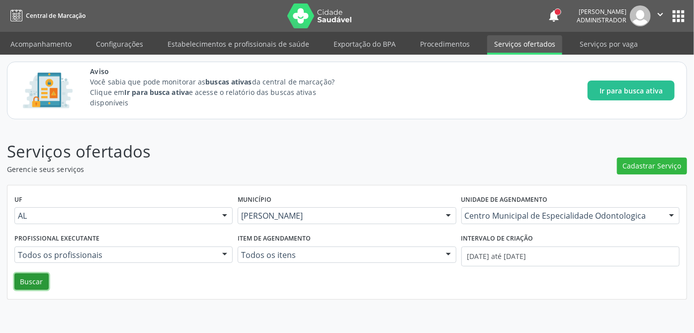
click at [22, 282] on button "Buscar" at bounding box center [31, 282] width 34 height 17
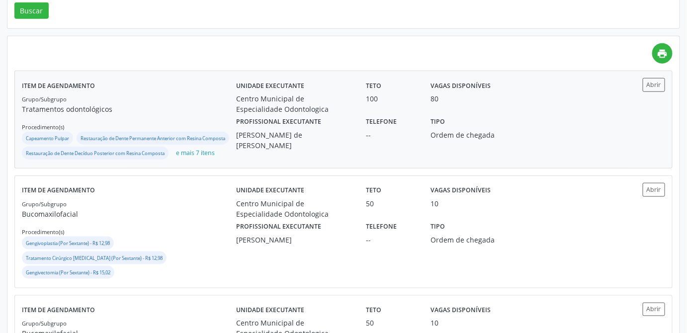
scroll to position [316, 0]
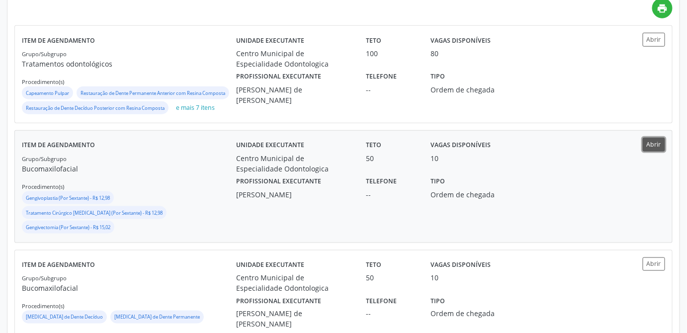
click at [659, 151] on button "Abrir" at bounding box center [654, 144] width 22 height 13
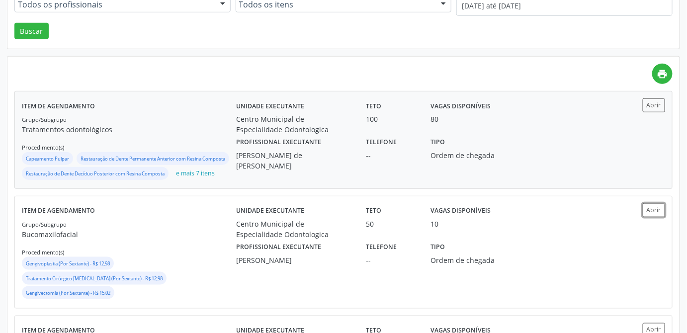
scroll to position [0, 0]
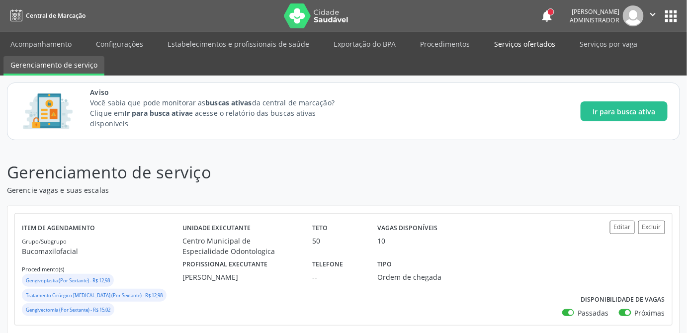
click at [537, 43] on link "Serviços ofertados" at bounding box center [524, 43] width 75 height 17
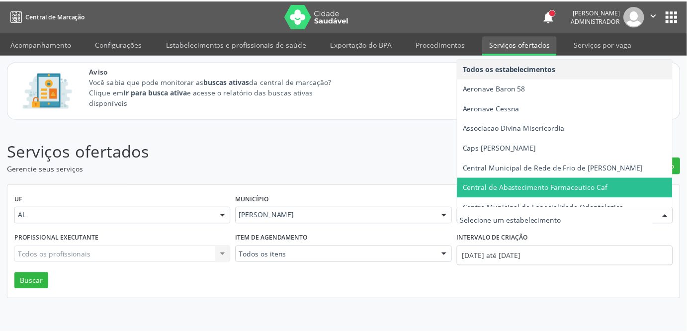
scroll to position [45, 0]
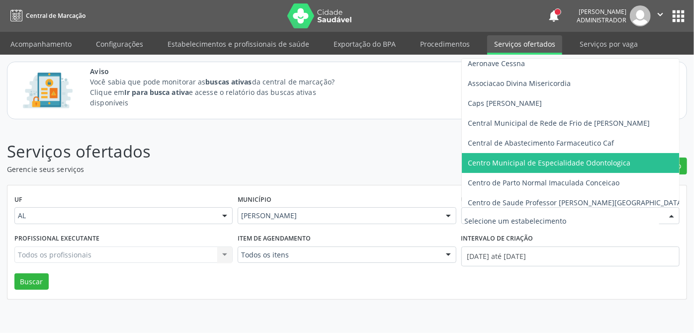
click at [595, 164] on span "Centro Municipal de Especialidade Odontologica" at bounding box center [549, 162] width 163 height 9
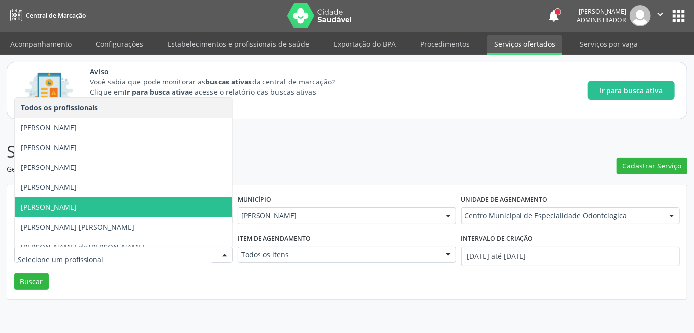
click at [105, 207] on span "[PERSON_NAME]" at bounding box center [123, 207] width 217 height 20
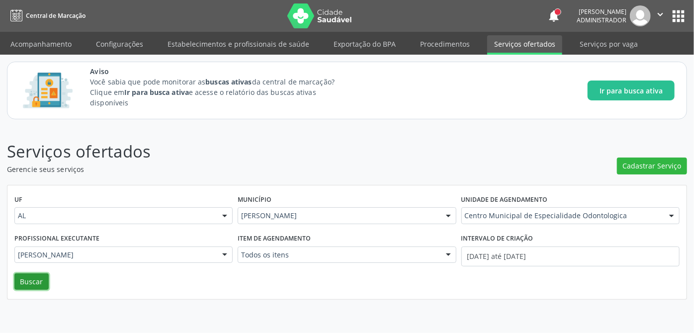
click at [31, 282] on button "Buscar" at bounding box center [31, 282] width 34 height 17
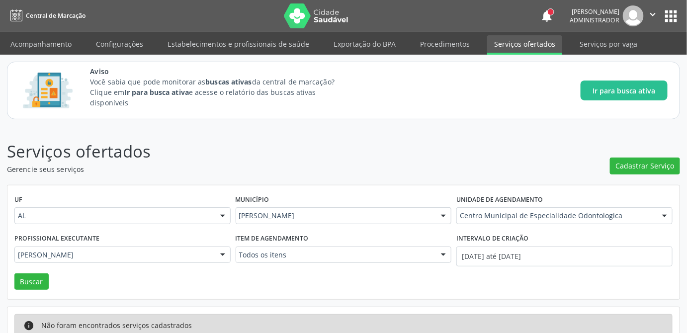
scroll to position [16, 0]
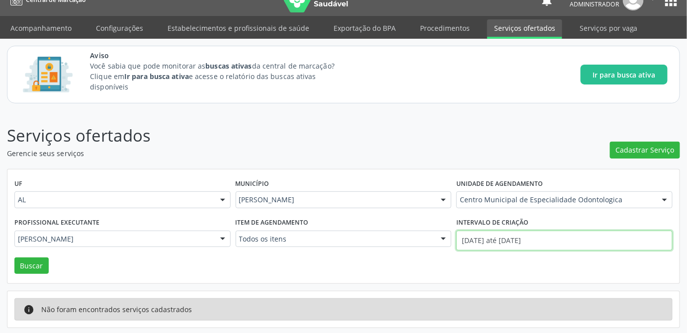
click at [532, 243] on input "[DATE] até [DATE]" at bounding box center [565, 241] width 216 height 20
click at [530, 265] on div "UF AL AL Nenhum resultado encontrado para: " " Não há nenhuma opção para ser ex…" at bounding box center [343, 227] width 673 height 114
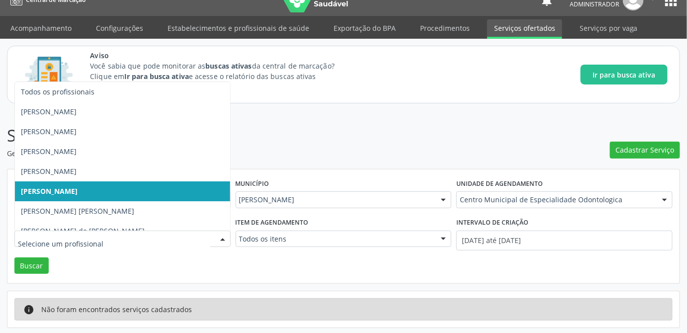
scroll to position [10, 0]
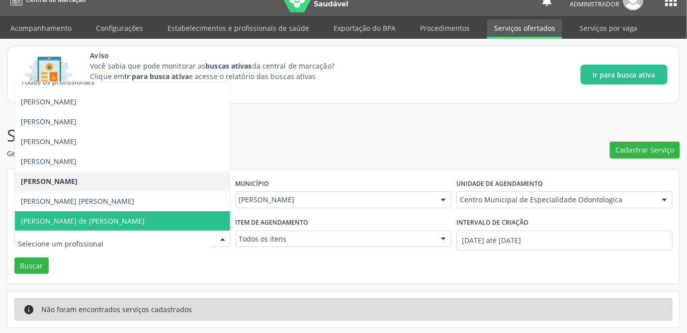
click at [80, 216] on span "[PERSON_NAME] de [PERSON_NAME]" at bounding box center [83, 220] width 124 height 9
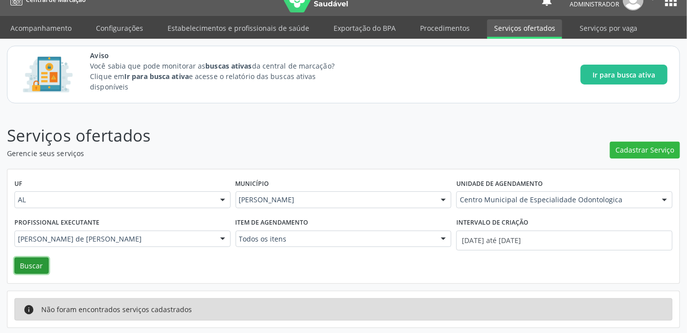
click at [37, 267] on button "Buscar" at bounding box center [31, 266] width 34 height 17
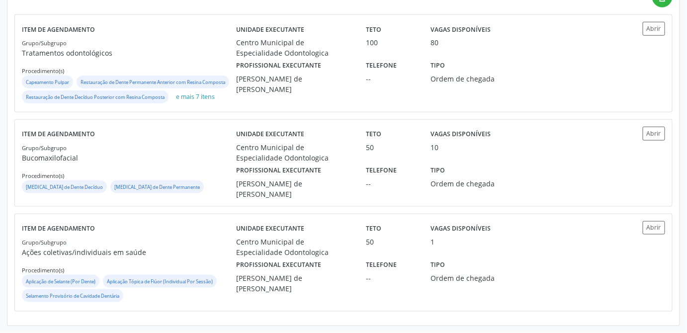
scroll to position [339, 0]
click at [654, 133] on button "Abrir" at bounding box center [654, 133] width 22 height 13
click at [658, 230] on button "Abrir" at bounding box center [654, 227] width 22 height 13
click at [650, 136] on button "Abrir" at bounding box center [654, 133] width 22 height 13
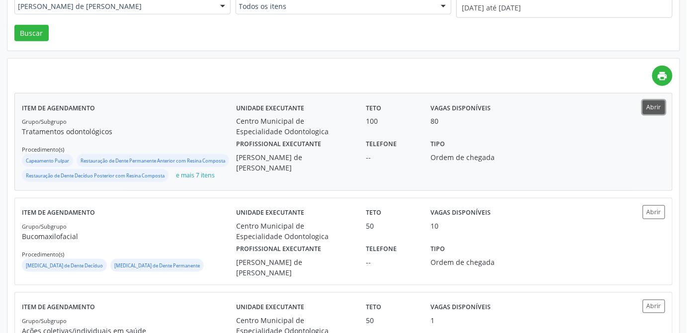
click at [651, 106] on button "Abrir" at bounding box center [654, 106] width 22 height 13
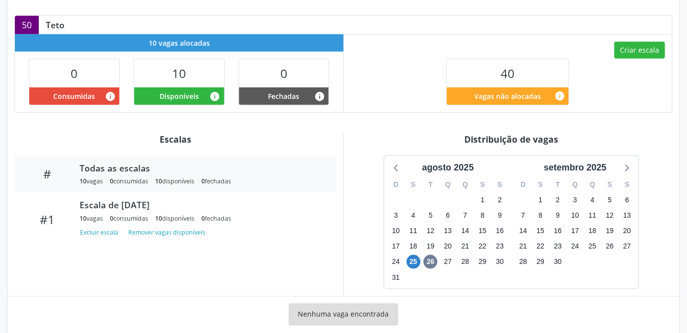
scroll to position [324, 0]
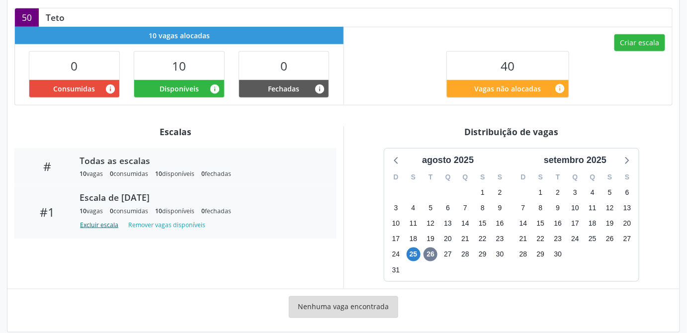
click at [89, 219] on button "Excluir escala" at bounding box center [101, 225] width 43 height 13
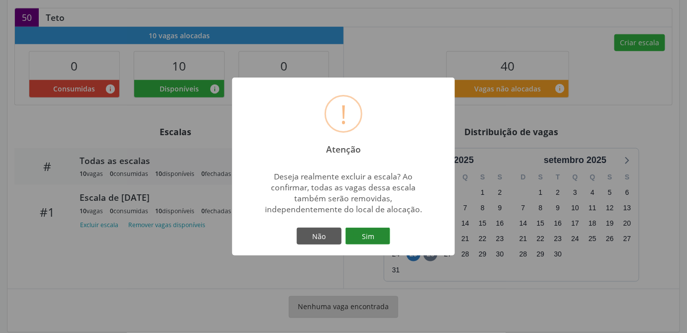
click at [365, 235] on button "Sim" at bounding box center [368, 236] width 45 height 17
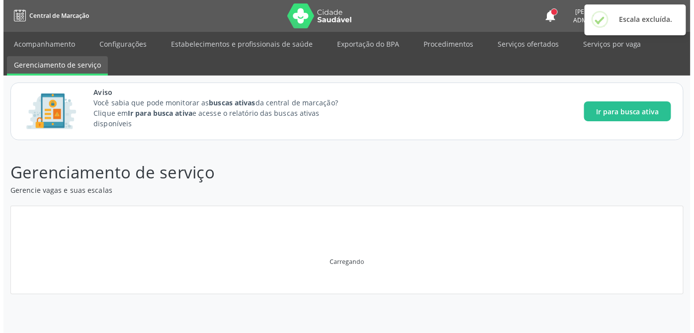
scroll to position [0, 0]
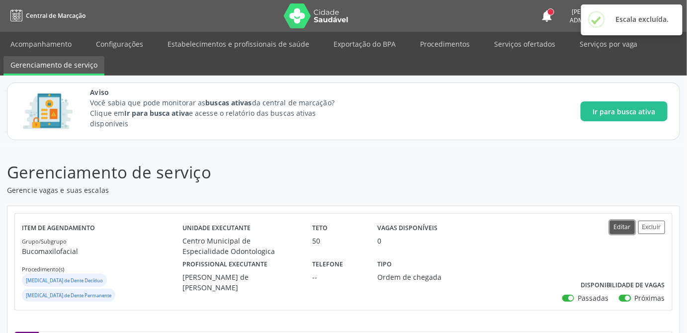
click at [629, 228] on button "Editar" at bounding box center [622, 227] width 25 height 13
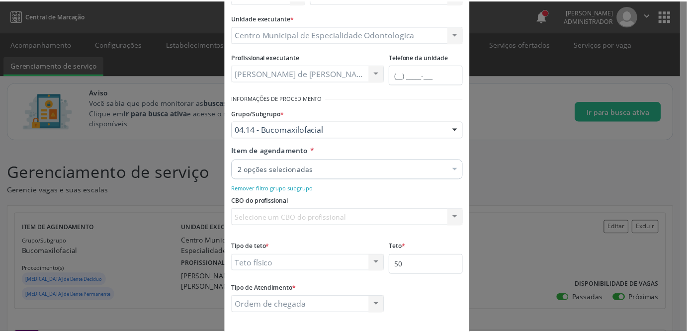
scroll to position [134, 0]
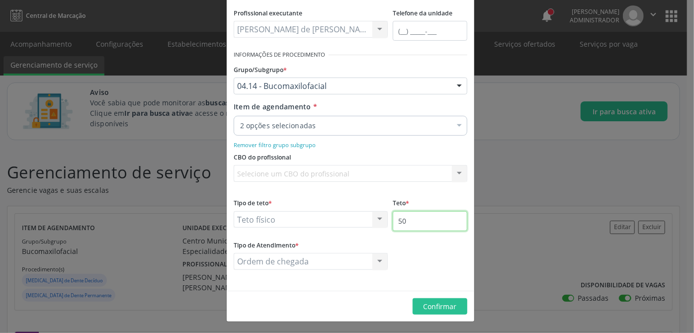
click at [410, 226] on input "50" at bounding box center [430, 221] width 75 height 20
type input "5"
type input "100"
click at [434, 304] on span "Confirmar" at bounding box center [440, 306] width 33 height 9
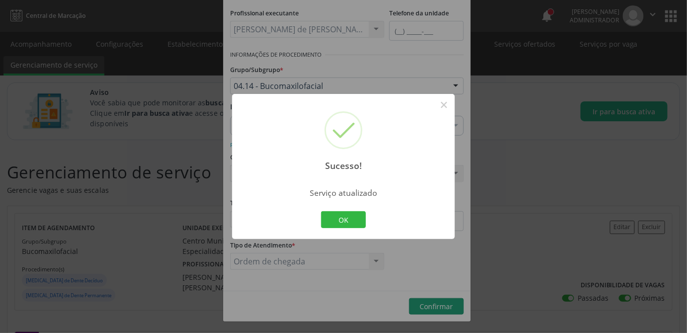
click at [343, 228] on div "OK Cancel" at bounding box center [343, 219] width 49 height 21
click at [345, 224] on button "OK" at bounding box center [343, 219] width 45 height 17
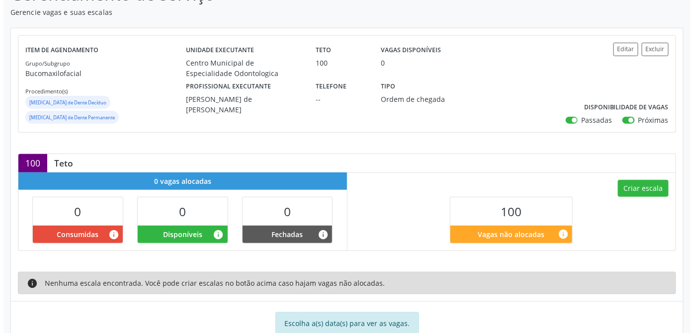
scroll to position [194, 0]
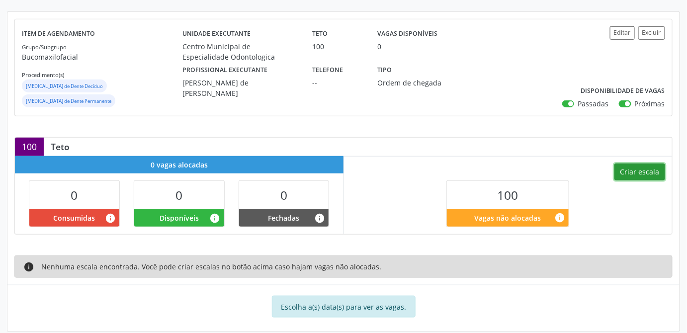
click at [633, 164] on button "Criar escala" at bounding box center [640, 172] width 51 height 17
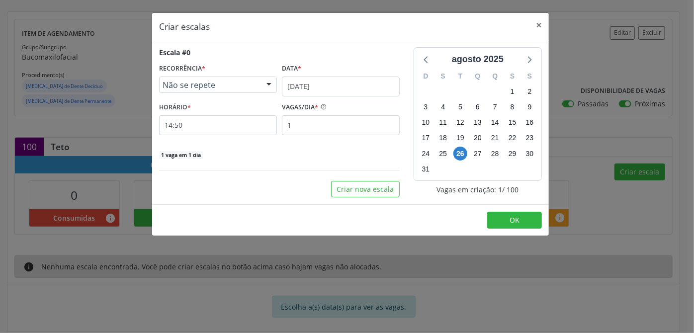
click at [205, 81] on span "Não se repete" at bounding box center [210, 85] width 94 height 10
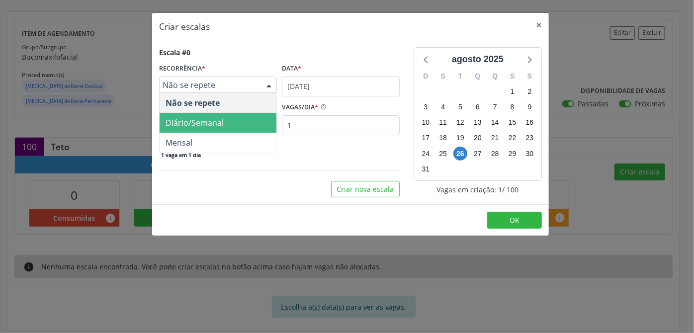
click at [187, 118] on span "Diário/Semanal" at bounding box center [195, 122] width 58 height 11
select select "8"
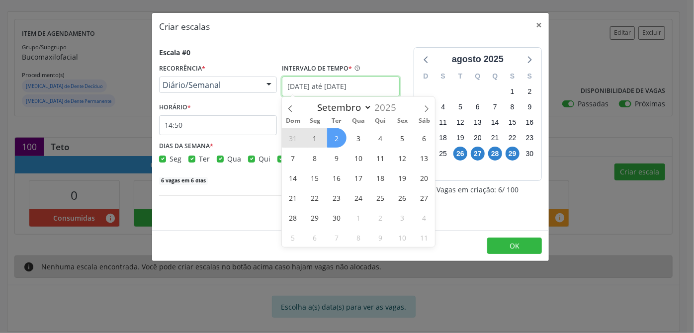
click at [352, 87] on input "[DATE] até [DATE]" at bounding box center [341, 87] width 118 height 20
click at [331, 109] on select "Maio Junho Julho Agosto Setembro Outubro Novembro" at bounding box center [343, 107] width 60 height 14
click at [313, 100] on select "Maio Junho Julho Agosto Setembro Outubro Novembro" at bounding box center [343, 107] width 60 height 14
click at [317, 137] on span "1" at bounding box center [314, 137] width 19 height 19
type input "[DATE]"
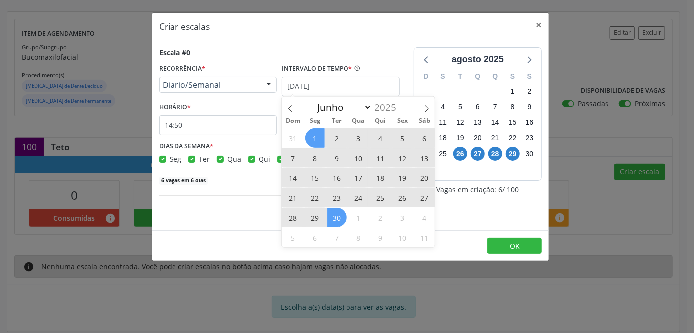
click at [336, 216] on span "30" at bounding box center [336, 217] width 19 height 19
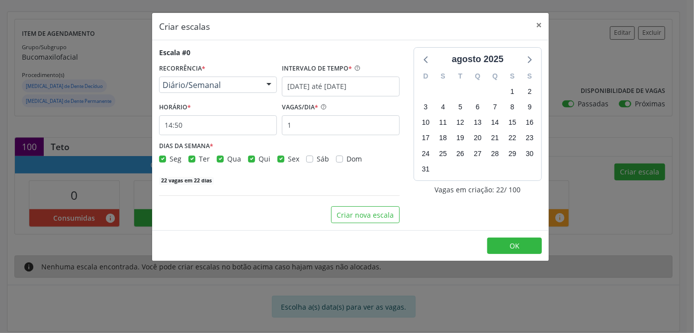
click at [170, 160] on label "Seg" at bounding box center [176, 159] width 12 height 10
click at [165, 160] on input "Seg" at bounding box center [162, 158] width 7 height 9
checkbox input "false"
click at [227, 161] on label "Qua" at bounding box center [234, 159] width 14 height 10
click at [221, 161] on input "Qua" at bounding box center [220, 158] width 7 height 9
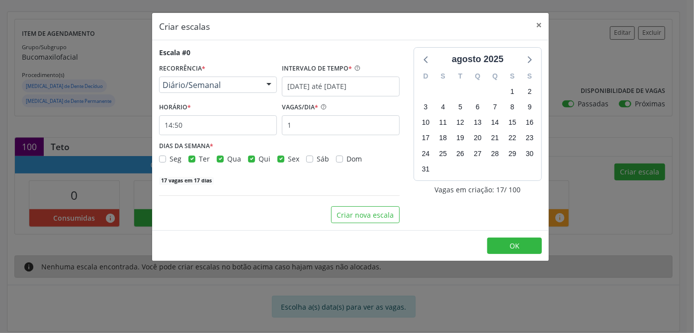
checkbox input "false"
click at [288, 159] on label "Sex" at bounding box center [293, 159] width 11 height 10
click at [279, 159] on input "Sex" at bounding box center [281, 158] width 7 height 9
checkbox input "false"
click at [203, 131] on input "14:50" at bounding box center [218, 125] width 118 height 20
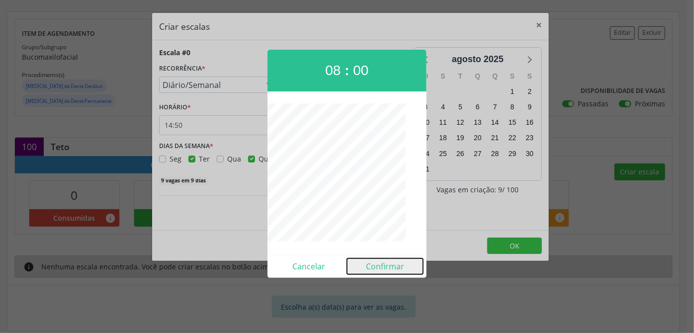
click at [385, 268] on button "Confirmar" at bounding box center [385, 267] width 76 height 16
type input "08:00"
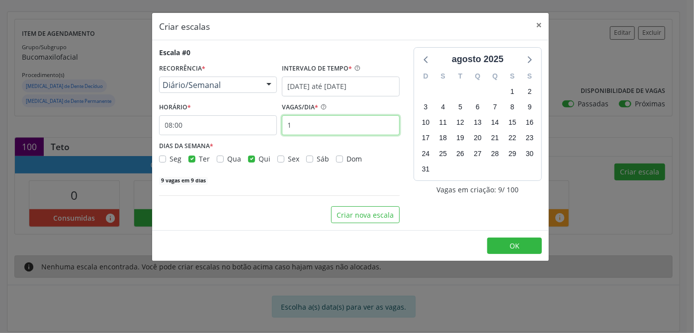
click at [325, 127] on input "1" at bounding box center [341, 125] width 118 height 20
type input "10"
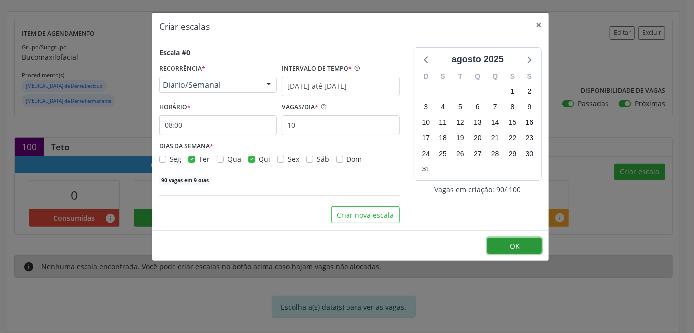
click at [495, 244] on button "OK" at bounding box center [514, 246] width 55 height 17
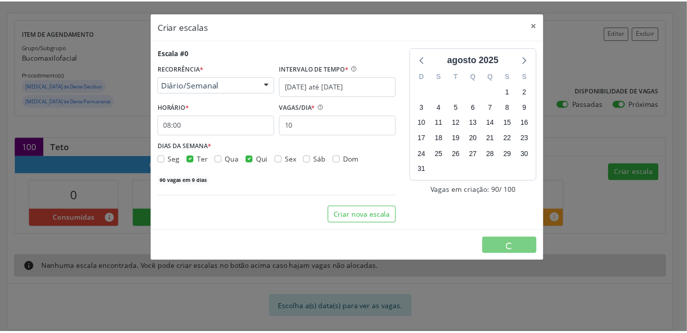
scroll to position [0, 0]
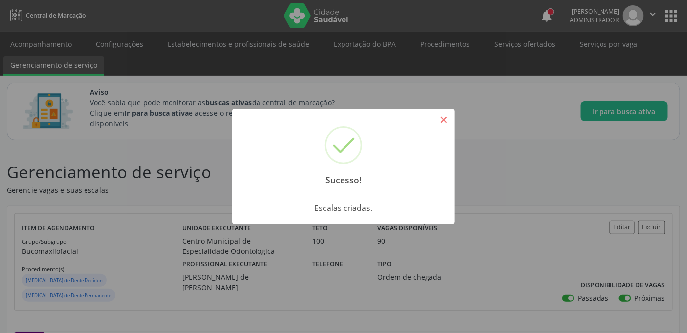
click at [444, 120] on button "×" at bounding box center [444, 119] width 17 height 17
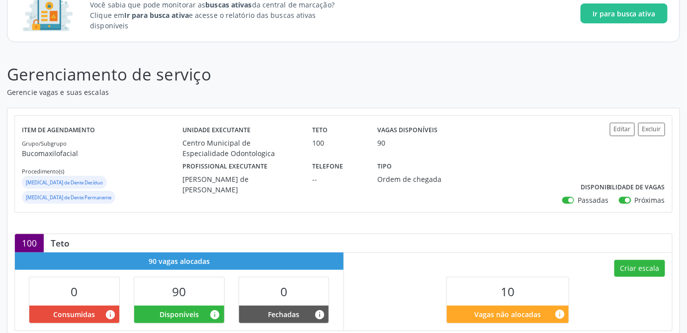
scroll to position [53, 0]
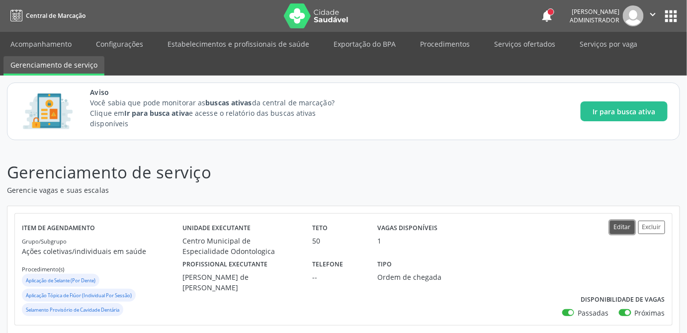
click at [623, 226] on button "Editar" at bounding box center [622, 227] width 25 height 13
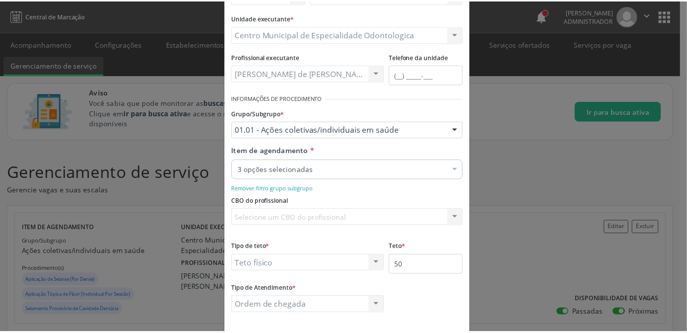
scroll to position [134, 0]
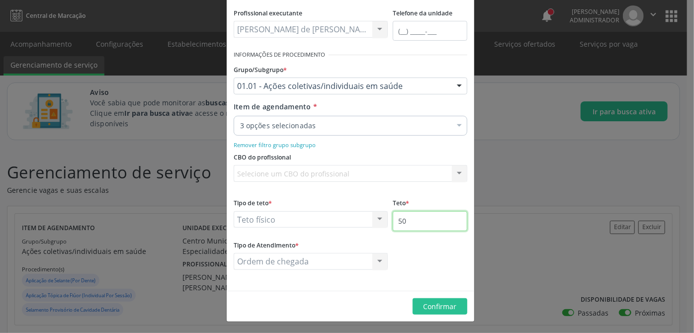
click at [420, 224] on input "50" at bounding box center [430, 221] width 75 height 20
type input "5"
type input "100"
click at [434, 305] on span "Confirmar" at bounding box center [440, 306] width 33 height 9
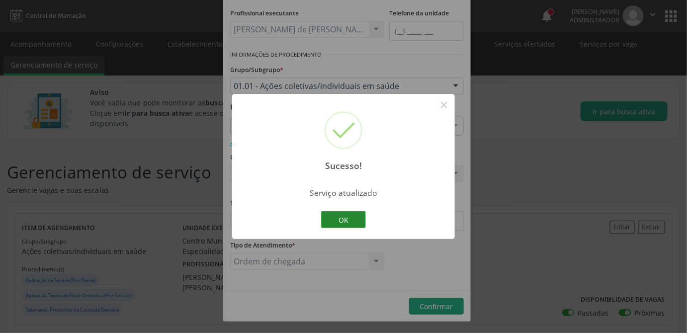
click at [349, 217] on button "OK" at bounding box center [343, 219] width 45 height 17
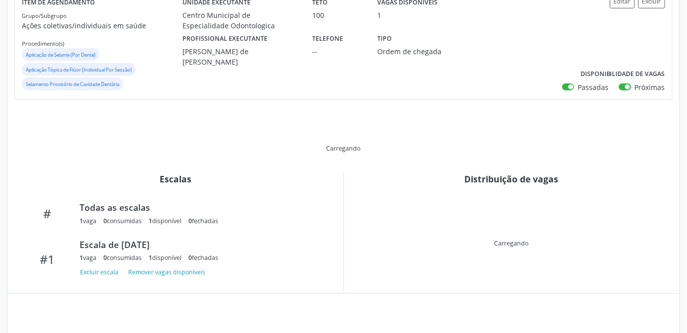
scroll to position [271, 0]
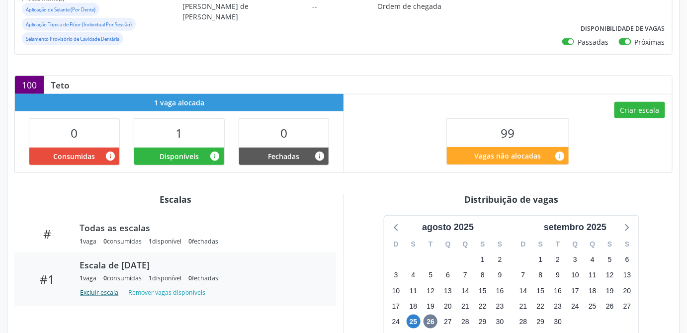
click at [103, 293] on button "Excluir escala" at bounding box center [101, 292] width 43 height 13
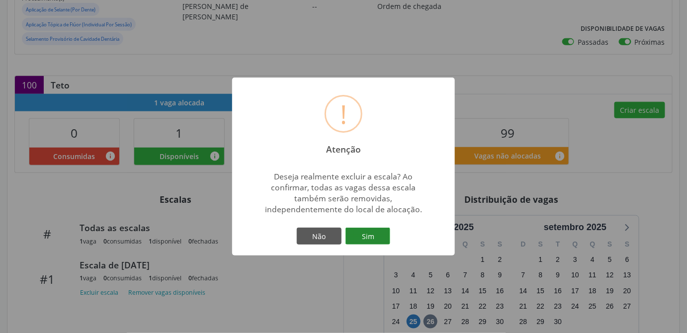
click at [361, 236] on button "Sim" at bounding box center [368, 236] width 45 height 17
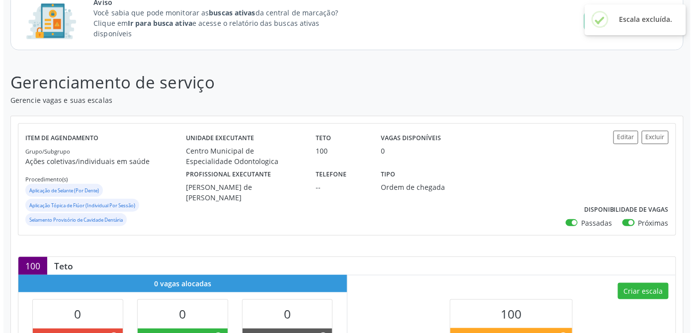
scroll to position [181, 0]
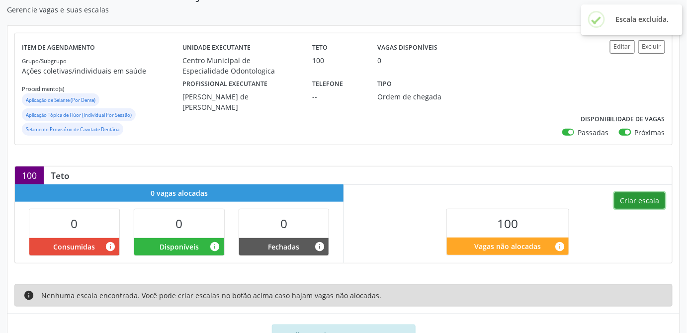
click at [649, 198] on button "Criar escala" at bounding box center [640, 201] width 51 height 17
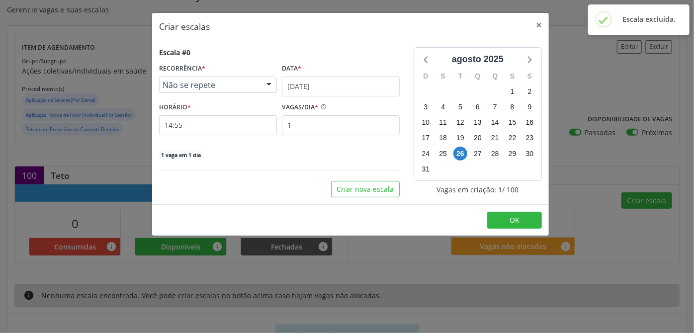
click at [213, 87] on span "Não se repete" at bounding box center [210, 85] width 94 height 10
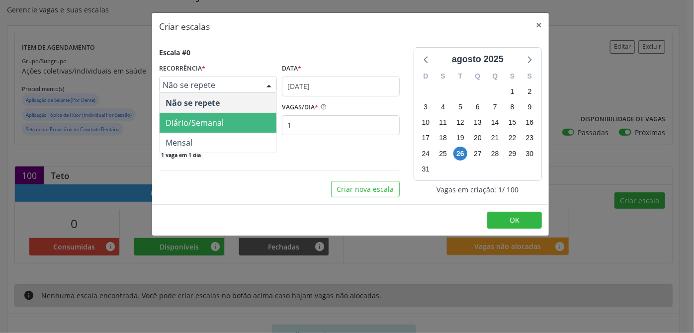
click at [193, 122] on span "Diário/Semanal" at bounding box center [195, 122] width 58 height 11
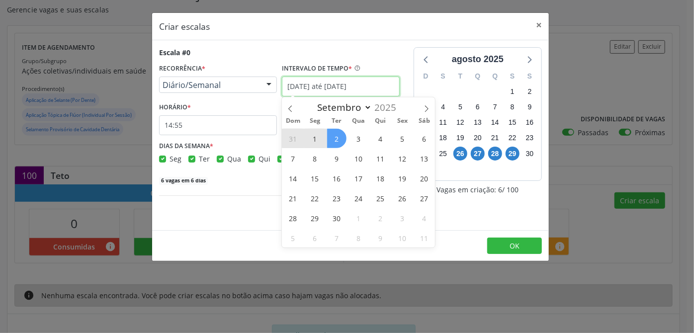
click at [297, 86] on input "[DATE] até [DATE]" at bounding box center [341, 87] width 118 height 20
click at [314, 134] on span "1" at bounding box center [314, 138] width 19 height 19
type input "[DATE]"
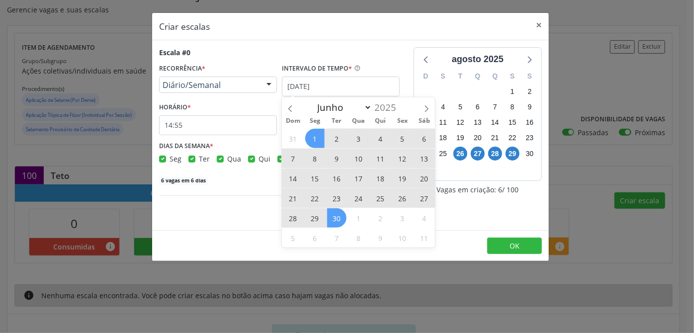
click at [337, 225] on span "30" at bounding box center [336, 217] width 19 height 19
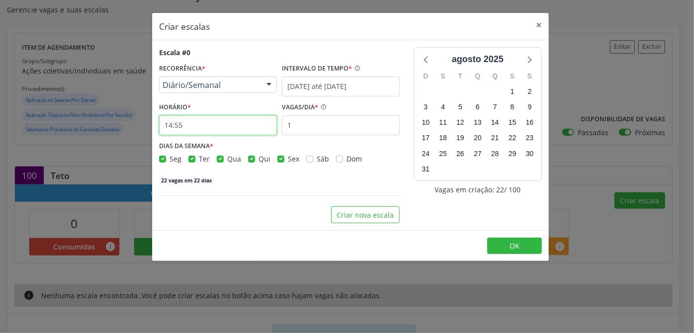
click at [196, 132] on input "14:55" at bounding box center [218, 125] width 118 height 20
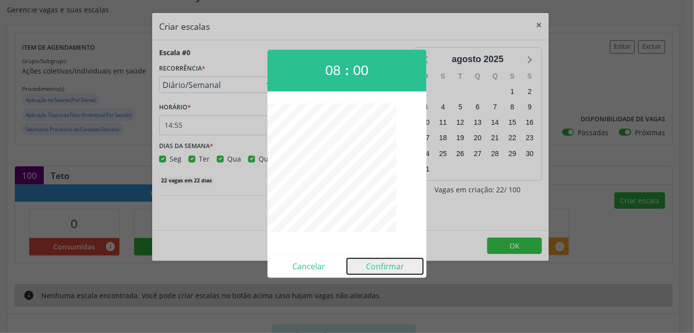
click at [382, 262] on button "Confirmar" at bounding box center [385, 267] width 76 height 16
type input "08:00"
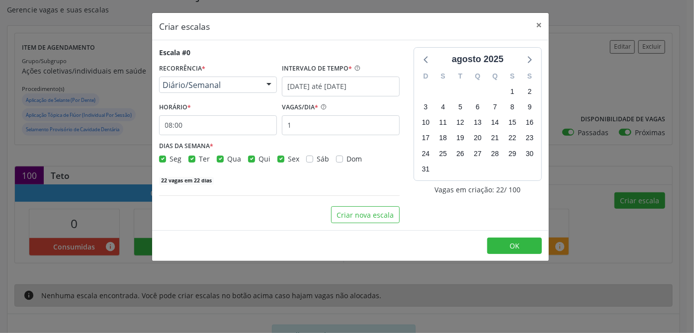
click at [170, 158] on label "Seg" at bounding box center [176, 159] width 12 height 10
click at [161, 158] on input "Seg" at bounding box center [162, 158] width 7 height 9
checkbox input "false"
click at [227, 158] on label "Qua" at bounding box center [234, 159] width 14 height 10
click at [221, 158] on input "Qua" at bounding box center [220, 158] width 7 height 9
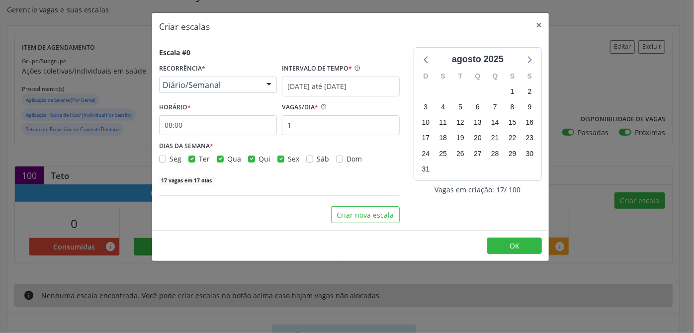
checkbox input "false"
click at [288, 159] on label "Sex" at bounding box center [293, 159] width 11 height 10
click at [279, 159] on input "Sex" at bounding box center [281, 158] width 7 height 9
checkbox input "false"
click at [335, 124] on input "1" at bounding box center [341, 125] width 118 height 20
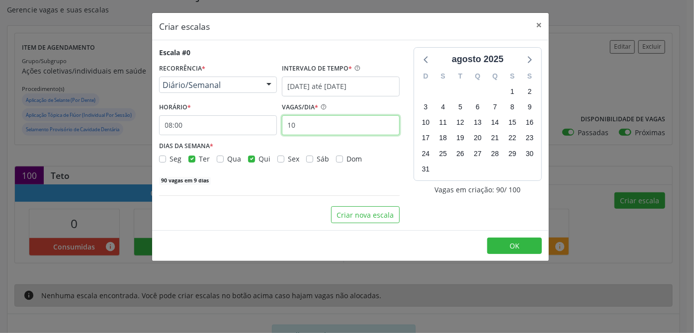
type input "10"
click at [290, 222] on div "Criar nova escala" at bounding box center [279, 214] width 241 height 17
click at [170, 161] on label "Seg" at bounding box center [176, 159] width 12 height 10
click at [164, 161] on input "Seg" at bounding box center [162, 158] width 7 height 9
checkbox input "true"
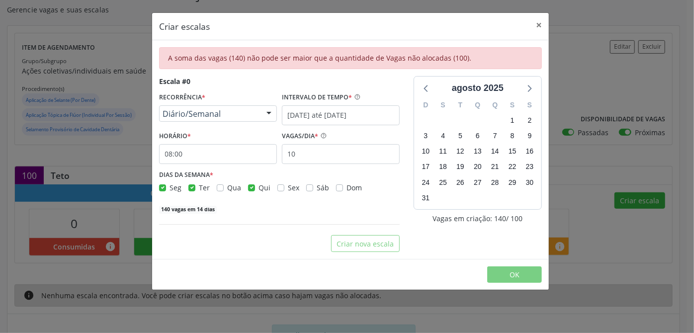
click at [199, 185] on label "Ter" at bounding box center [204, 188] width 11 height 10
click at [193, 185] on input "Ter" at bounding box center [192, 187] width 7 height 9
checkbox input "false"
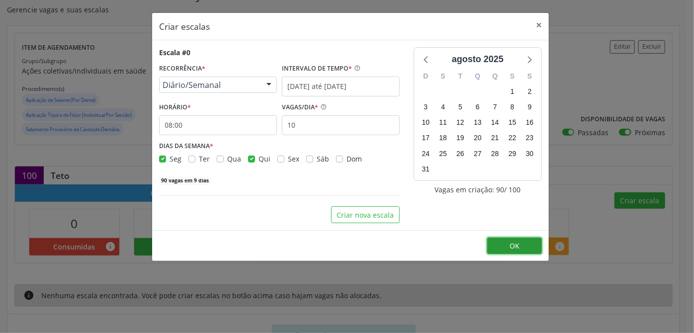
click at [508, 244] on button "OK" at bounding box center [514, 246] width 55 height 17
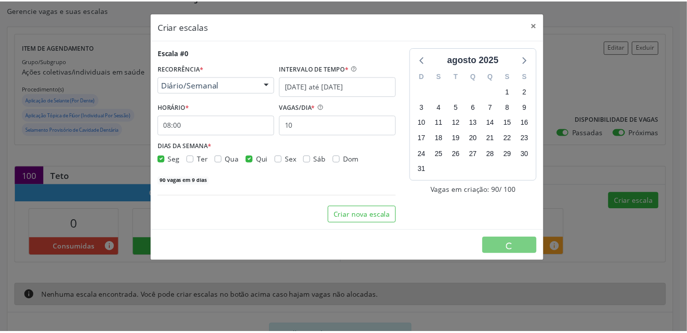
scroll to position [0, 0]
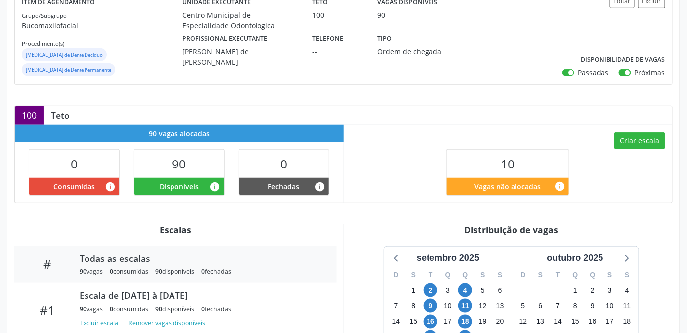
scroll to position [316, 0]
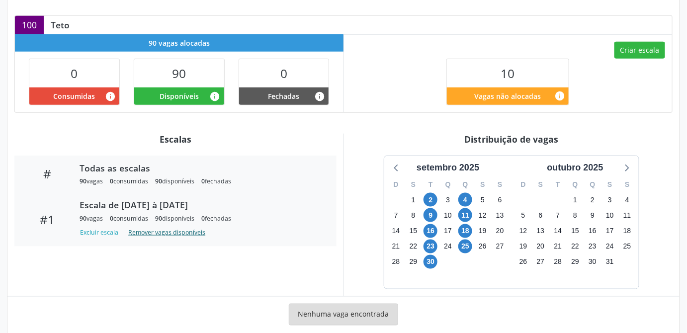
click at [176, 226] on button "Remover vagas disponíveis" at bounding box center [166, 232] width 85 height 13
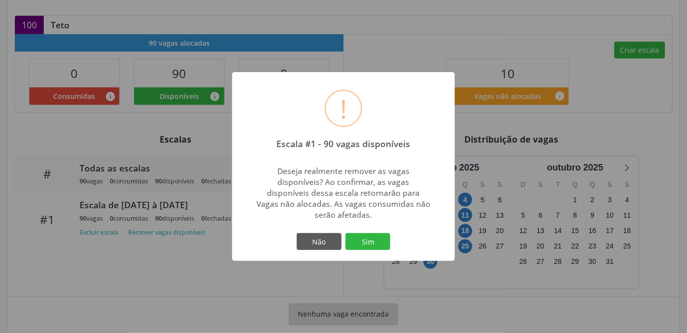
click at [156, 249] on div "! Escala #1 - 90 vagas disponíveis × Deseja realmente remover as vagas disponív…" at bounding box center [343, 166] width 687 height 333
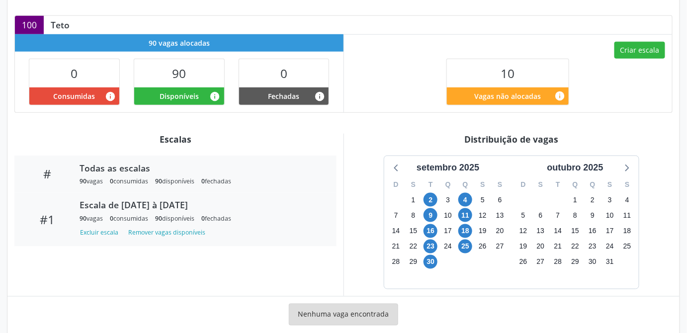
click at [100, 199] on div "Escala de [DATE] à [DATE]" at bounding box center [201, 204] width 243 height 11
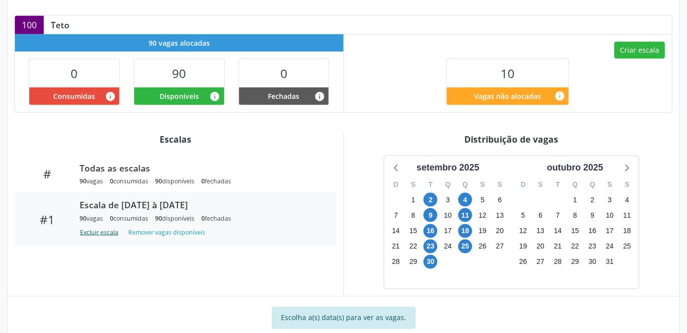
click at [99, 226] on button "Excluir escala" at bounding box center [101, 232] width 43 height 13
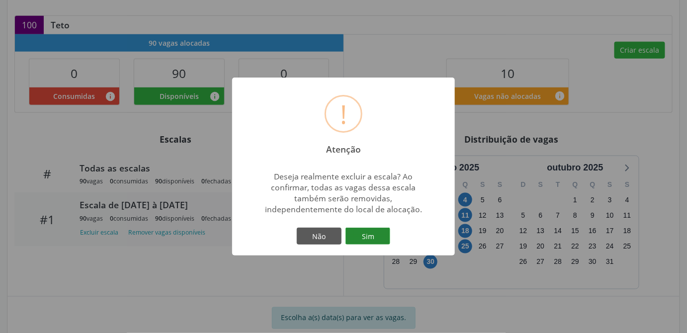
click at [381, 236] on button "Sim" at bounding box center [368, 236] width 45 height 17
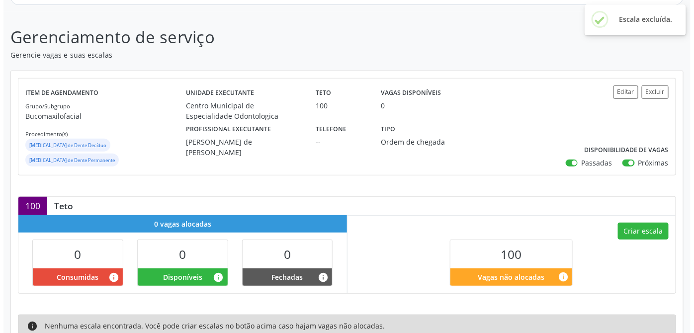
scroll to position [181, 0]
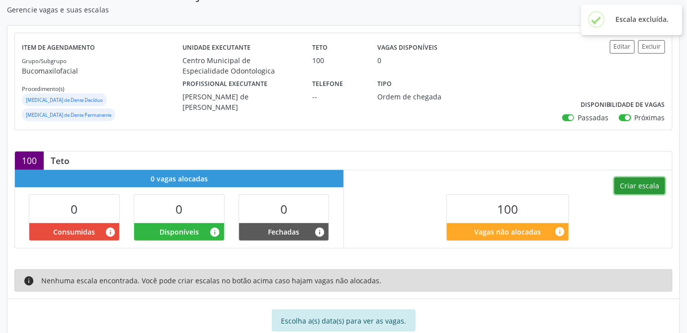
click at [651, 178] on button "Criar escala" at bounding box center [640, 186] width 51 height 17
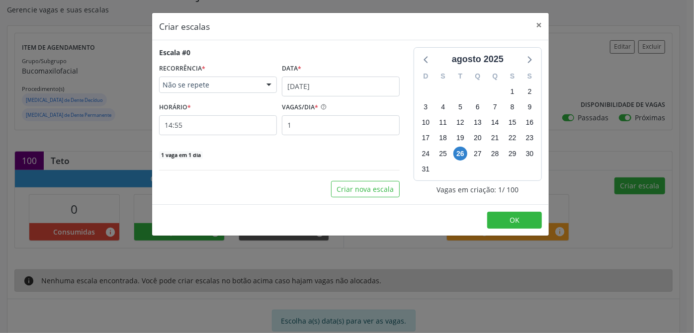
click at [209, 87] on span "Não se repete" at bounding box center [210, 85] width 94 height 10
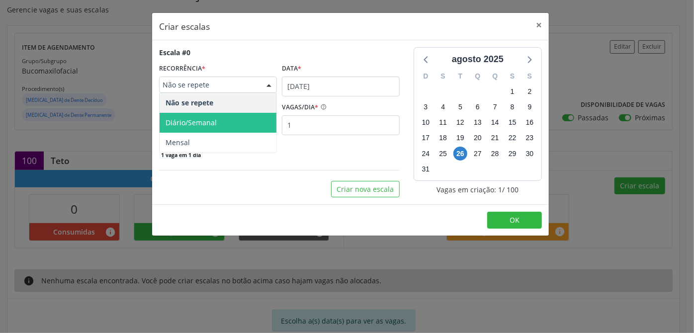
click at [195, 120] on span "Diário/Semanal" at bounding box center [191, 122] width 51 height 9
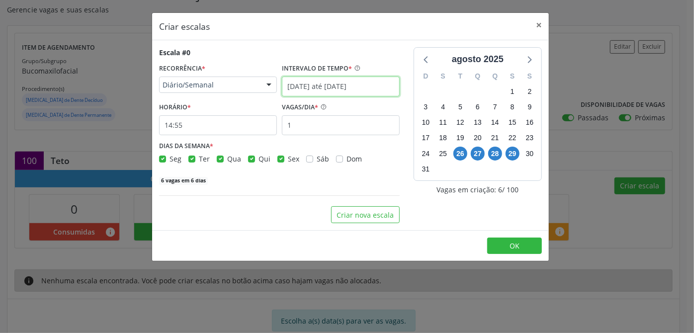
click at [298, 92] on input "26/08/2025 até 02/09/2025" at bounding box center [341, 87] width 118 height 20
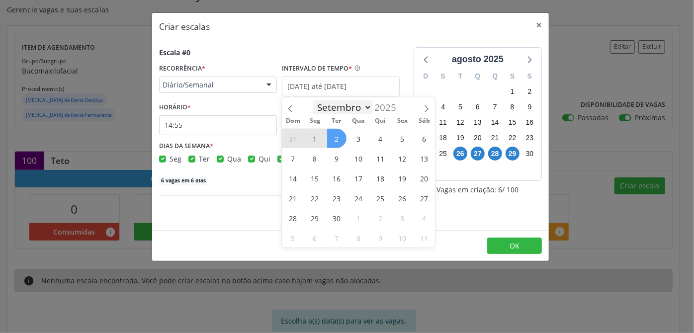
click at [336, 106] on select "Maio Junho Julho Agosto Setembro Outubro Novembro" at bounding box center [343, 107] width 60 height 14
click at [313, 100] on select "Maio Junho Julho Agosto Setembro Outubro Novembro" at bounding box center [343, 107] width 60 height 14
click at [313, 140] on span "1" at bounding box center [314, 138] width 19 height 19
type input "01/09/2025"
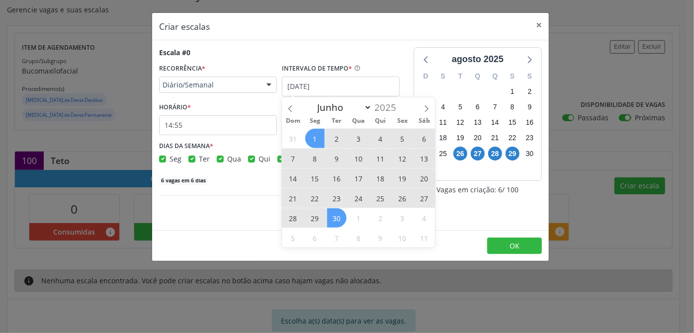
click at [339, 217] on span "30" at bounding box center [336, 217] width 19 height 19
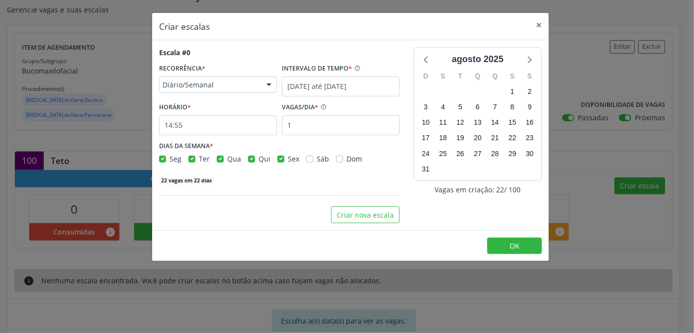
click at [199, 157] on label "Ter" at bounding box center [204, 159] width 11 height 10
click at [193, 157] on input "Ter" at bounding box center [192, 158] width 7 height 9
checkbox input "false"
click at [223, 158] on div "Qua" at bounding box center [229, 159] width 24 height 10
click at [288, 157] on label "Sex" at bounding box center [293, 159] width 11 height 10
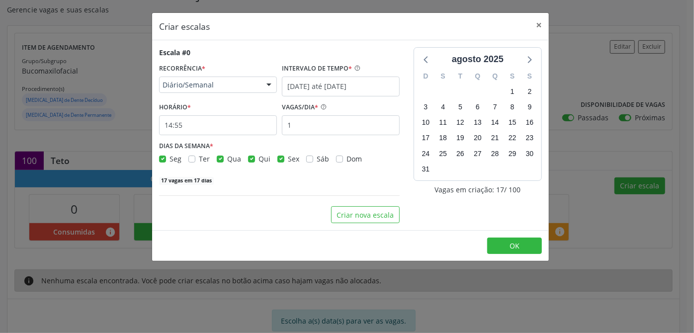
click at [281, 157] on input "Sex" at bounding box center [281, 158] width 7 height 9
checkbox input "false"
click at [202, 130] on input "14:55" at bounding box center [218, 125] width 118 height 20
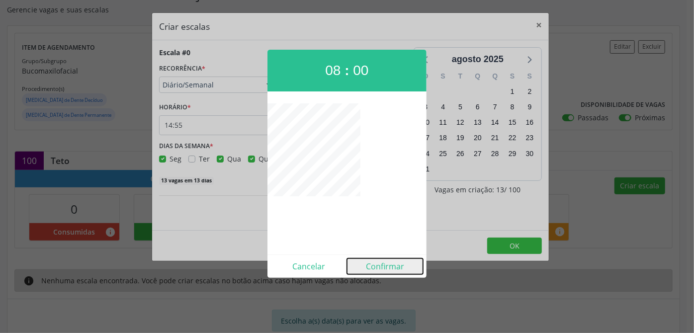
click at [395, 265] on button "Confirmar" at bounding box center [385, 267] width 76 height 16
type input "08:00"
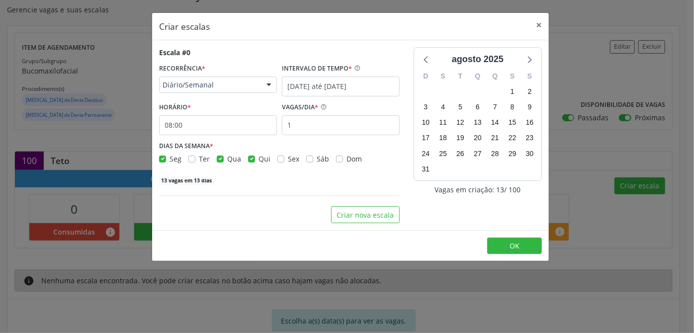
click at [227, 160] on label "Qua" at bounding box center [234, 159] width 14 height 10
click at [222, 160] on input "Qua" at bounding box center [220, 158] width 7 height 9
checkbox input "false"
click at [512, 241] on span "OK" at bounding box center [515, 245] width 10 height 9
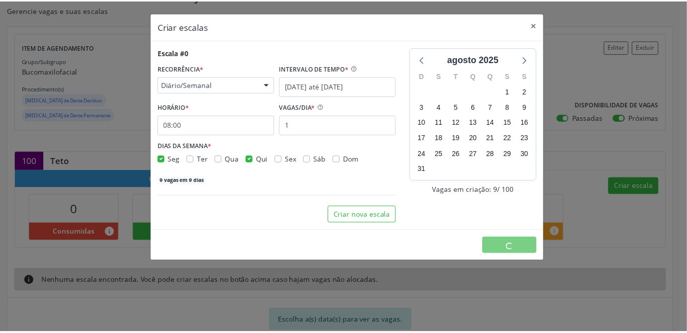
scroll to position [0, 0]
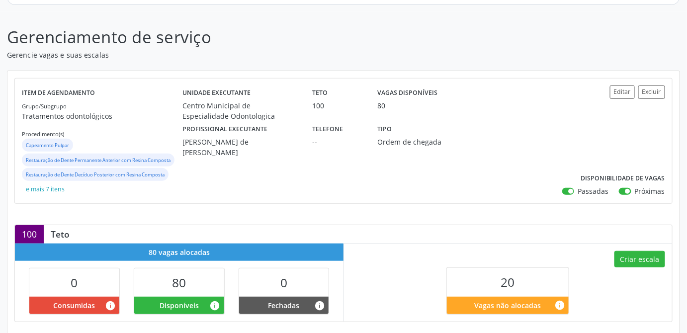
scroll to position [90, 0]
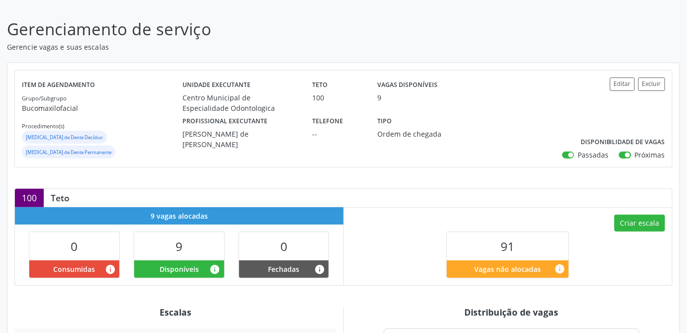
scroll to position [98, 0]
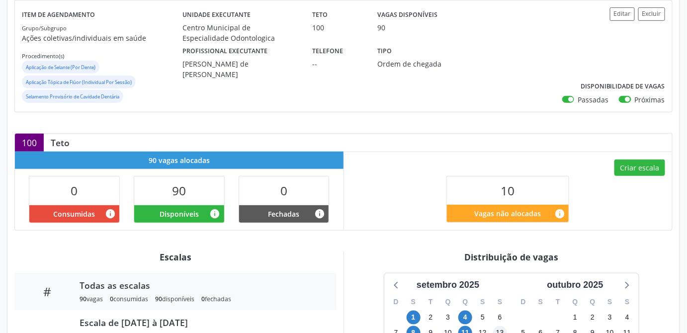
scroll to position [123, 0]
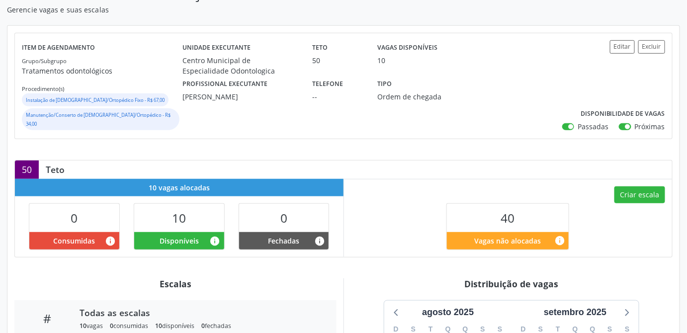
scroll to position [271, 0]
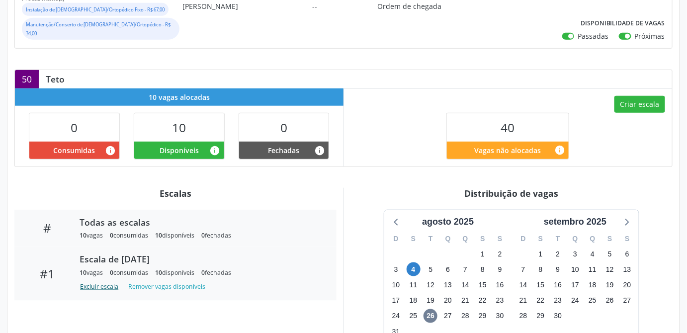
click at [94, 289] on button "Excluir escala" at bounding box center [101, 287] width 43 height 13
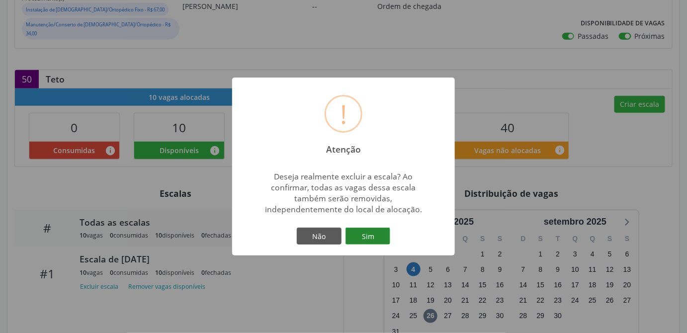
click at [386, 238] on button "Sim" at bounding box center [368, 236] width 45 height 17
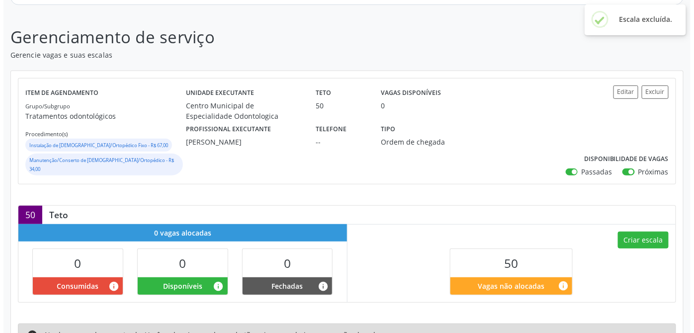
scroll to position [181, 0]
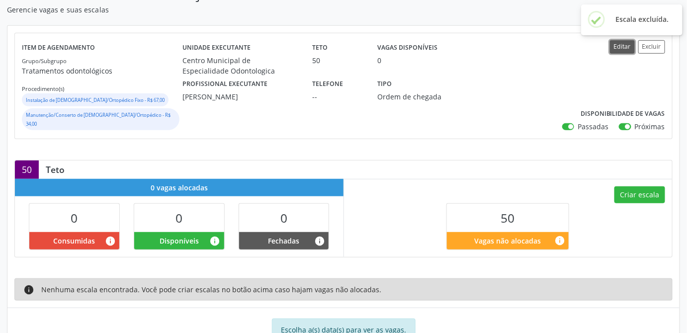
click at [627, 48] on button "Editar" at bounding box center [622, 46] width 25 height 13
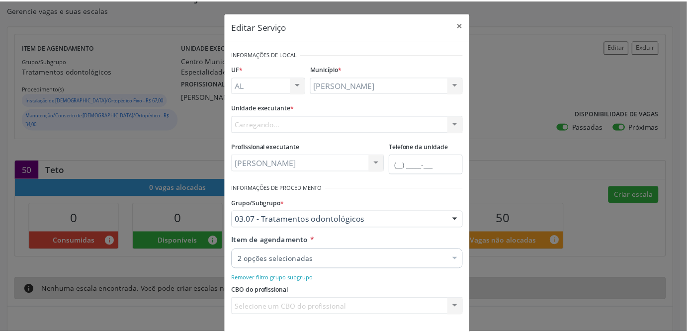
scroll to position [134, 0]
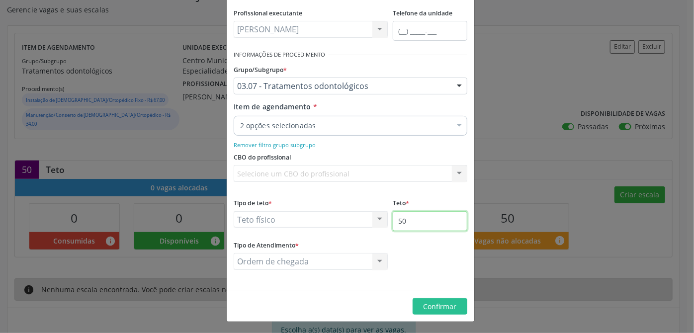
click at [416, 227] on input "50" at bounding box center [430, 221] width 75 height 20
type input "5"
type input "100"
click at [429, 306] on span "Confirmar" at bounding box center [440, 306] width 33 height 9
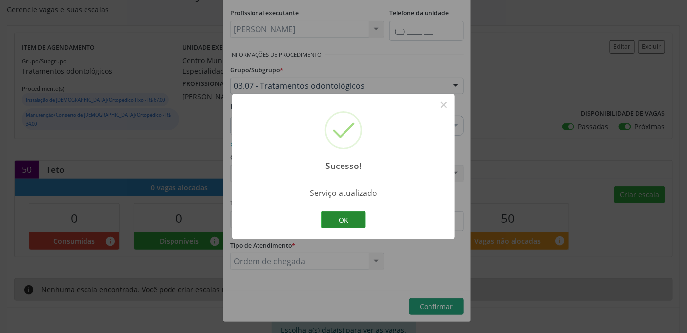
click at [333, 221] on button "OK" at bounding box center [343, 219] width 45 height 17
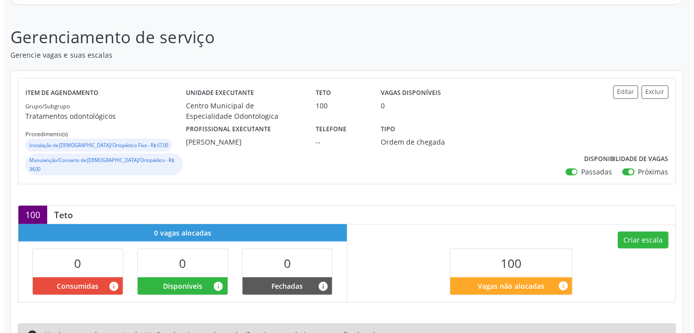
scroll to position [181, 0]
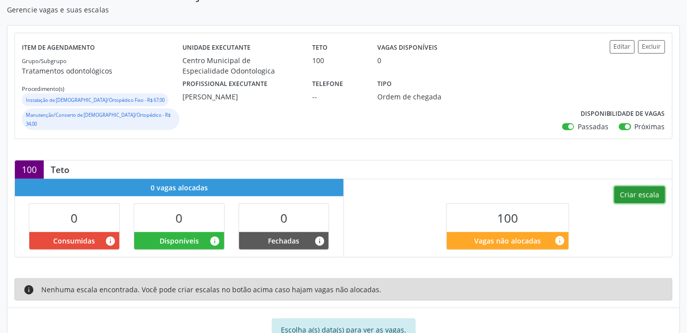
click at [635, 195] on button "Criar escala" at bounding box center [640, 195] width 51 height 17
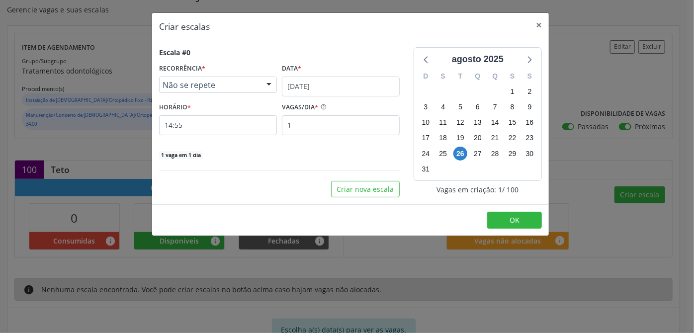
click at [205, 89] on div "Não se repete" at bounding box center [218, 85] width 118 height 17
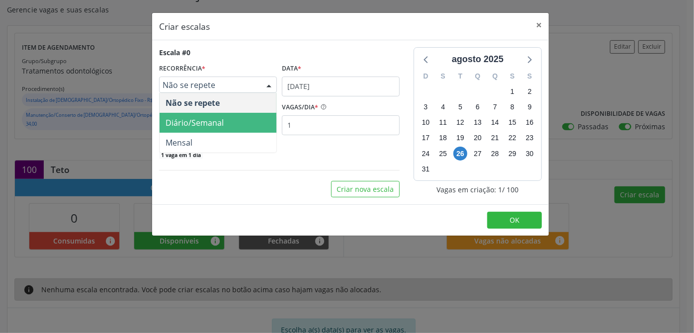
click at [172, 125] on span "Diário/Semanal" at bounding box center [195, 122] width 58 height 11
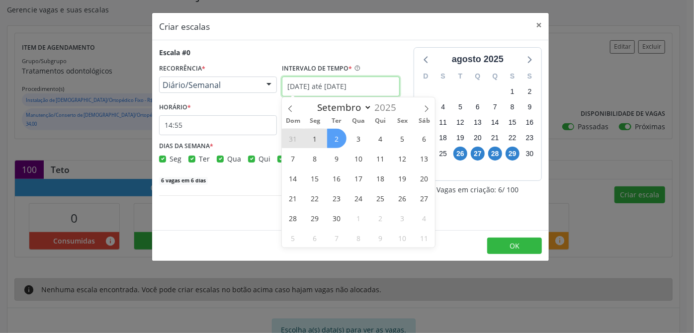
click at [313, 81] on input "[DATE] até [DATE]" at bounding box center [341, 87] width 118 height 20
click at [310, 138] on span "1" at bounding box center [314, 138] width 19 height 19
type input "[DATE]"
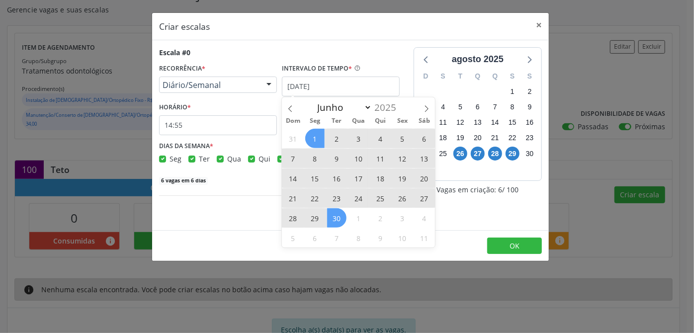
click at [335, 216] on span "30" at bounding box center [336, 217] width 19 height 19
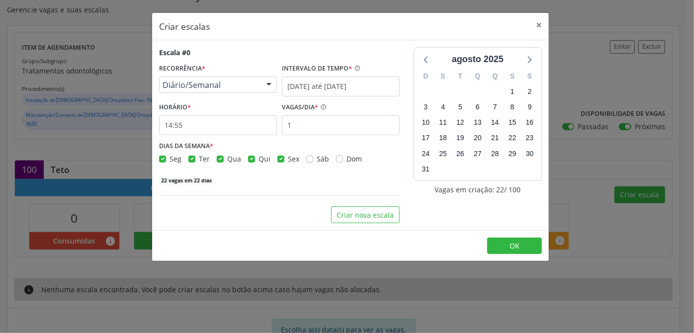
click at [259, 159] on label "Qui" at bounding box center [265, 159] width 12 height 10
click at [253, 159] on input "Qui" at bounding box center [251, 158] width 7 height 9
checkbox input "false"
click at [227, 159] on label "Qua" at bounding box center [234, 159] width 14 height 10
click at [218, 159] on input "Qua" at bounding box center [220, 158] width 7 height 9
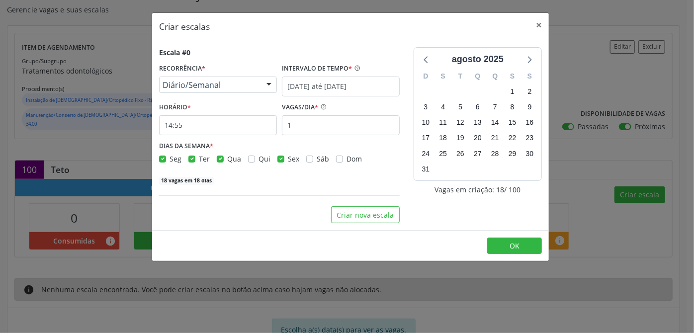
checkbox input "false"
click at [199, 159] on label "Ter" at bounding box center [204, 159] width 11 height 10
click at [191, 159] on input "Ter" at bounding box center [192, 158] width 7 height 9
checkbox input "false"
click at [170, 159] on label "Seg" at bounding box center [176, 159] width 12 height 10
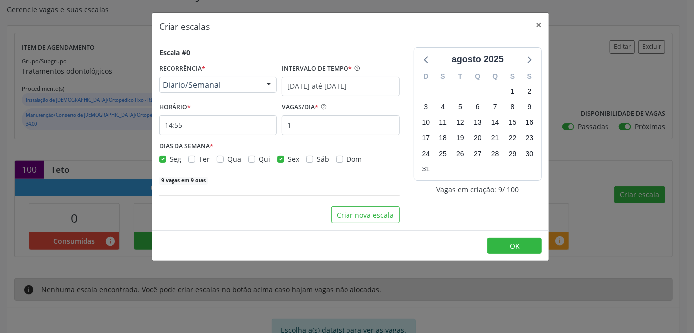
click at [162, 159] on input "Seg" at bounding box center [162, 158] width 7 height 9
checkbox input "false"
click at [191, 127] on input "14:55" at bounding box center [218, 125] width 118 height 20
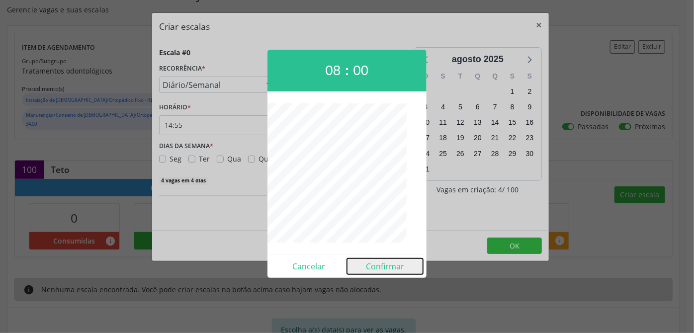
click at [398, 269] on button "Confirmar" at bounding box center [385, 267] width 76 height 16
type input "08:00"
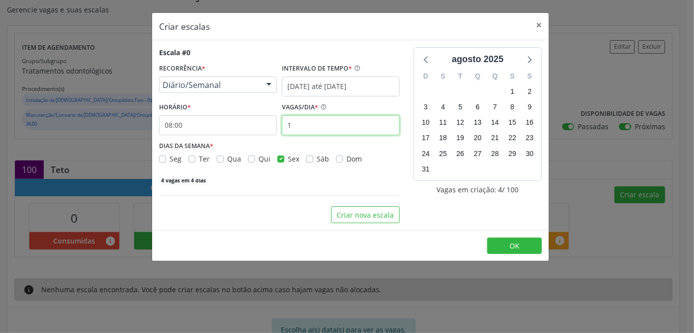
click at [319, 122] on input "1" at bounding box center [341, 125] width 118 height 20
type input "1"
click at [306, 226] on div "Escala #0 RECORRÊNCIA * Diário/Semanal Não se repete Diário/Semanal Mensal Nenh…" at bounding box center [350, 135] width 397 height 190
click at [302, 130] on input "20" at bounding box center [341, 125] width 118 height 20
type input "2"
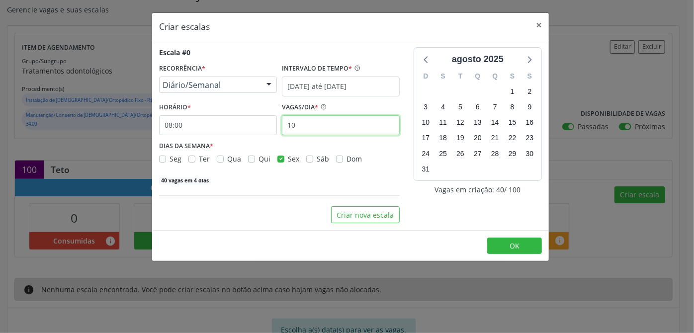
type input "10"
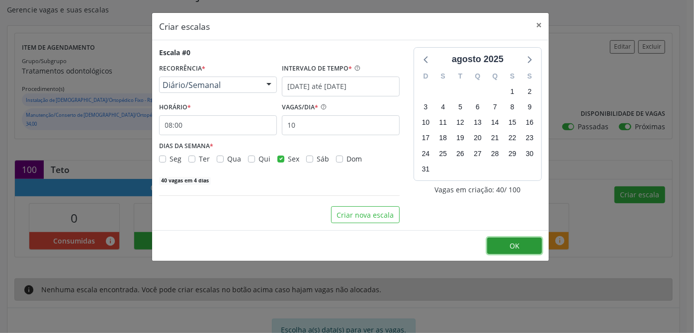
click at [525, 246] on button "OK" at bounding box center [514, 246] width 55 height 17
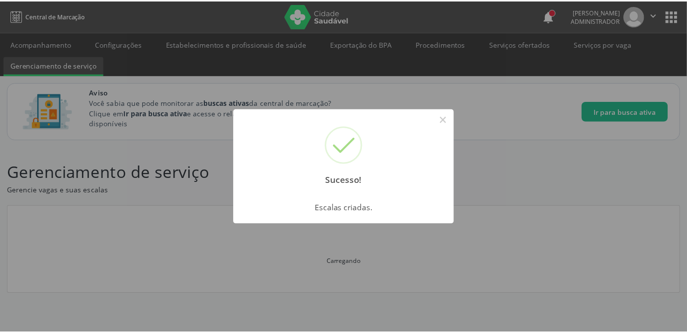
scroll to position [0, 0]
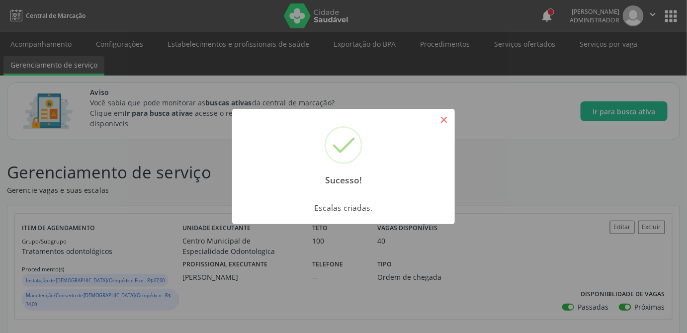
click at [447, 119] on button "×" at bounding box center [444, 119] width 17 height 17
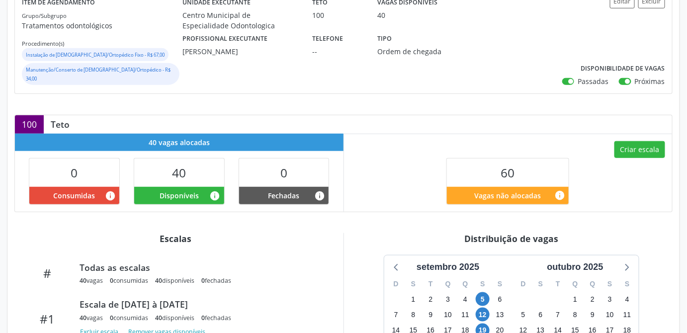
scroll to position [343, 0]
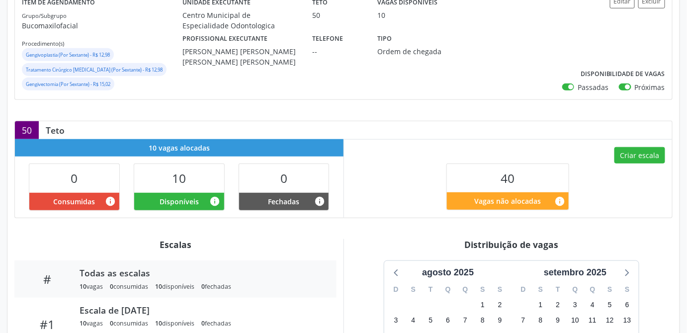
scroll to position [349, 0]
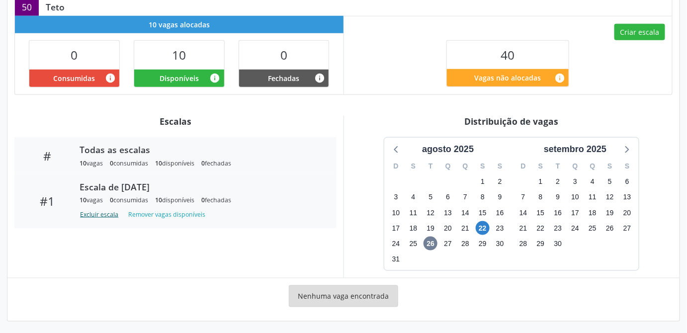
click at [96, 215] on button "Excluir escala" at bounding box center [101, 214] width 43 height 13
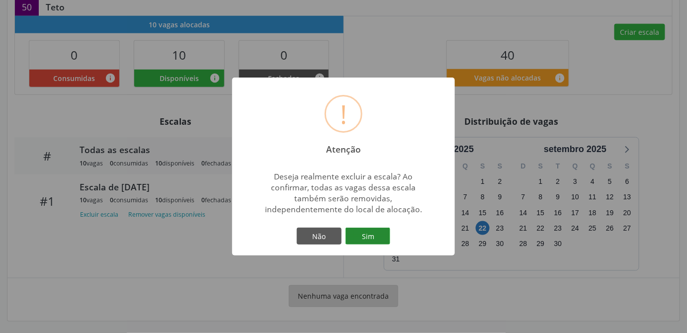
click at [383, 231] on button "Sim" at bounding box center [368, 236] width 45 height 17
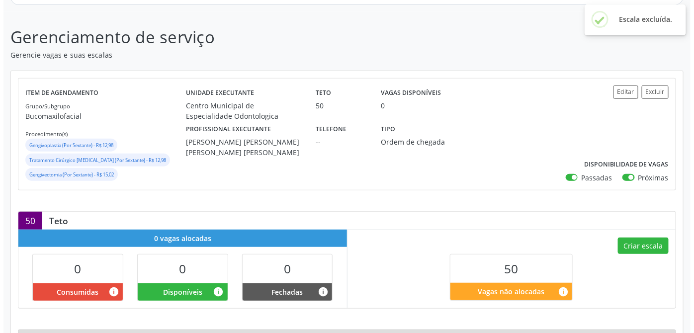
scroll to position [220, 0]
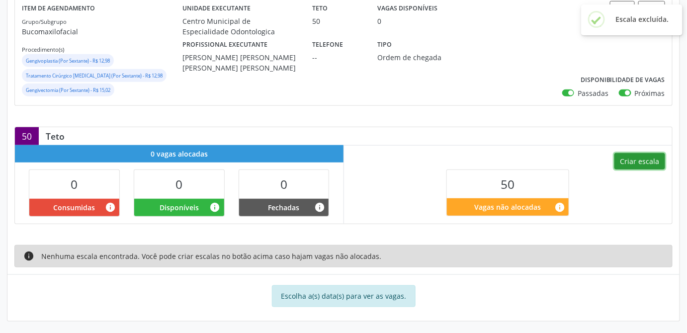
click at [645, 158] on button "Criar escala" at bounding box center [640, 161] width 51 height 17
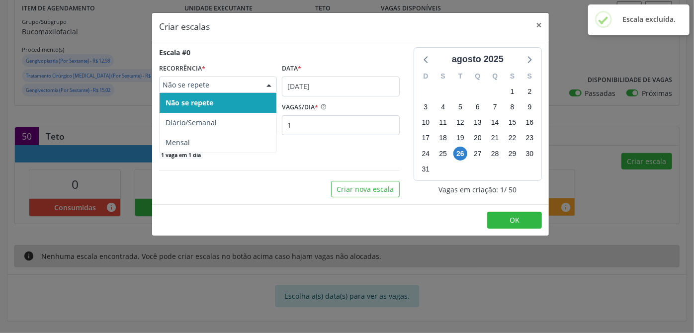
click at [223, 88] on span "Não se repete" at bounding box center [210, 85] width 94 height 10
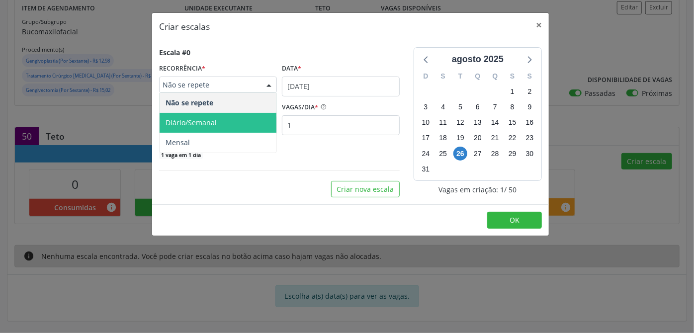
click at [173, 122] on span "Diário/Semanal" at bounding box center [191, 122] width 51 height 9
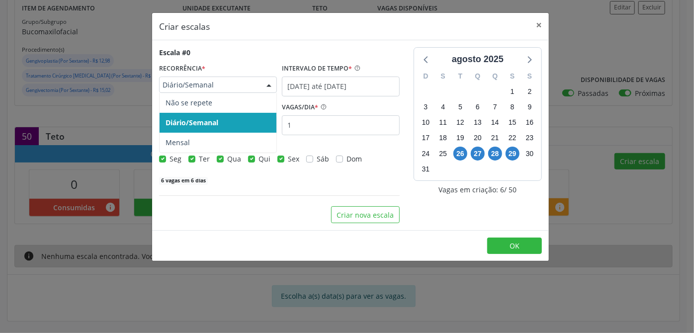
click at [221, 89] on div "Diário/Semanal" at bounding box center [218, 85] width 118 height 17
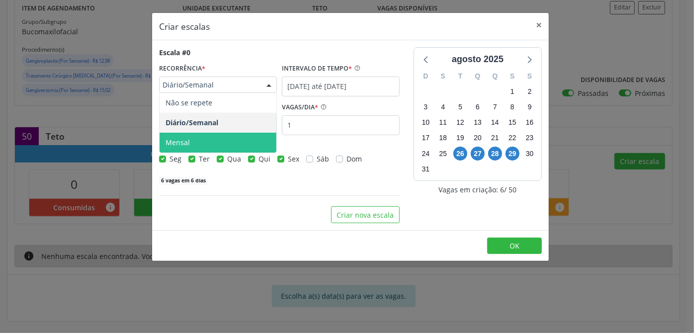
click at [203, 137] on span "Mensal" at bounding box center [218, 143] width 117 height 20
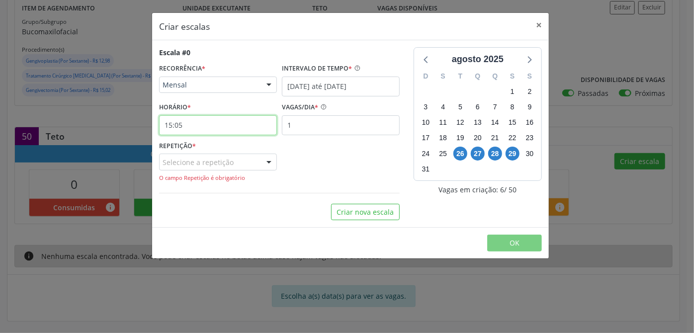
click at [244, 125] on input "15:05" at bounding box center [218, 125] width 118 height 20
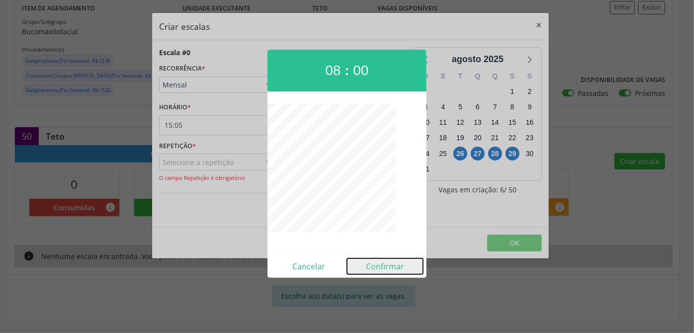
click at [405, 271] on button "Confirmar" at bounding box center [385, 267] width 76 height 16
type input "08:00"
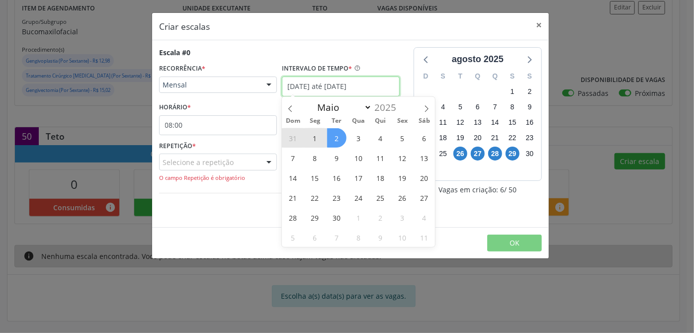
click at [328, 90] on input "[DATE] até [DATE]" at bounding box center [341, 87] width 118 height 20
click at [318, 133] on span "1" at bounding box center [314, 137] width 19 height 19
type input "[DATE]"
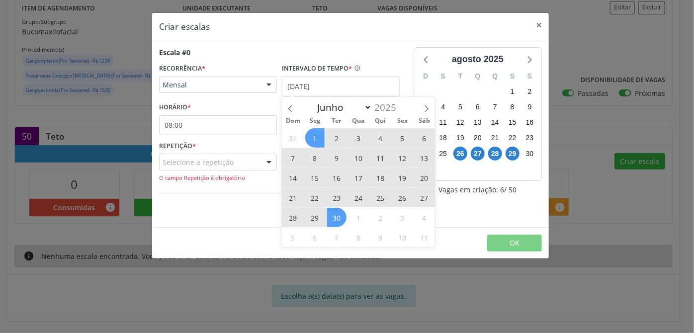
click at [334, 215] on span "30" at bounding box center [336, 217] width 19 height 19
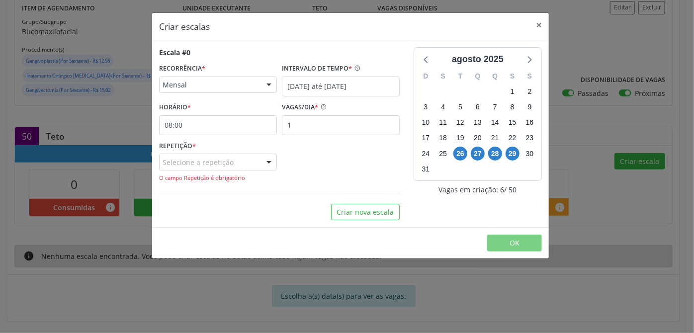
click at [202, 161] on div "Selecione a repetição" at bounding box center [218, 162] width 118 height 17
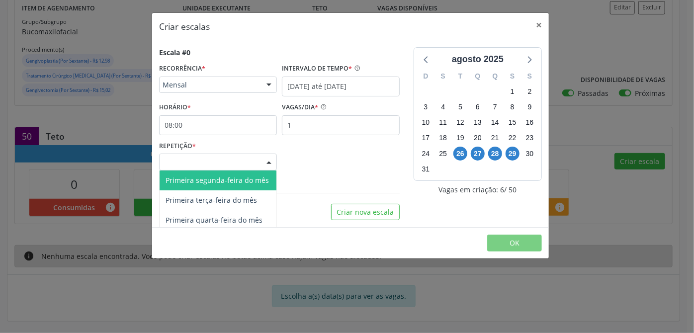
click at [221, 184] on span "Primeira segunda-feira do mês" at bounding box center [217, 180] width 103 height 9
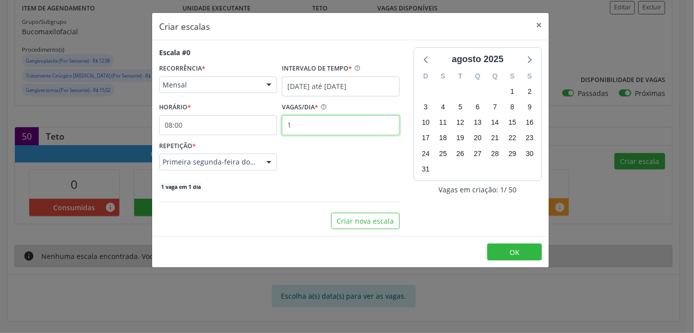
click at [350, 120] on input "1" at bounding box center [341, 125] width 118 height 20
type input "12"
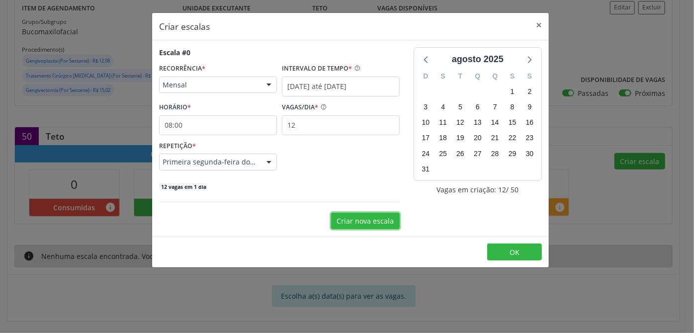
click at [369, 219] on button "Criar nova escala" at bounding box center [365, 221] width 69 height 17
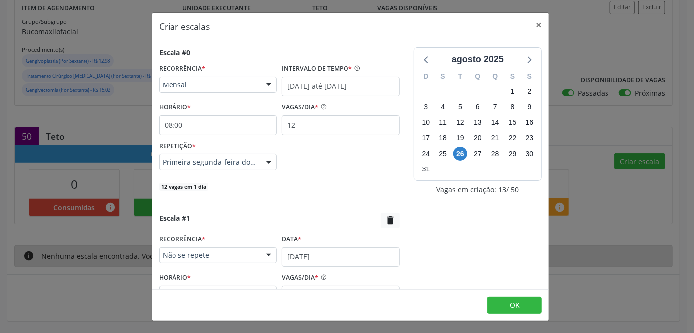
scroll to position [84, 0]
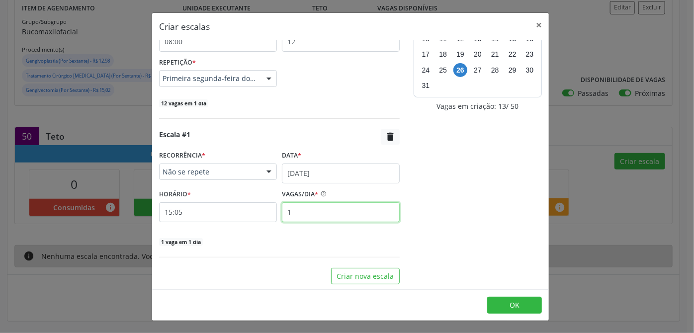
click at [319, 217] on input "1" at bounding box center [341, 212] width 118 height 20
type input "20"
click at [461, 251] on div "agosto 2025 D S T Q Q S S 27 28 29 30 31 1 2 3 4 5 6 7 8 9 10 11 12 13 14 15 16…" at bounding box center [478, 124] width 142 height 321
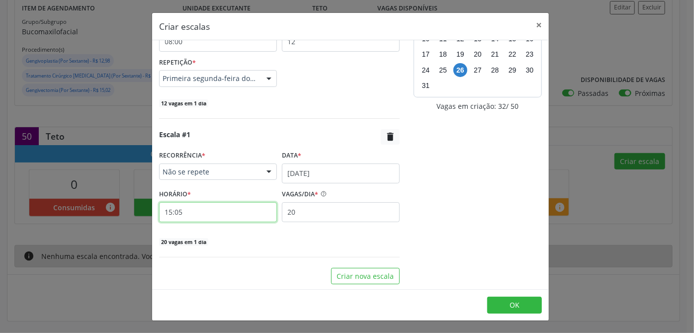
click at [178, 218] on input "15:05" at bounding box center [218, 212] width 118 height 20
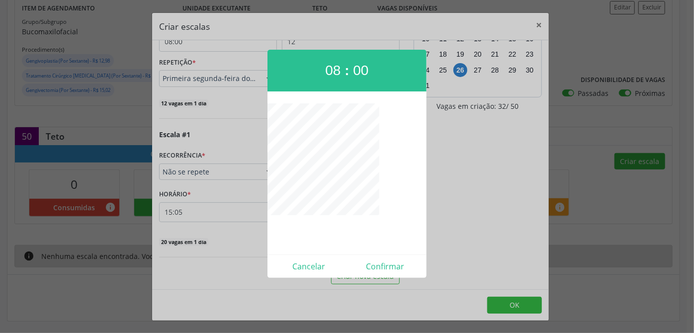
click at [380, 275] on div "Cancelar Confirmar" at bounding box center [347, 266] width 159 height 23
click at [380, 271] on button "Confirmar" at bounding box center [385, 267] width 76 height 16
type input "08:00"
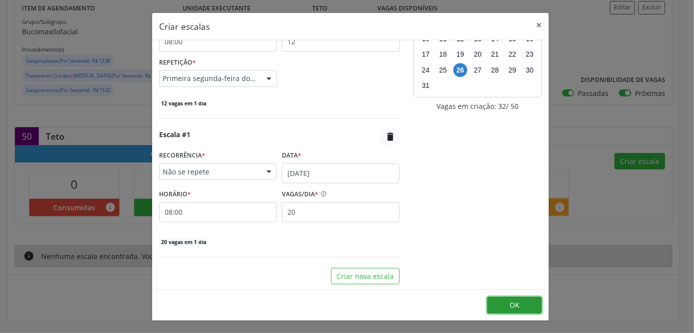
click at [509, 301] on button "OK" at bounding box center [514, 305] width 55 height 17
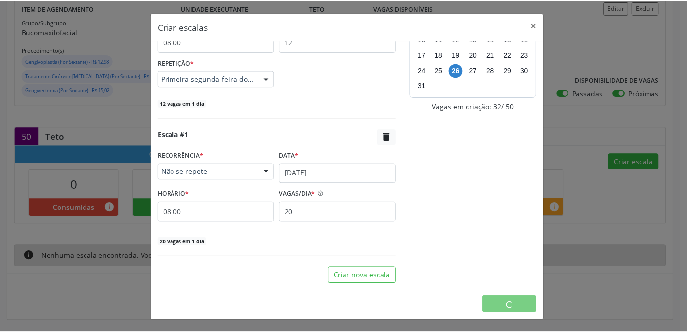
scroll to position [0, 0]
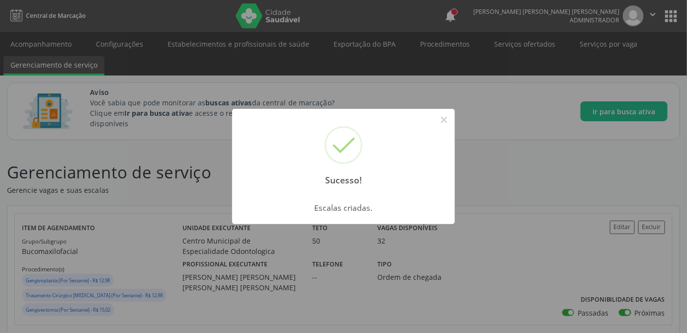
click at [522, 182] on div "Sucesso! × Escalas criadas. OK Cancel" at bounding box center [343, 166] width 687 height 333
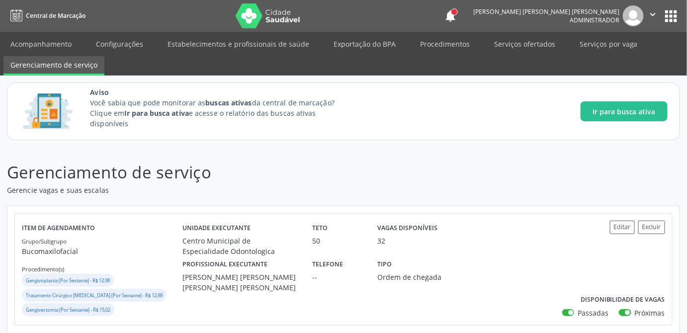
click at [462, 169] on p "Gerenciamento de serviço" at bounding box center [243, 172] width 472 height 25
click at [459, 167] on p "Gerenciamento de serviço" at bounding box center [243, 172] width 472 height 25
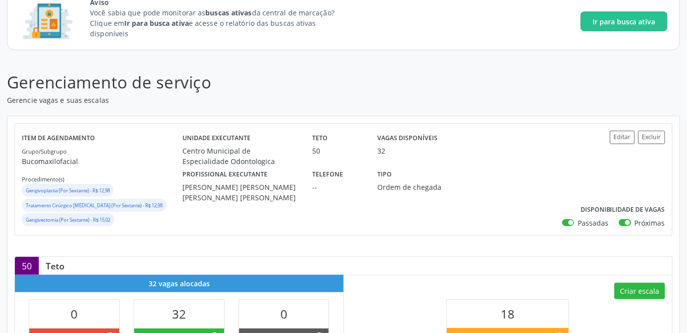
scroll to position [135, 0]
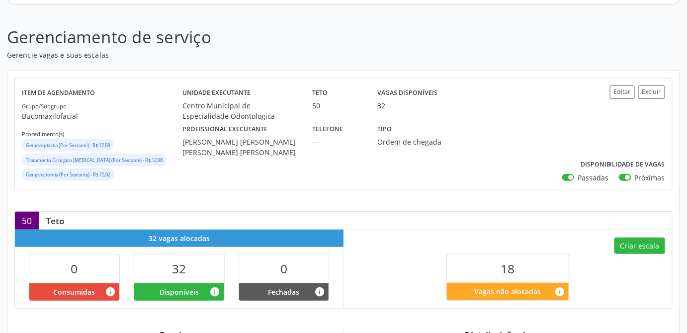
click at [387, 297] on div "Criar escala 18 Vagas não alocadas info" at bounding box center [508, 269] width 329 height 78
click at [419, 223] on div "50 Teto" at bounding box center [344, 221] width 658 height 18
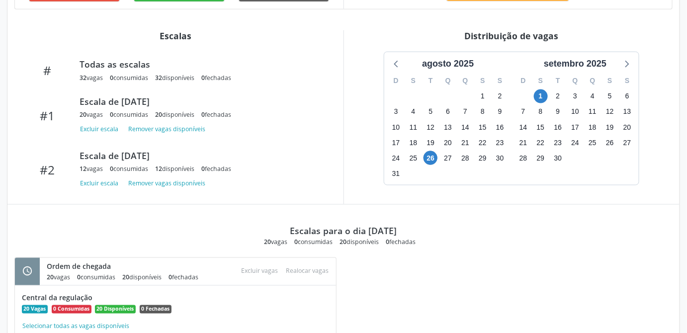
scroll to position [389, 0]
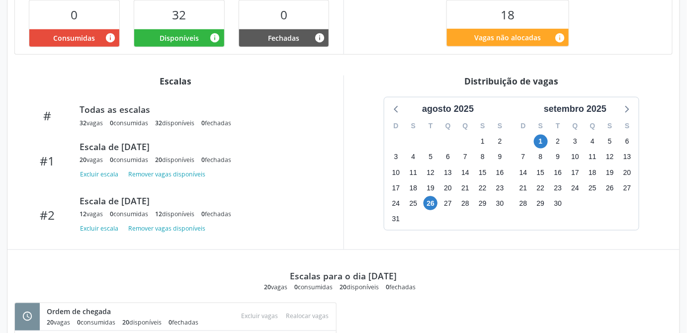
click at [359, 178] on div "agosto 2025 D S T Q Q S S 27 28 29 30 31 1 2 3 4 5 6 7 8 9 10 11 12 13 14 15 16…" at bounding box center [512, 164] width 322 height 134
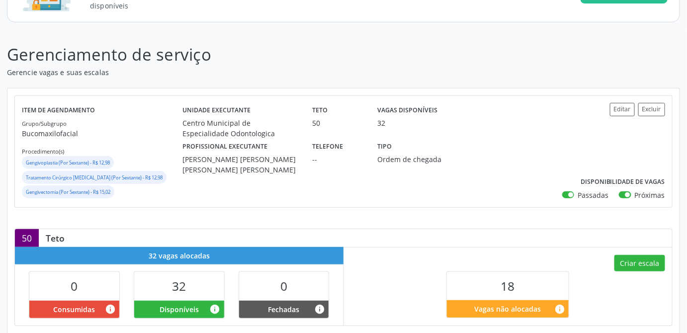
scroll to position [73, 0]
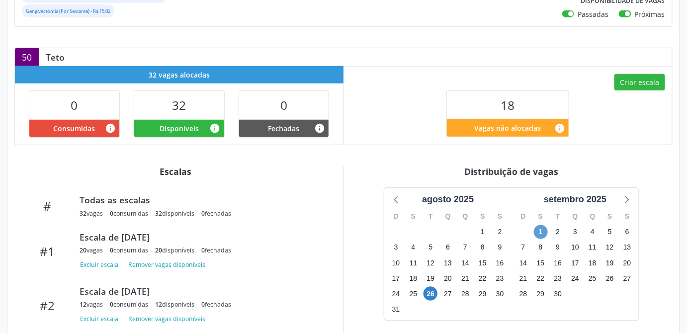
scroll to position [344, 0]
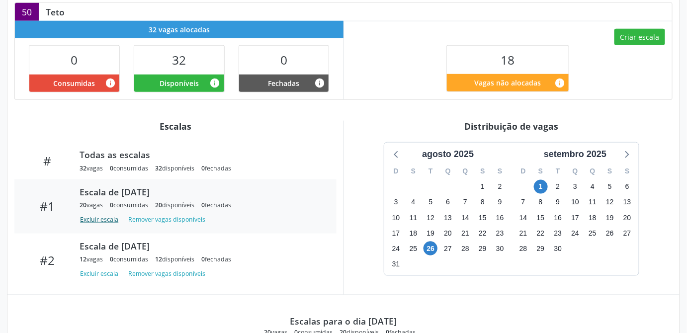
click at [87, 216] on button "Excluir escala" at bounding box center [101, 219] width 43 height 13
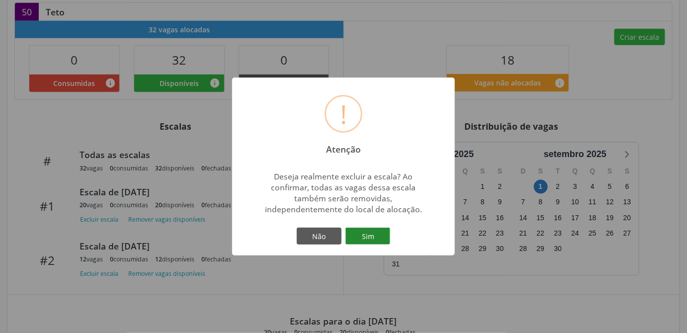
click at [375, 236] on button "Sim" at bounding box center [368, 236] width 45 height 17
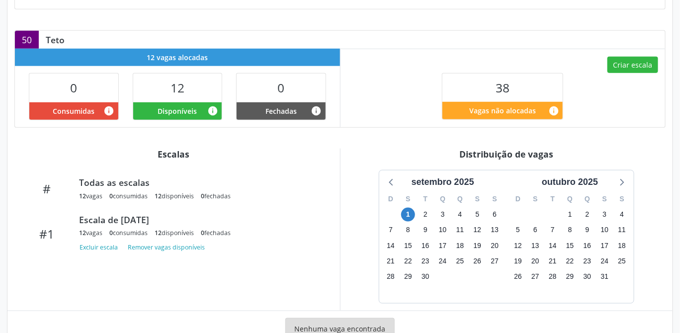
scroll to position [349, 0]
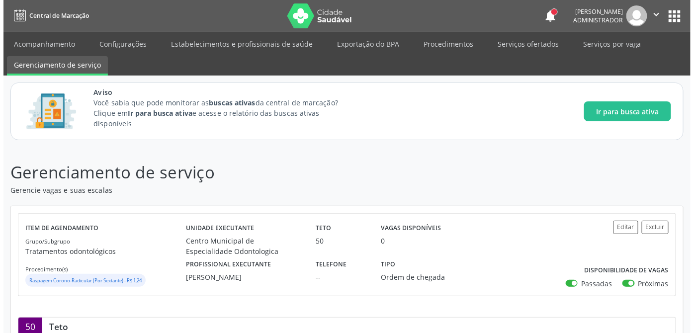
scroll to position [194, 0]
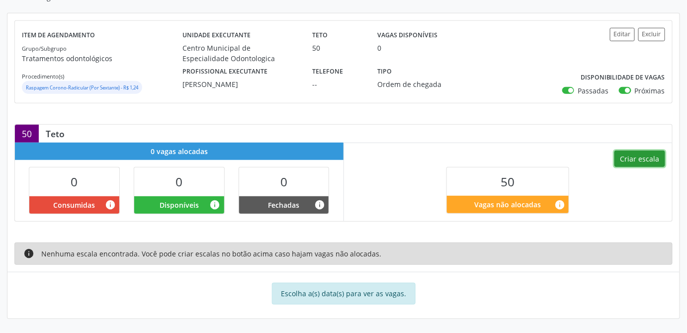
click at [641, 159] on button "Criar escala" at bounding box center [640, 159] width 51 height 17
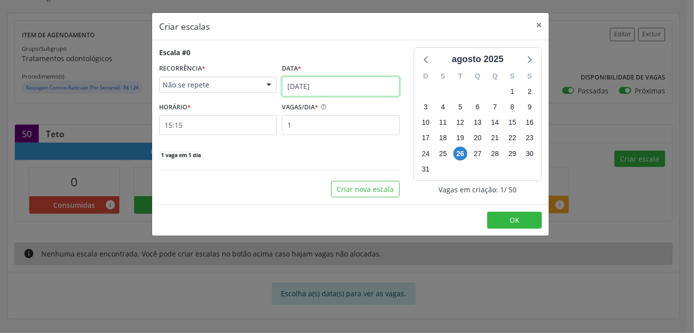
click at [305, 87] on input "[DATE]" at bounding box center [341, 87] width 118 height 20
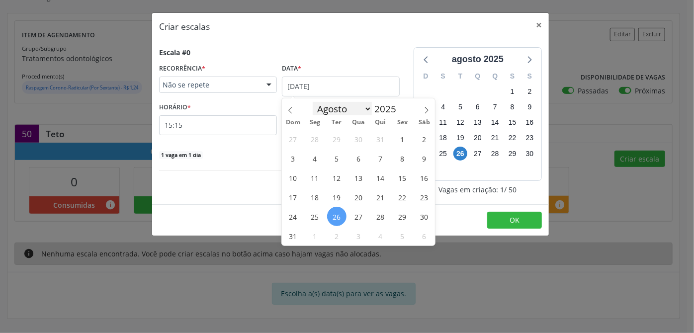
click at [371, 107] on select "Janeiro Fevereiro Março Abril Maio Junho Julho Agosto Setembro Outubro Novembro…" at bounding box center [343, 109] width 60 height 14
select select "8"
click at [313, 102] on select "Janeiro Fevereiro Março Abril Maio Junho Julho Agosto Setembro Outubro Novembro…" at bounding box center [343, 109] width 60 height 14
click at [314, 140] on span "1" at bounding box center [314, 138] width 19 height 19
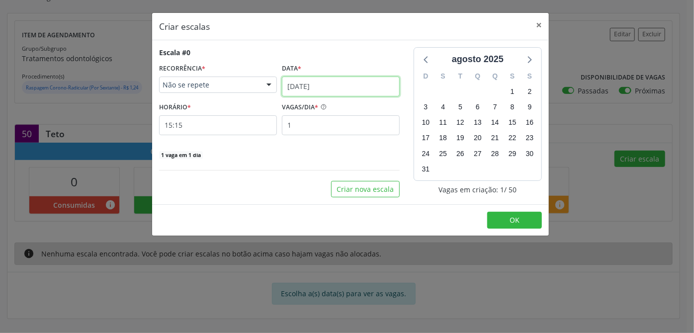
click at [318, 83] on input "[DATE]" at bounding box center [341, 87] width 118 height 20
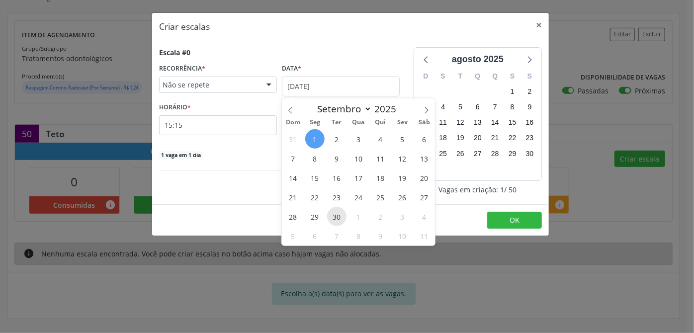
click at [334, 215] on span "30" at bounding box center [336, 216] width 19 height 19
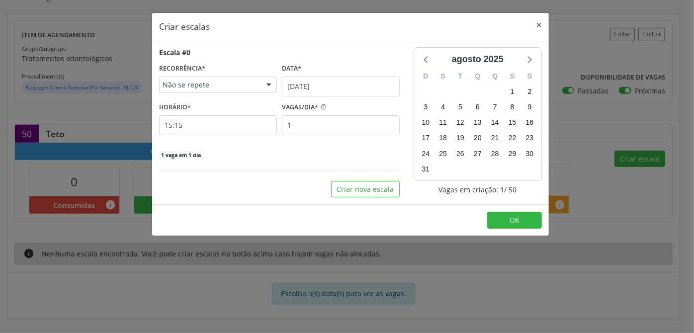
click at [257, 87] on div "Não se repete" at bounding box center [218, 85] width 118 height 17
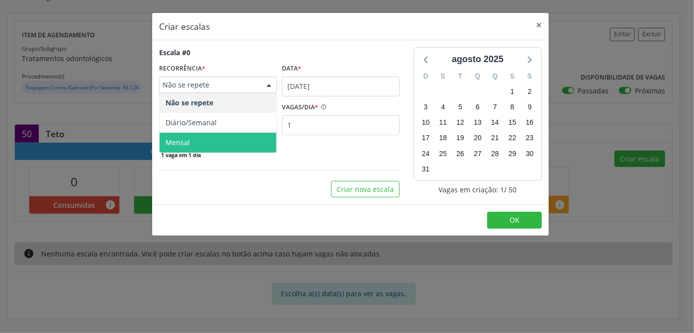
click at [210, 140] on span "Mensal" at bounding box center [218, 143] width 117 height 20
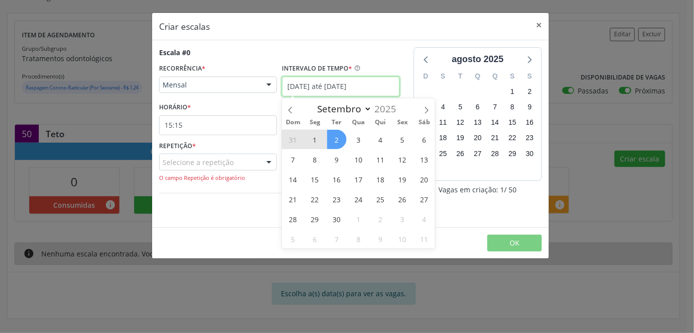
click at [339, 85] on input "[DATE] até [DATE]" at bounding box center [341, 87] width 118 height 20
click at [319, 141] on span "1" at bounding box center [314, 139] width 19 height 19
type input "[DATE]"
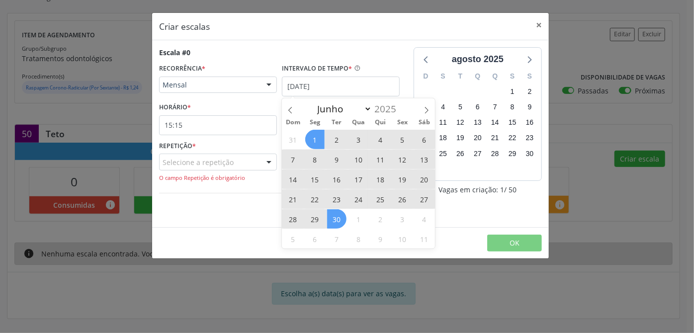
click at [339, 217] on span "30" at bounding box center [336, 218] width 19 height 19
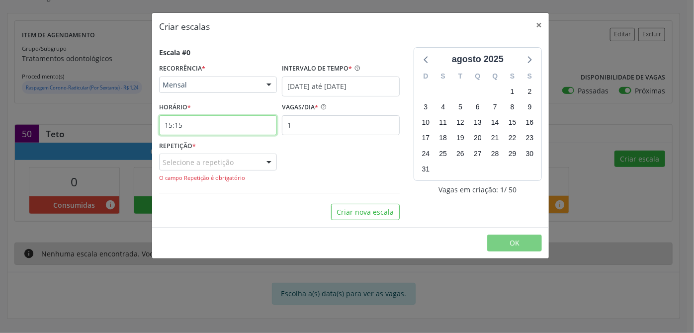
click at [179, 127] on input "15:15" at bounding box center [218, 125] width 118 height 20
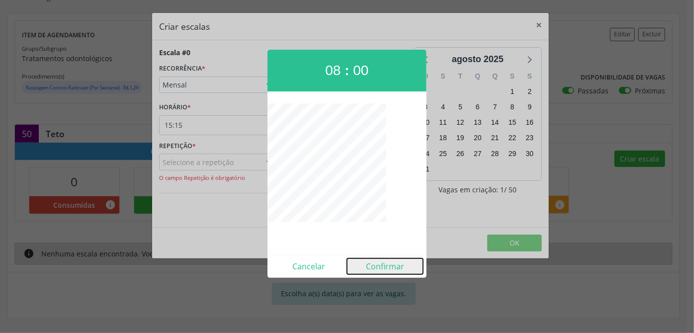
click at [378, 269] on button "Confirmar" at bounding box center [385, 267] width 76 height 16
type input "08:00"
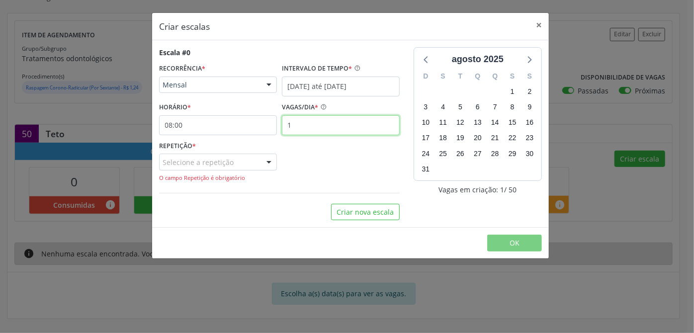
click at [308, 132] on input "1" at bounding box center [341, 125] width 118 height 20
type input "0"
type input "20"
click at [263, 163] on div at bounding box center [269, 162] width 15 height 17
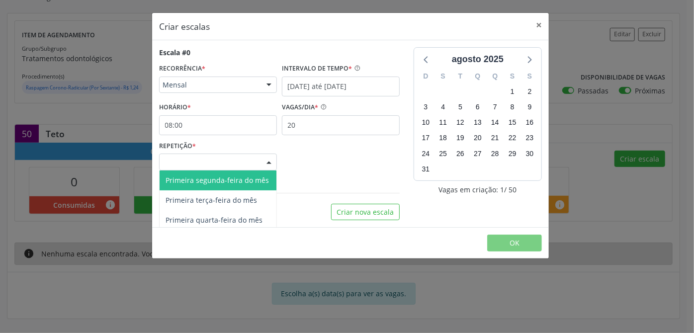
click at [240, 181] on span "Primeira segunda-feira do mês" at bounding box center [217, 180] width 103 height 9
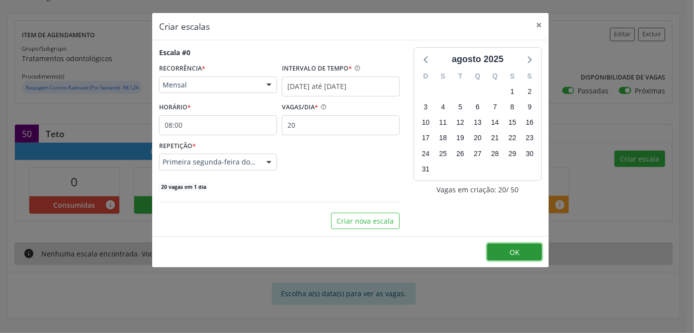
click at [504, 251] on button "OK" at bounding box center [514, 252] width 55 height 17
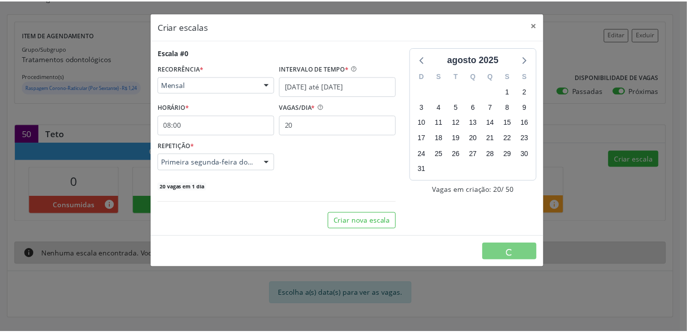
scroll to position [0, 0]
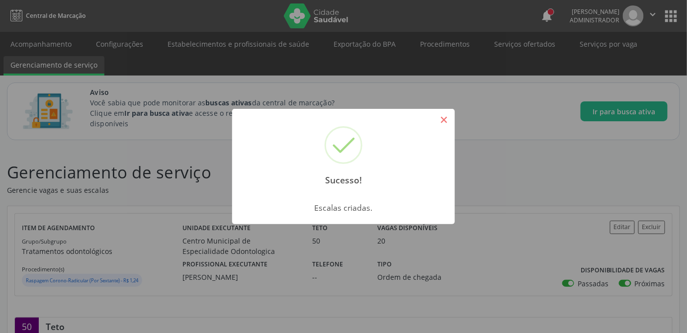
click at [444, 119] on button "×" at bounding box center [444, 119] width 17 height 17
